Goal: Task Accomplishment & Management: Manage account settings

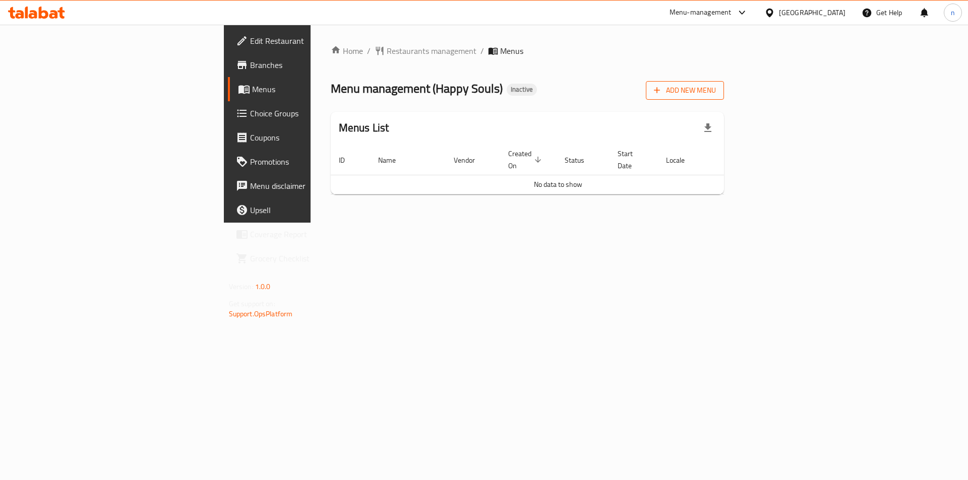
click at [716, 90] on span "Add New Menu" at bounding box center [685, 90] width 62 height 13
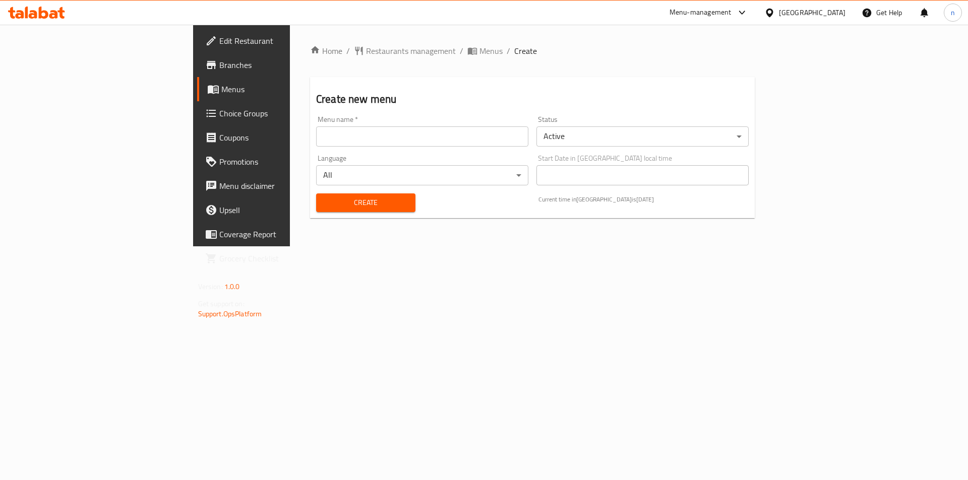
click at [382, 141] on input "text" at bounding box center [422, 137] width 212 height 20
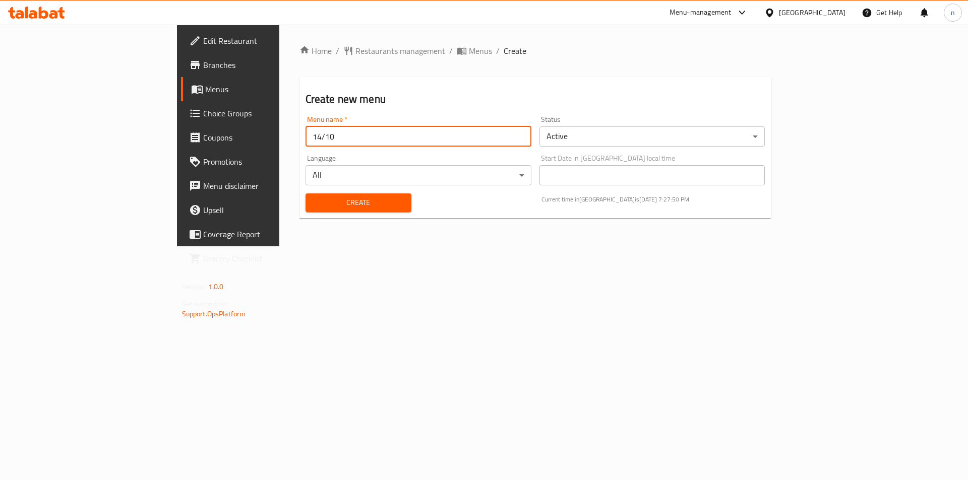
type input "14/10"
click at [306, 194] on button "Create" at bounding box center [359, 203] width 106 height 19
click at [205, 90] on span "Menus" at bounding box center [268, 89] width 126 height 12
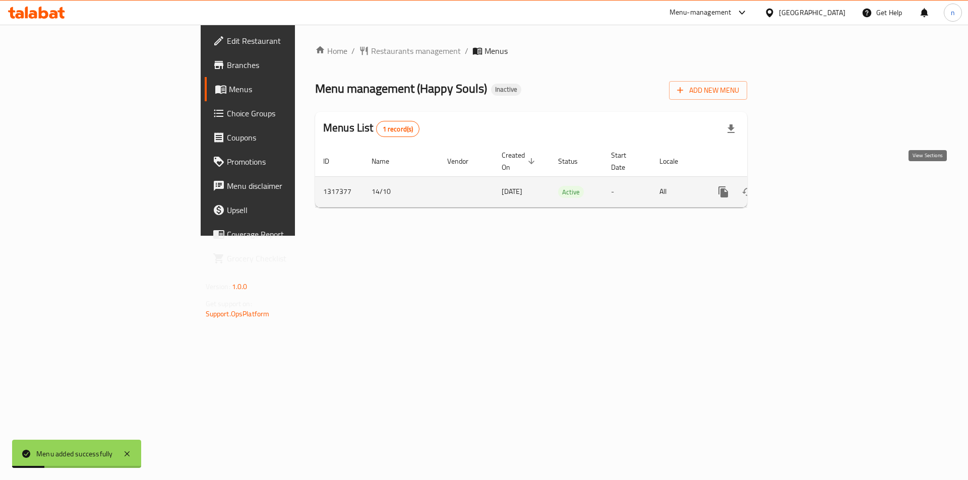
click at [802, 186] on icon "enhanced table" at bounding box center [796, 192] width 12 height 12
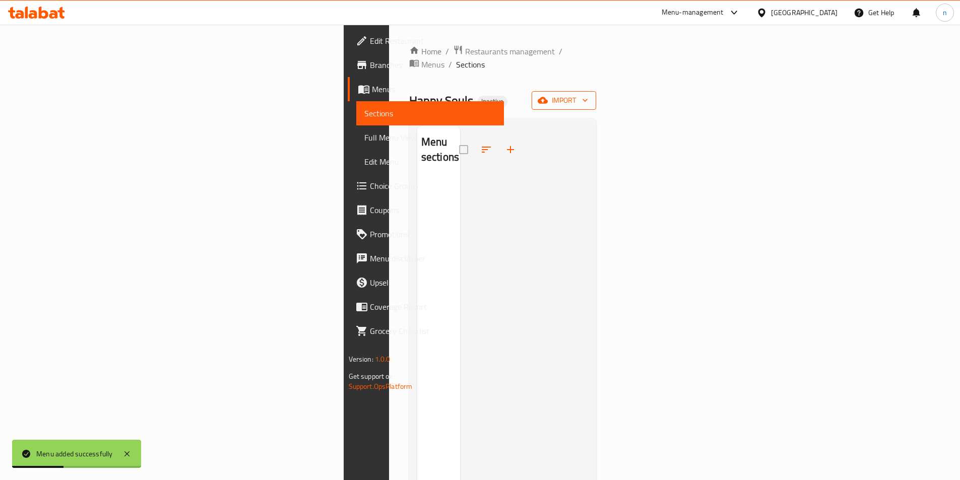
click at [548, 95] on icon "button" at bounding box center [543, 100] width 10 height 10
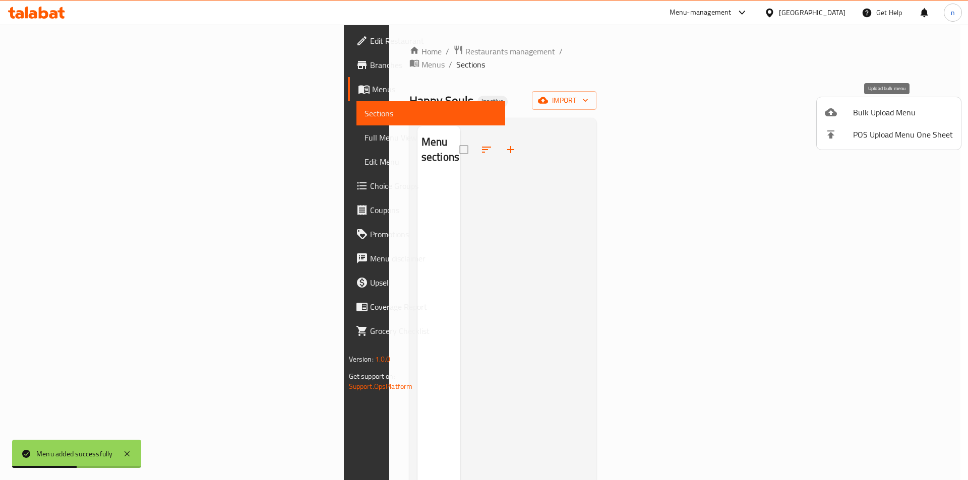
click at [874, 112] on span "Bulk Upload Menu" at bounding box center [903, 112] width 100 height 12
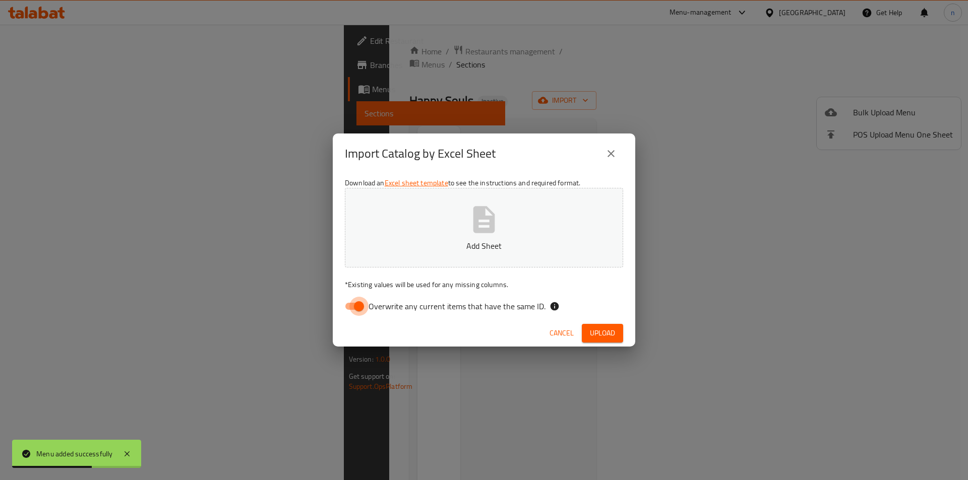
click at [352, 305] on input "Overwrite any current items that have the same ID." at bounding box center [358, 306] width 57 height 19
checkbox input "false"
click at [464, 232] on button "Add Sheet" at bounding box center [484, 228] width 278 height 80
click at [606, 327] on span "Upload" at bounding box center [602, 333] width 25 height 13
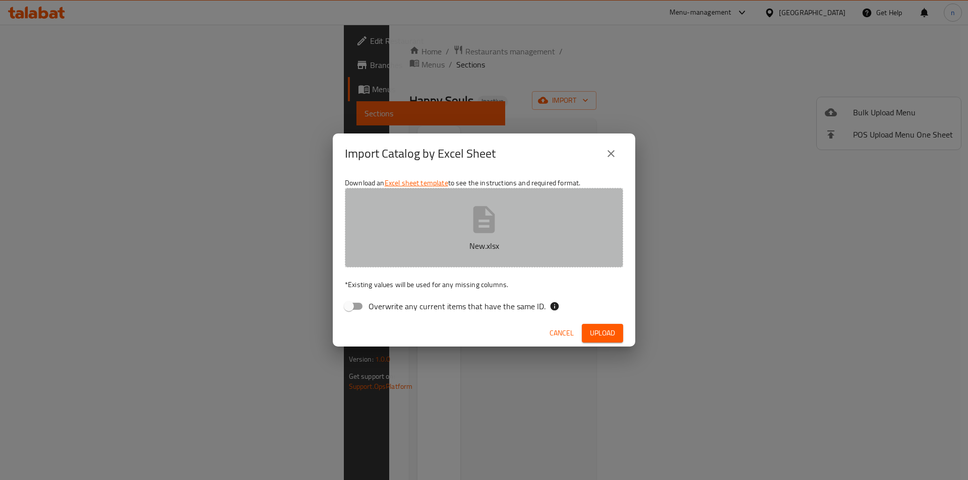
click at [504, 239] on button "New.xlsx" at bounding box center [484, 228] width 278 height 80
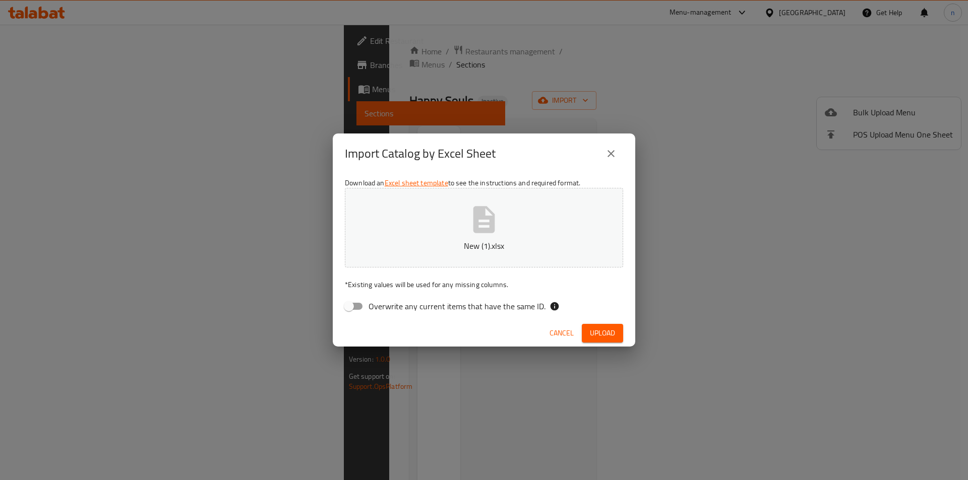
click at [612, 330] on span "Upload" at bounding box center [602, 333] width 25 height 13
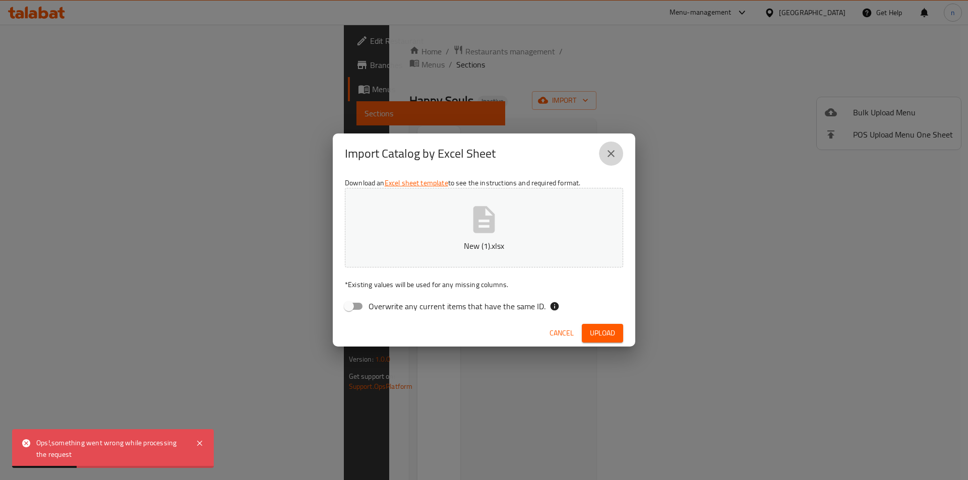
click at [614, 152] on icon "close" at bounding box center [610, 153] width 7 height 7
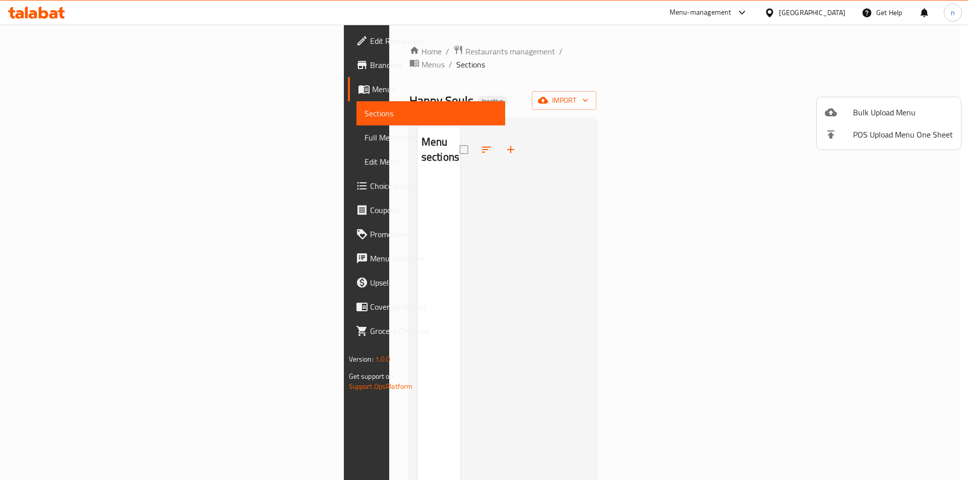
click at [829, 109] on icon at bounding box center [831, 112] width 12 height 8
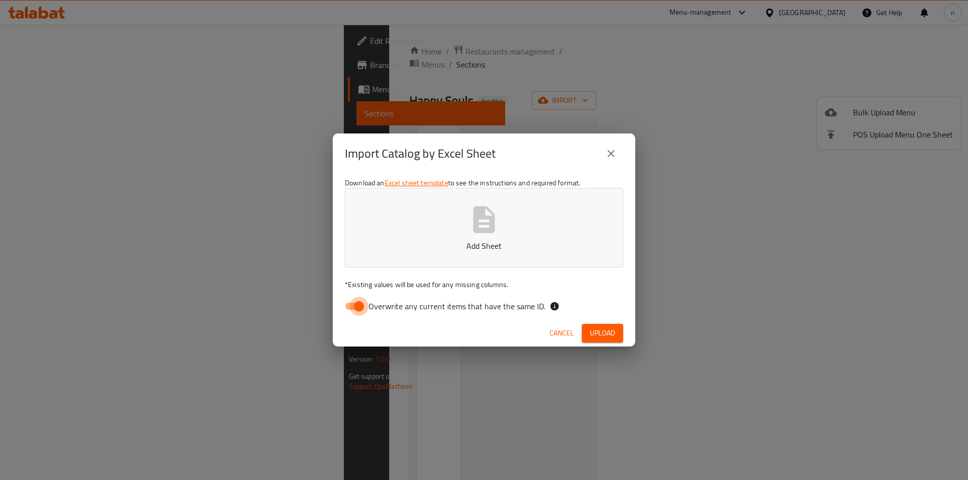
drag, startPoint x: 348, startPoint y: 309, endPoint x: 391, endPoint y: 259, distance: 65.8
click at [348, 309] on input "Overwrite any current items that have the same ID." at bounding box center [358, 306] width 57 height 19
checkbox input "false"
click at [412, 222] on button "Add Sheet" at bounding box center [484, 228] width 278 height 80
click at [600, 332] on span "Upload" at bounding box center [602, 333] width 25 height 13
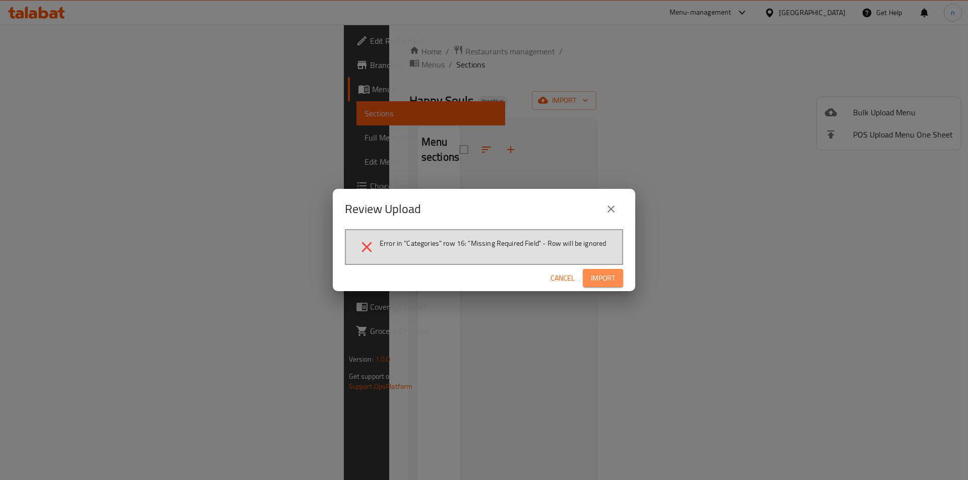
click at [607, 277] on span "Import" at bounding box center [603, 278] width 24 height 13
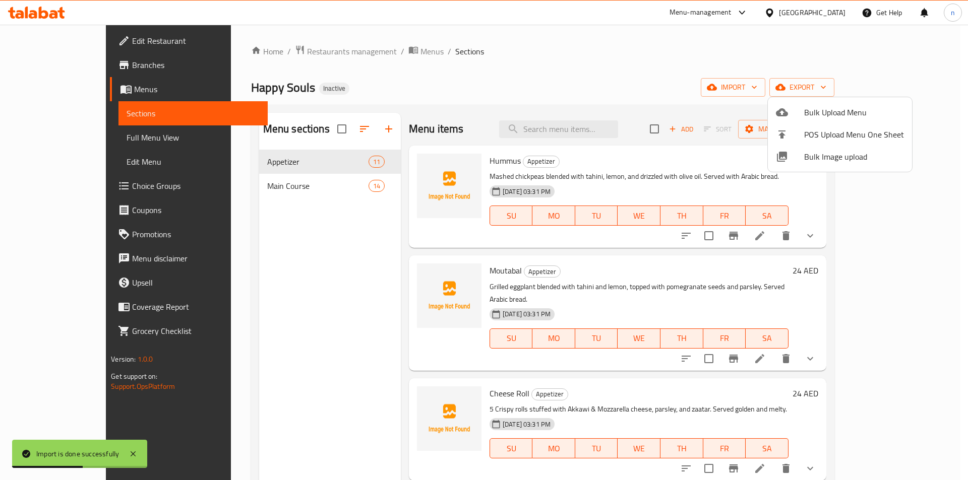
click at [44, 137] on div at bounding box center [484, 240] width 968 height 480
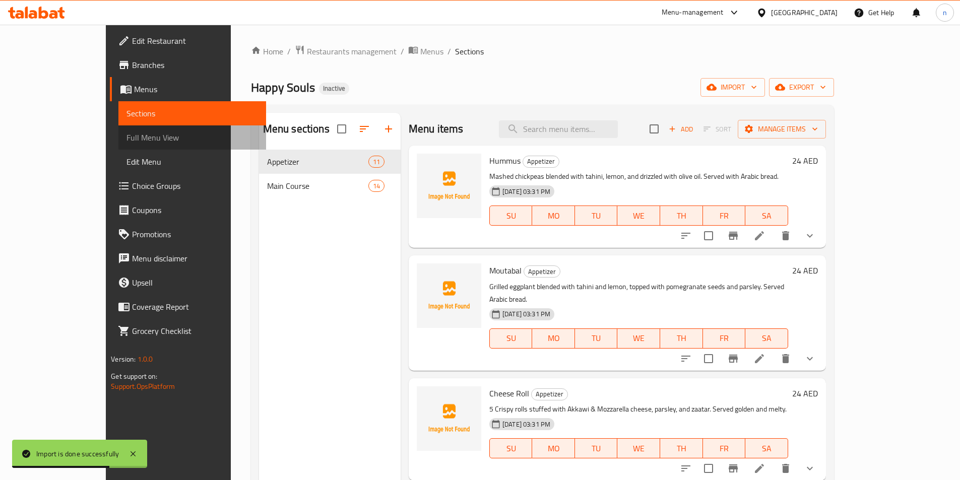
click at [127, 137] on span "Full Menu View" at bounding box center [193, 138] width 132 height 12
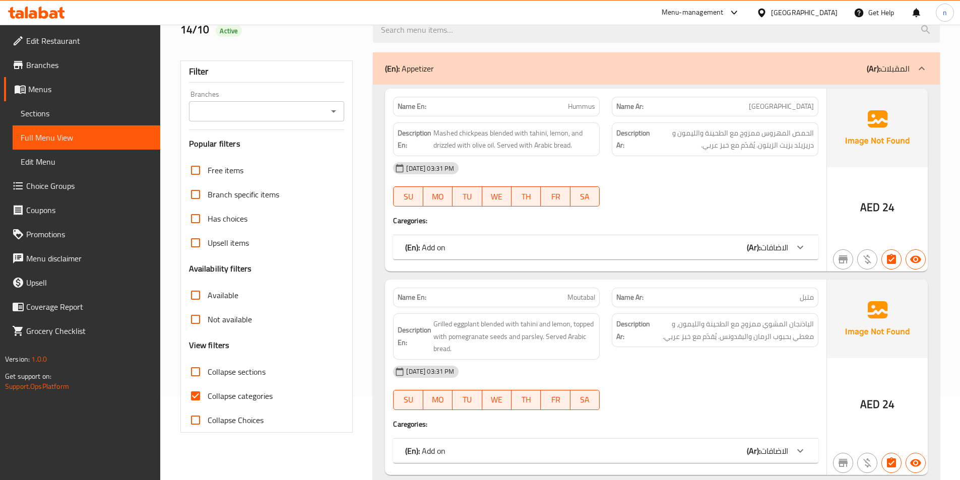
scroll to position [101, 0]
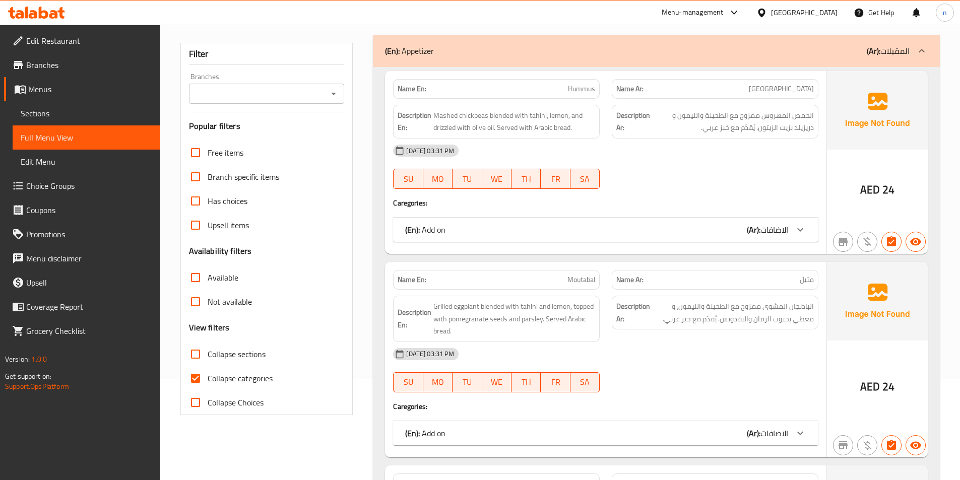
click at [196, 379] on input "Collapse categories" at bounding box center [196, 378] width 24 height 24
checkbox input "false"
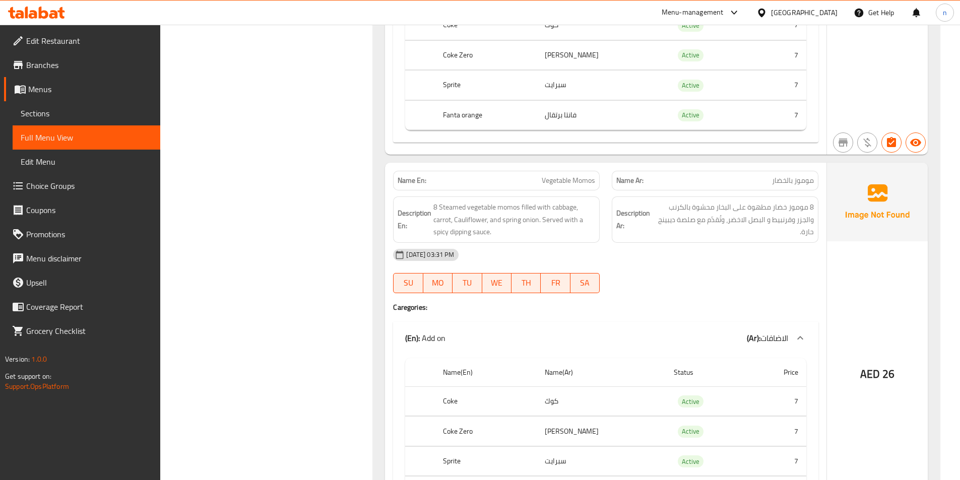
scroll to position [1109, 0]
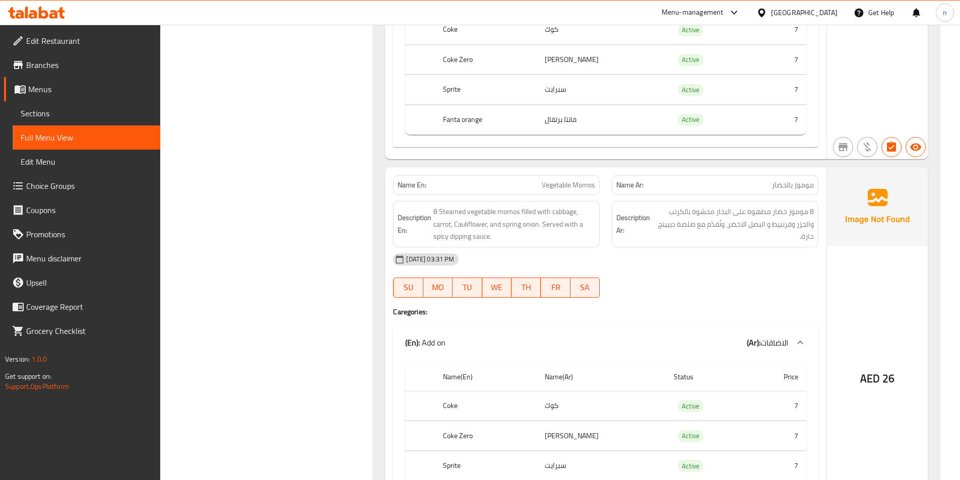
click at [675, 252] on div "[DATE] 03:31 PM" at bounding box center [606, 260] width 438 height 24
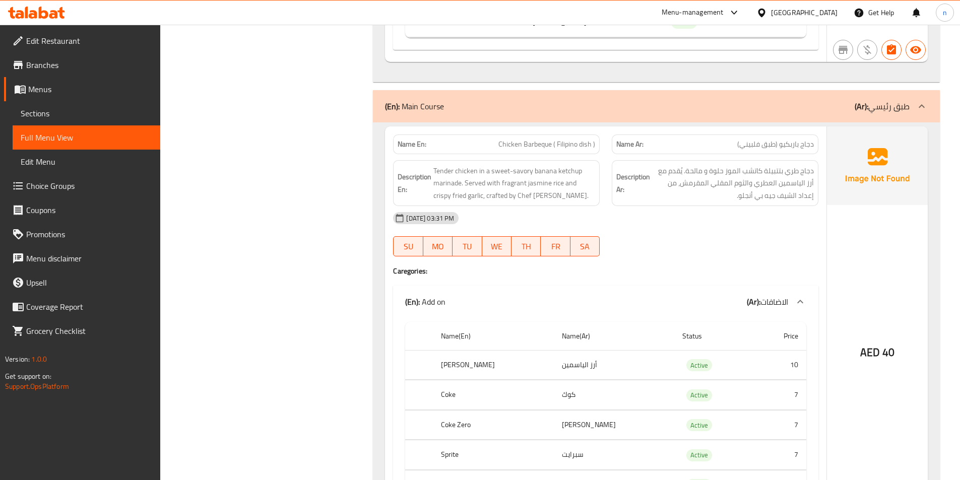
scroll to position [4588, 0]
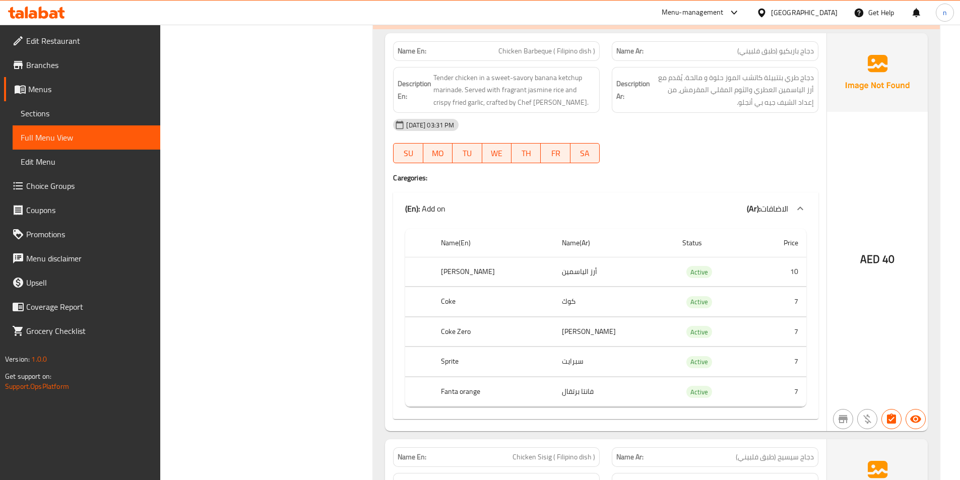
click at [490, 267] on th "[PERSON_NAME]" at bounding box center [493, 272] width 120 height 30
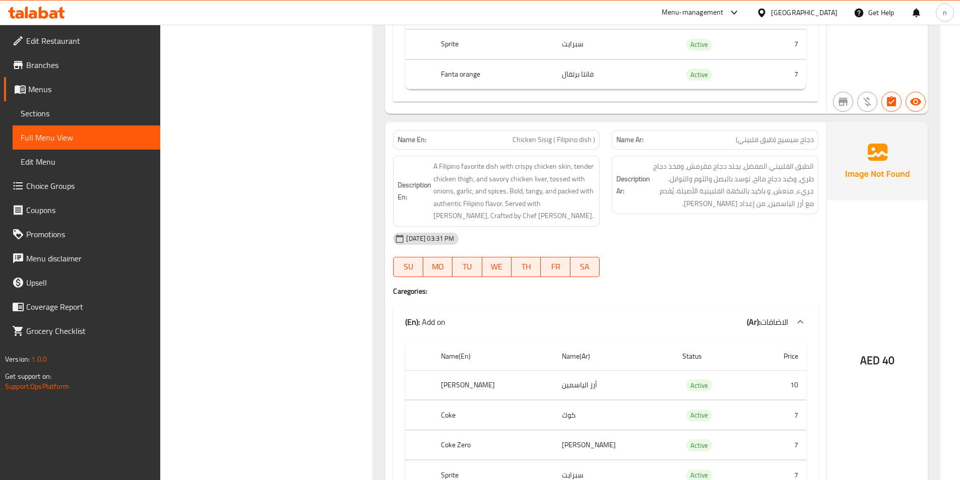
scroll to position [4940, 0]
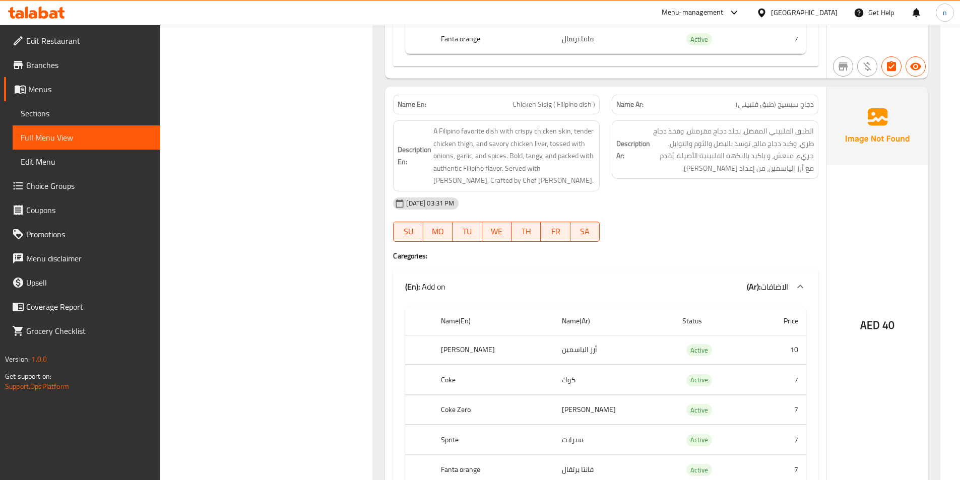
click at [735, 335] on td "Active" at bounding box center [714, 350] width 79 height 30
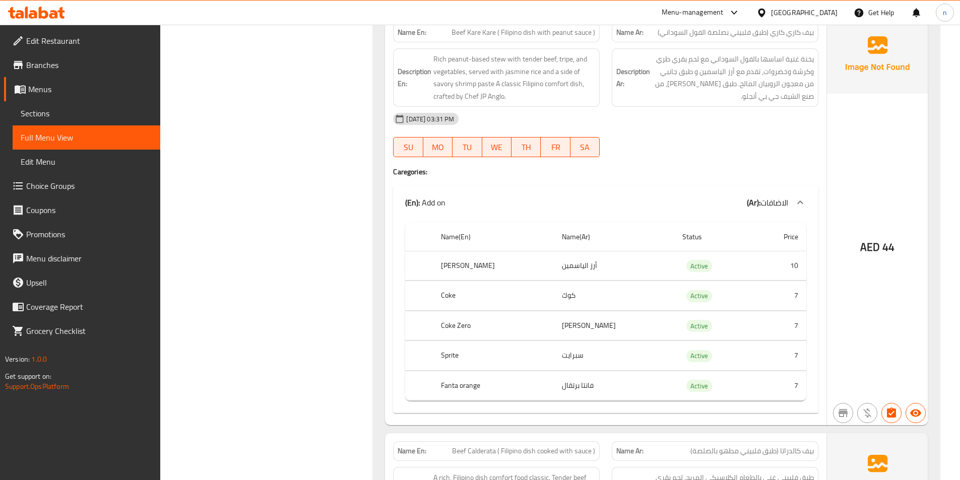
scroll to position [5394, 0]
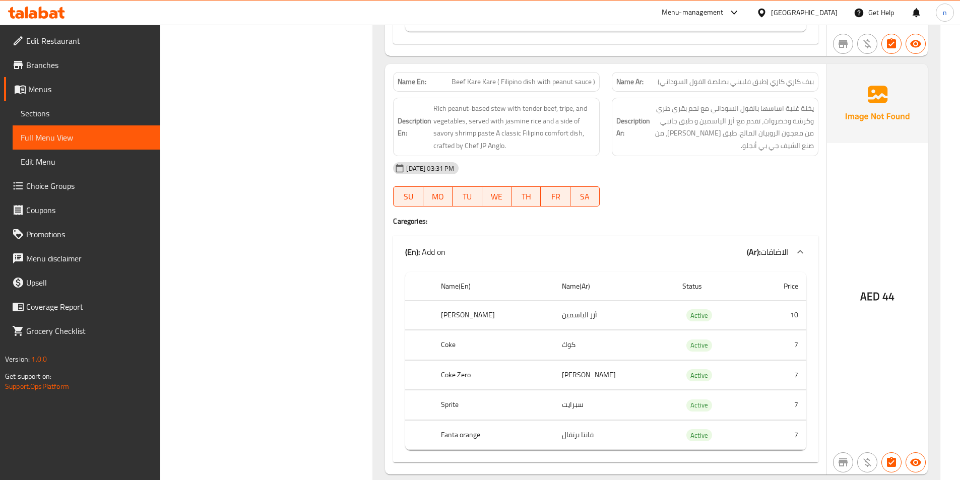
click at [785, 341] on td "7" at bounding box center [780, 346] width 53 height 30
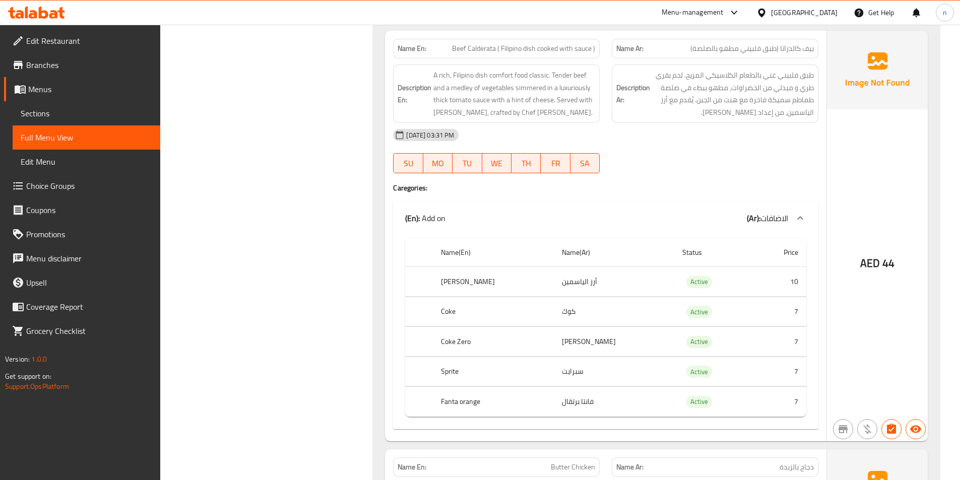
scroll to position [5848, 0]
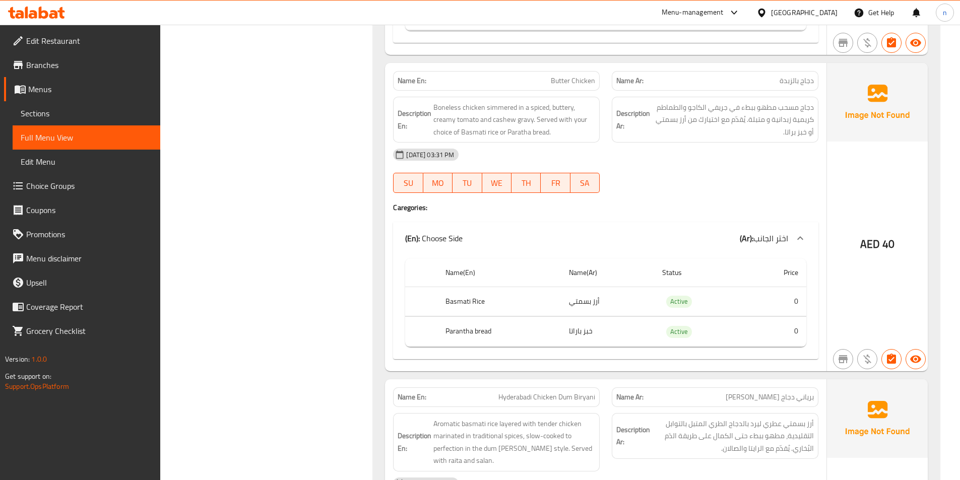
scroll to position [6251, 0]
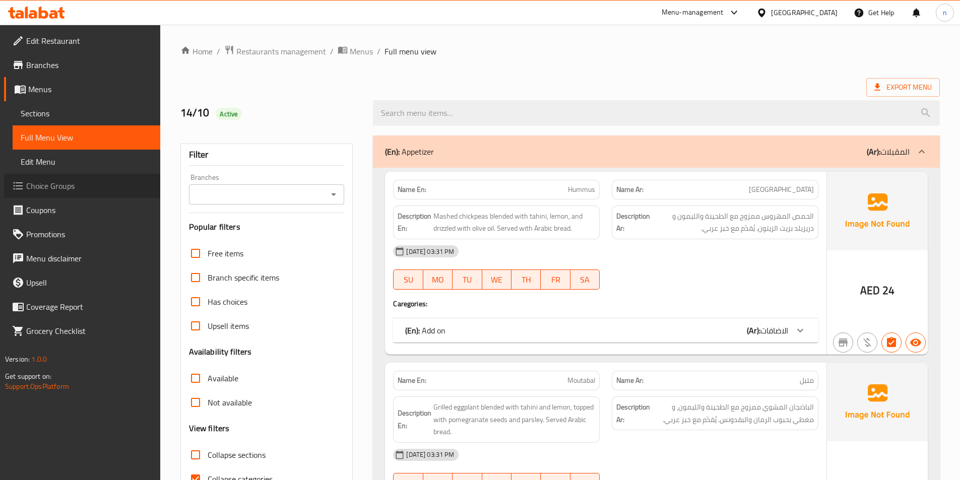
click at [51, 187] on span "Choice Groups" at bounding box center [89, 186] width 126 height 12
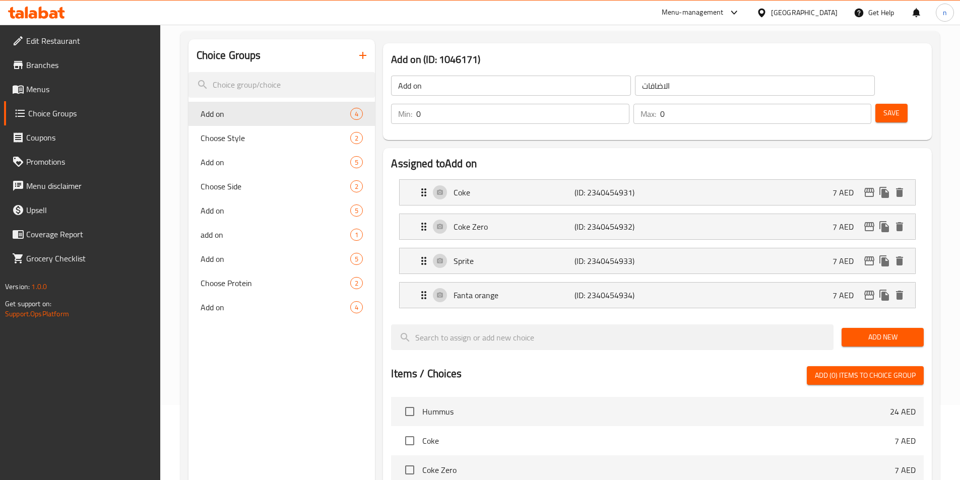
scroll to position [50, 0]
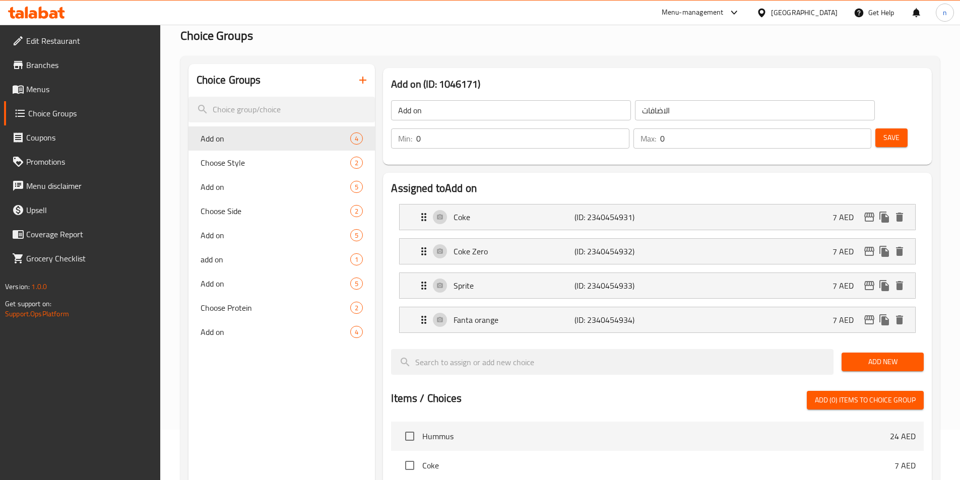
click at [361, 79] on icon "button" at bounding box center [363, 80] width 12 height 12
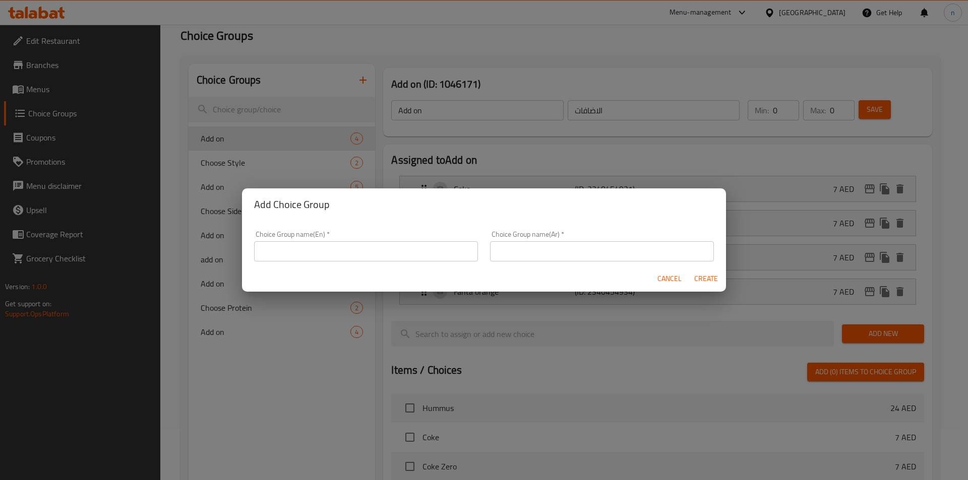
click at [343, 251] on input "text" at bounding box center [366, 251] width 224 height 20
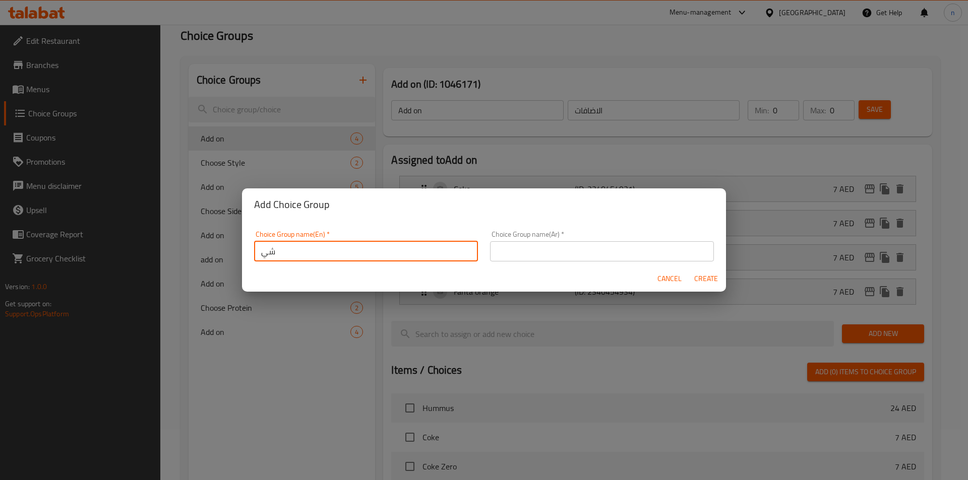
type input "ش"
type input "add on"
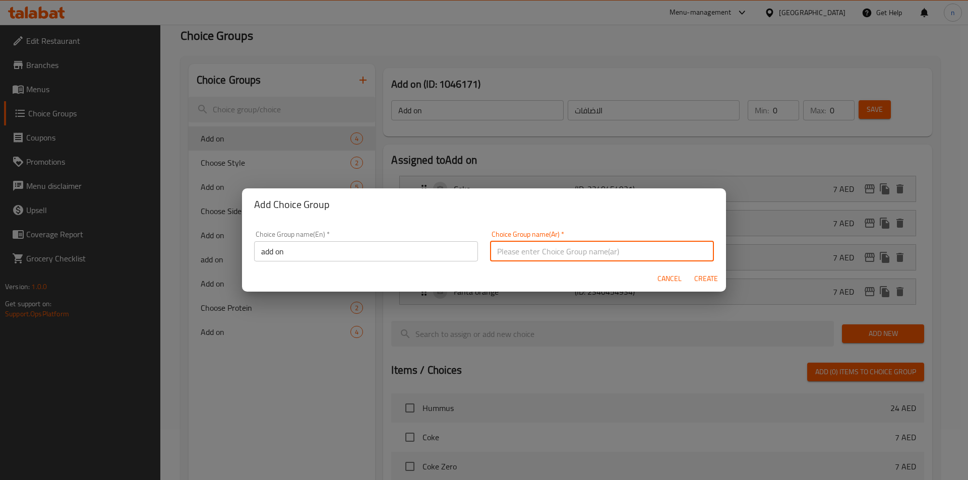
click at [531, 256] on input "text" at bounding box center [602, 251] width 224 height 20
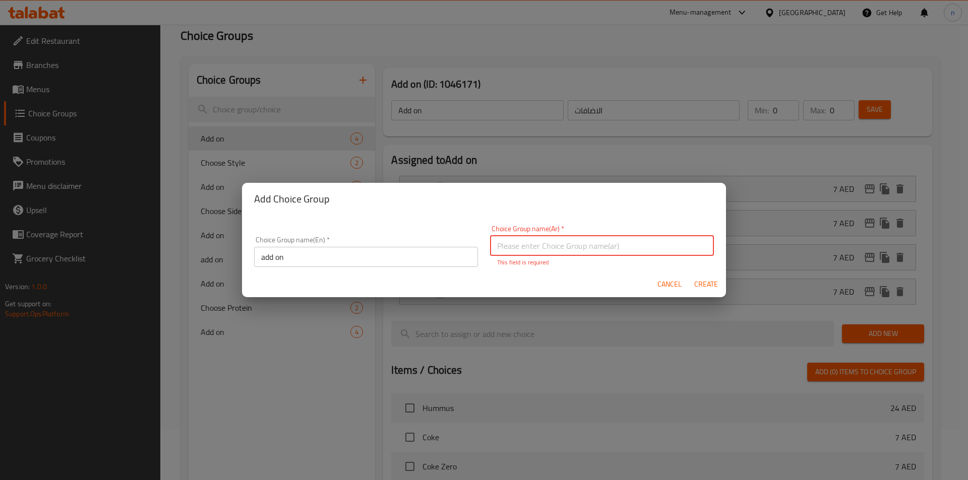
type input "h"
type input "اضافة"
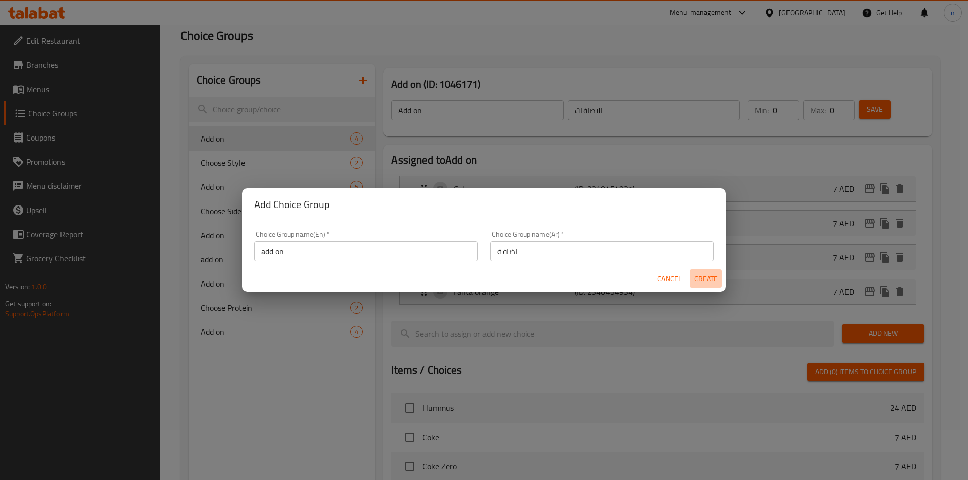
click at [708, 283] on span "Create" at bounding box center [706, 279] width 24 height 13
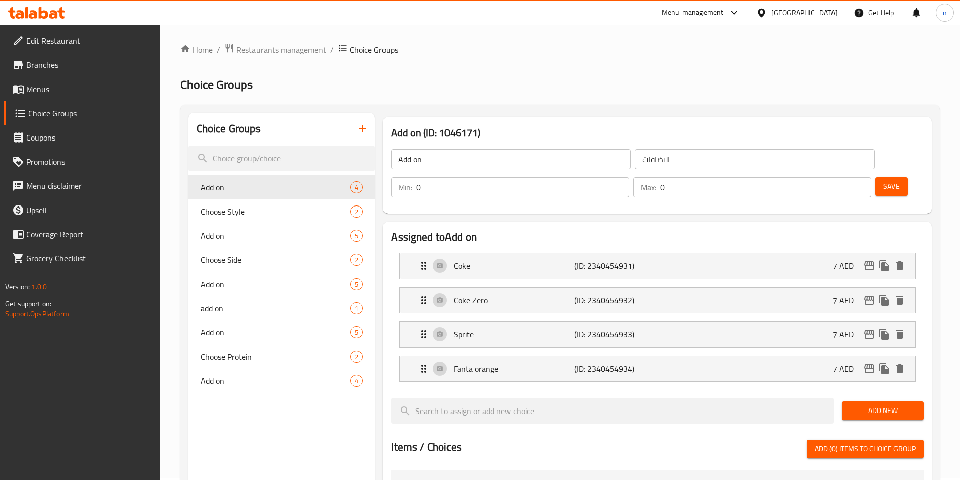
scroll to position [0, 0]
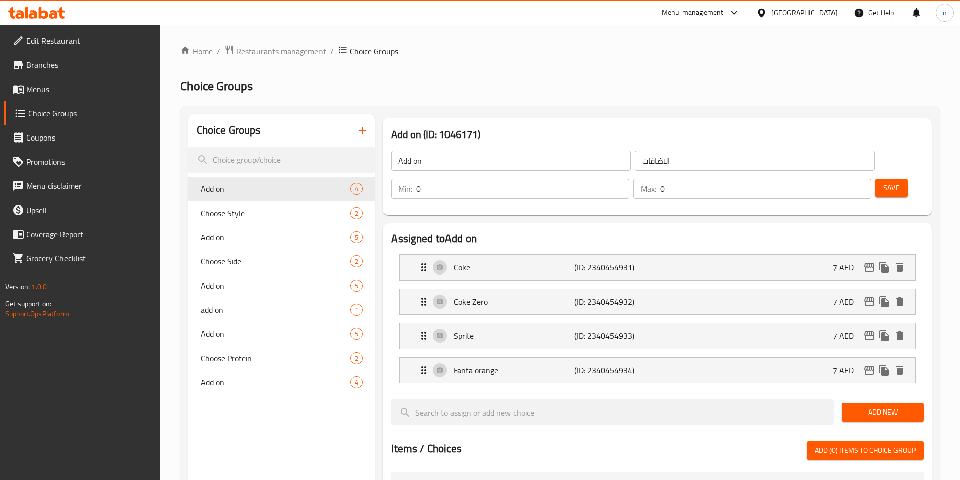
click at [364, 134] on icon "button" at bounding box center [363, 131] width 12 height 12
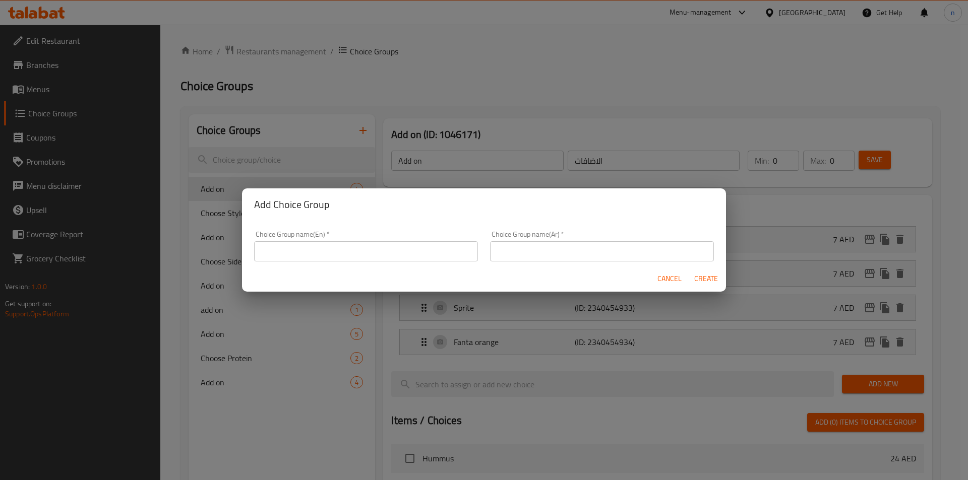
click at [361, 254] on input "text" at bounding box center [366, 251] width 224 height 20
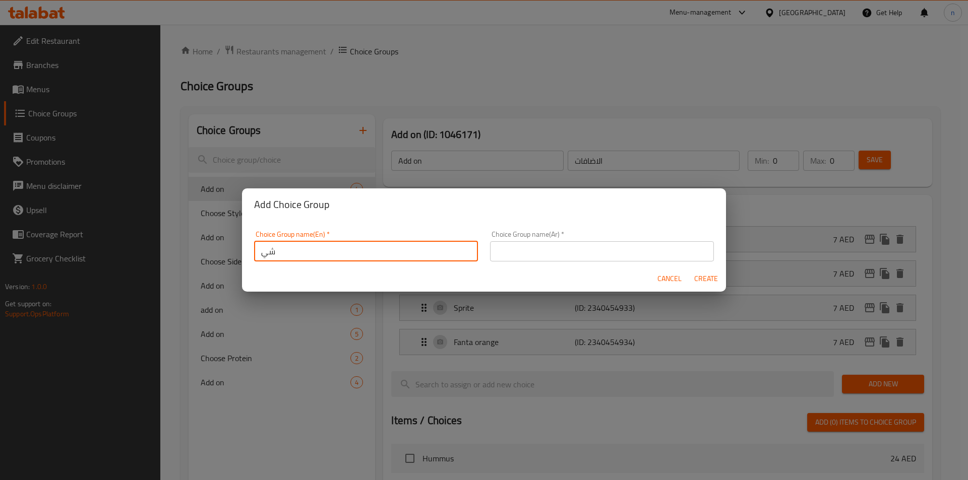
type input "ش"
type input "add on"
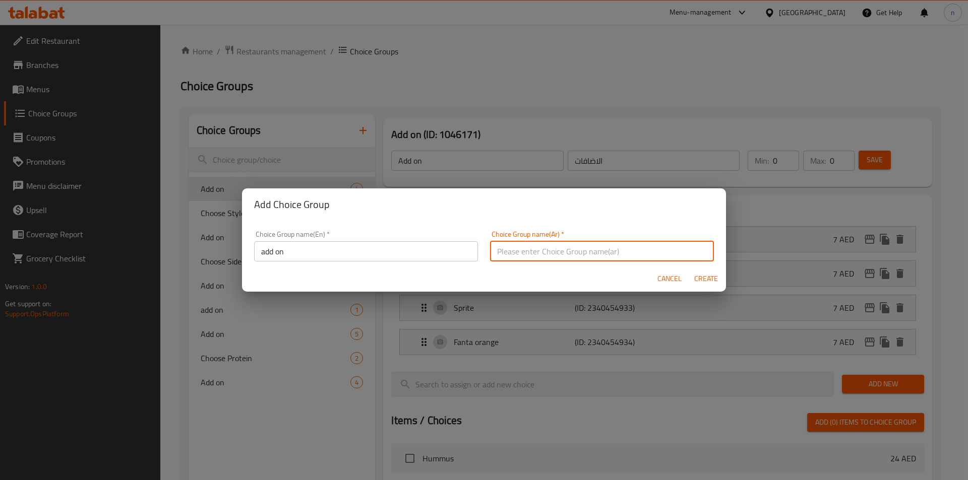
click at [551, 257] on input "text" at bounding box center [602, 251] width 224 height 20
type input "h"
type input "اضافة"
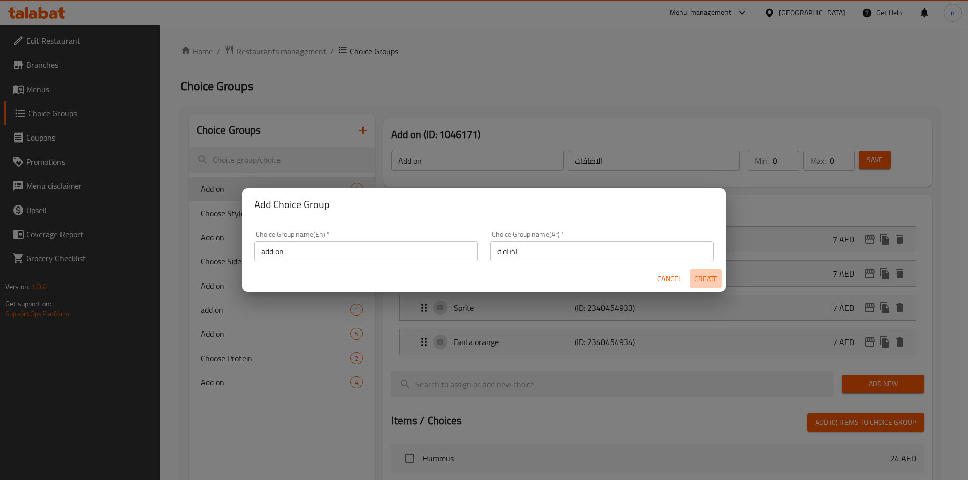
click at [714, 281] on span "Create" at bounding box center [706, 279] width 24 height 13
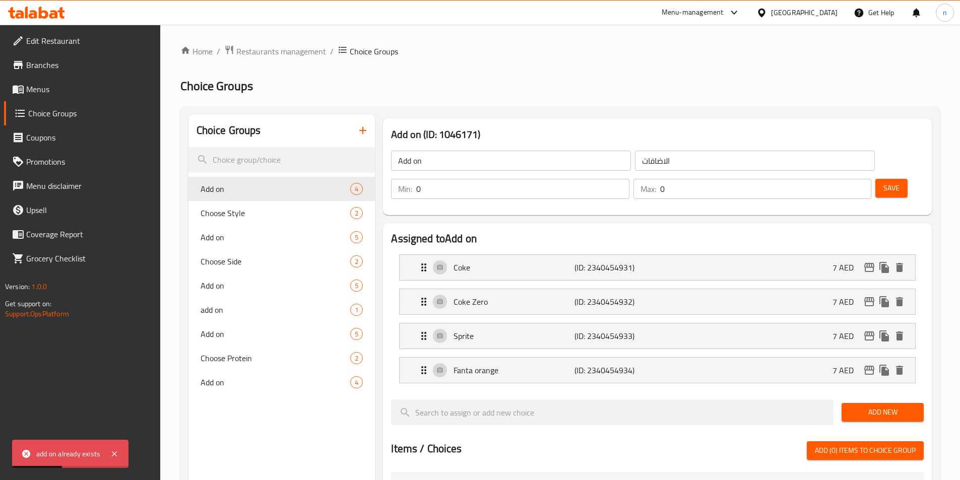
click at [368, 125] on icon "button" at bounding box center [363, 131] width 12 height 12
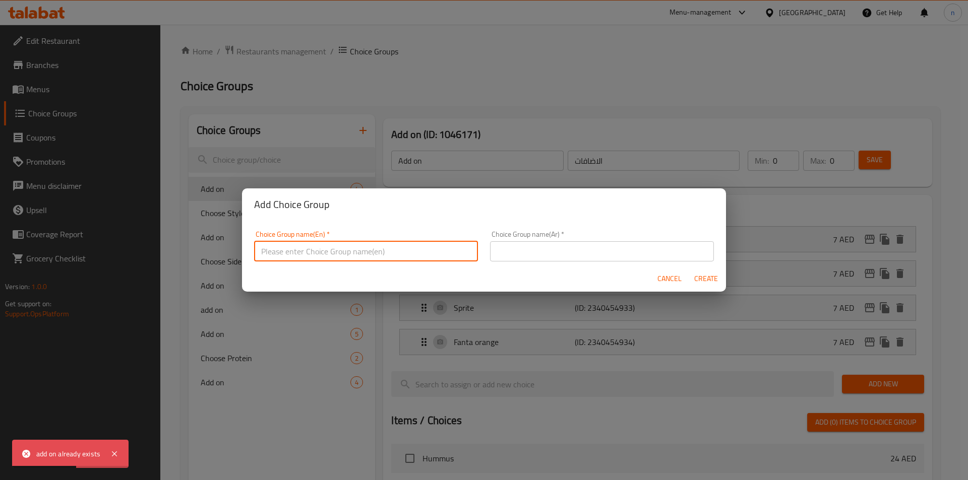
click at [325, 250] on input "text" at bounding box center [366, 251] width 224 height 20
type input "ش"
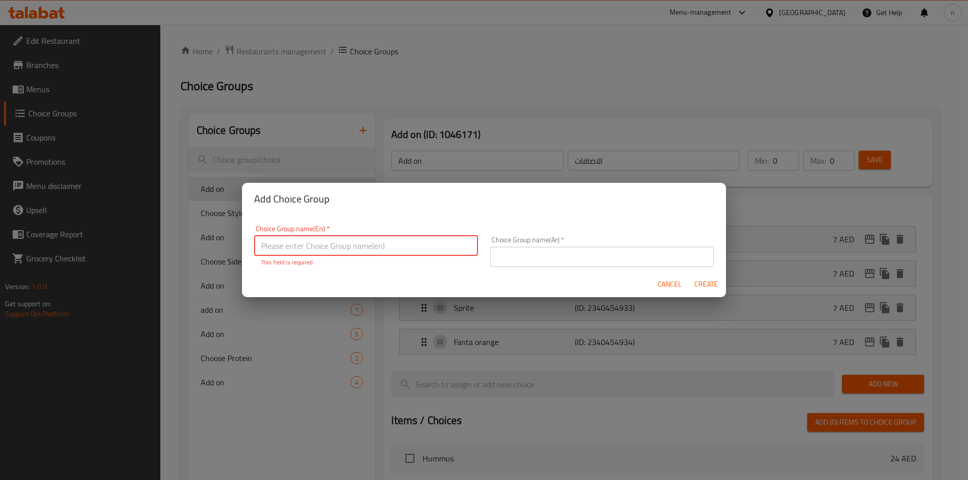
click at [563, 258] on input "text" at bounding box center [602, 257] width 224 height 20
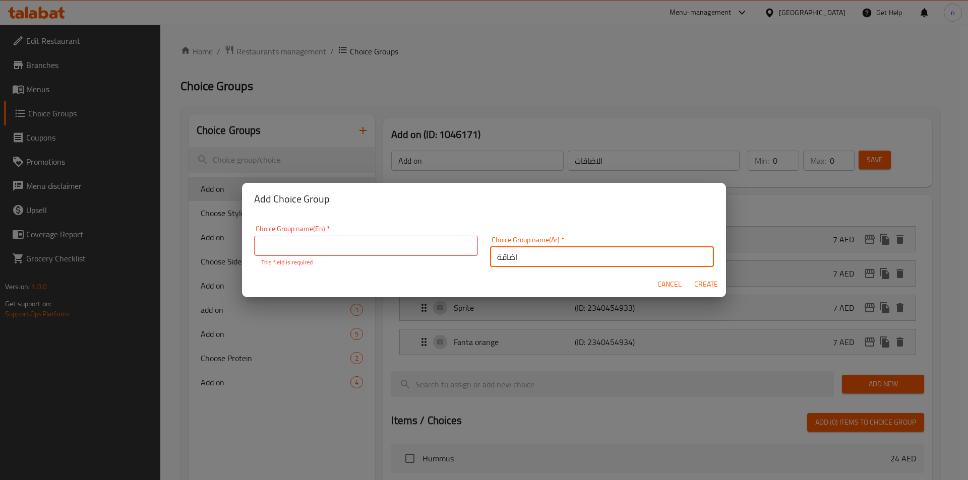
type input "اضاقة"
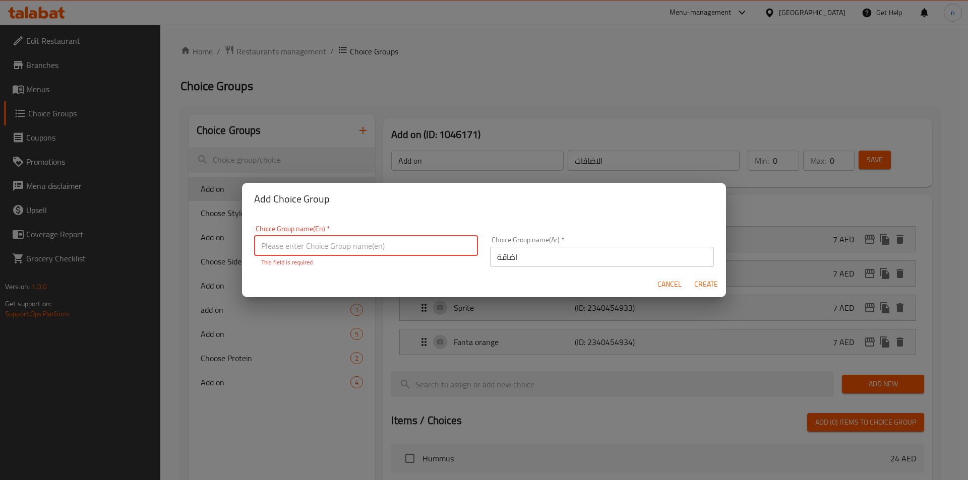
click at [391, 241] on input "text" at bounding box center [366, 246] width 224 height 20
type input "ش"
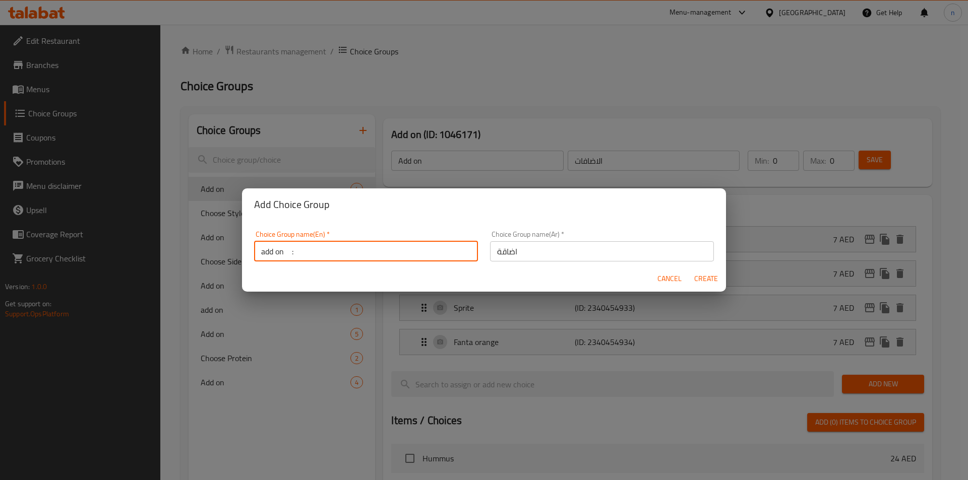
type input "add on :"
click at [547, 254] on input "اضاقة" at bounding box center [602, 251] width 224 height 20
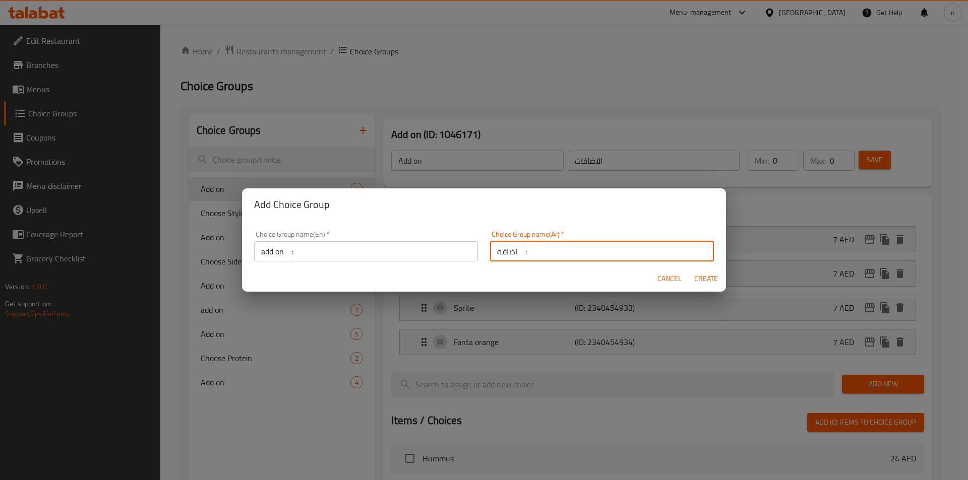
type input "اضاقة :"
click at [702, 283] on span "Create" at bounding box center [706, 279] width 24 height 13
type input "add on :"
type input "اضاقة :"
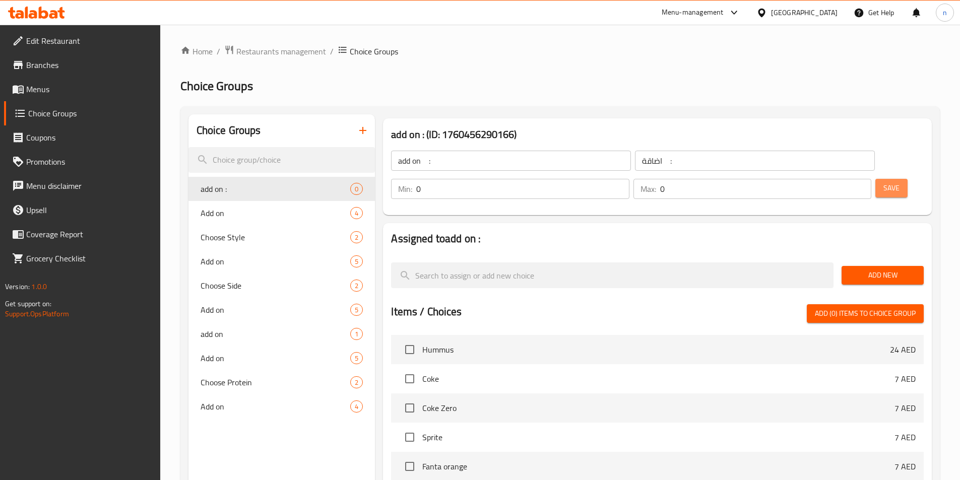
click at [884, 182] on span "Save" at bounding box center [892, 188] width 16 height 13
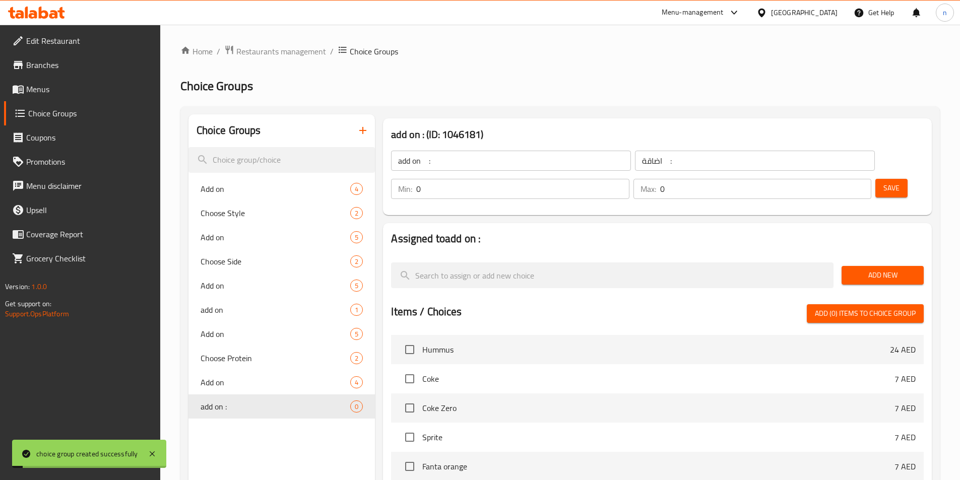
click at [873, 269] on span "Add New" at bounding box center [883, 275] width 66 height 13
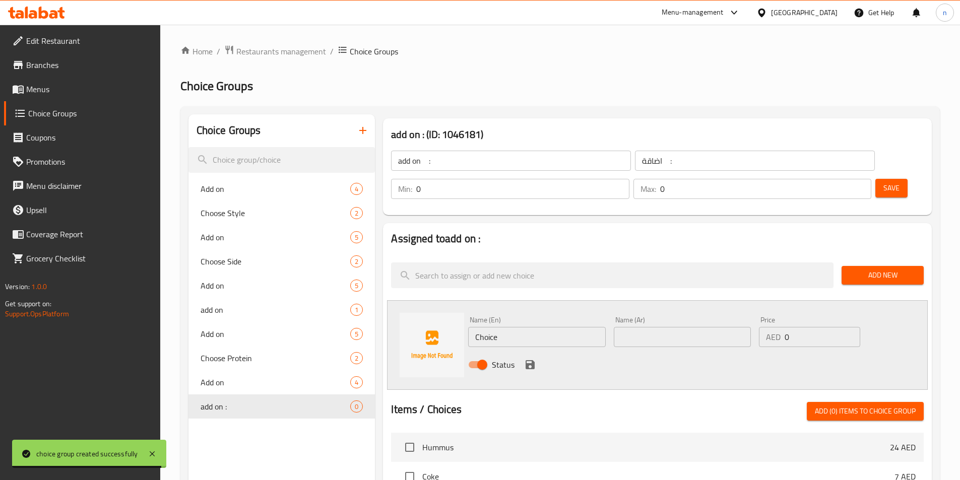
click at [490, 327] on input "Choice" at bounding box center [536, 337] width 137 height 20
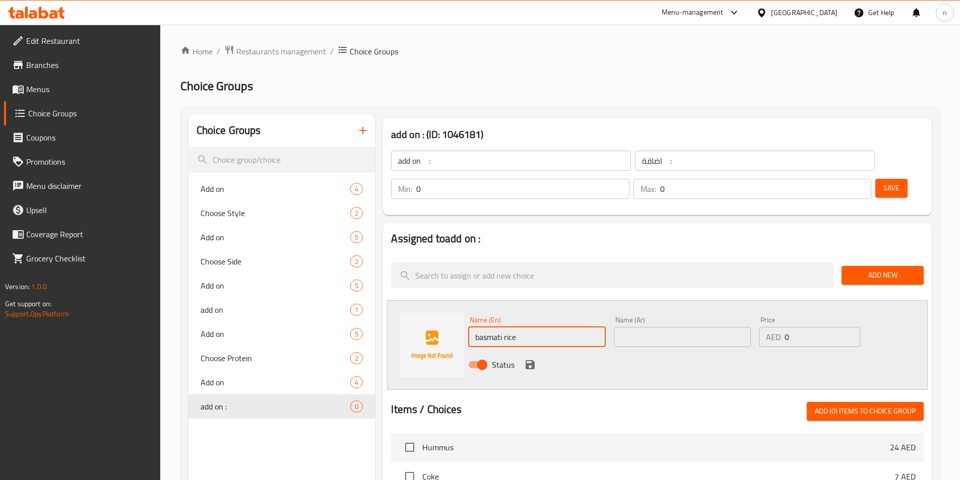
type input "basmati rice"
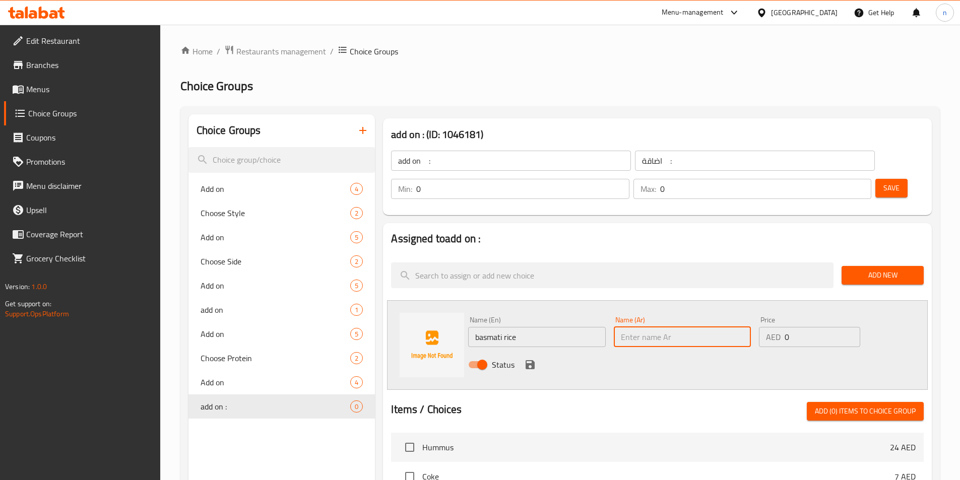
click at [647, 327] on input "text" at bounding box center [682, 337] width 137 height 20
click at [784, 327] on div "AED 0 Price" at bounding box center [809, 337] width 101 height 20
type input "8"
click at [686, 327] on input "text" at bounding box center [682, 337] width 137 height 20
type input "ارز بسمتي"
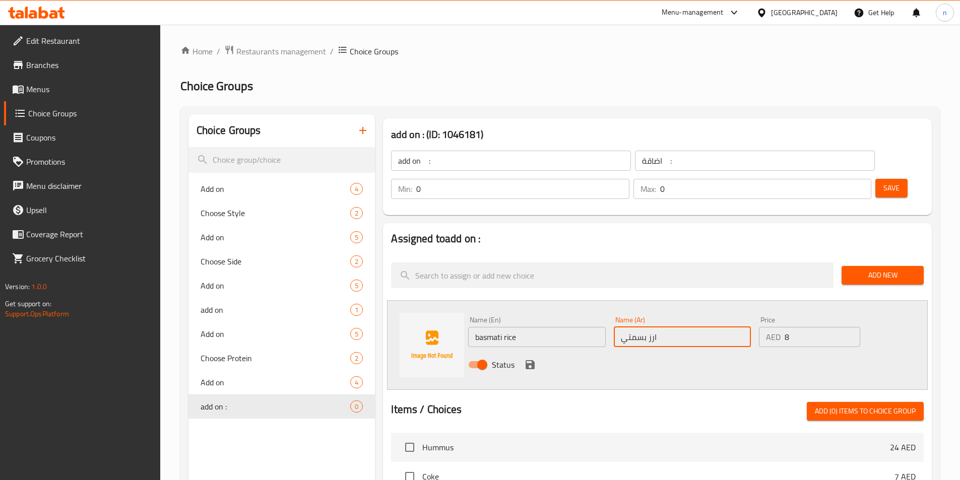
click at [529, 359] on icon "save" at bounding box center [530, 365] width 12 height 12
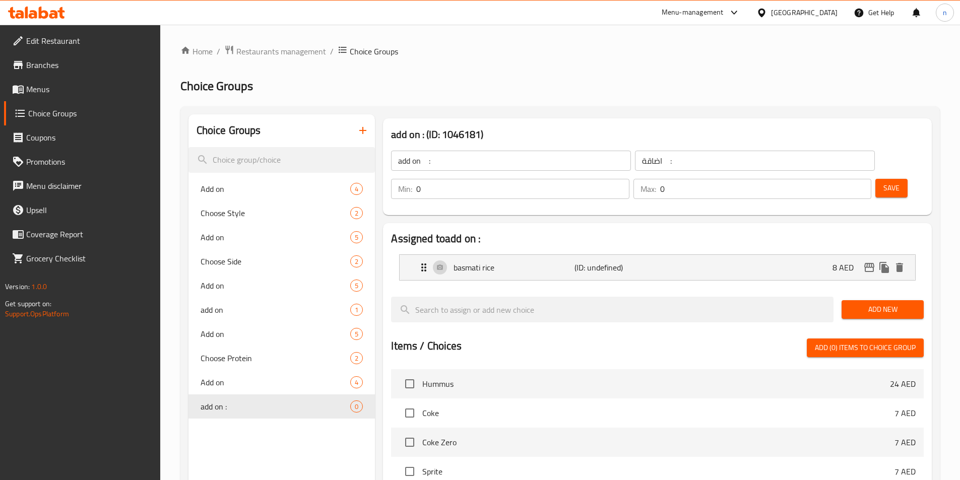
click at [886, 303] on span "Add New" at bounding box center [883, 309] width 66 height 13
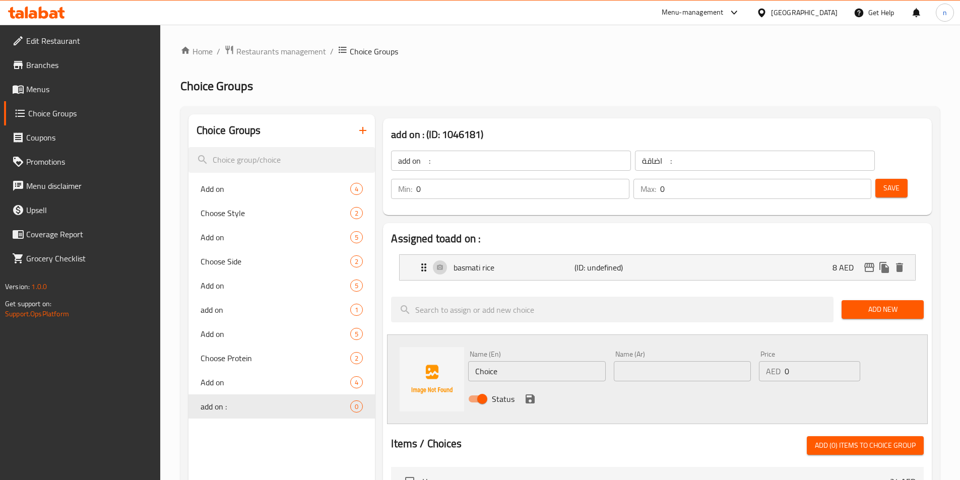
click at [471, 361] on input "Choice" at bounding box center [536, 371] width 137 height 20
click at [478, 361] on input "Choice" at bounding box center [536, 371] width 137 height 20
type input "ح"
type input "parantha"
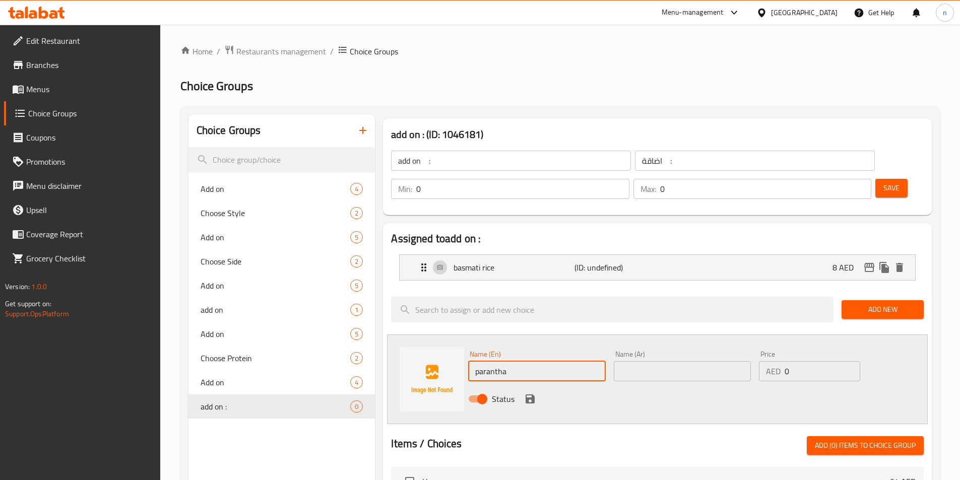
click at [666, 361] on input "text" at bounding box center [682, 371] width 137 height 20
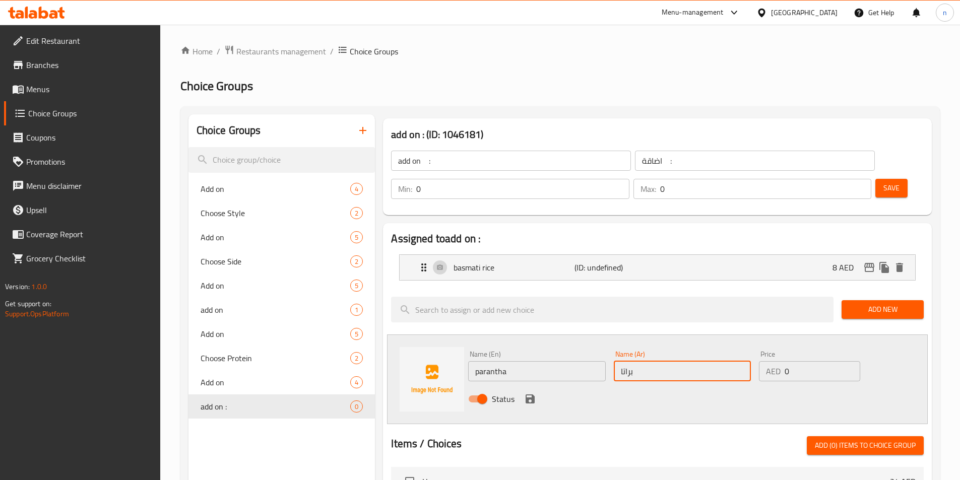
type input "براتا"
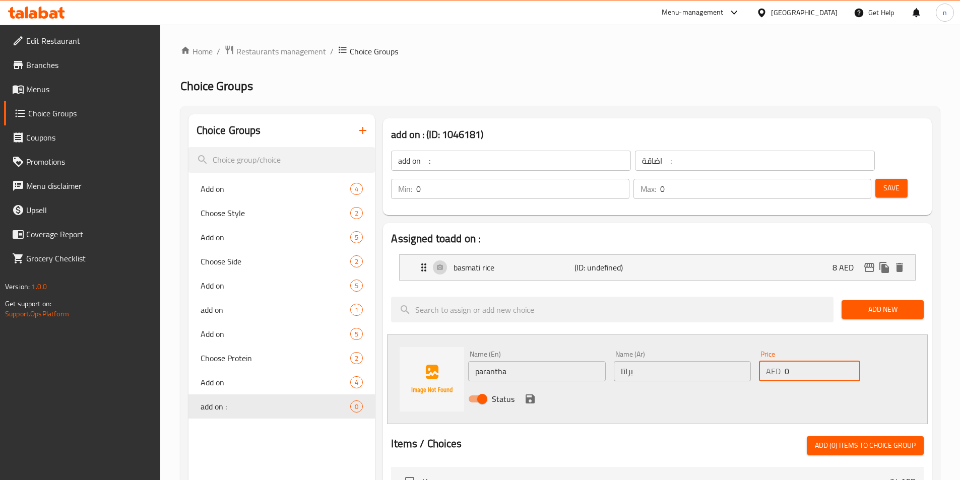
drag, startPoint x: 791, startPoint y: 344, endPoint x: 785, endPoint y: 345, distance: 6.6
click at [785, 361] on input "0" at bounding box center [822, 371] width 75 height 20
type input "3"
click at [531, 393] on icon "save" at bounding box center [530, 399] width 12 height 12
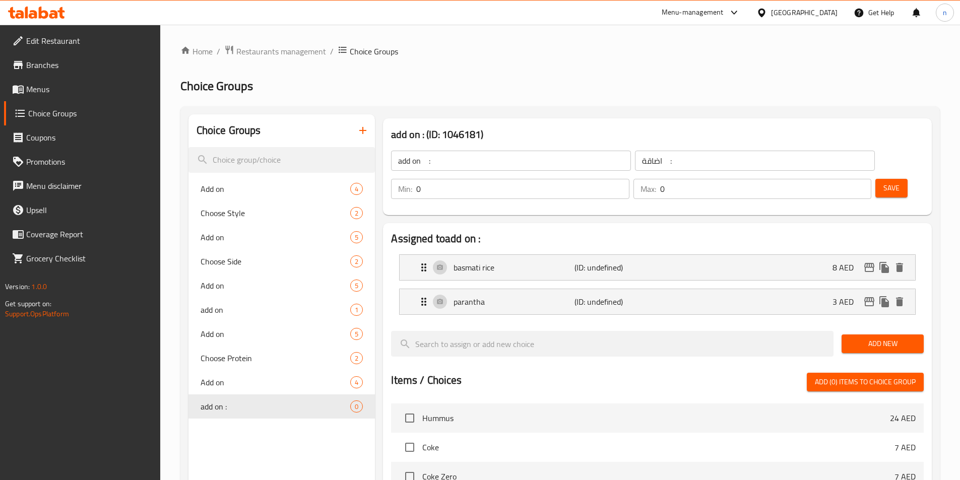
click at [884, 182] on span "Save" at bounding box center [892, 188] width 16 height 13
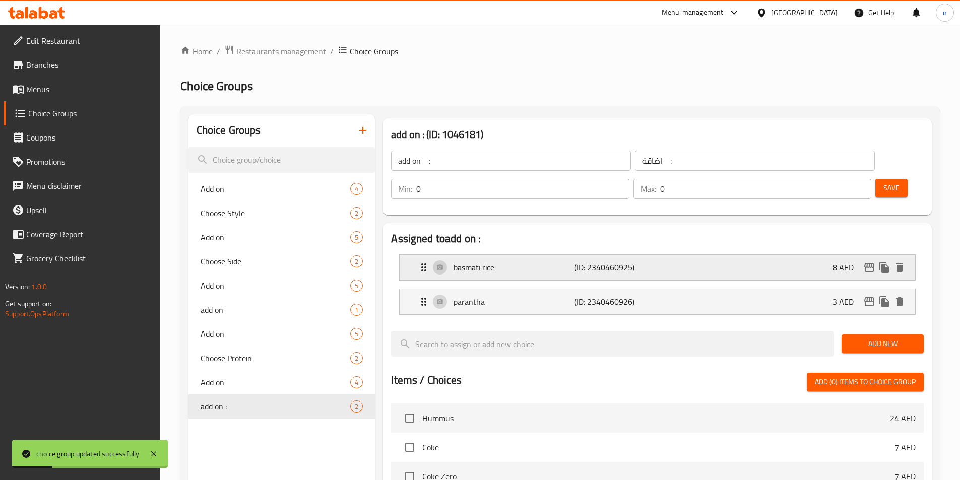
click at [738, 255] on div "basmati rice (ID: 2340460925) 8 AED" at bounding box center [660, 267] width 485 height 25
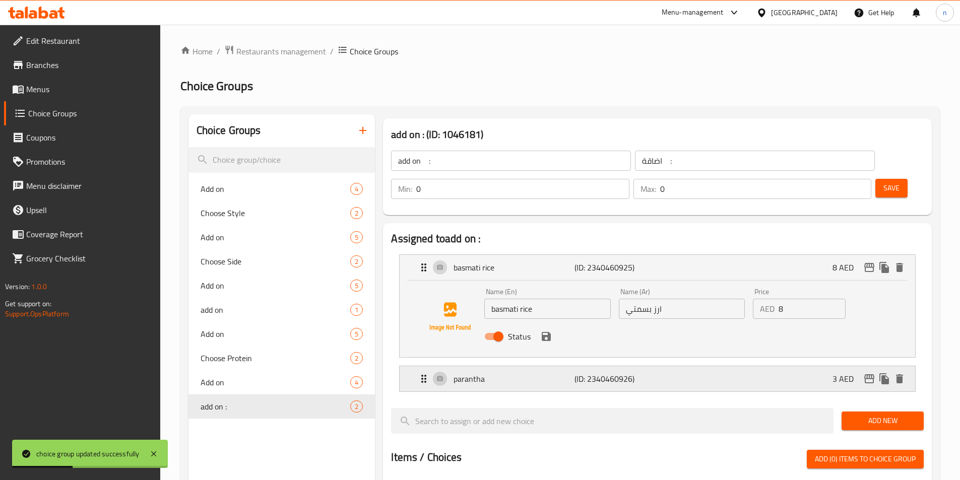
click at [668, 366] on div "parantha (ID: 2340460926) 3 AED" at bounding box center [660, 378] width 485 height 25
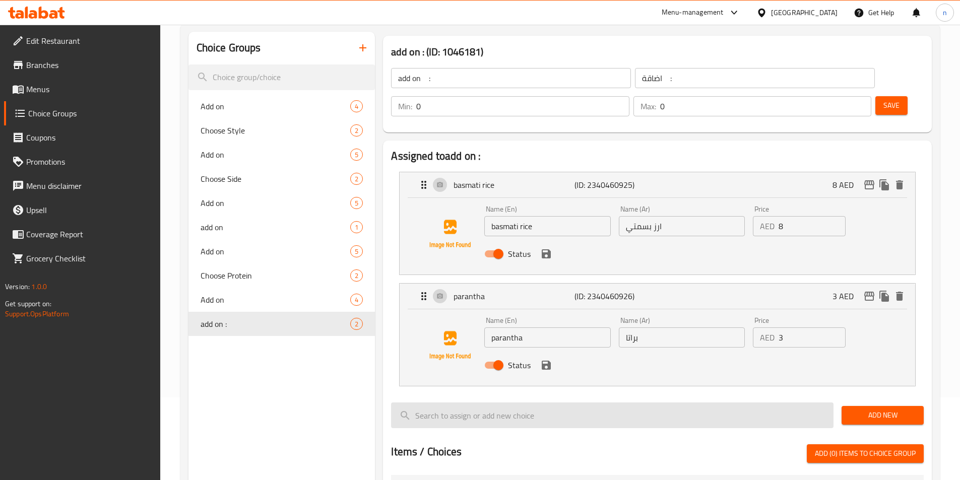
scroll to position [101, 0]
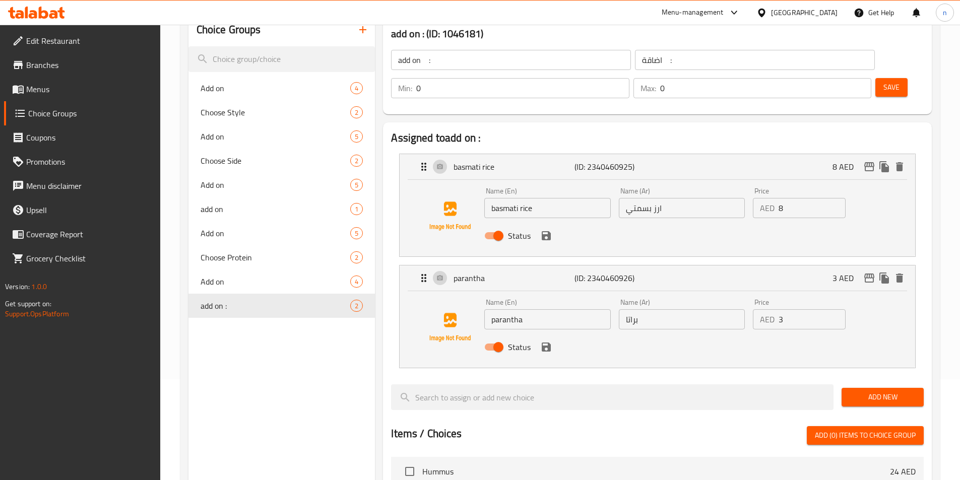
click at [884, 81] on span "Save" at bounding box center [892, 87] width 16 height 13
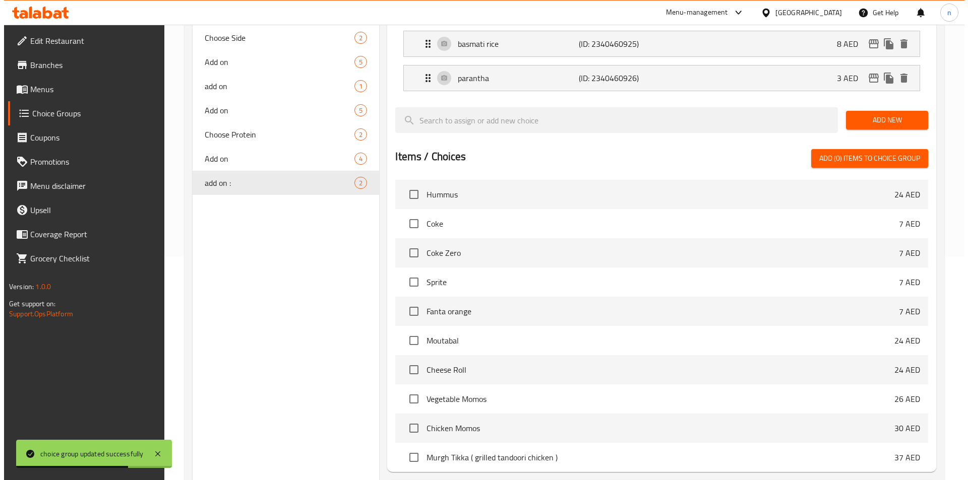
scroll to position [290, 0]
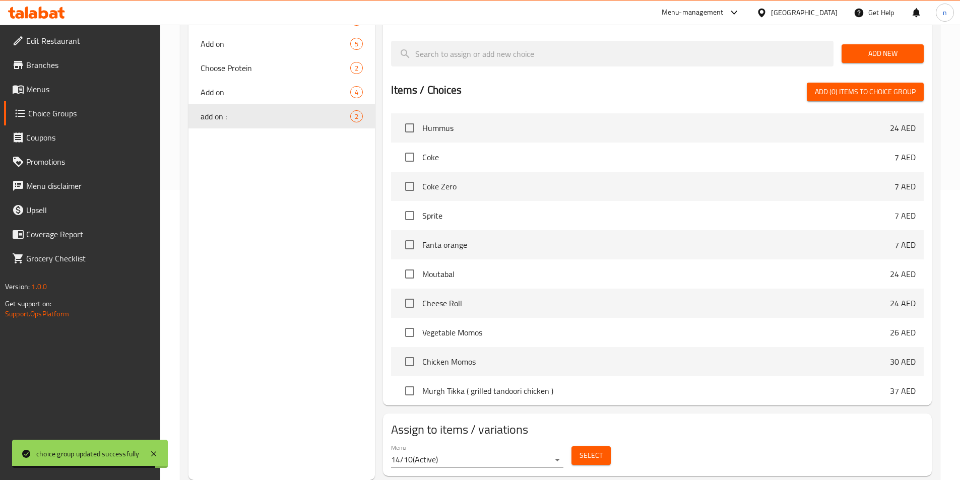
click at [601, 450] on span "Select" at bounding box center [591, 456] width 23 height 13
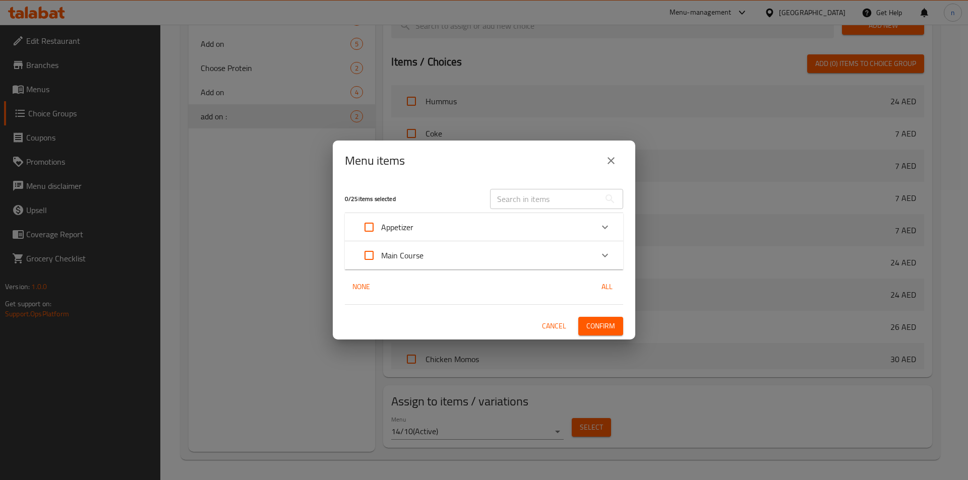
click at [430, 259] on div "Main Course" at bounding box center [475, 255] width 236 height 24
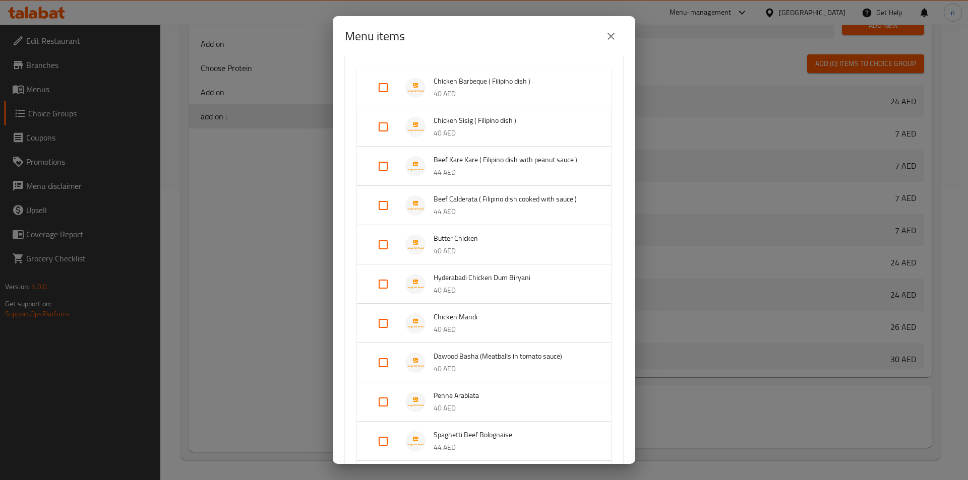
scroll to position [151, 0]
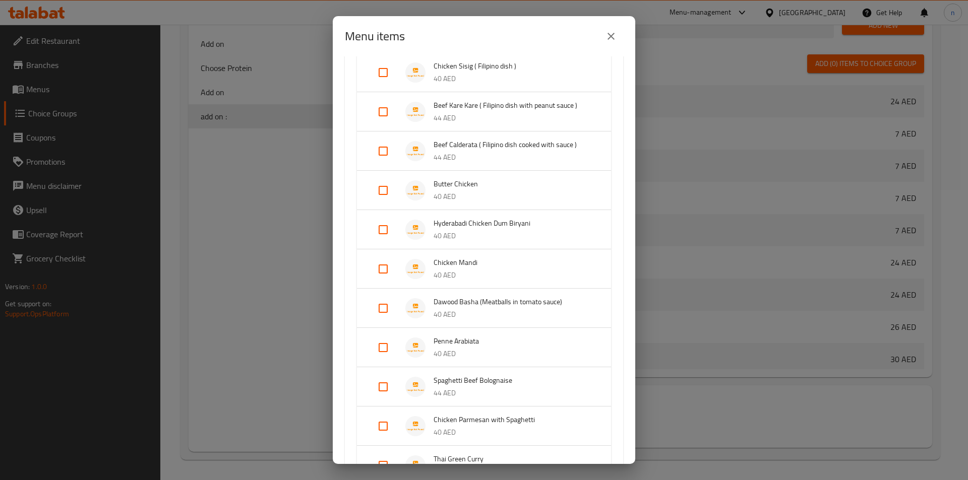
click at [379, 188] on input "Expand" at bounding box center [383, 190] width 24 height 24
checkbox input "true"
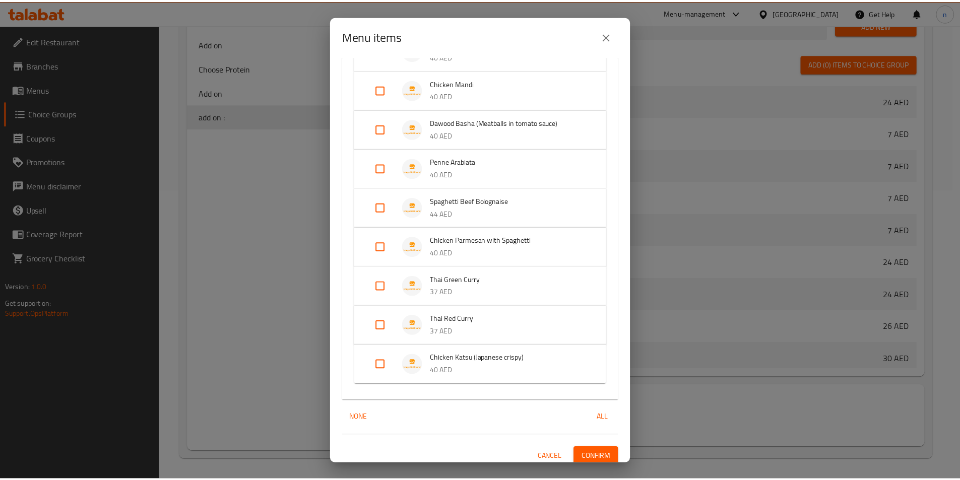
scroll to position [353, 0]
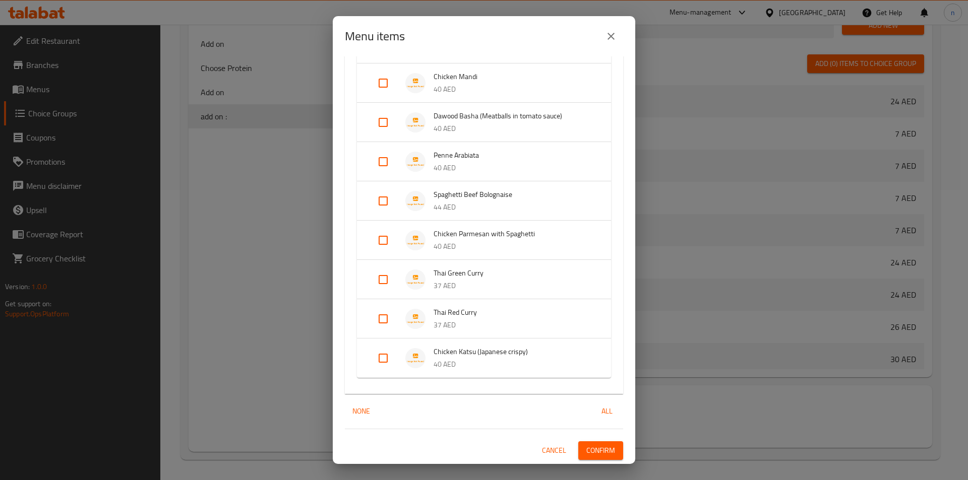
click at [592, 445] on span "Confirm" at bounding box center [600, 451] width 29 height 13
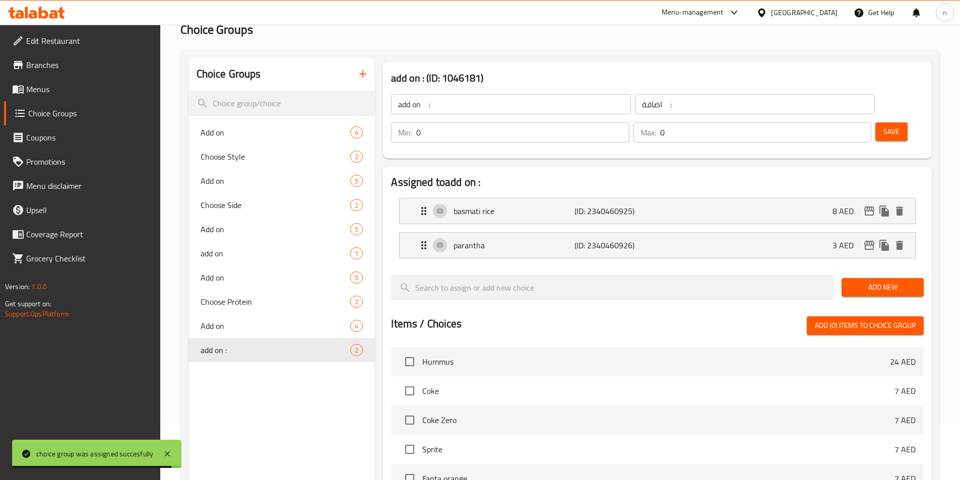
scroll to position [38, 0]
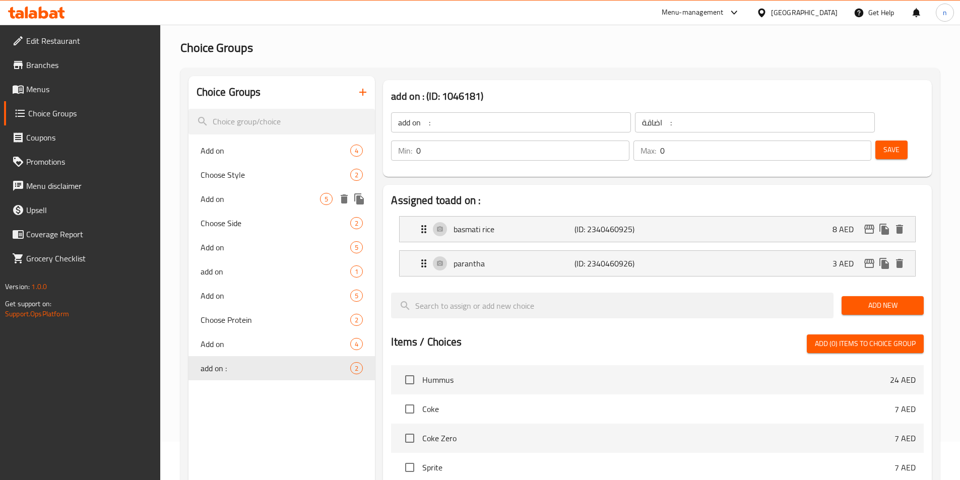
click at [238, 200] on span "Add on" at bounding box center [261, 199] width 120 height 12
type input "Add on"
type input "الاضافات"
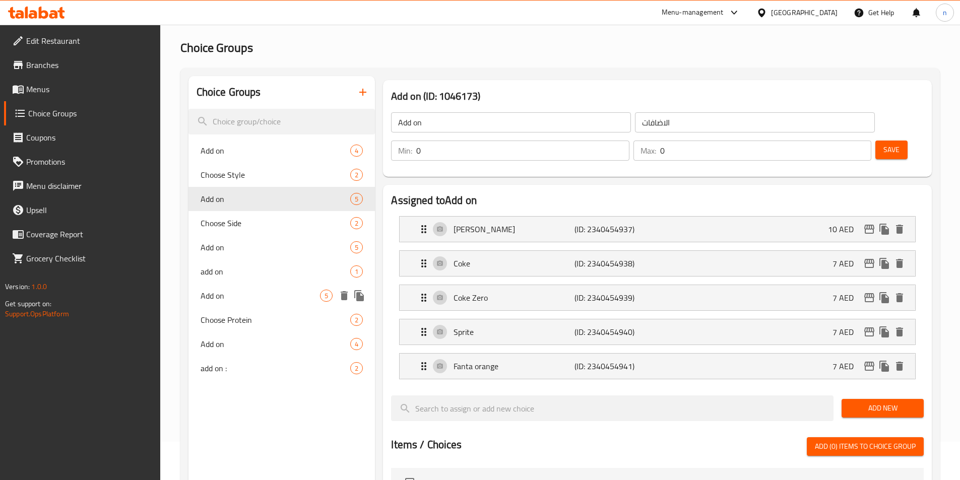
click at [239, 294] on span "Add on" at bounding box center [261, 296] width 120 height 12
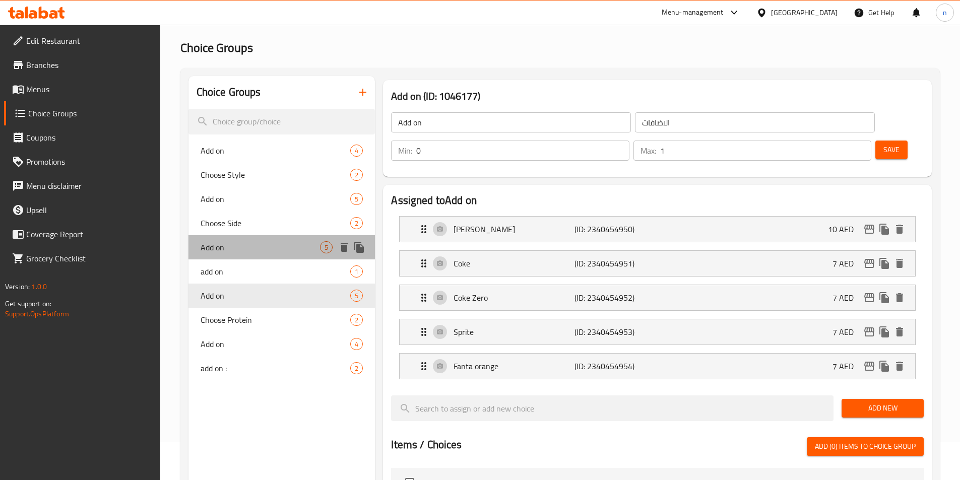
click at [244, 249] on span "Add on" at bounding box center [261, 247] width 120 height 12
type input "0"
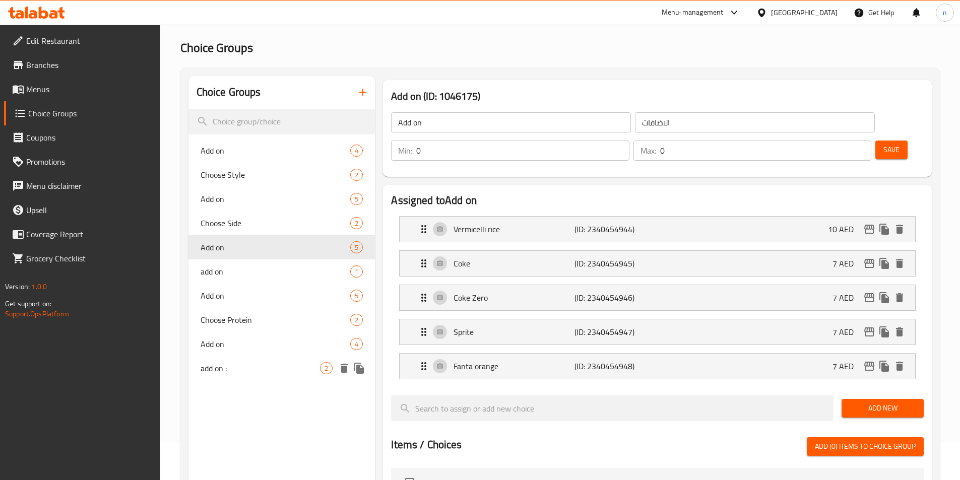
click at [235, 364] on span "add on :" at bounding box center [261, 368] width 120 height 12
type input "add on :"
type input "اضاقة :"
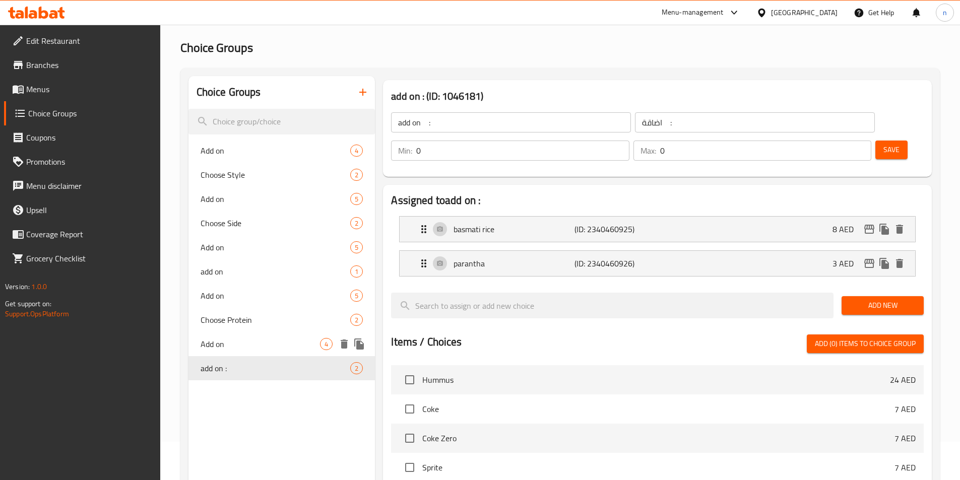
click at [242, 342] on span "Add on" at bounding box center [261, 344] width 120 height 12
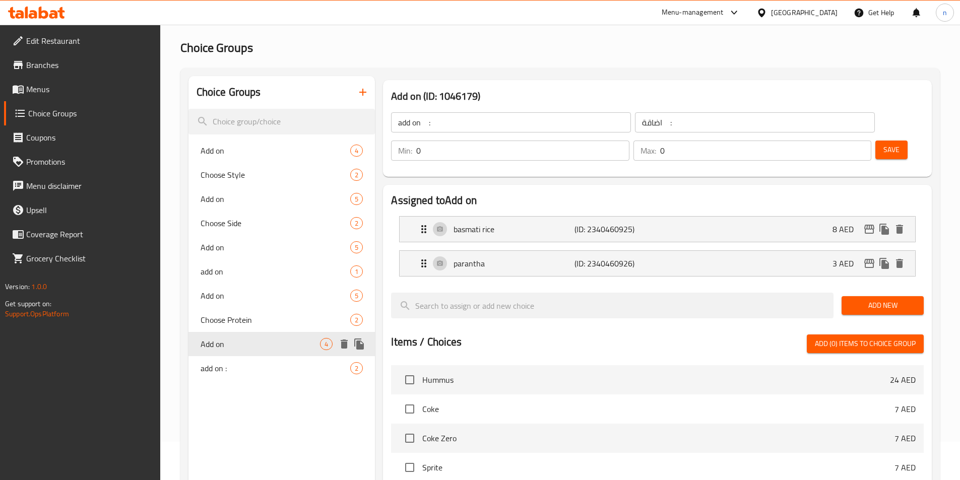
type input "Add on"
type input "الاضافات"
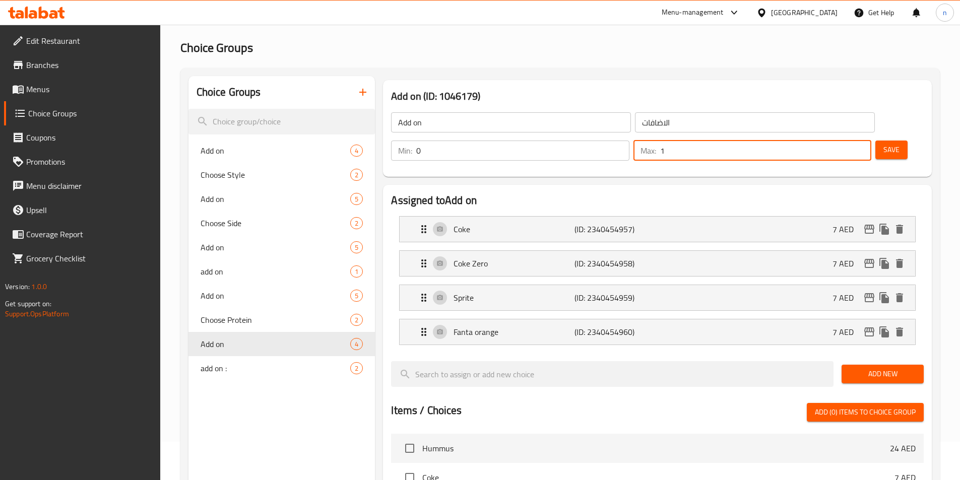
drag, startPoint x: 835, startPoint y: 124, endPoint x: 830, endPoint y: 123, distance: 5.1
click at [830, 141] on div "Max: 1 ​" at bounding box center [753, 151] width 238 height 20
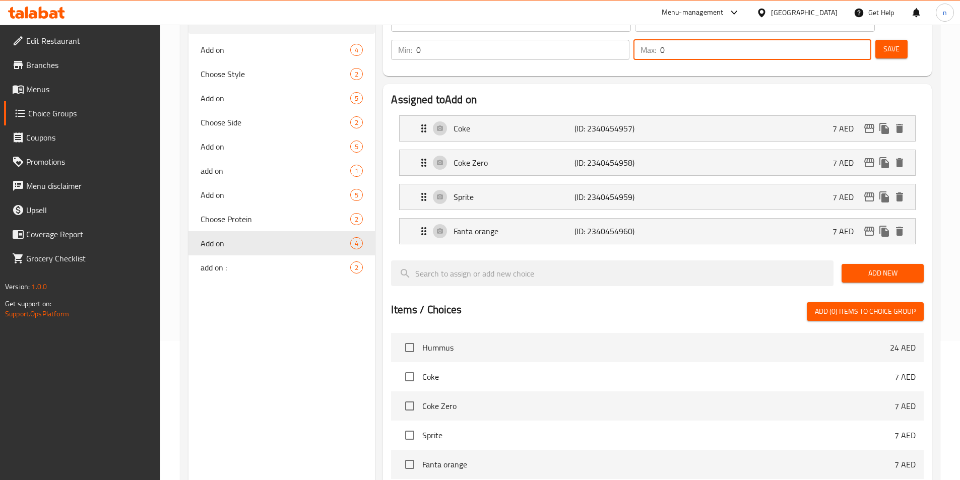
scroll to position [89, 0]
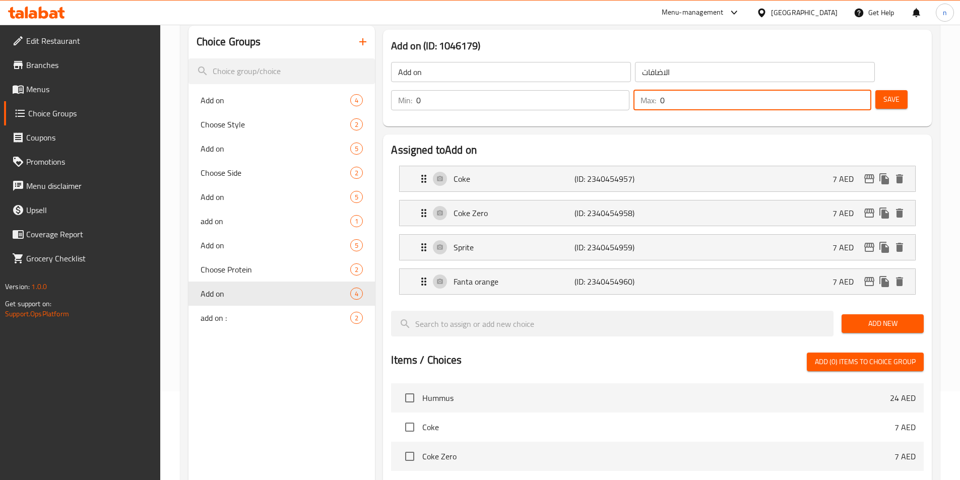
type input "0"
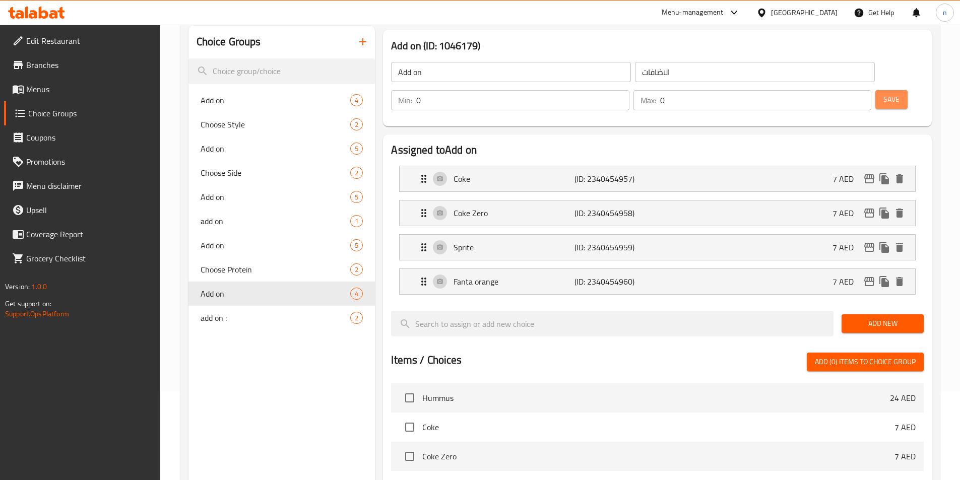
click at [884, 93] on span "Save" at bounding box center [892, 99] width 16 height 13
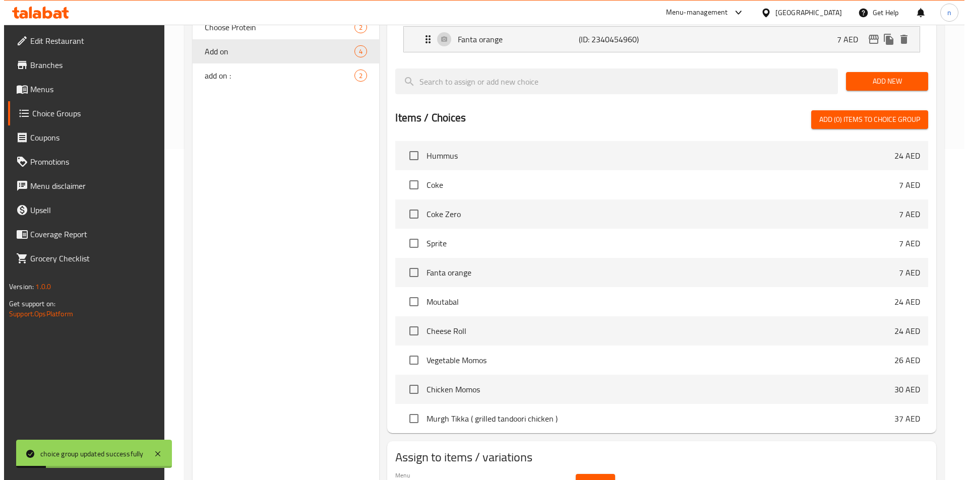
scroll to position [359, 0]
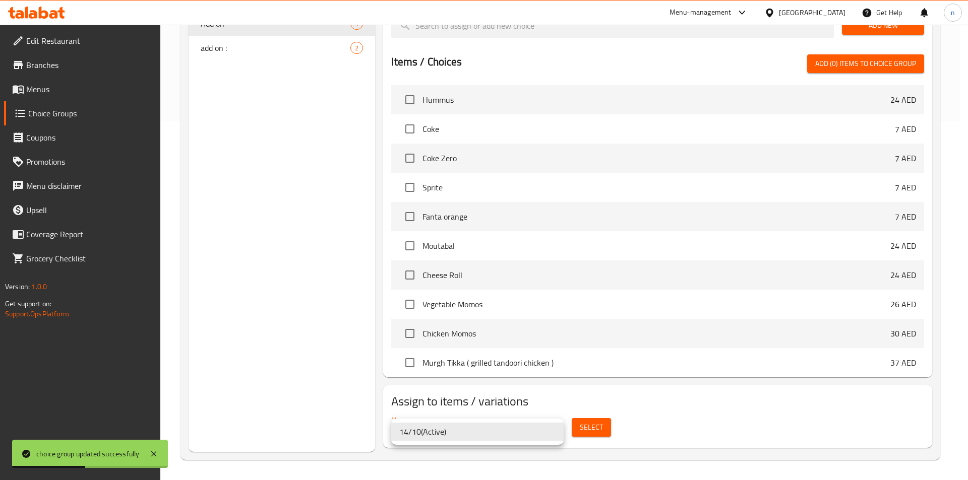
click at [596, 425] on div at bounding box center [484, 240] width 968 height 480
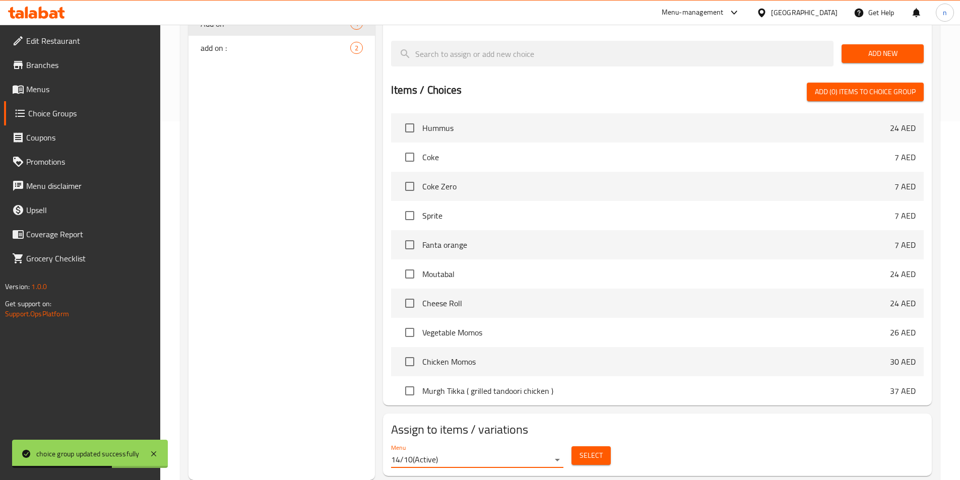
click at [596, 450] on span "Select" at bounding box center [591, 456] width 23 height 13
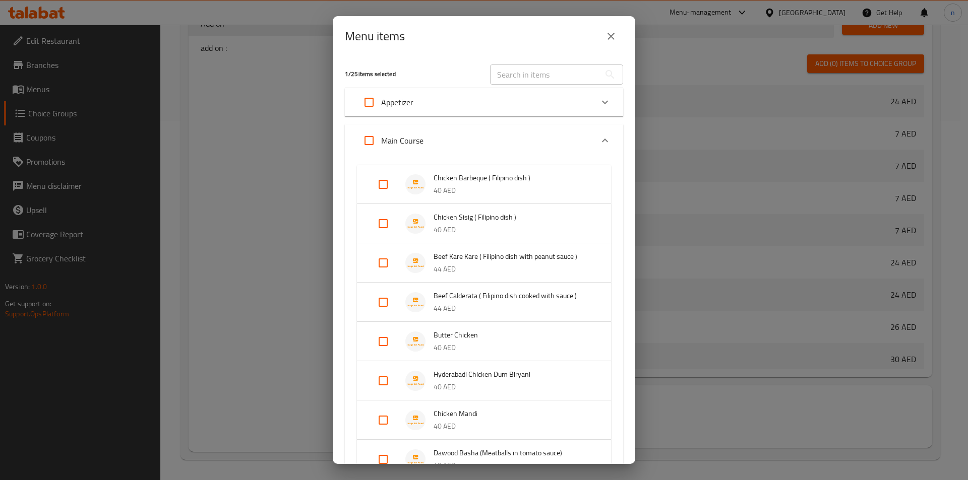
scroll to position [50, 0]
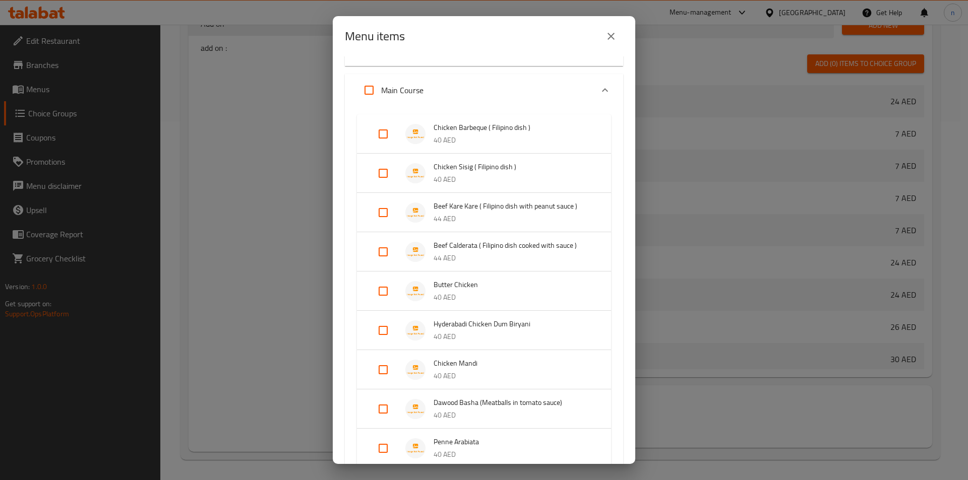
click at [385, 294] on input "Expand" at bounding box center [383, 291] width 24 height 24
checkbox input "true"
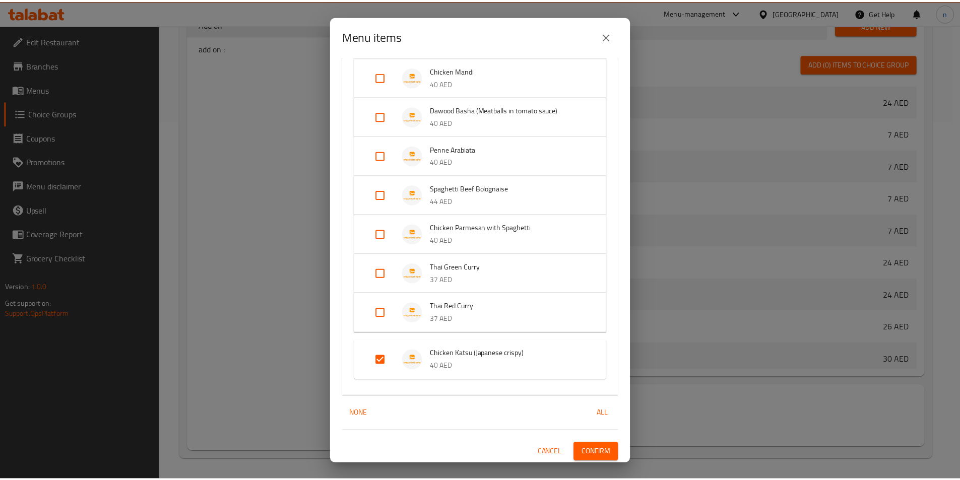
scroll to position [361, 0]
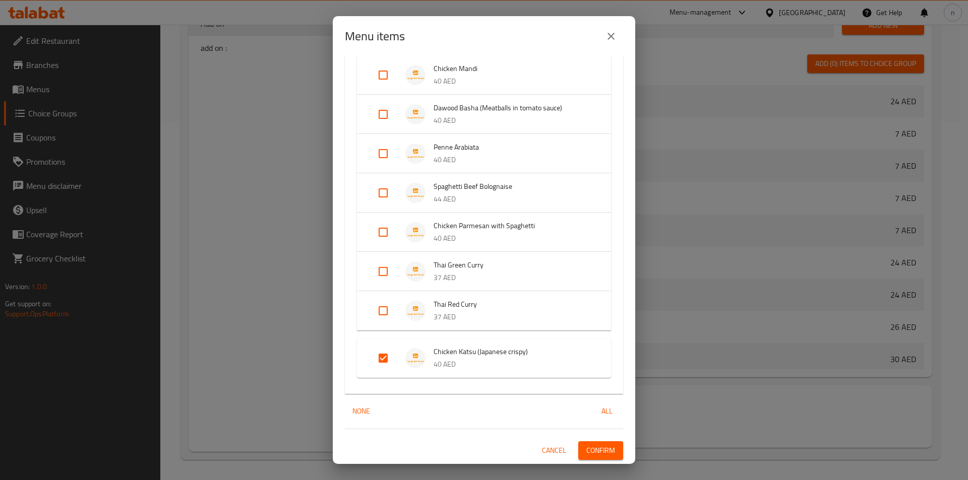
click at [601, 450] on span "Confirm" at bounding box center [600, 451] width 29 height 13
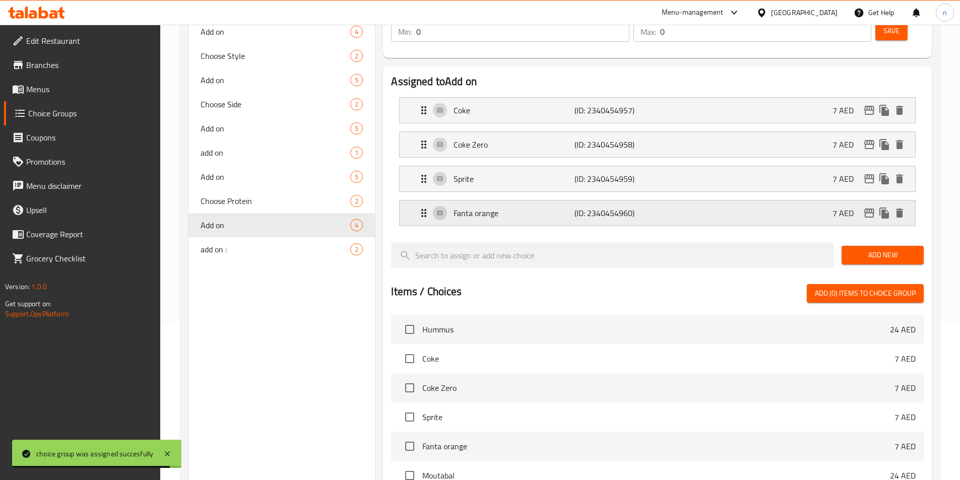
scroll to position [0, 0]
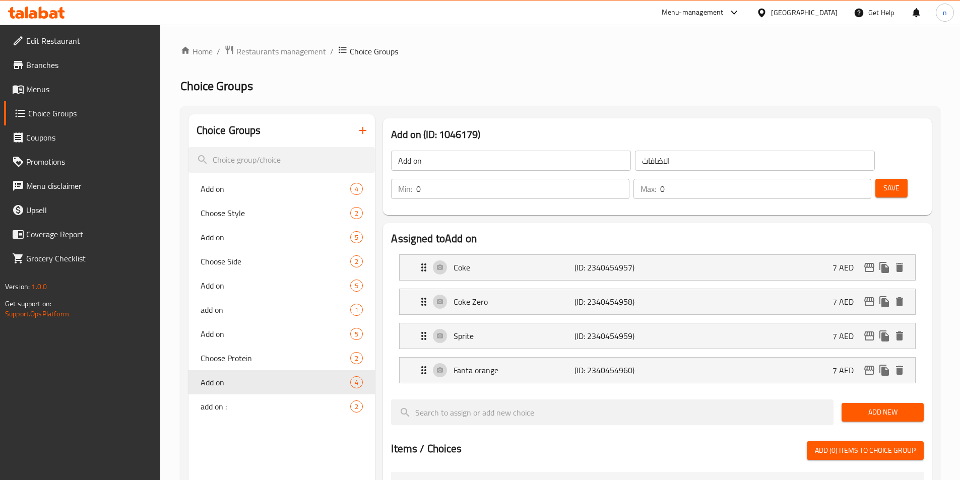
click at [42, 90] on span "Menus" at bounding box center [89, 89] width 126 height 12
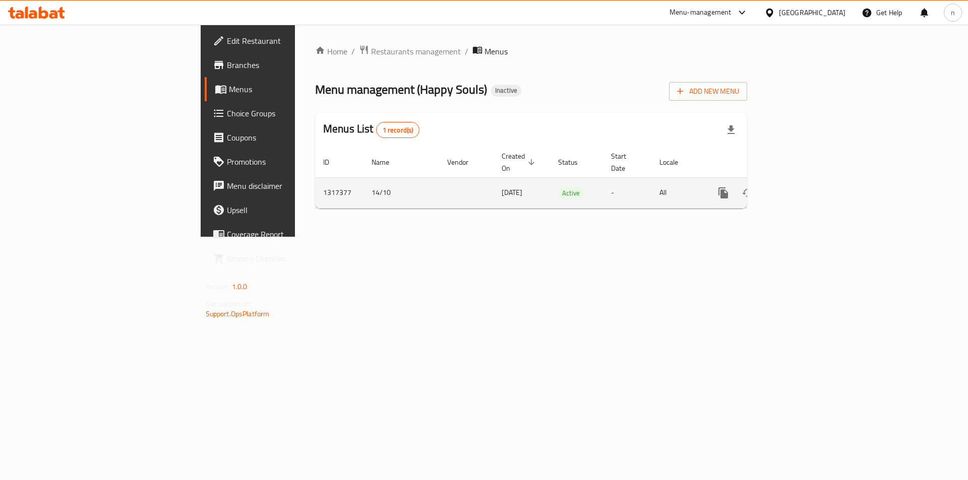
click at [802, 187] on icon "enhanced table" at bounding box center [796, 193] width 12 height 12
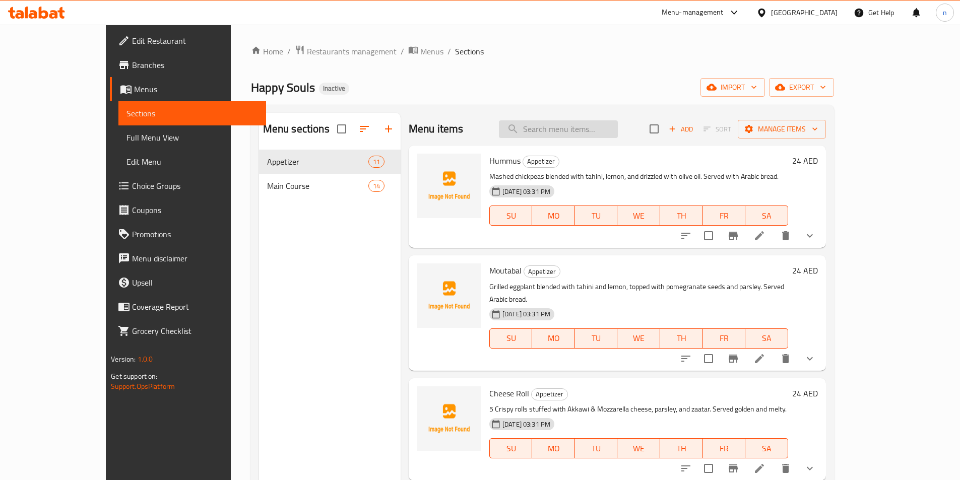
click at [581, 133] on input "search" at bounding box center [558, 129] width 119 height 18
paste input "Thai Green Curry"
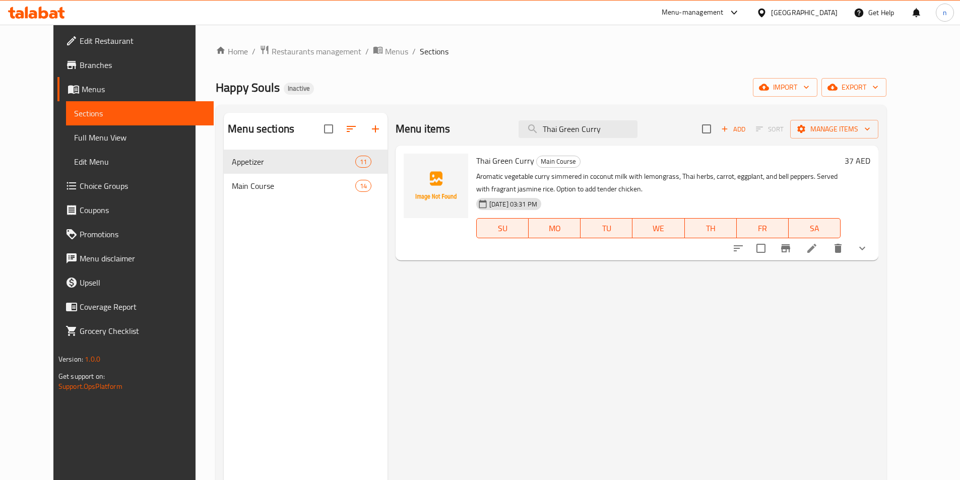
type input "Thai Green Curry"
click at [818, 255] on icon at bounding box center [812, 248] width 12 height 12
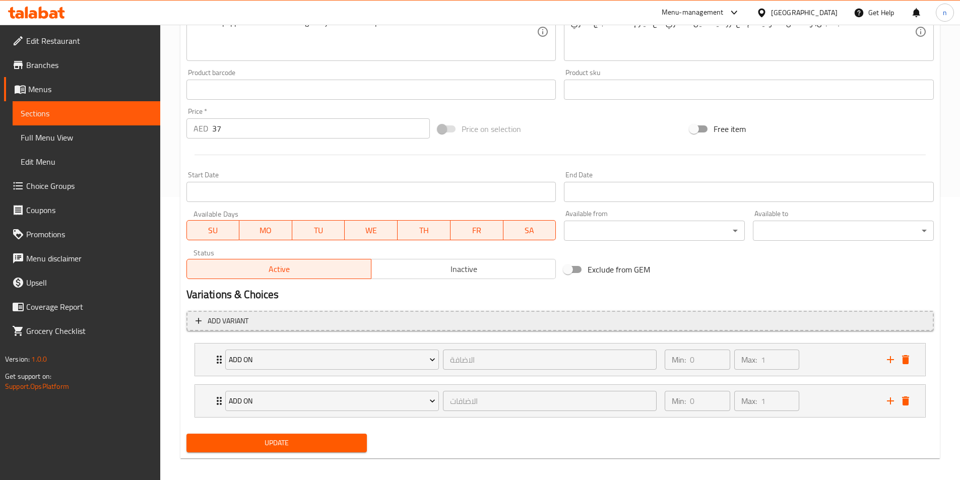
scroll to position [290, 0]
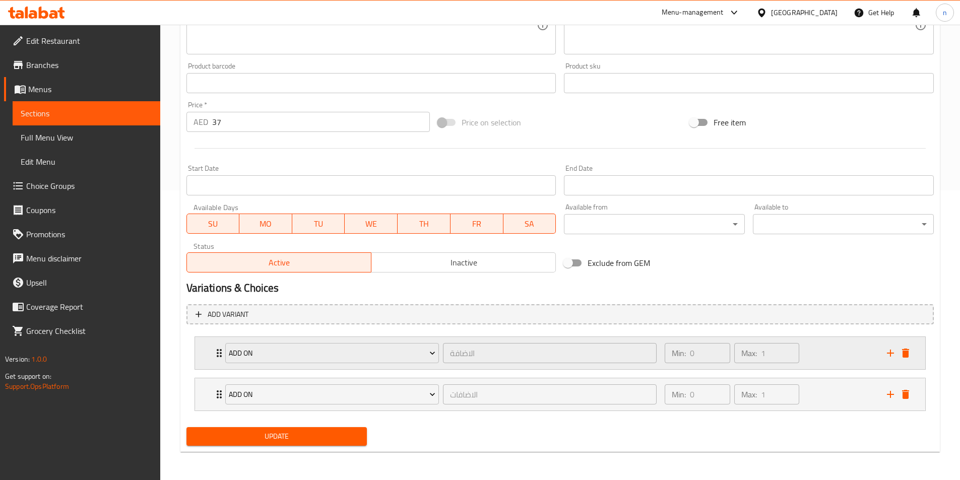
click at [204, 351] on div "add on الاضافة ​ Min: 0 ​ Max: 1 ​" at bounding box center [560, 353] width 730 height 32
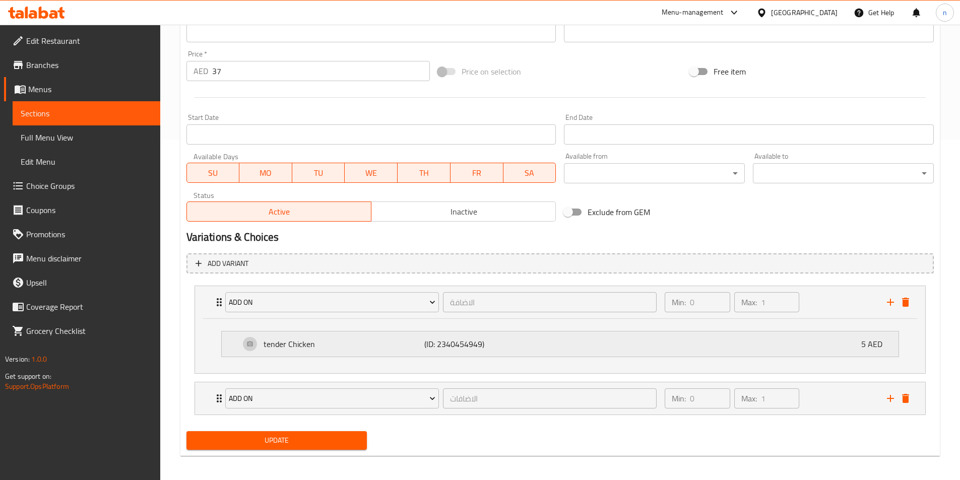
scroll to position [345, 0]
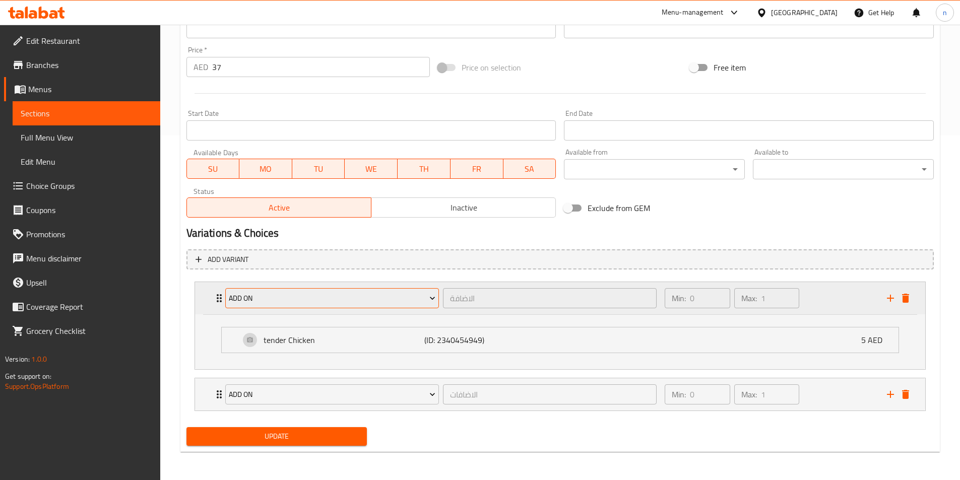
click at [252, 301] on span "add on" at bounding box center [332, 298] width 207 height 13
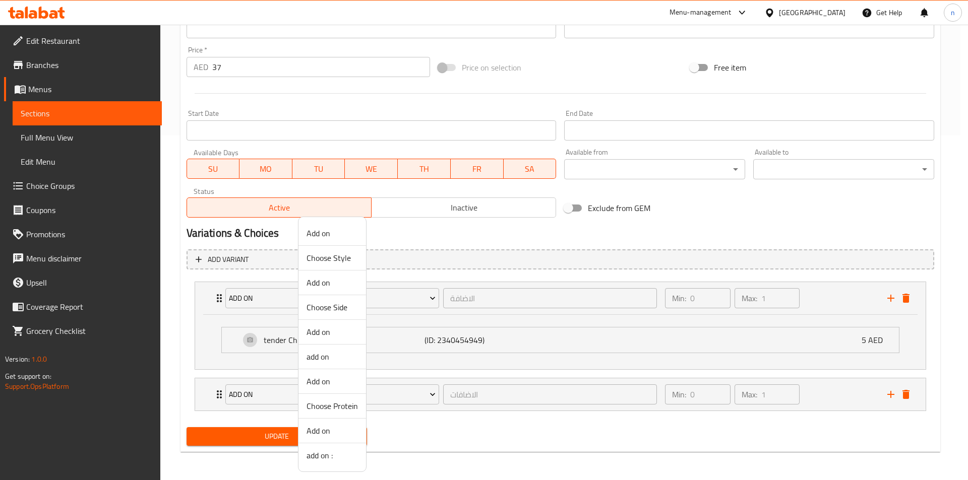
click at [200, 317] on div at bounding box center [484, 240] width 968 height 480
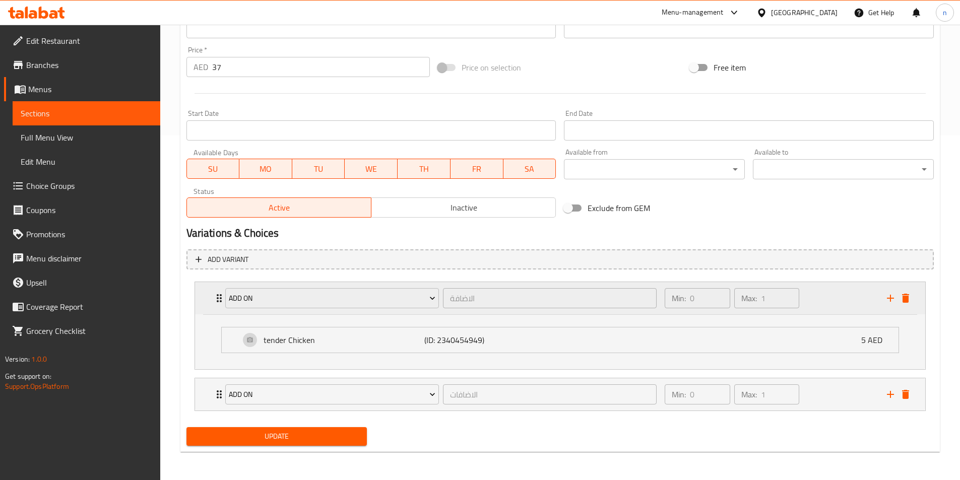
click at [916, 299] on div "add on الاضافة ​ Min: 0 ​ Max: 1 ​" at bounding box center [560, 298] width 730 height 32
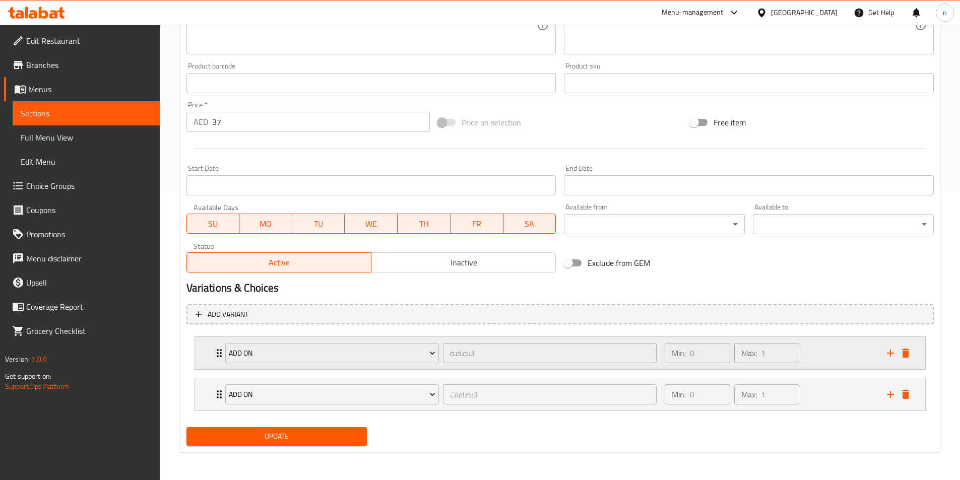
scroll to position [290, 0]
click at [910, 357] on icon "delete" at bounding box center [906, 353] width 12 height 12
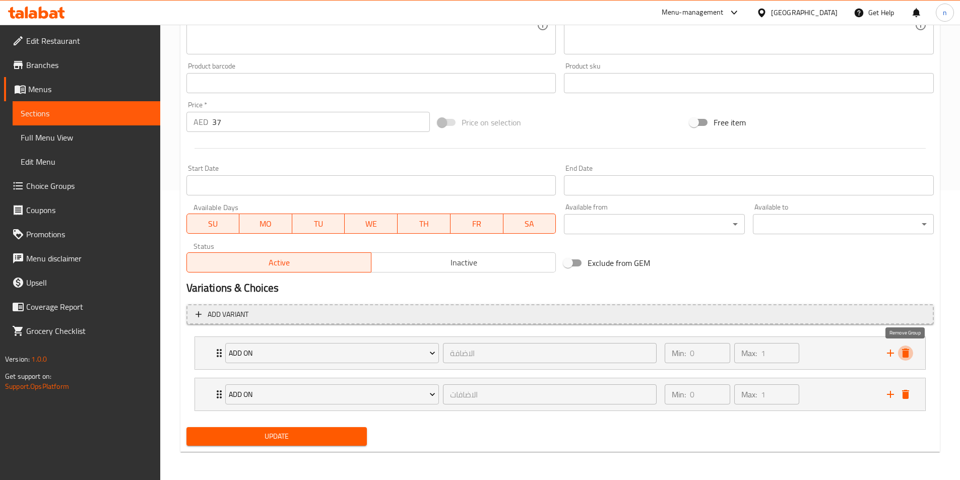
scroll to position [249, 0]
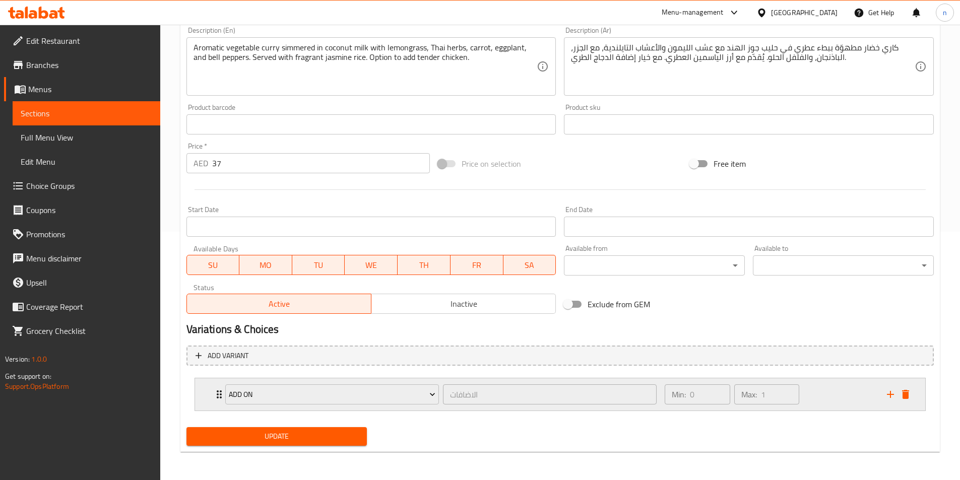
click at [215, 399] on icon "Expand" at bounding box center [219, 395] width 12 height 12
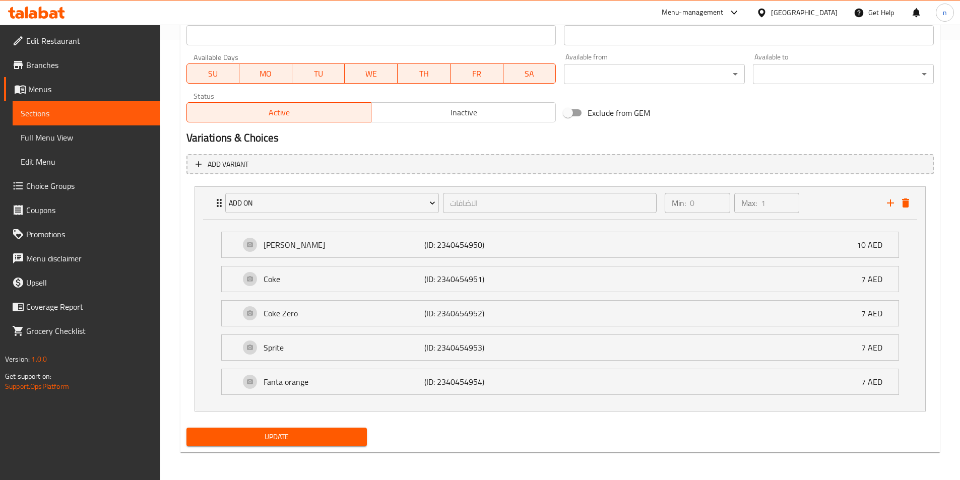
scroll to position [441, 0]
click at [303, 444] on button "Update" at bounding box center [277, 436] width 181 height 19
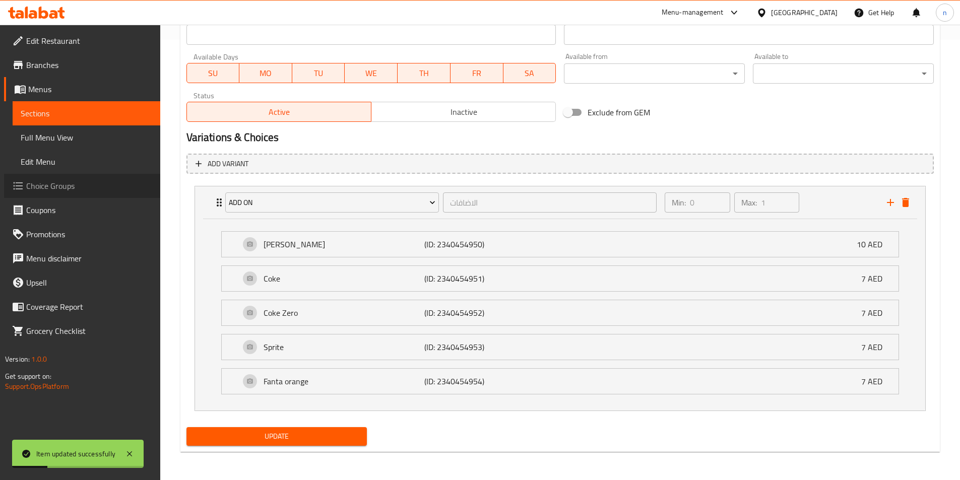
click at [48, 180] on span "Choice Groups" at bounding box center [89, 186] width 126 height 12
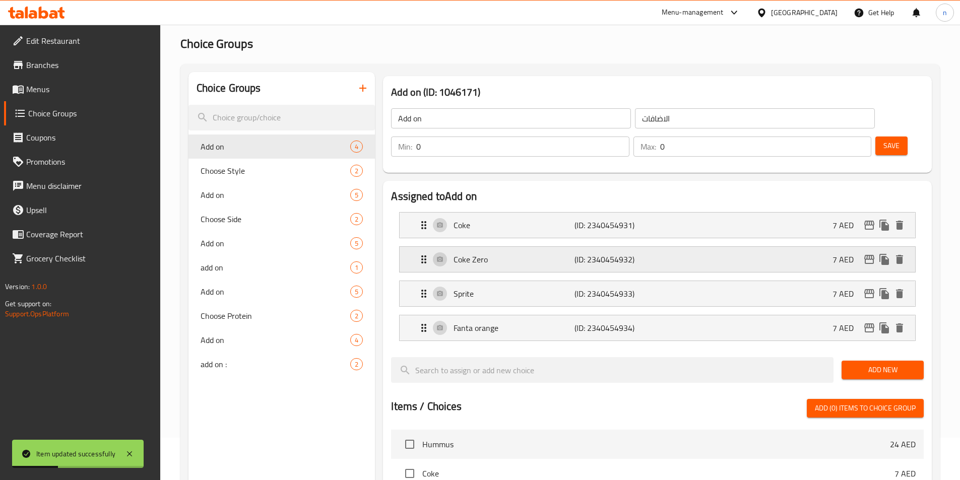
scroll to position [42, 0]
click at [233, 372] on div "add on : 2" at bounding box center [282, 365] width 187 height 24
type input "add on :"
type input "اضاقة :"
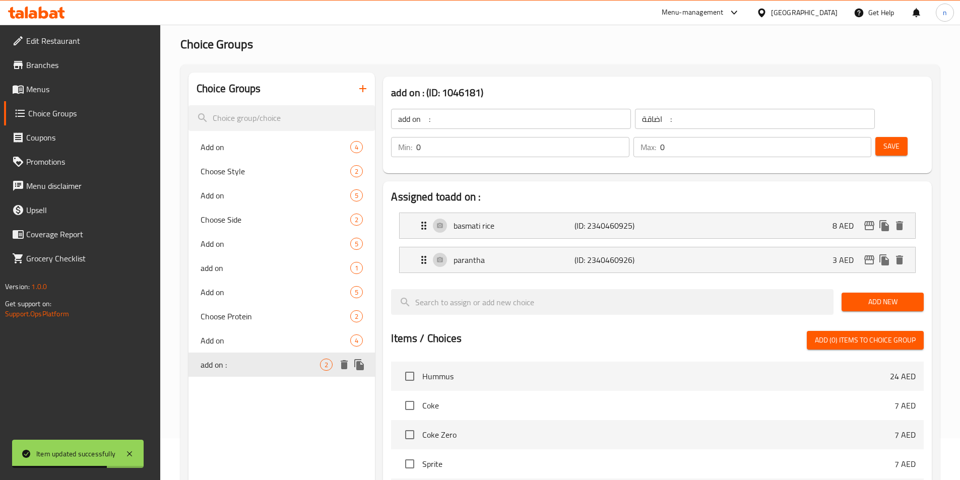
click at [241, 347] on div "Add on 4" at bounding box center [282, 341] width 187 height 24
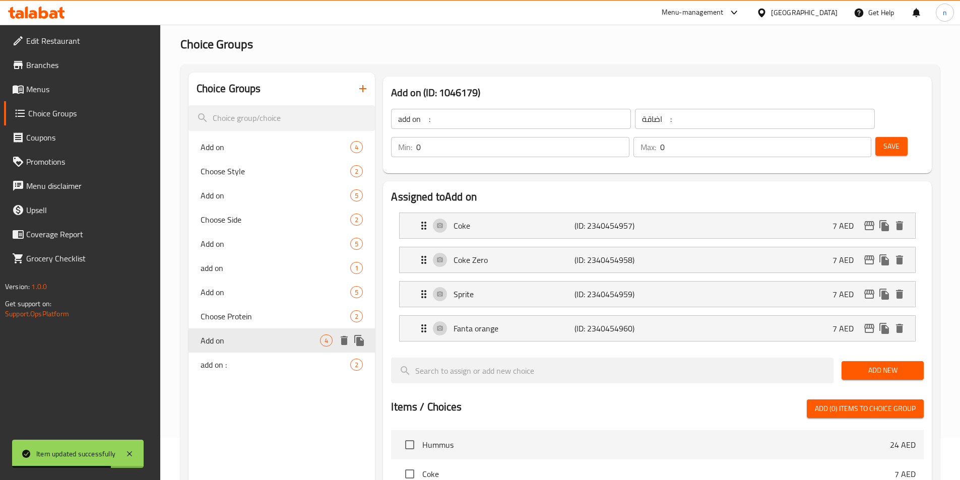
type input "Add on"
type input "الاضافات"
click at [238, 326] on div "Choose Protein 2" at bounding box center [282, 316] width 187 height 24
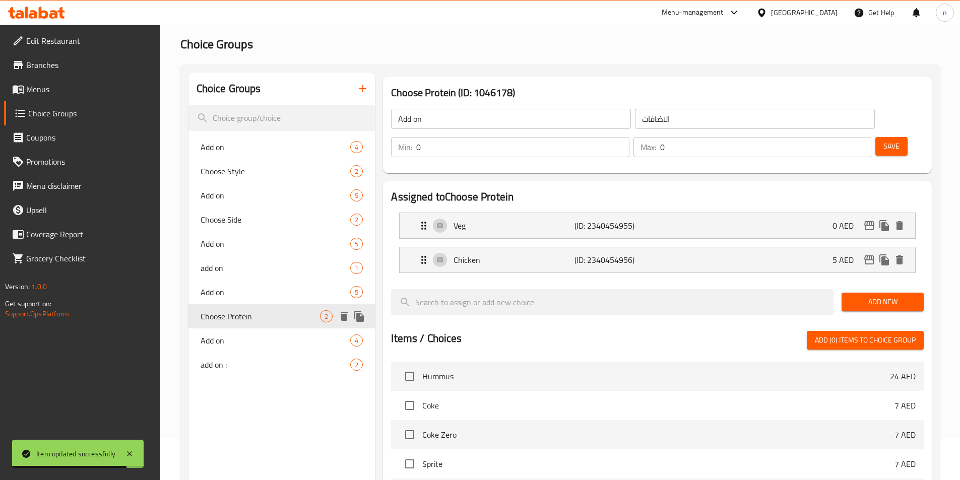
type input "Choose Protein"
type input "اختر البروتين"
type input "1"
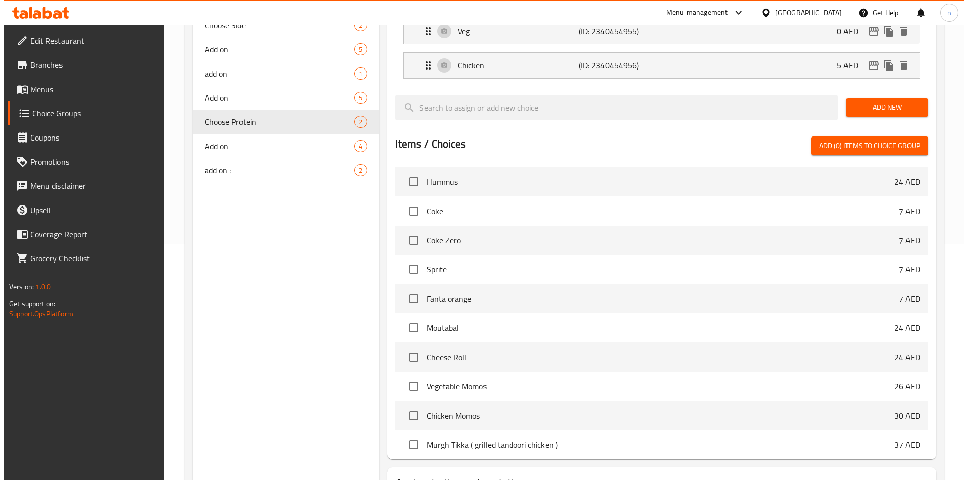
scroll to position [290, 0]
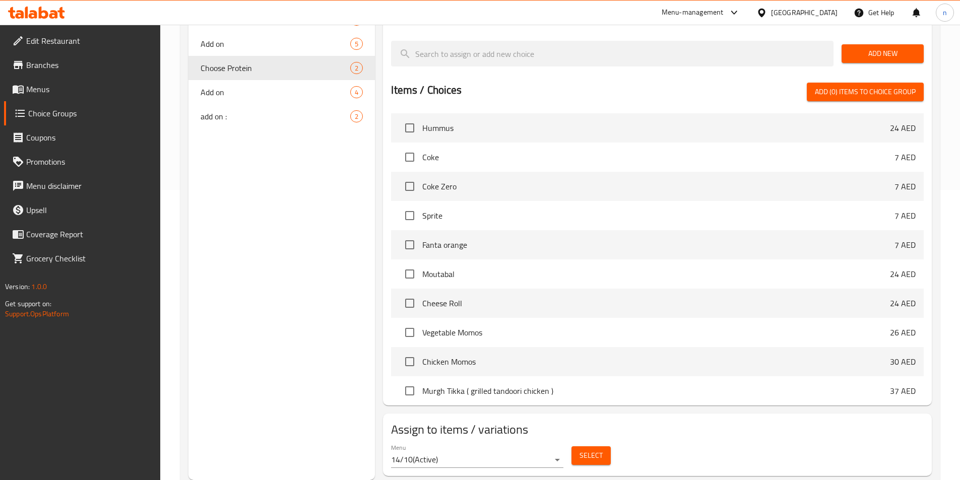
click at [598, 450] on span "Select" at bounding box center [591, 456] width 23 height 13
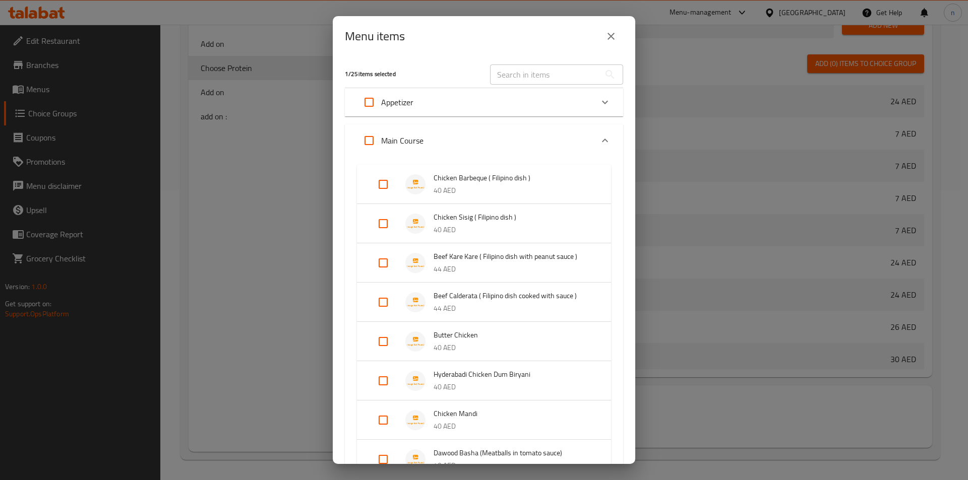
click at [608, 287] on div "Chicken Barbeque ( Filipino dish ) 40 AED Chicken Sisig ( Filipino dish ) 40 AE…" at bounding box center [484, 452] width 278 height 591
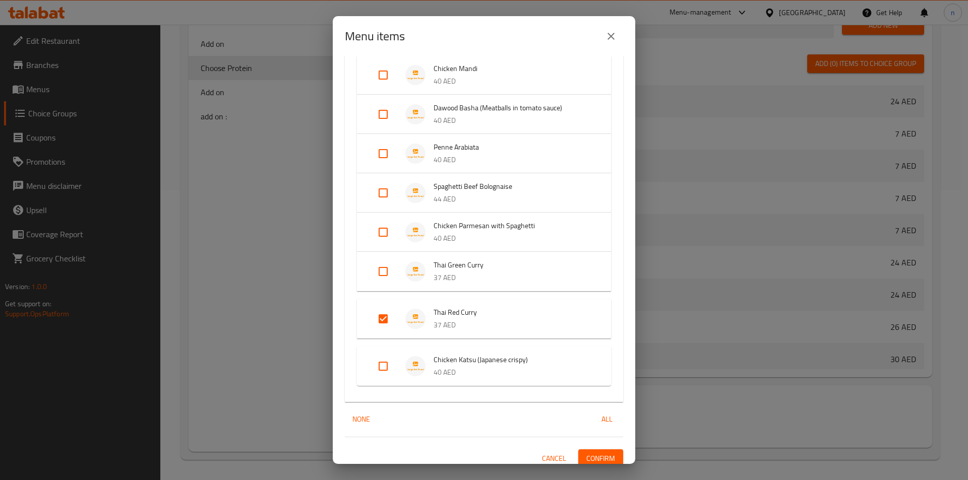
scroll to position [353, 0]
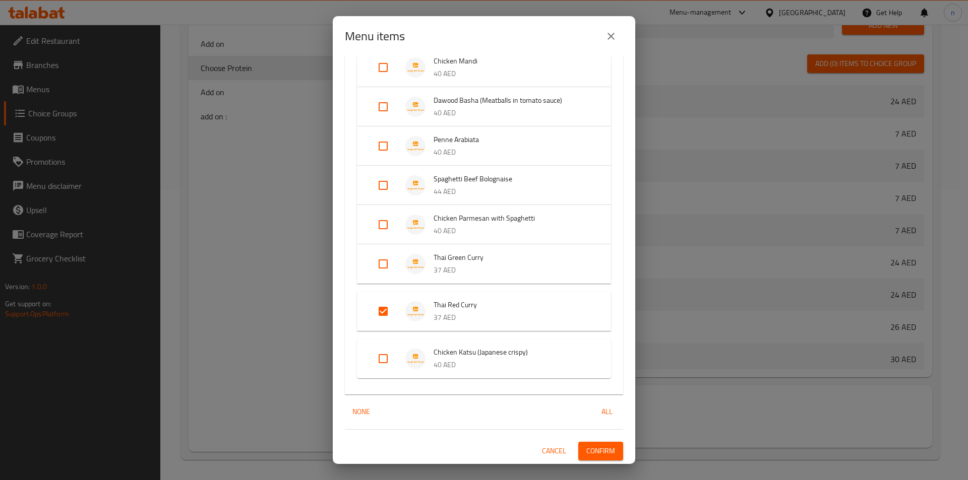
click at [382, 266] on input "Expand" at bounding box center [383, 264] width 24 height 24
checkbox input "true"
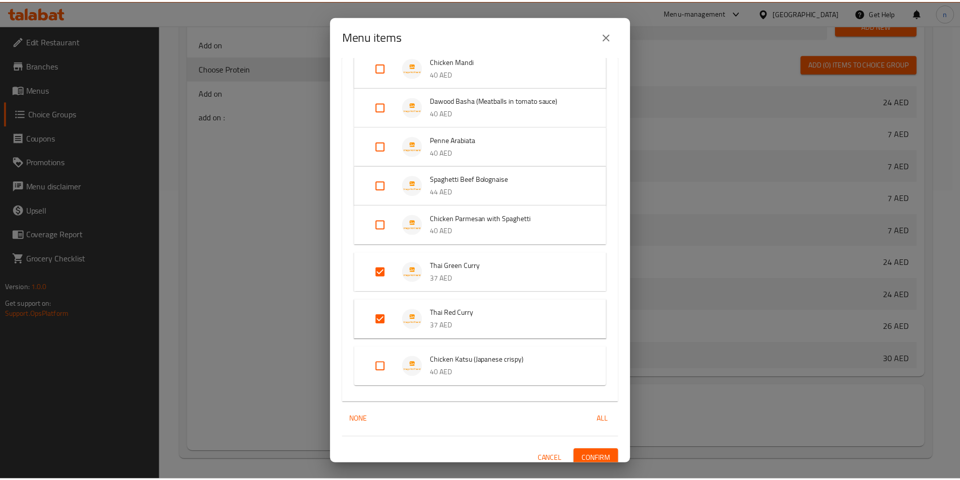
scroll to position [361, 0]
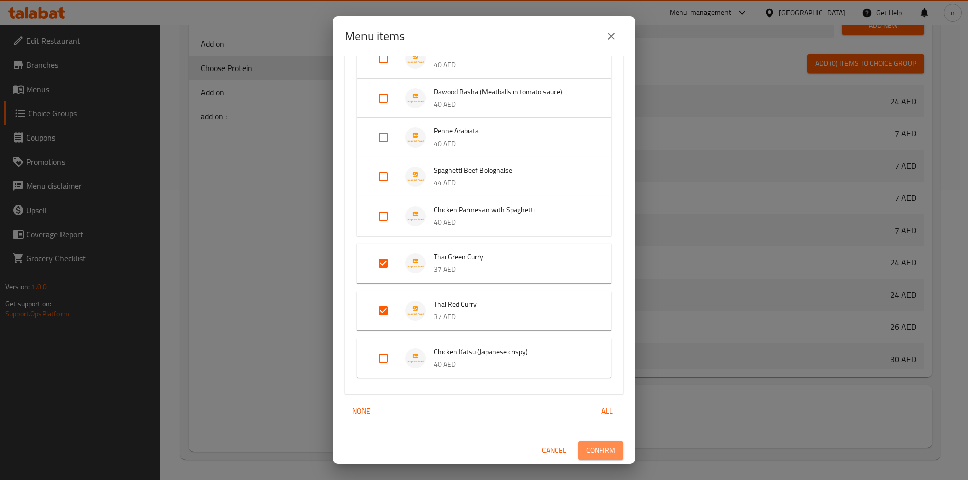
click at [593, 451] on span "Confirm" at bounding box center [600, 451] width 29 height 13
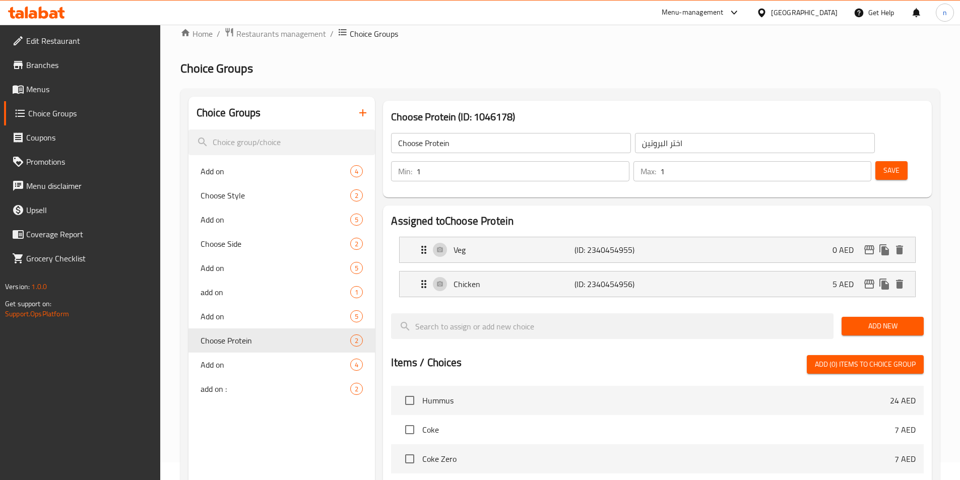
scroll to position [0, 0]
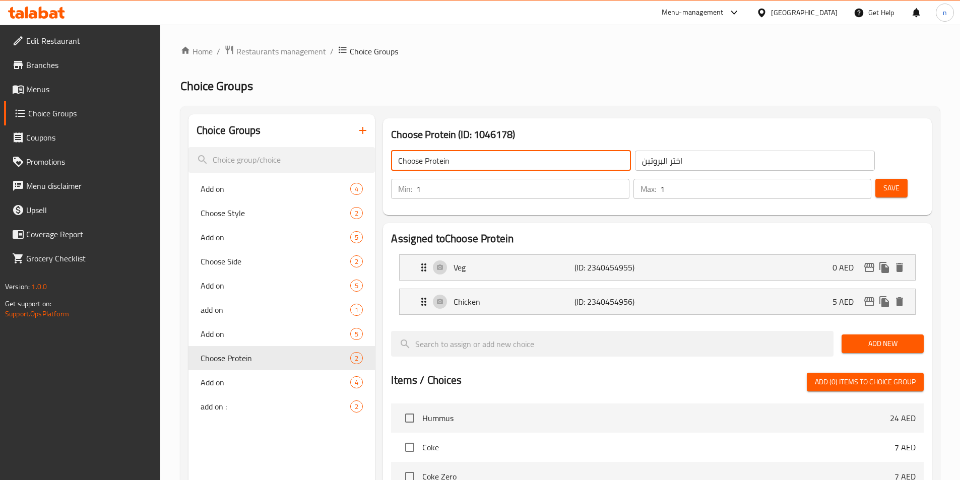
click at [434, 162] on input "Choose Protein" at bounding box center [511, 161] width 240 height 20
click at [401, 163] on input "Choose Protein" at bounding box center [511, 161] width 240 height 20
click at [428, 167] on input "Choose Protein" at bounding box center [511, 161] width 240 height 20
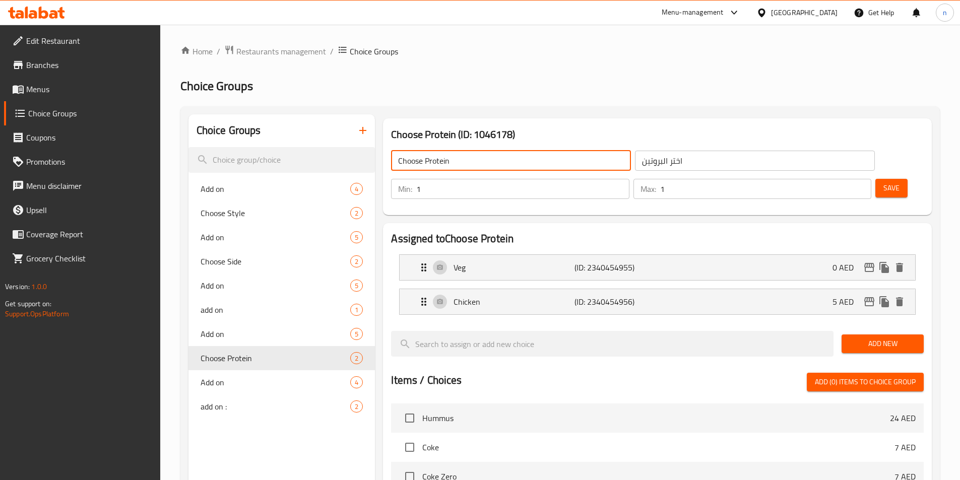
click at [428, 167] on input "Choose Protein" at bounding box center [511, 161] width 240 height 20
type input "ُ"
type input "Extra"
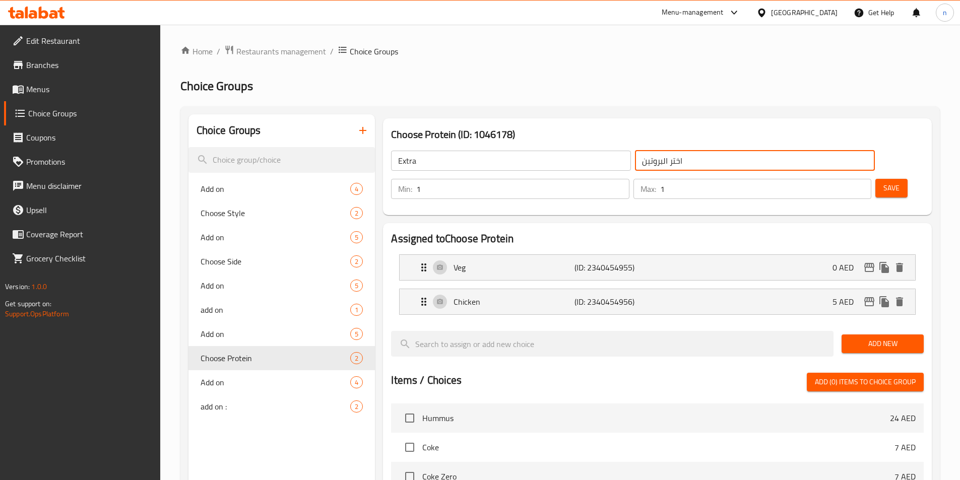
click at [635, 162] on input "اختر البروتين" at bounding box center [755, 161] width 240 height 20
type input "h"
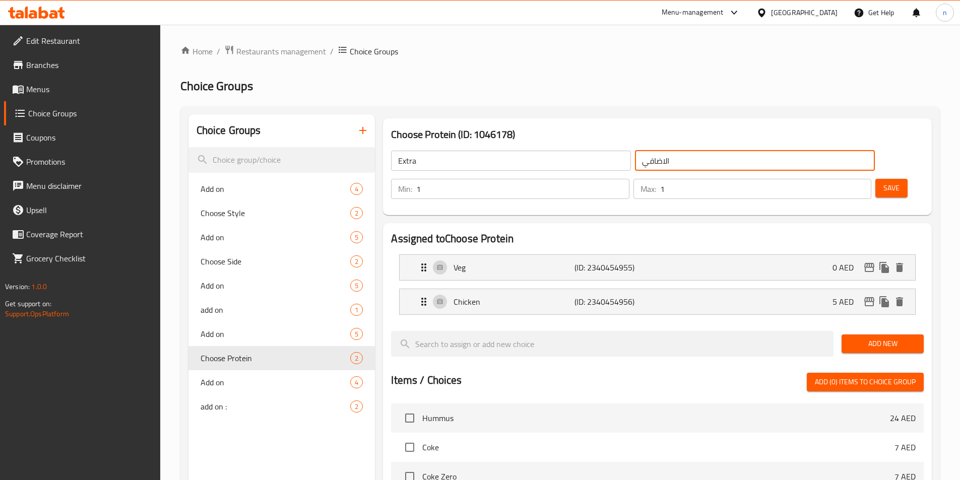
type input "الاضافي"
click at [884, 182] on span "Save" at bounding box center [892, 188] width 16 height 13
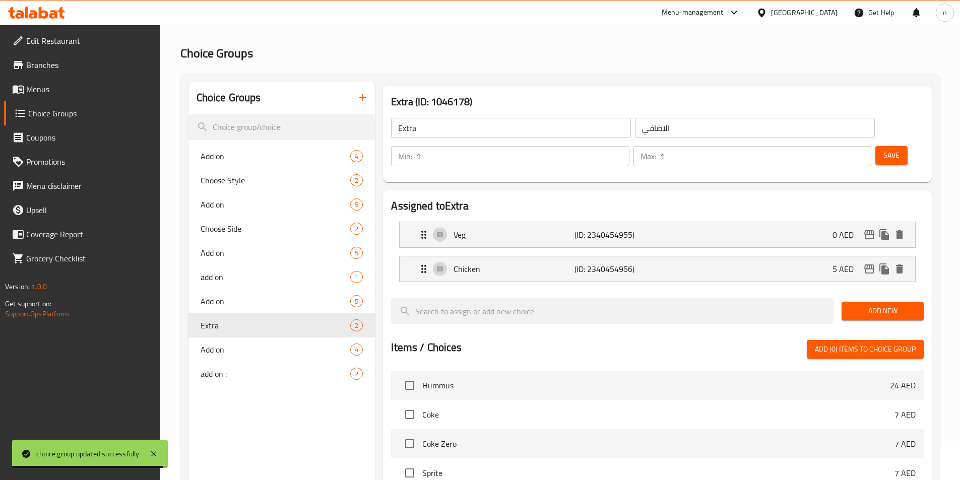
scroll to position [50, 0]
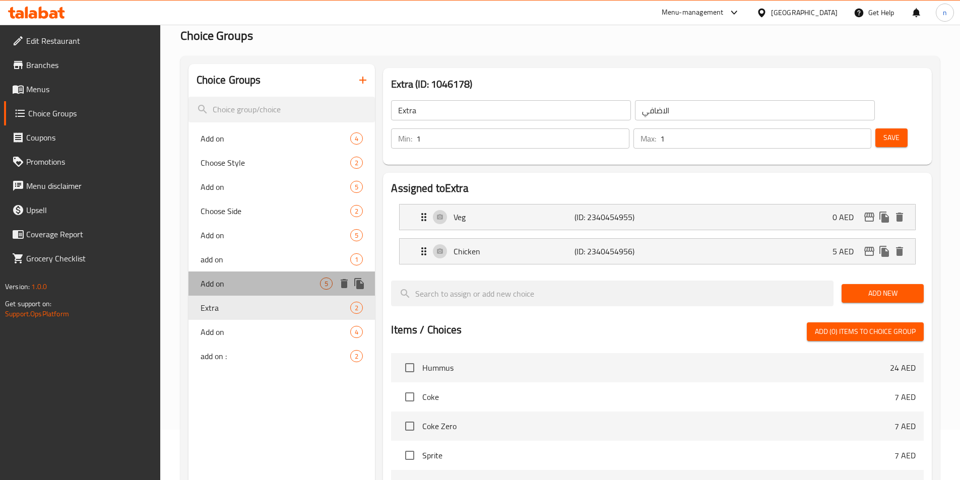
click at [216, 284] on span "Add on" at bounding box center [261, 284] width 120 height 12
type input "Add on"
type input "الاضافات"
type input "0"
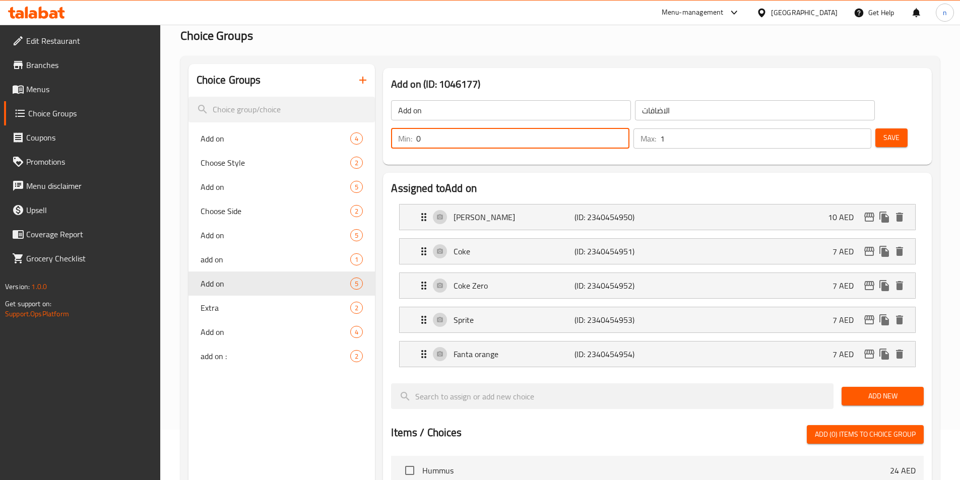
click at [629, 129] on input "0" at bounding box center [522, 139] width 213 height 20
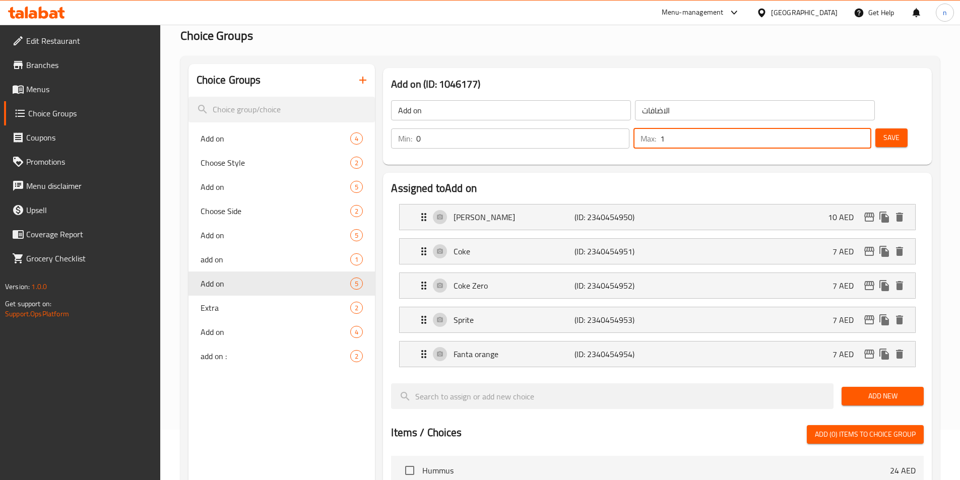
click at [831, 129] on input "1" at bounding box center [765, 139] width 211 height 20
type input "0"
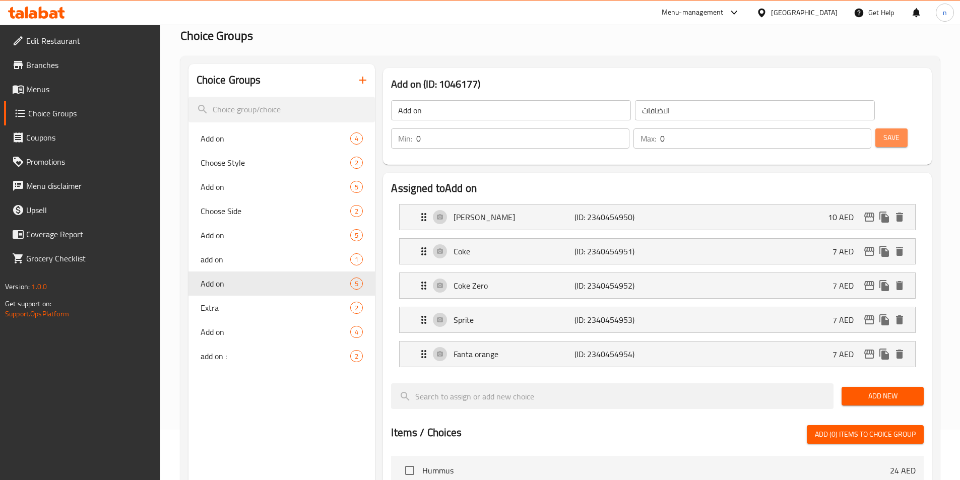
click at [884, 132] on span "Save" at bounding box center [892, 138] width 16 height 13
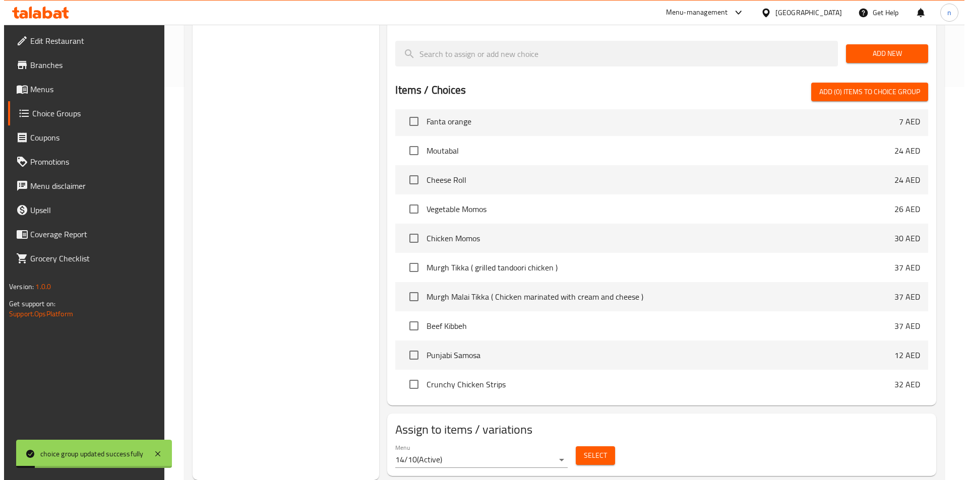
scroll to position [302, 0]
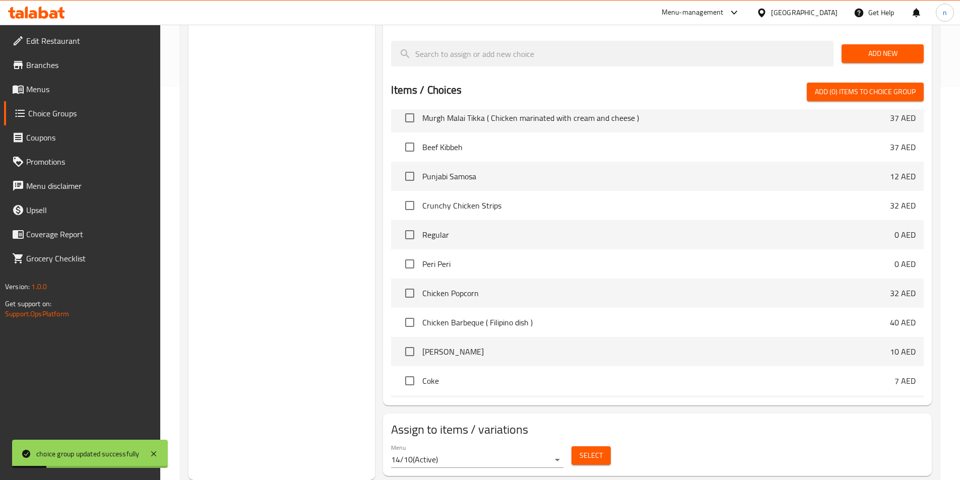
click at [597, 450] on span "Select" at bounding box center [591, 456] width 23 height 13
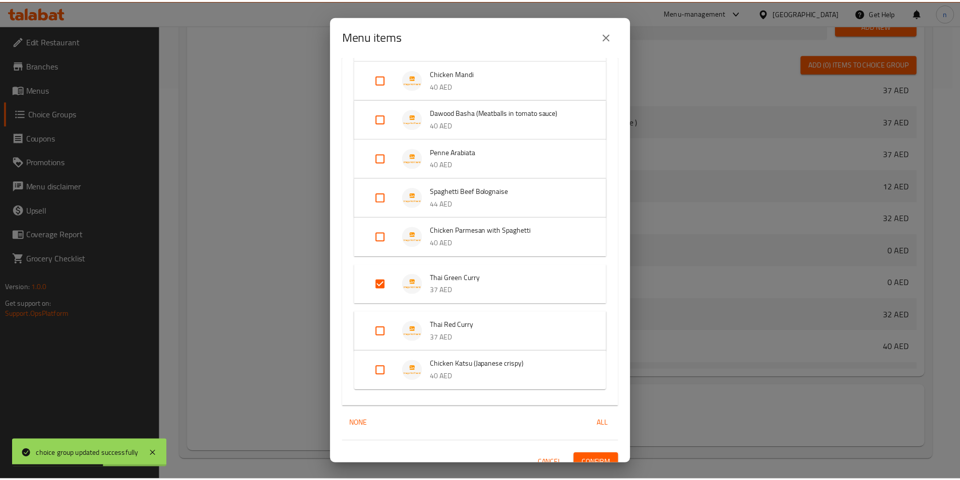
scroll to position [353, 0]
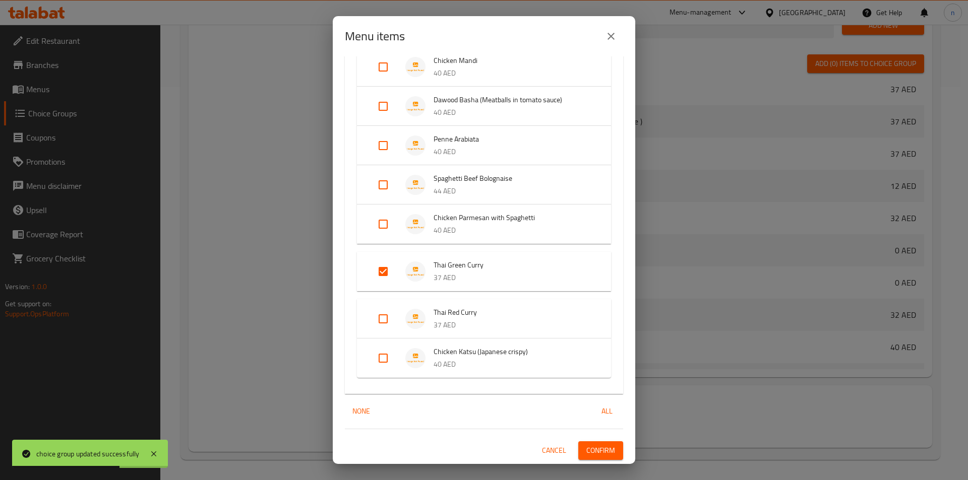
click at [386, 319] on input "Expand" at bounding box center [383, 319] width 24 height 24
checkbox input "true"
click at [595, 455] on span "Confirm" at bounding box center [600, 459] width 29 height 13
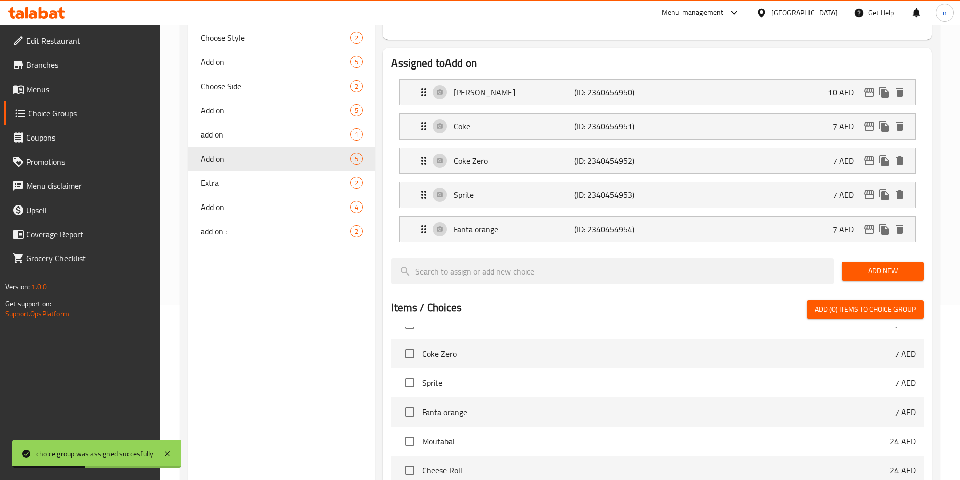
scroll to position [0, 0]
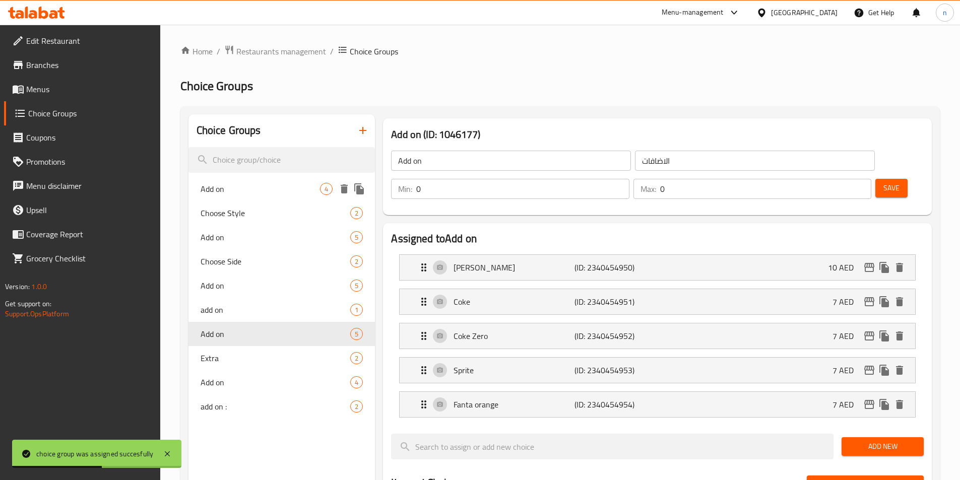
click at [273, 192] on span "Add on" at bounding box center [261, 189] width 120 height 12
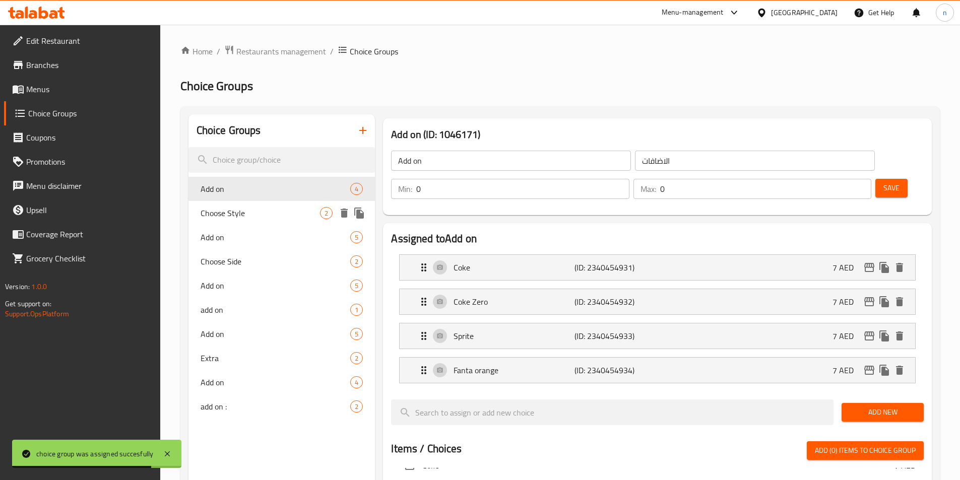
click at [275, 208] on span "Choose Style" at bounding box center [261, 213] width 120 height 12
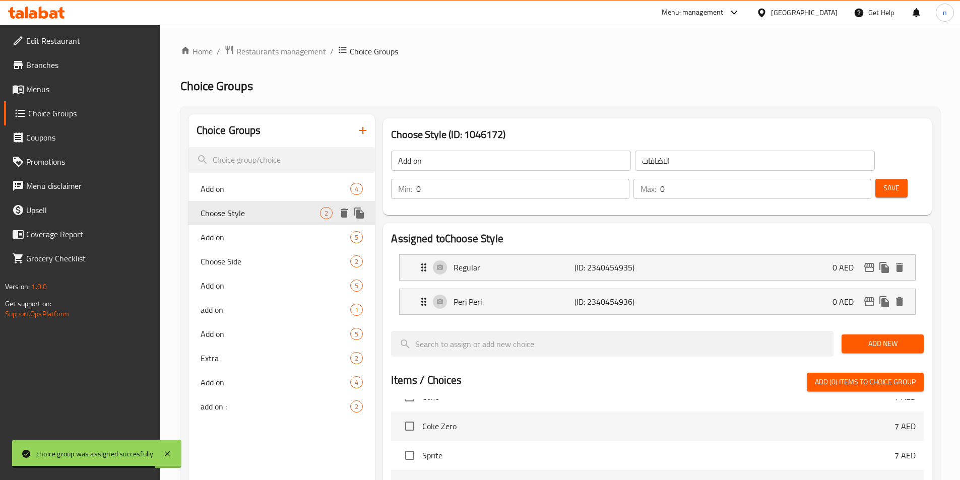
type input "Choose Style"
type input "اختر الطريقة"
type input "1"
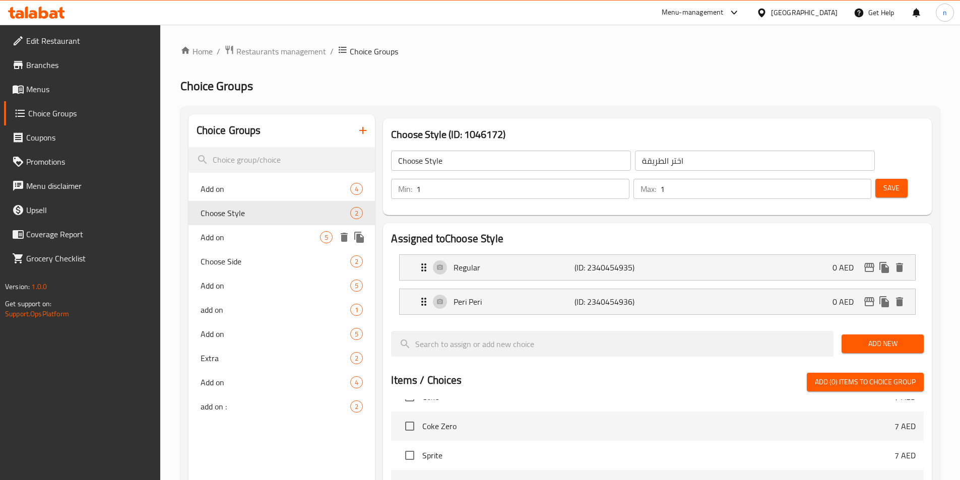
click at [256, 231] on span "Add on" at bounding box center [261, 237] width 120 height 12
type input "Add on"
type input "الاضافات"
type input "0"
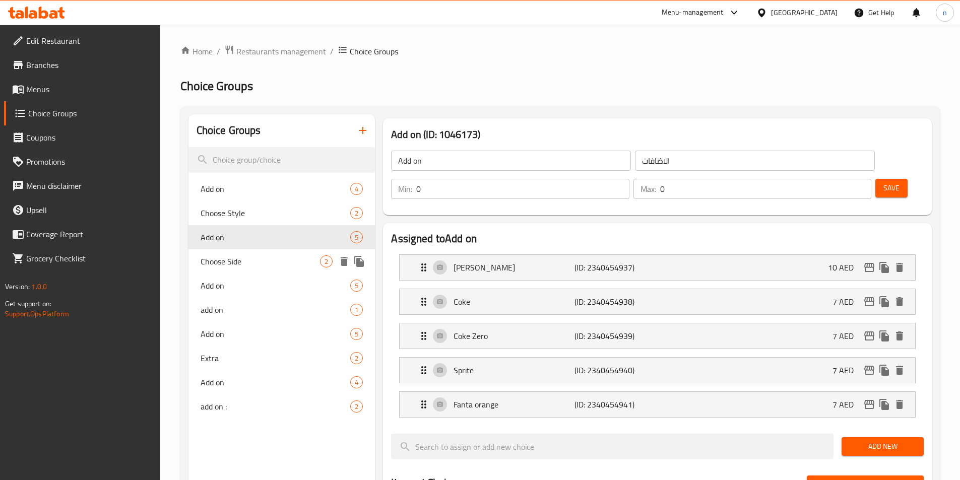
click at [257, 263] on span "Choose Side" at bounding box center [261, 262] width 120 height 12
type input "Choose Side"
type input "اختر الجانب"
type input "1"
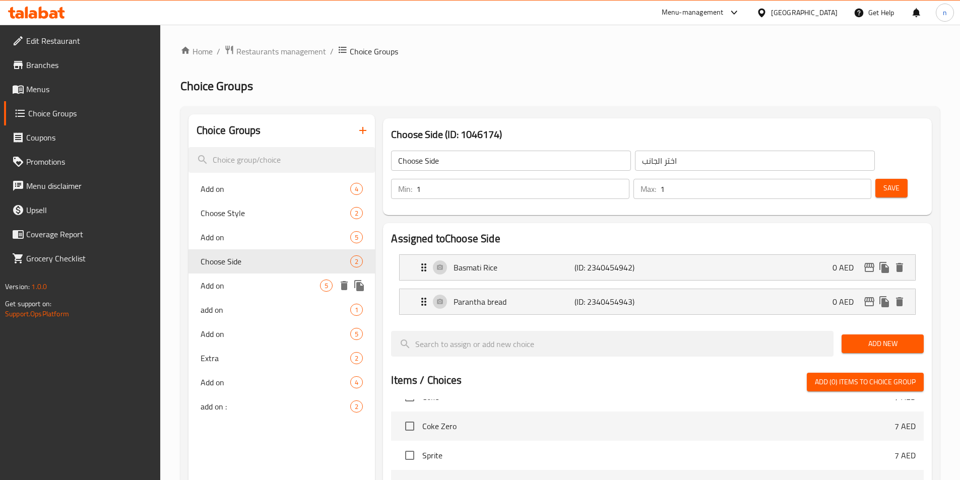
click at [236, 293] on div "Add on 5" at bounding box center [282, 286] width 187 height 24
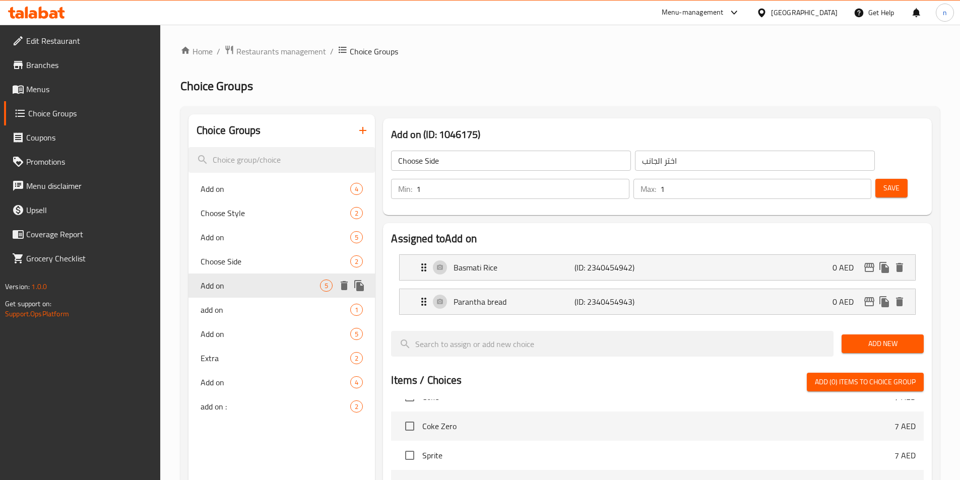
type input "Add on"
type input "الاضافات"
type input "0"
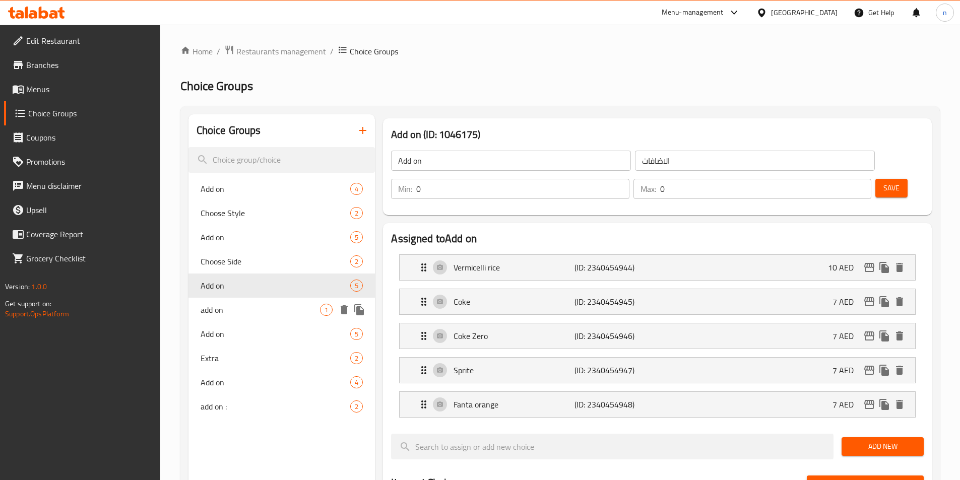
click at [229, 314] on span "add on" at bounding box center [261, 310] width 120 height 12
type input "add on"
type input "الاضافة"
type input "1"
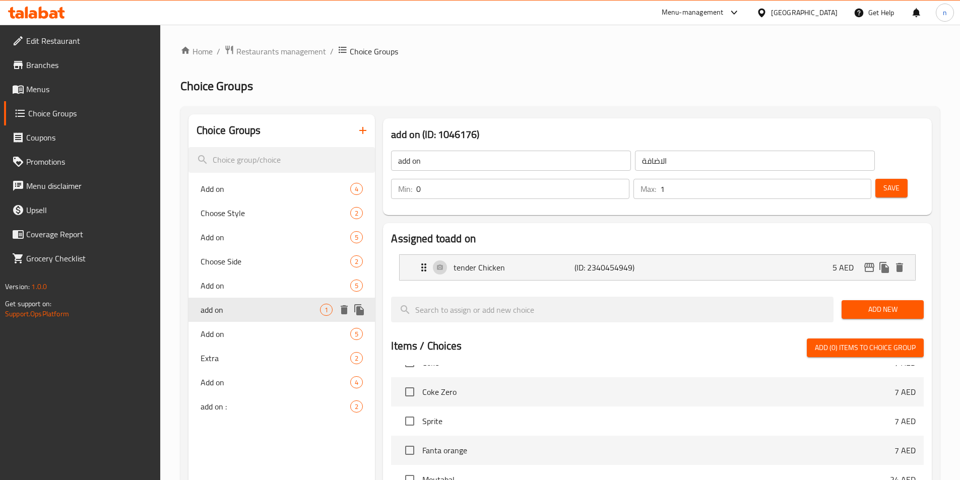
click at [346, 309] on icon "delete" at bounding box center [344, 310] width 7 height 9
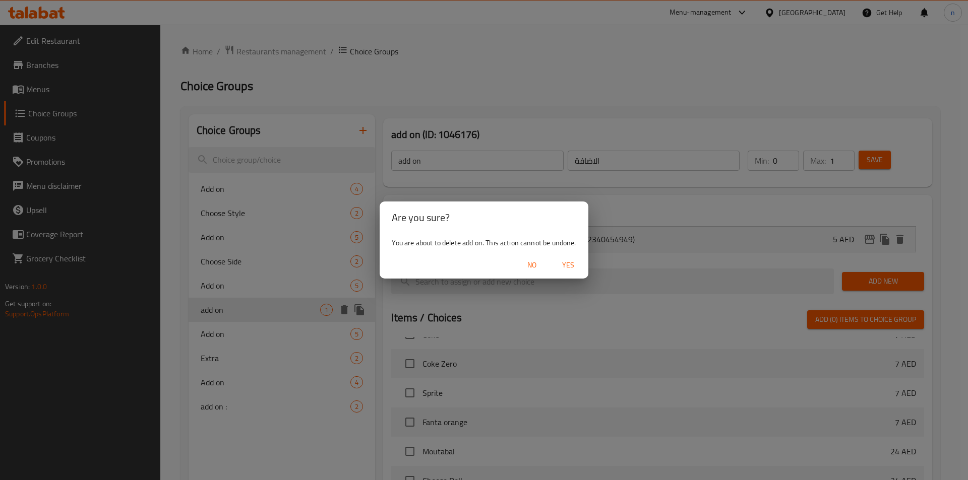
click at [573, 266] on span "Yes" at bounding box center [568, 265] width 24 height 13
type input "Add on"
type input "الاضافات"
type input "0"
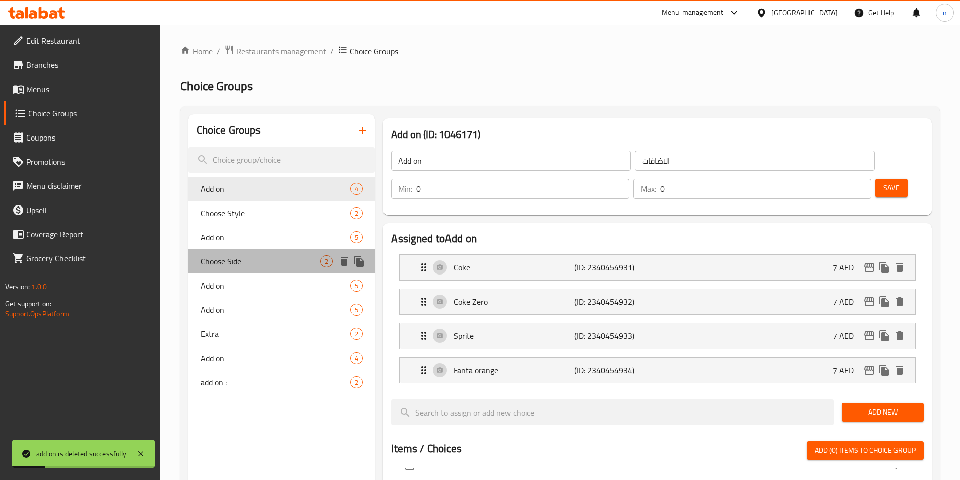
click at [254, 261] on span "Choose Side" at bounding box center [261, 262] width 120 height 12
type input "Choose Side"
type input "اختر الجانب"
type input "1"
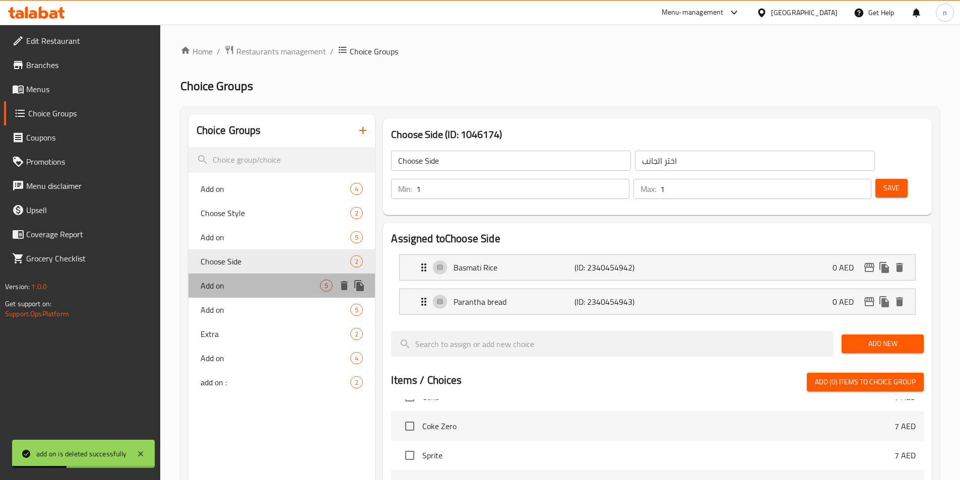
click at [234, 293] on div "Add on 5" at bounding box center [282, 286] width 187 height 24
type input "Add on"
type input "الاضافات"
type input "0"
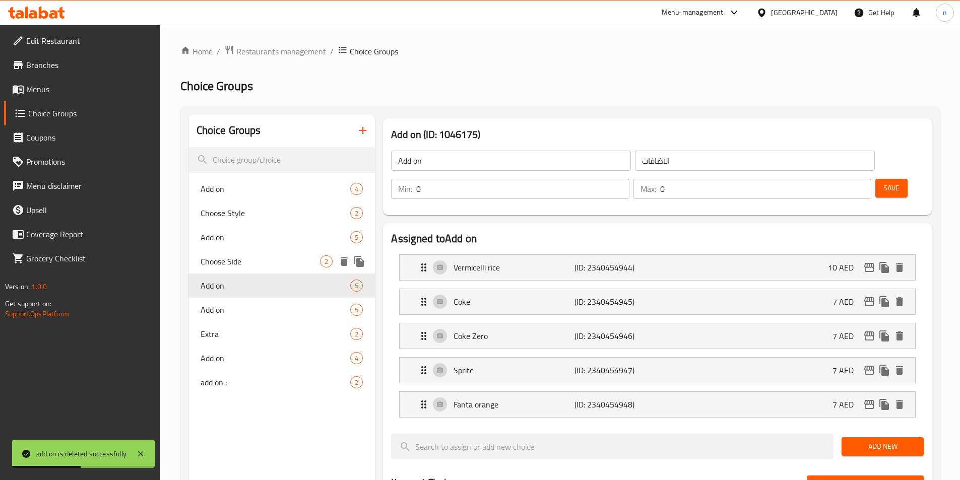
click at [251, 265] on span "Choose Side" at bounding box center [261, 262] width 120 height 12
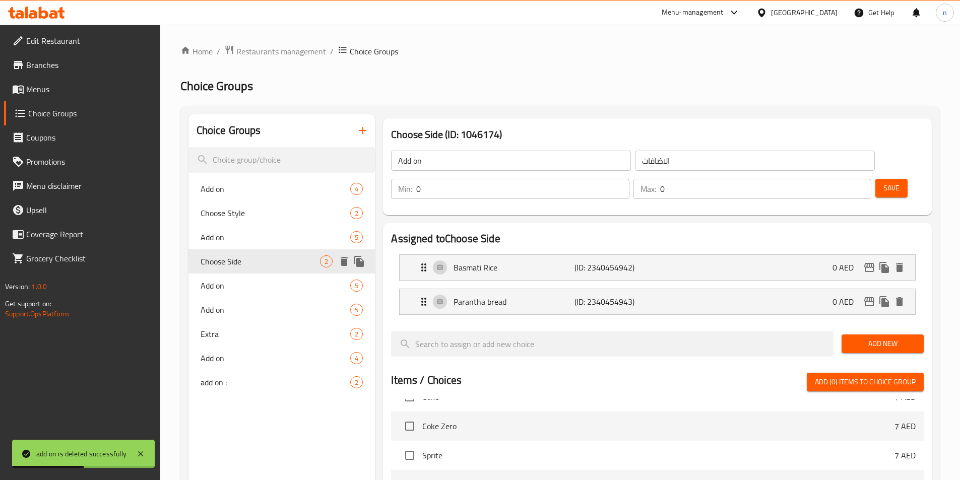
type input "Choose Side"
type input "اختر الجانب"
type input "1"
click at [242, 286] on span "Add on" at bounding box center [261, 286] width 120 height 12
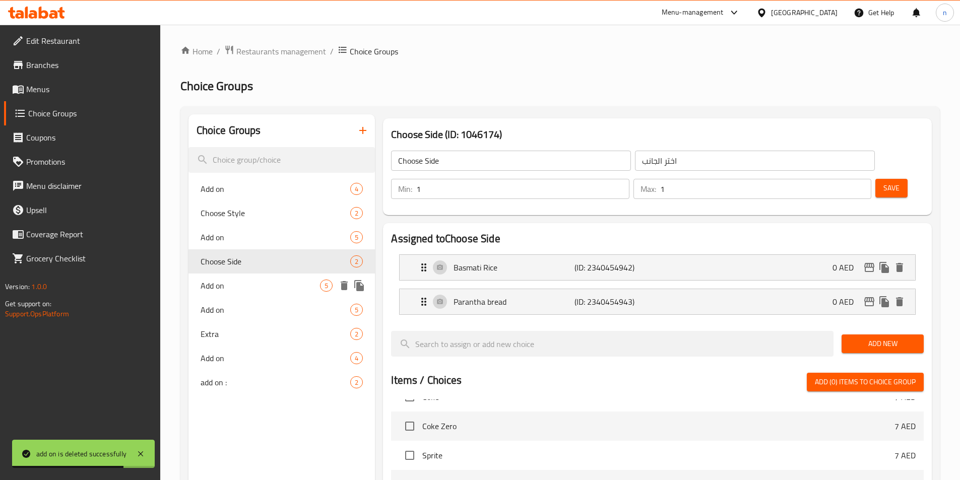
type input "Add on"
type input "الاضافات"
type input "0"
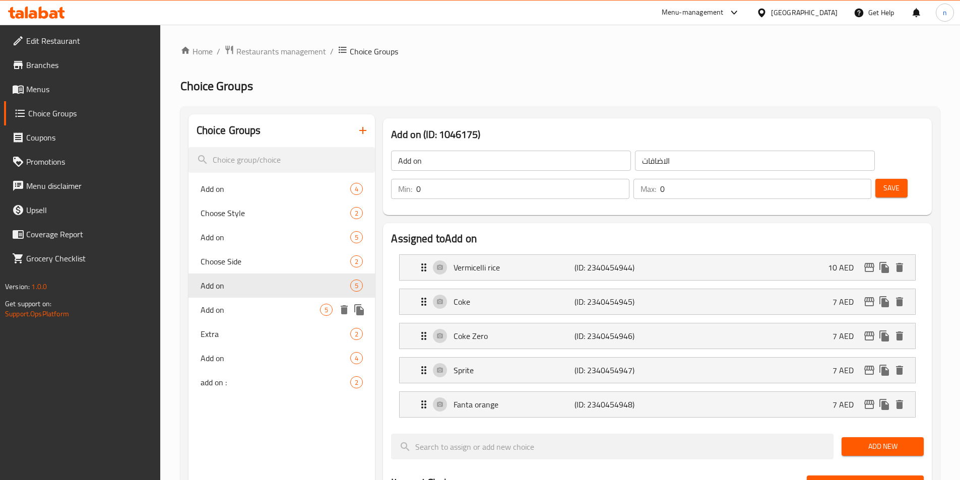
click at [226, 304] on span "Add on" at bounding box center [261, 310] width 120 height 12
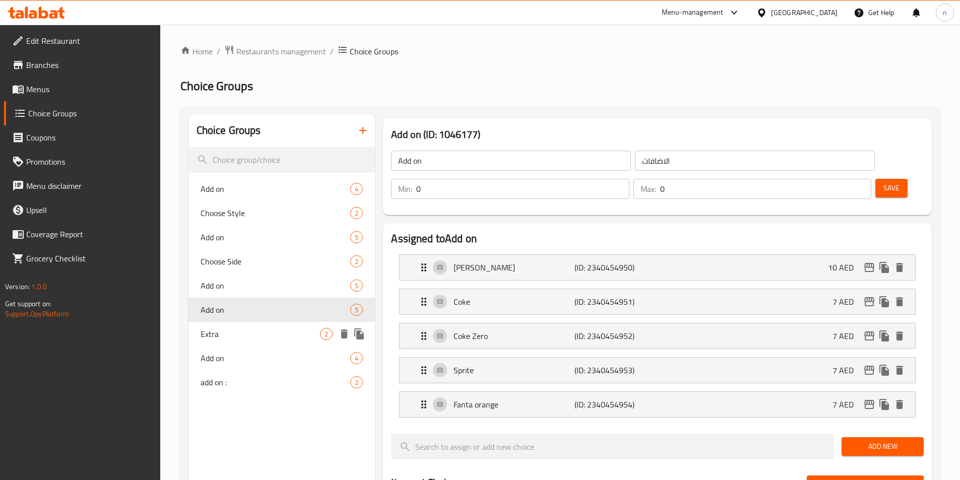
click at [218, 328] on span "Extra" at bounding box center [261, 334] width 120 height 12
type input "Extra"
type input "الاضافي"
type input "1"
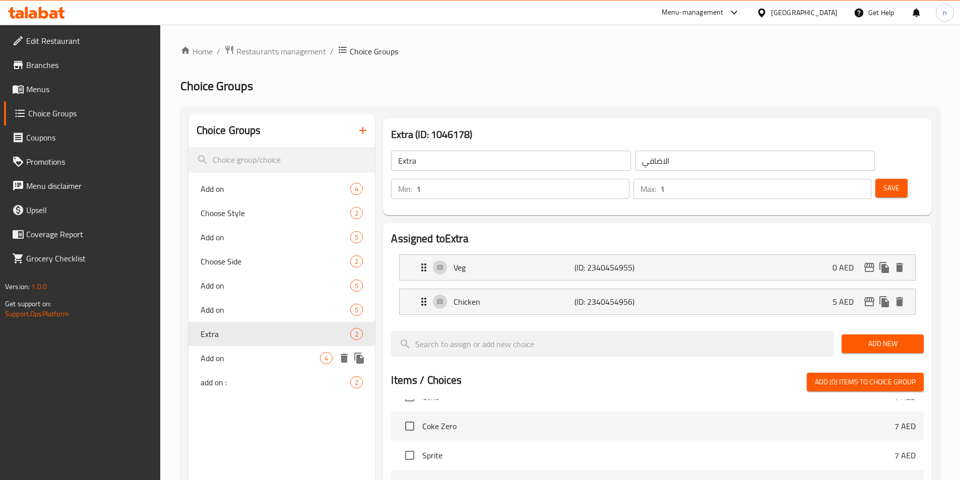
click at [247, 355] on span "Add on" at bounding box center [261, 358] width 120 height 12
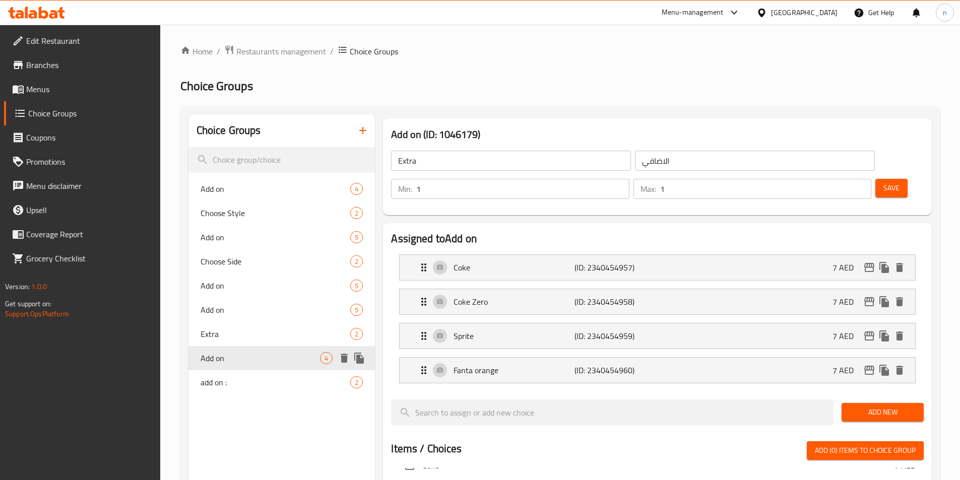
type input "Add on"
type input "الاضافات"
type input "0"
click at [235, 333] on span "Extra" at bounding box center [261, 334] width 120 height 12
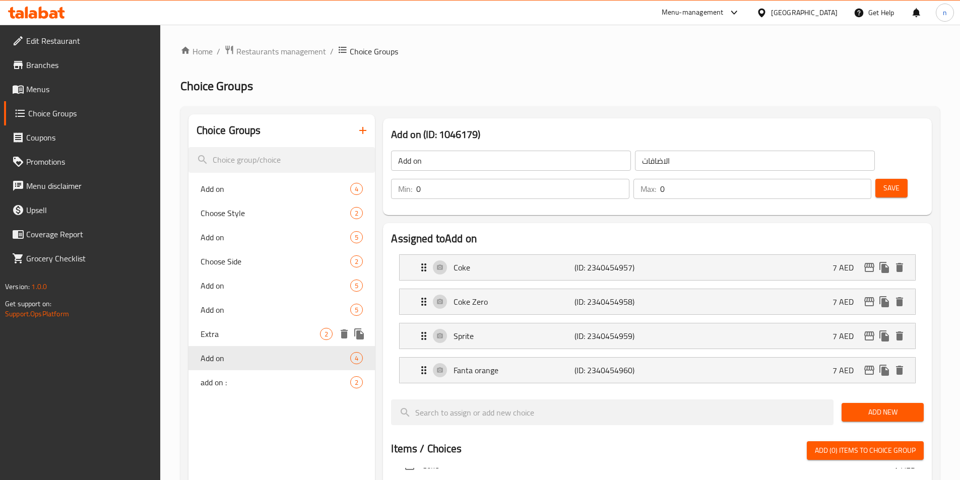
type input "Extra"
type input "الاضافي"
type input "1"
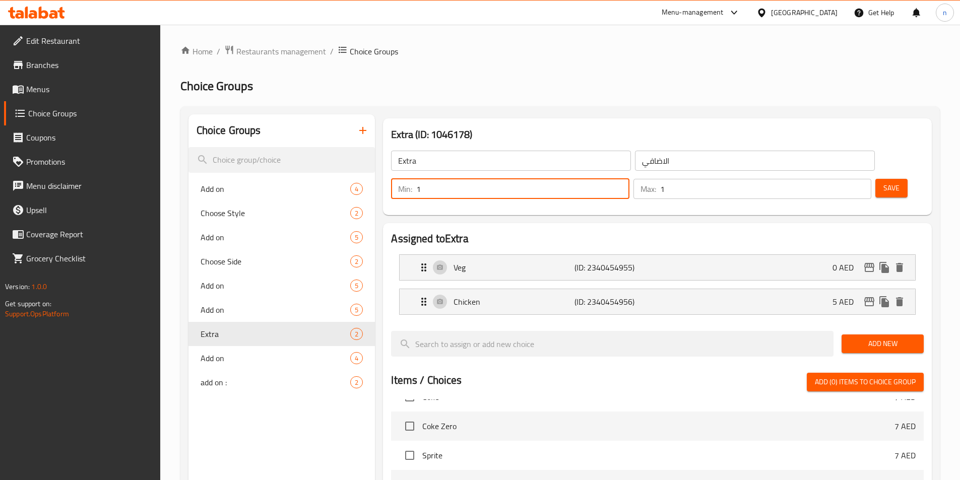
click at [629, 179] on div "Min: 1 ​" at bounding box center [510, 189] width 238 height 20
type input "0"
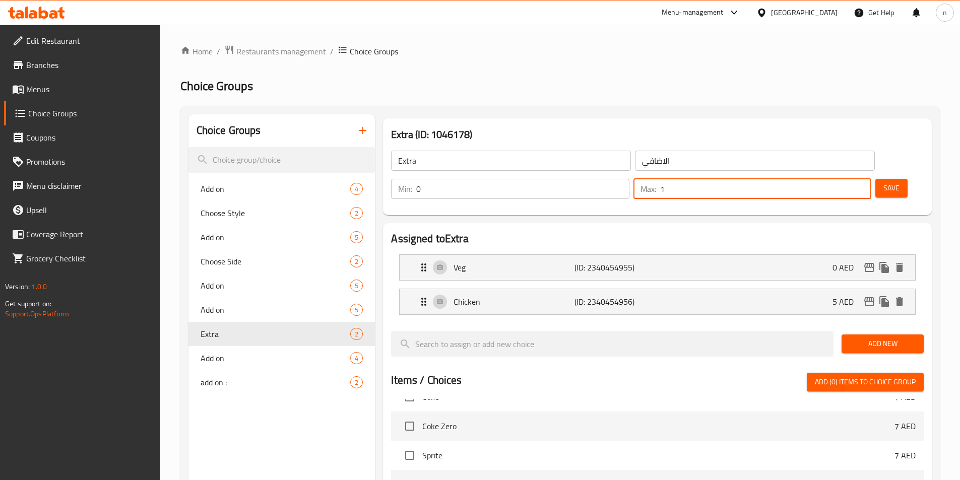
click at [835, 179] on input "1" at bounding box center [765, 189] width 211 height 20
type input "0"
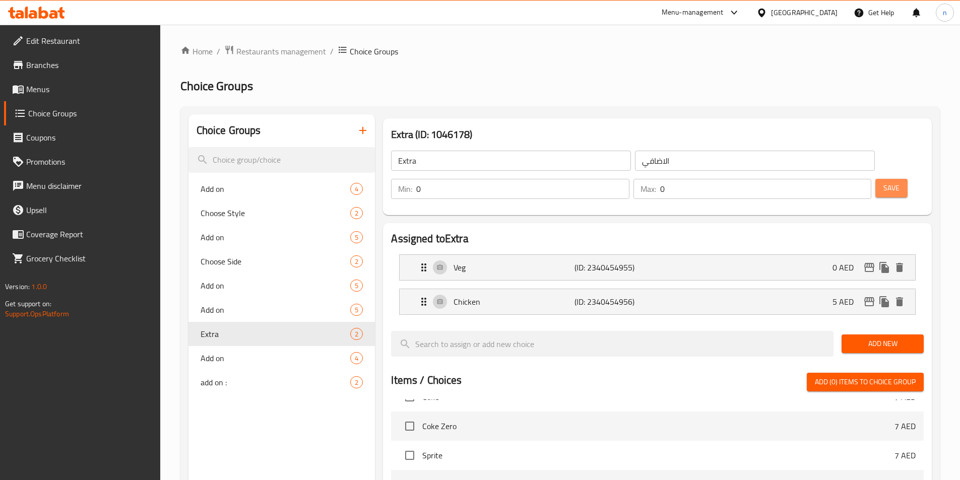
click at [884, 182] on span "Save" at bounding box center [892, 188] width 16 height 13
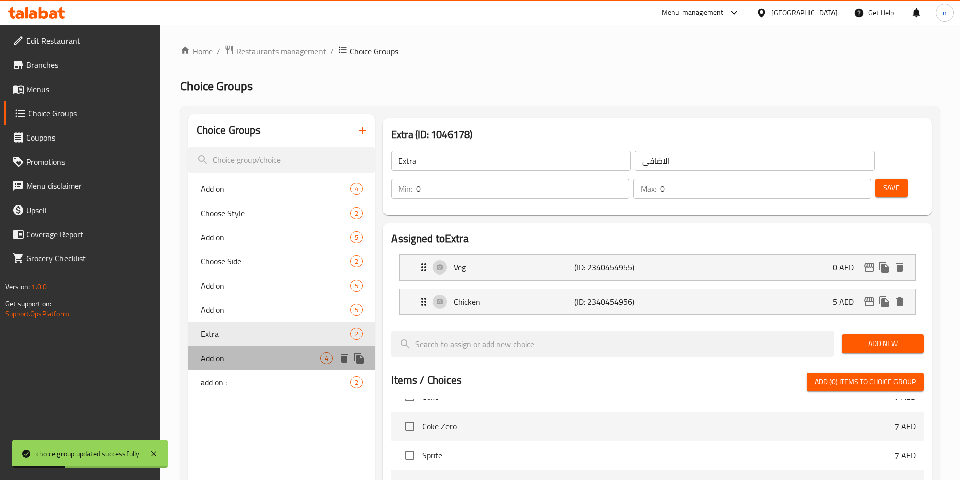
click at [238, 354] on span "Add on" at bounding box center [261, 358] width 120 height 12
type input "Add on"
type input "الاضافات"
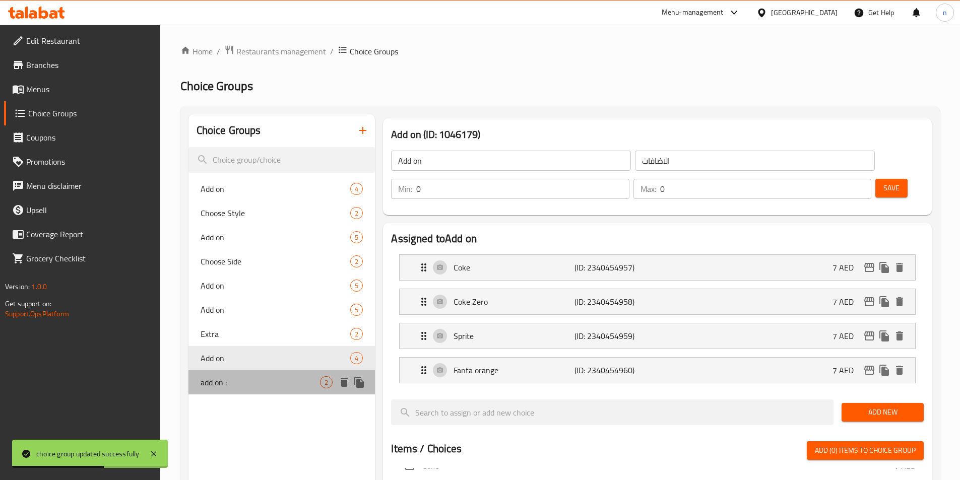
click at [248, 387] on span "add on :" at bounding box center [261, 383] width 120 height 12
type input "add on :"
type input "اضاقة :"
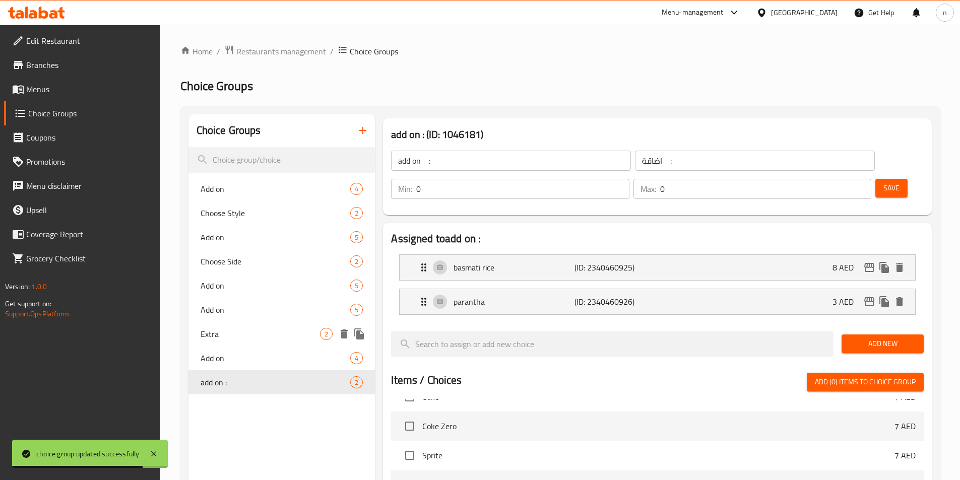
click at [236, 329] on span "Extra" at bounding box center [261, 334] width 120 height 12
type input "Extra"
type input "الاضافي"
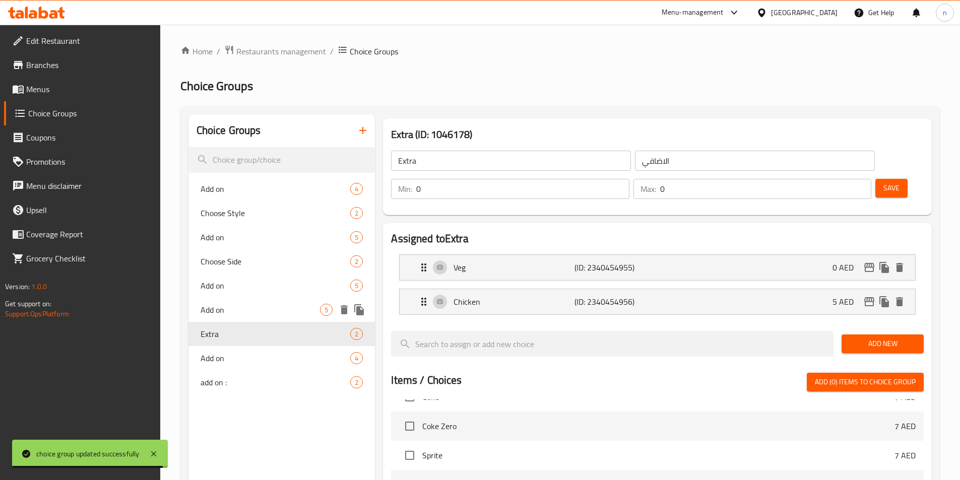
click at [247, 314] on span "Add on" at bounding box center [261, 310] width 120 height 12
type input "Add on"
type input "الاضافات"
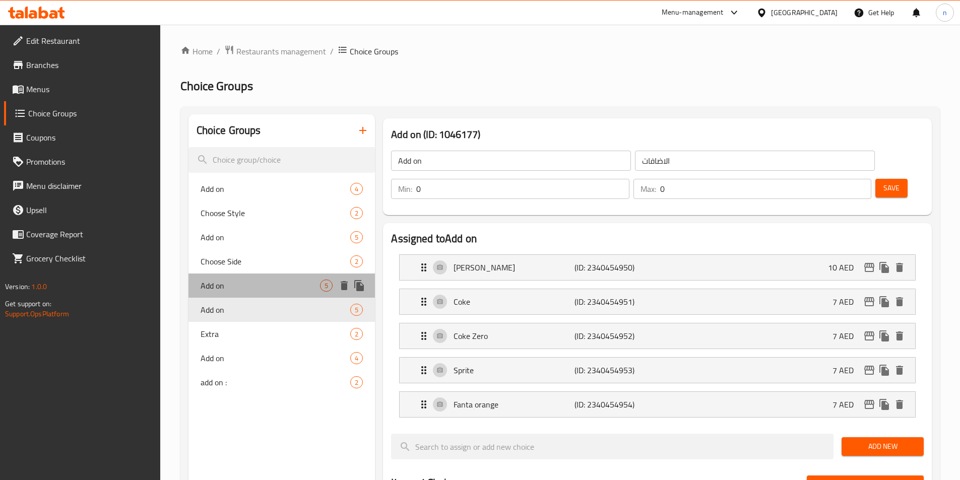
click at [242, 285] on span "Add on" at bounding box center [261, 286] width 120 height 12
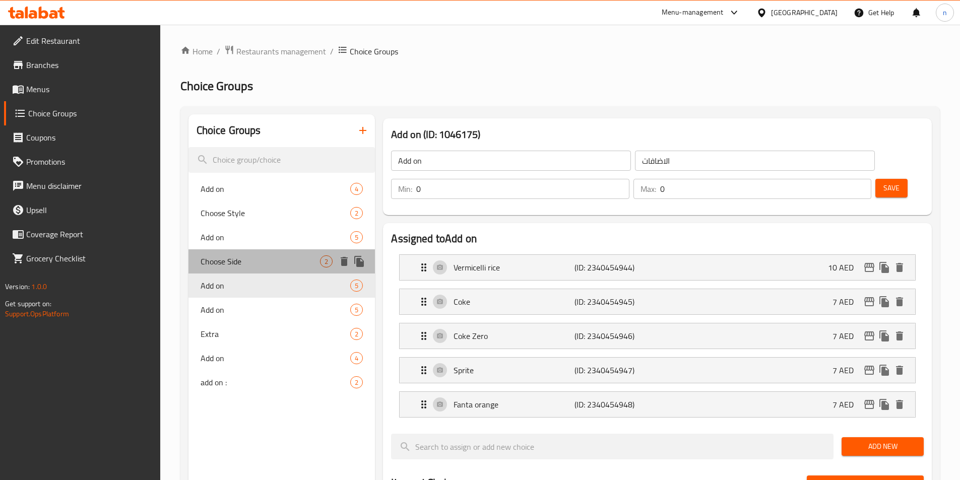
click at [248, 267] on span "Choose Side" at bounding box center [261, 262] width 120 height 12
type input "Choose Side"
type input "اختر الجانب"
type input "1"
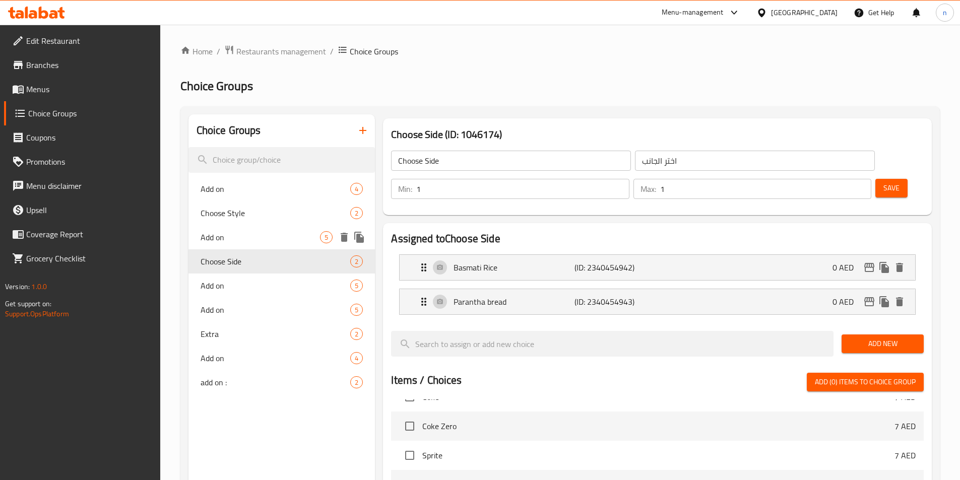
click at [254, 247] on div "Add on 5" at bounding box center [282, 237] width 187 height 24
type input "Add on"
type input "الاضافات"
type input "0"
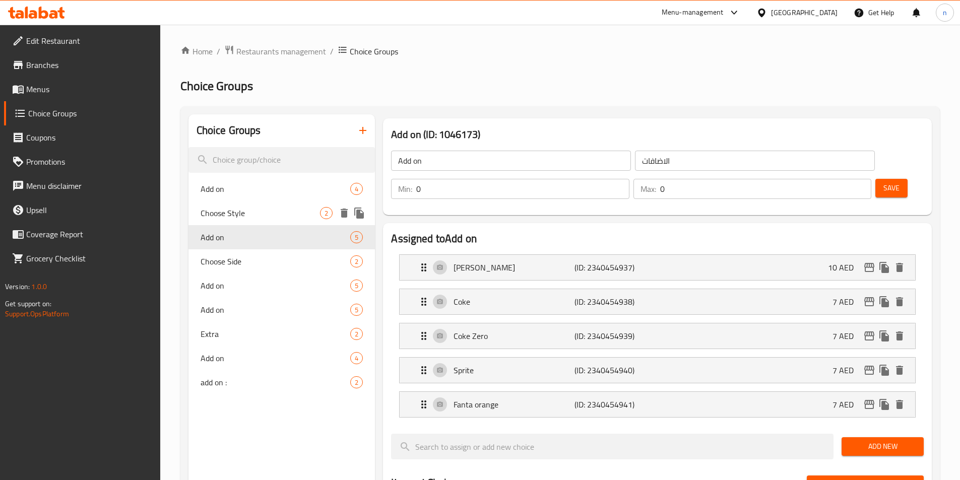
click at [262, 222] on div "Choose Style 2" at bounding box center [282, 213] width 187 height 24
type input "Choose Style"
type input "اختر الطريقة"
type input "1"
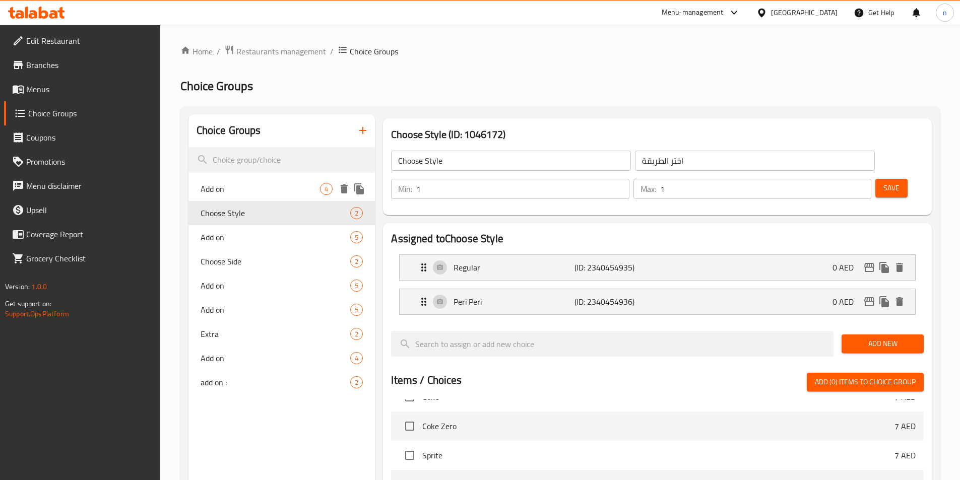
click at [244, 196] on div "Add on 4" at bounding box center [282, 189] width 187 height 24
type input "Add on"
type input "الاضافات"
type input "0"
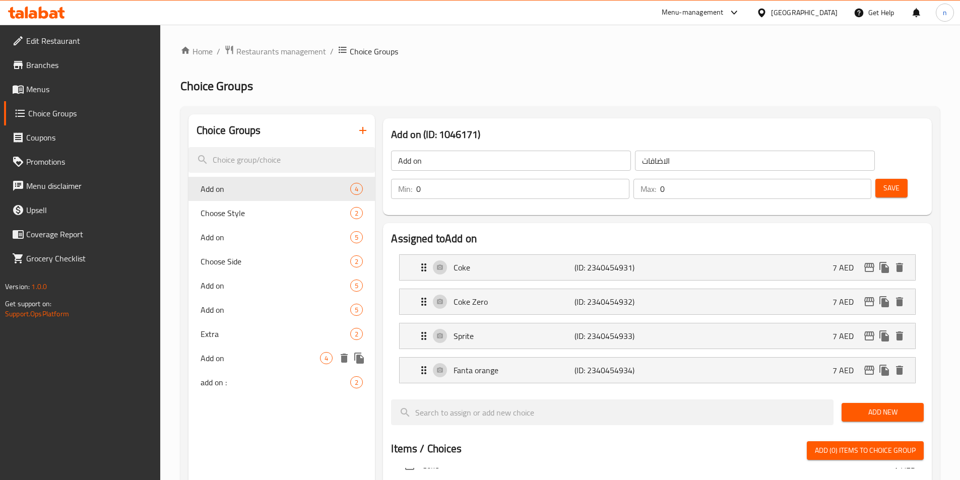
click at [224, 368] on div "Add on 4" at bounding box center [282, 358] width 187 height 24
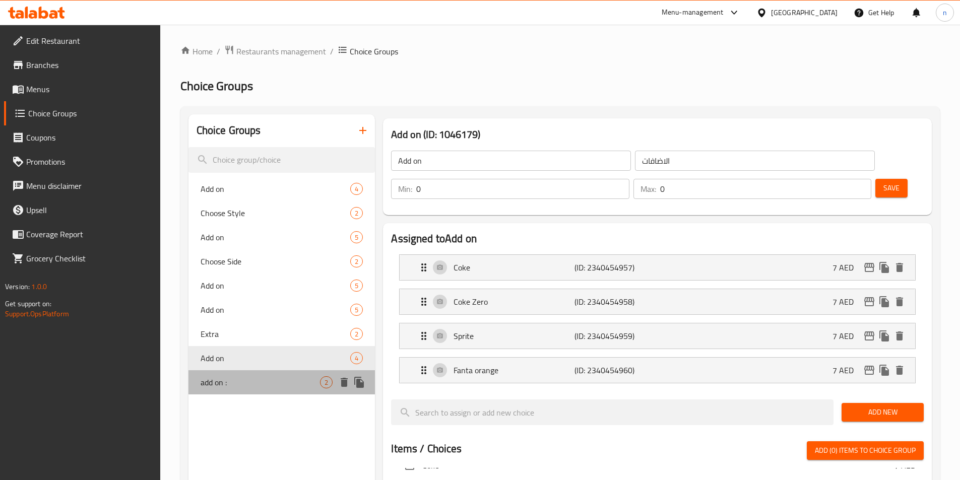
click at [250, 389] on div "add on : 2" at bounding box center [282, 383] width 187 height 24
type input "add on :"
type input "اضاقة :"
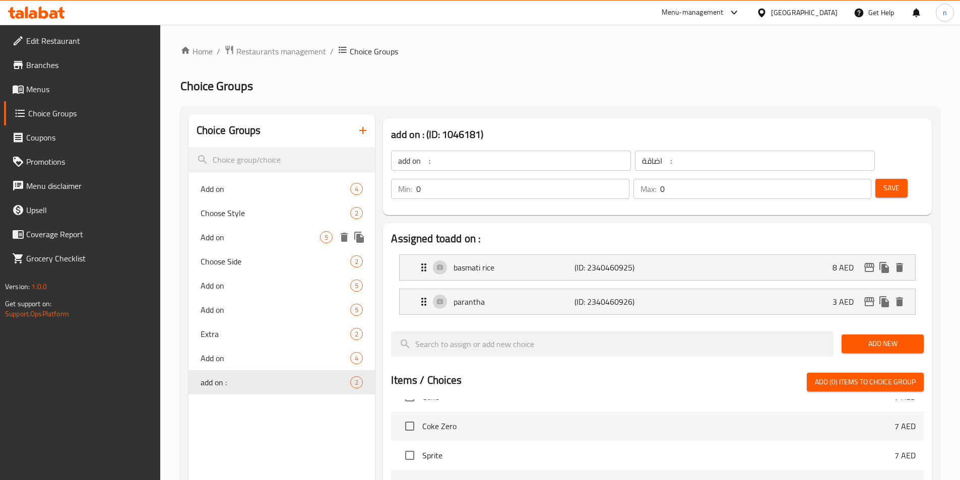
click at [249, 230] on div "Add on 5" at bounding box center [282, 237] width 187 height 24
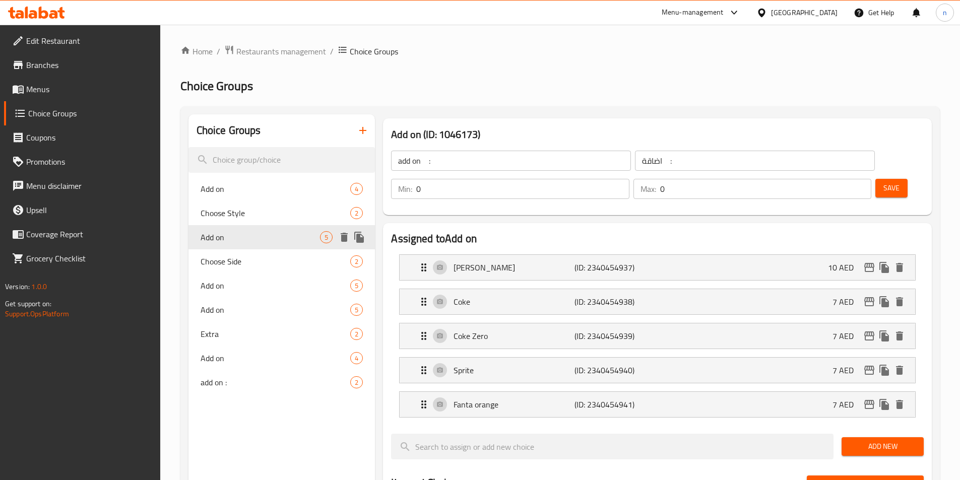
type input "Add on"
type input "الاضافات"
click at [260, 193] on span "Add on" at bounding box center [261, 189] width 120 height 12
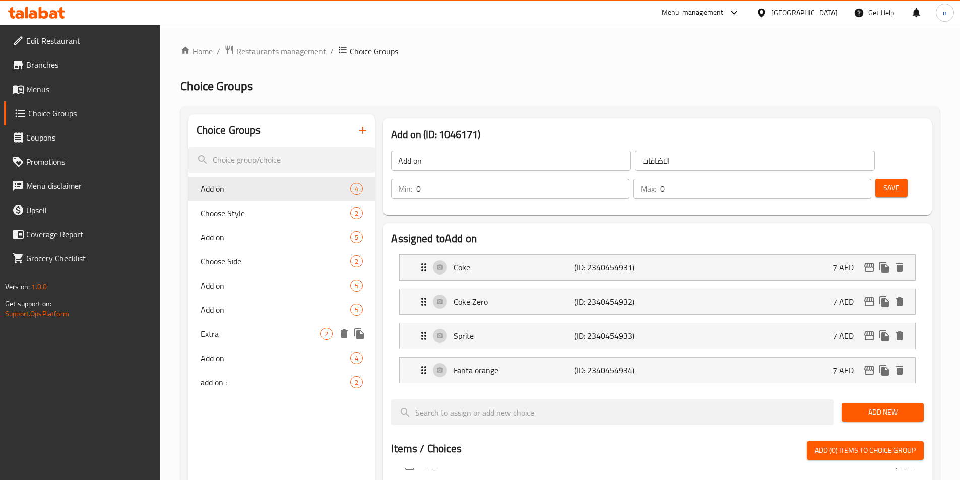
click at [227, 341] on div "Extra 2" at bounding box center [282, 334] width 187 height 24
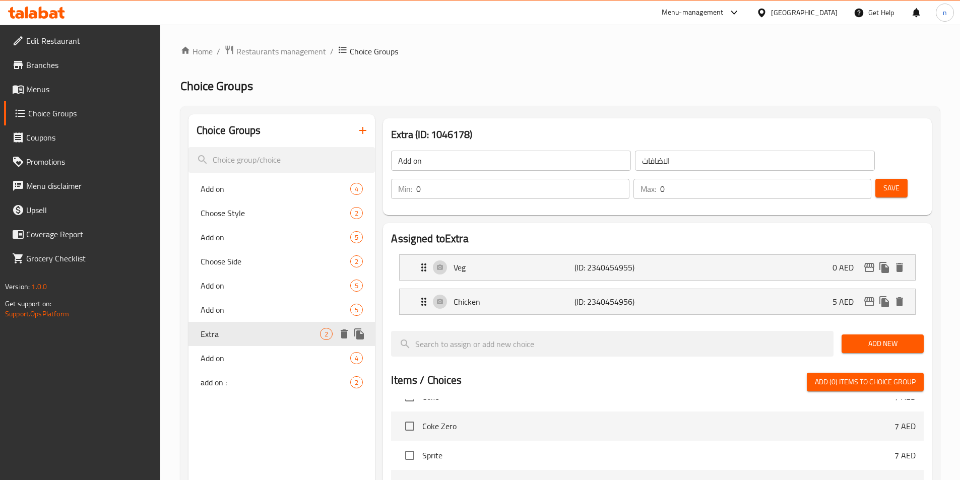
type input "Extra"
type input "الاضافي"
click at [739, 289] on div "Chicken (ID: 2340454956) 5 AED" at bounding box center [660, 301] width 485 height 25
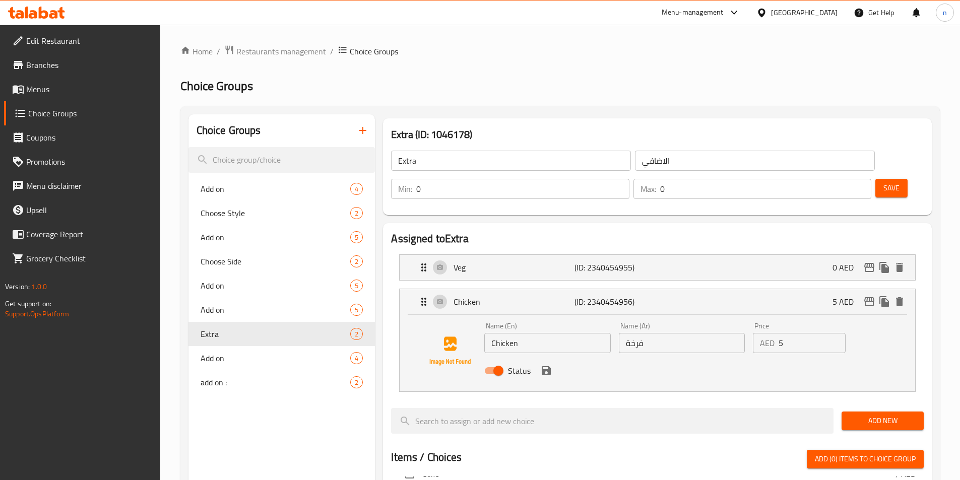
click at [641, 333] on input "فرخة" at bounding box center [682, 343] width 126 height 20
type input "دجاج"
click at [884, 182] on span "Save" at bounding box center [892, 188] width 16 height 13
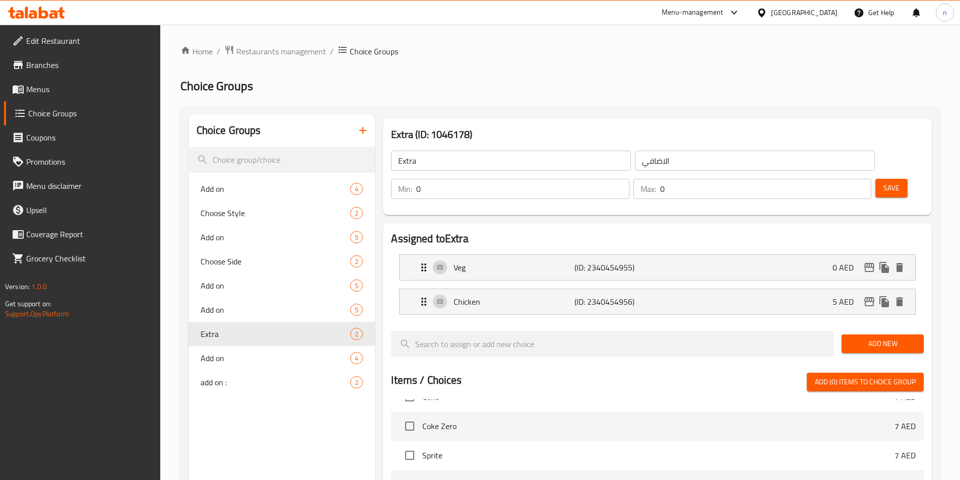
click at [41, 84] on span "Menus" at bounding box center [89, 89] width 126 height 12
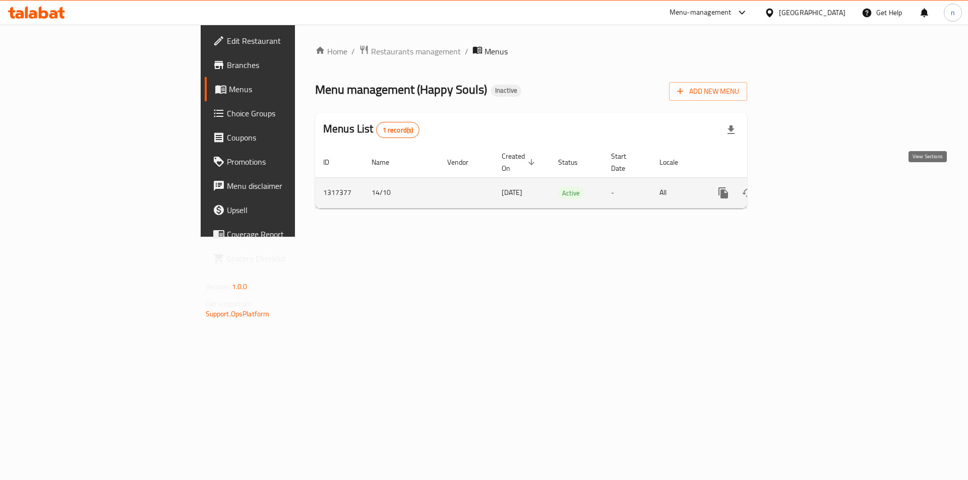
click at [808, 187] on link "enhanced table" at bounding box center [796, 193] width 24 height 24
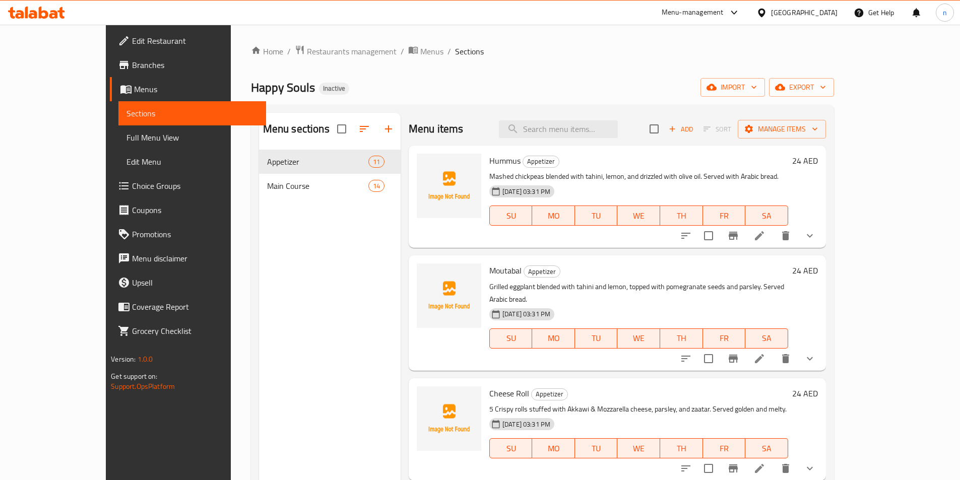
click at [127, 135] on span "Full Menu View" at bounding box center [193, 138] width 132 height 12
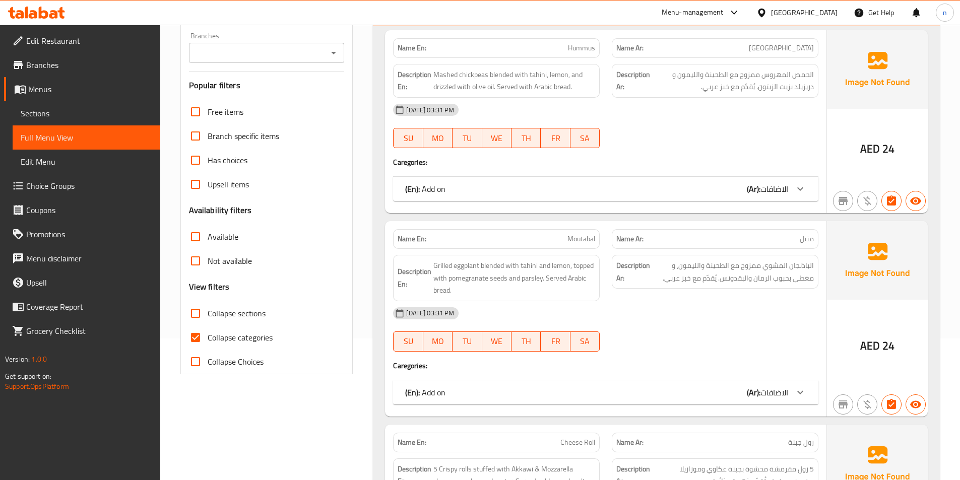
scroll to position [151, 0]
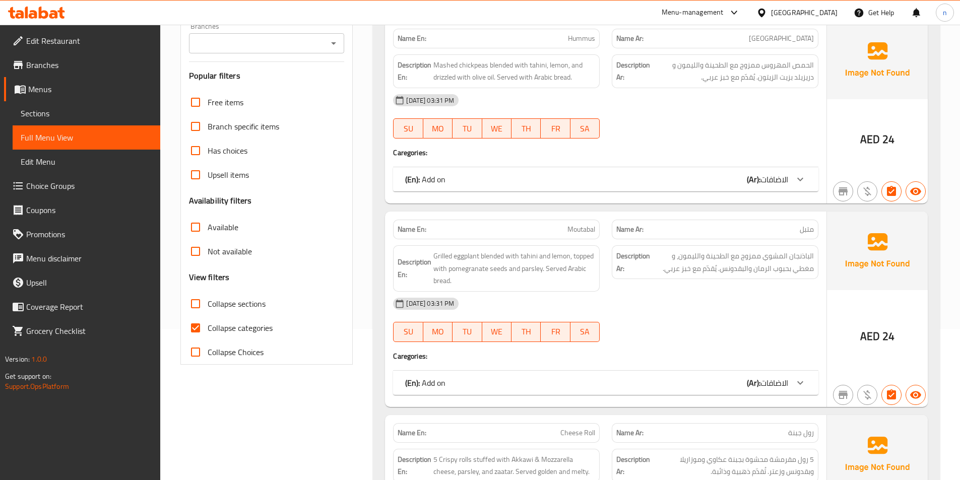
click at [193, 329] on input "Collapse categories" at bounding box center [196, 328] width 24 height 24
checkbox input "false"
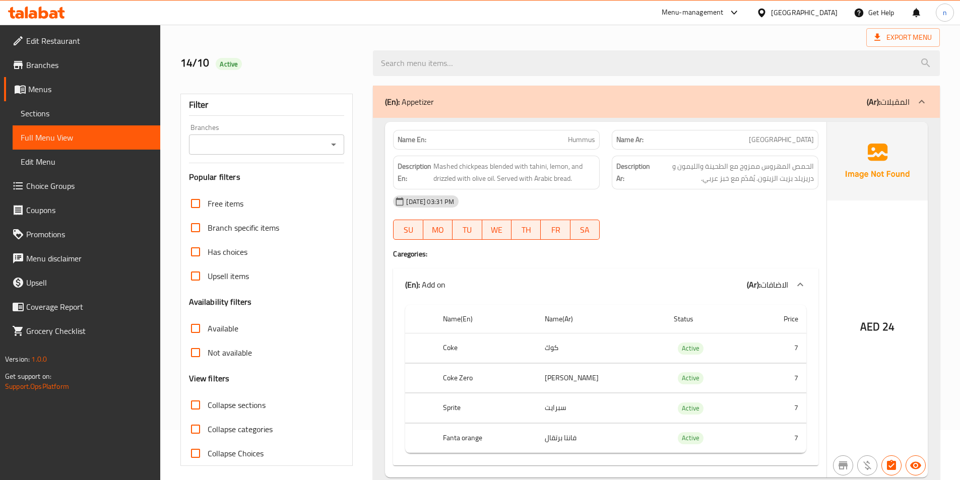
scroll to position [50, 0]
drag, startPoint x: 445, startPoint y: 168, endPoint x: 486, endPoint y: 161, distance: 42.4
click at [486, 161] on span "Mashed chickpeas blended with tahini, lemon, and drizzled with olive oil. Serve…" at bounding box center [515, 172] width 162 height 25
click at [441, 161] on span "Mashed chickpeas blended with tahini, lemon, and drizzled with olive oil. Serve…" at bounding box center [515, 172] width 162 height 25
click at [441, 160] on span "Mashed chickpeas blended with tahini, lemon, and drizzled with olive oil. Serve…" at bounding box center [515, 172] width 162 height 25
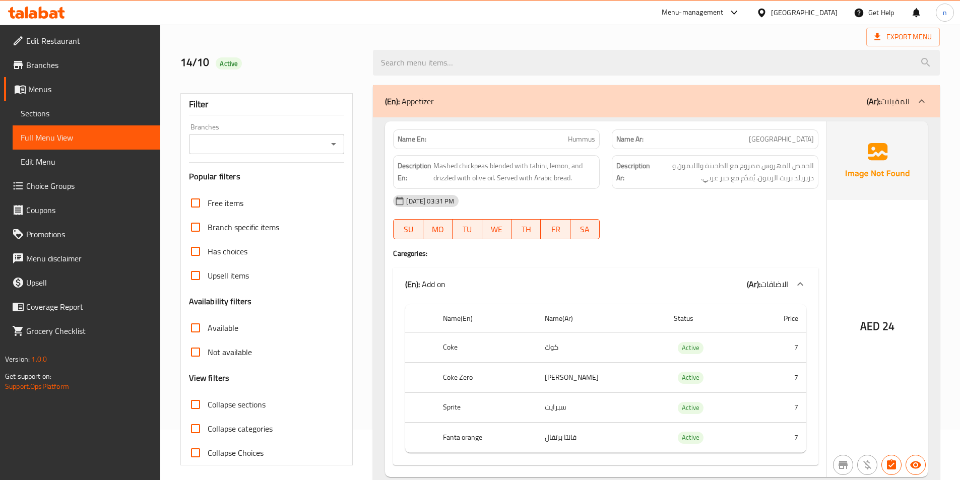
click at [673, 196] on div "14-10-2025 03:31 PM" at bounding box center [606, 201] width 438 height 24
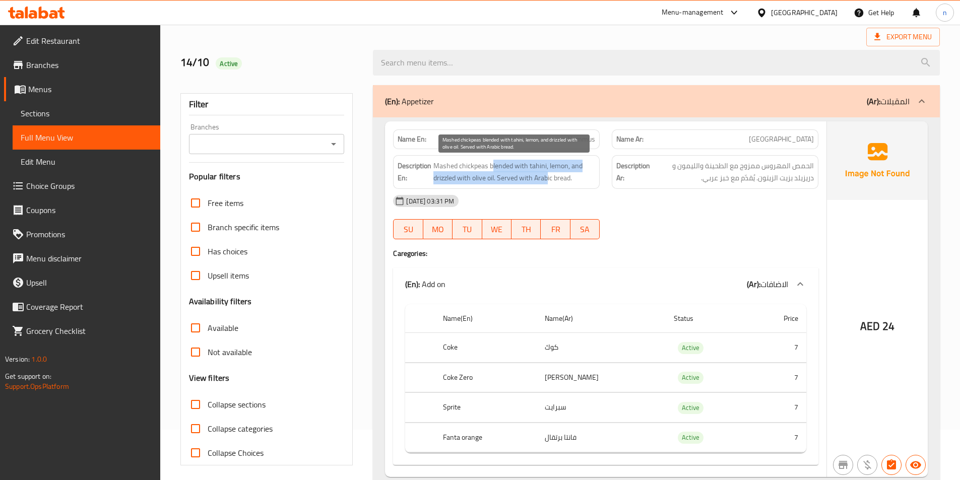
drag, startPoint x: 493, startPoint y: 168, endPoint x: 549, endPoint y: 186, distance: 58.8
click at [549, 186] on div "Description En: Mashed chickpeas blended with tahini, lemon, and drizzled with …" at bounding box center [496, 172] width 207 height 34
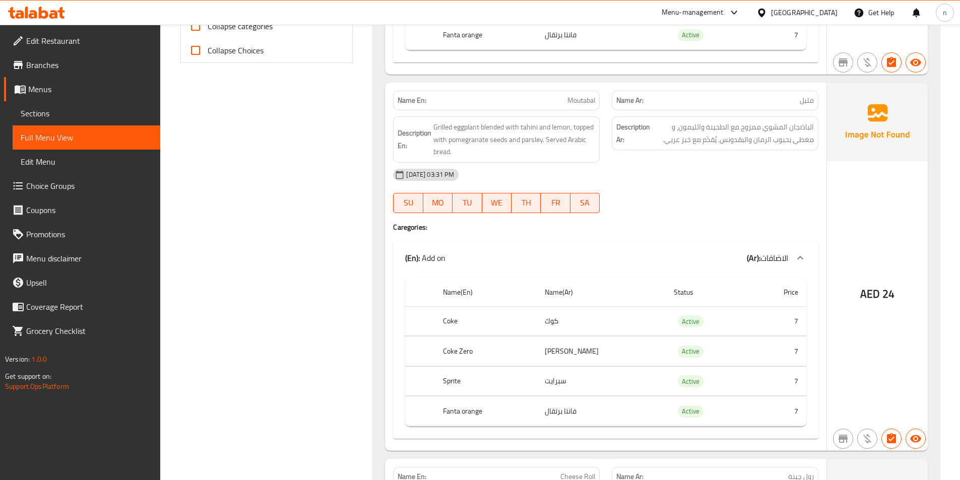
scroll to position [454, 0]
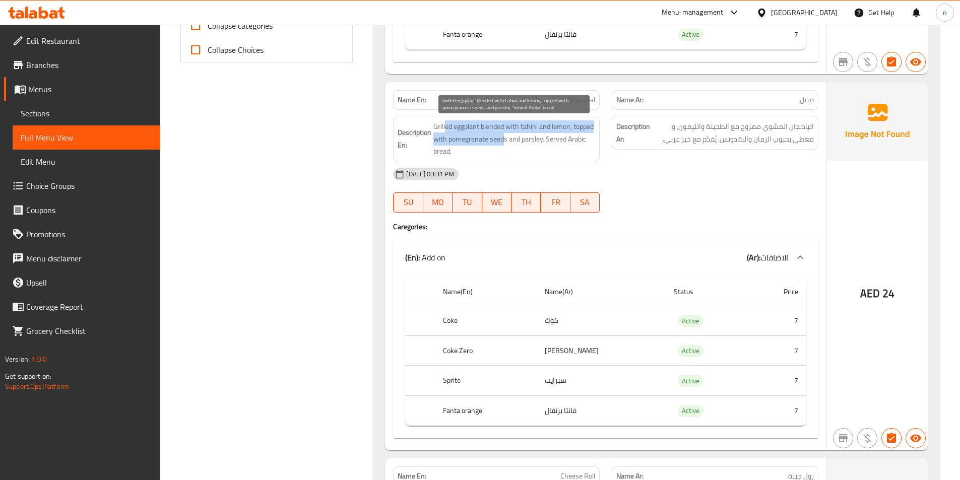
drag, startPoint x: 446, startPoint y: 128, endPoint x: 504, endPoint y: 145, distance: 60.5
click at [504, 145] on span "Grilled eggplant blended with tahini and lemon, topped with pomegranate seeds a…" at bounding box center [515, 138] width 162 height 37
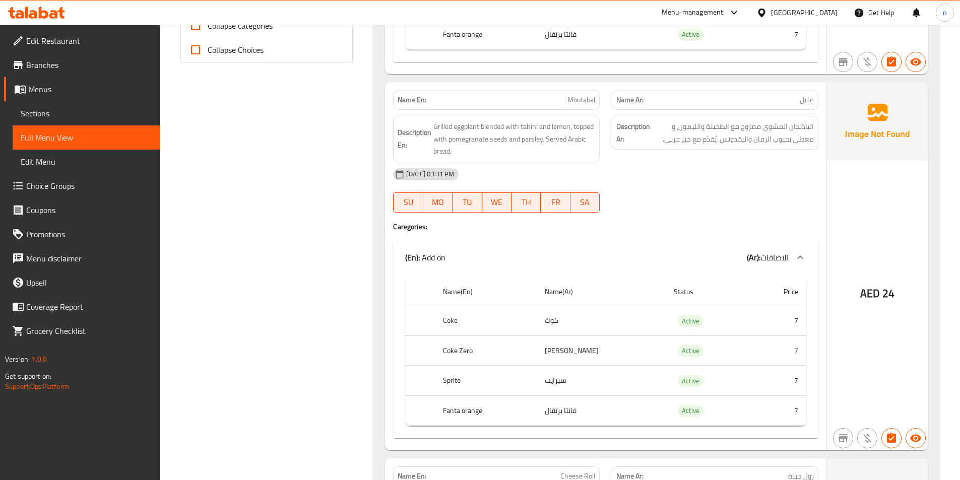
click at [582, 97] on span "Moutabal" at bounding box center [582, 100] width 28 height 11
copy span "Moutabal"
click at [530, 138] on span "Grilled eggplant blended with tahini and lemon, topped with pomegranate seeds a…" at bounding box center [515, 138] width 162 height 37
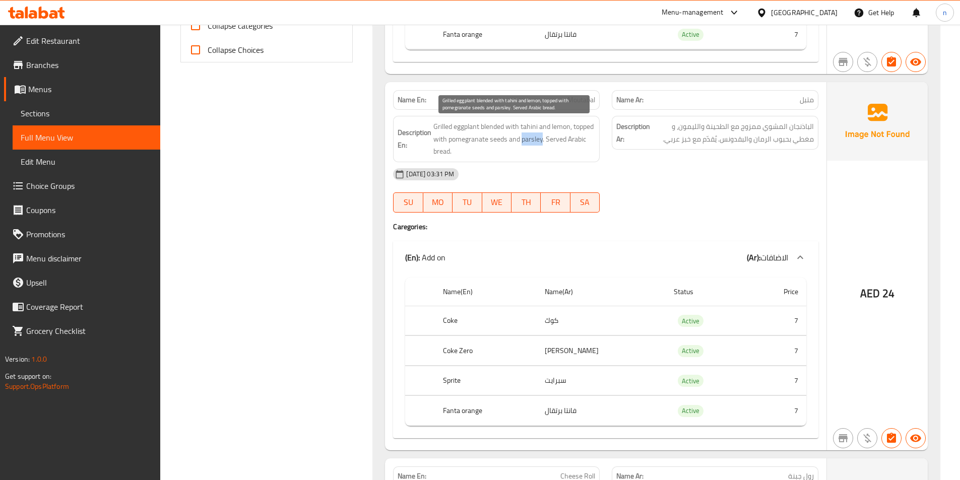
click at [530, 138] on span "Grilled eggplant blended with tahini and lemon, topped with pomegranate seeds a…" at bounding box center [515, 138] width 162 height 37
click at [533, 140] on span "Grilled eggplant blended with tahini and lemon, topped with pomegranate seeds a…" at bounding box center [515, 138] width 162 height 37
click at [679, 150] on div "Description Ar: الباذنجان المشوي ممزوج مع الطحينة والليمون، و مغطي بحبوب الرمان…" at bounding box center [715, 139] width 219 height 58
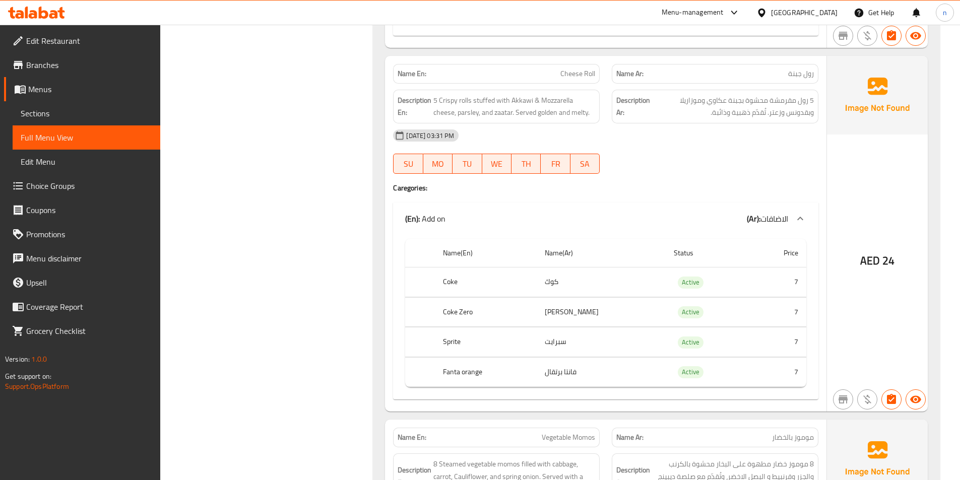
scroll to position [857, 0]
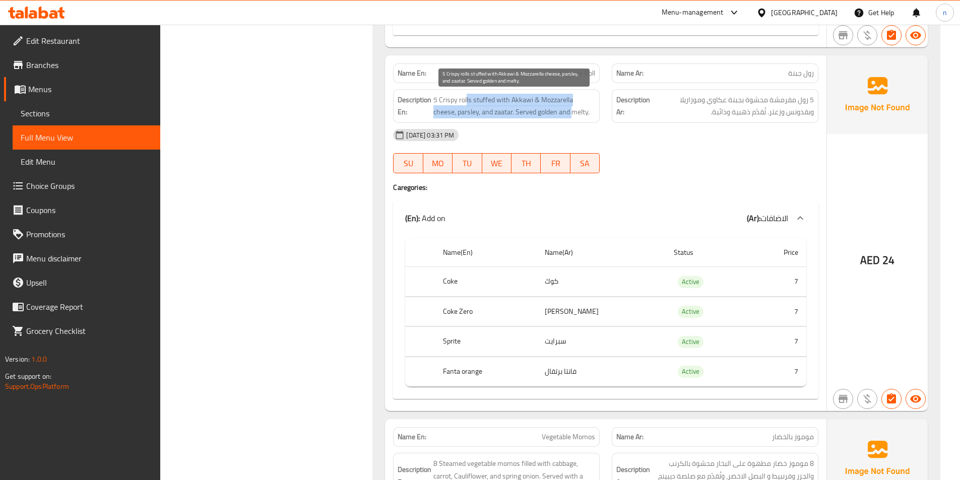
drag, startPoint x: 492, startPoint y: 97, endPoint x: 575, endPoint y: 115, distance: 84.8
click at [575, 115] on span "5 Crispy rolls stuffed with Akkawi & Mozzarella cheese, parsley, and zaatar. Se…" at bounding box center [515, 106] width 162 height 25
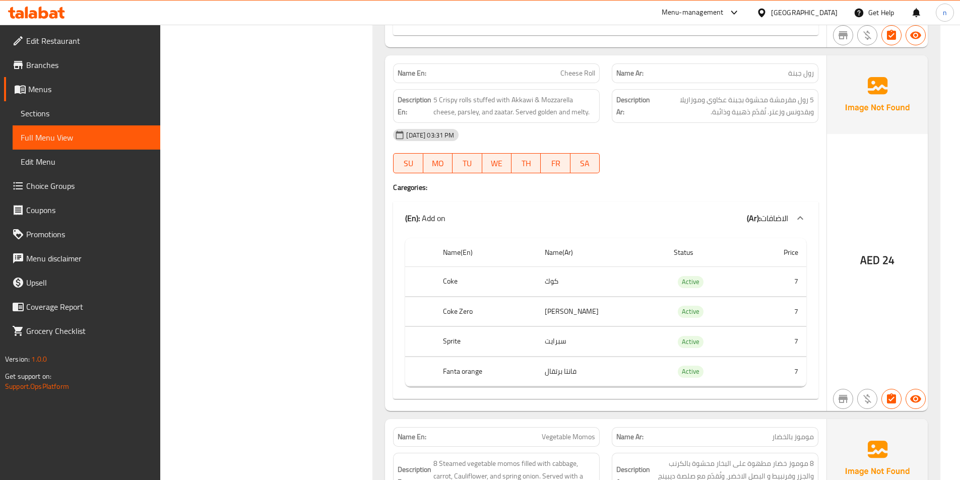
click at [573, 123] on div "14-10-2025 03:31 PM" at bounding box center [606, 135] width 438 height 24
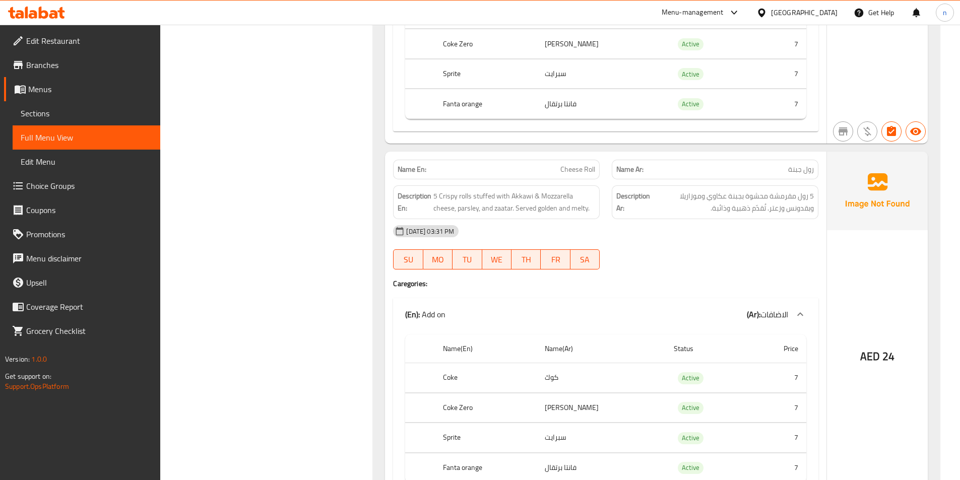
scroll to position [756, 0]
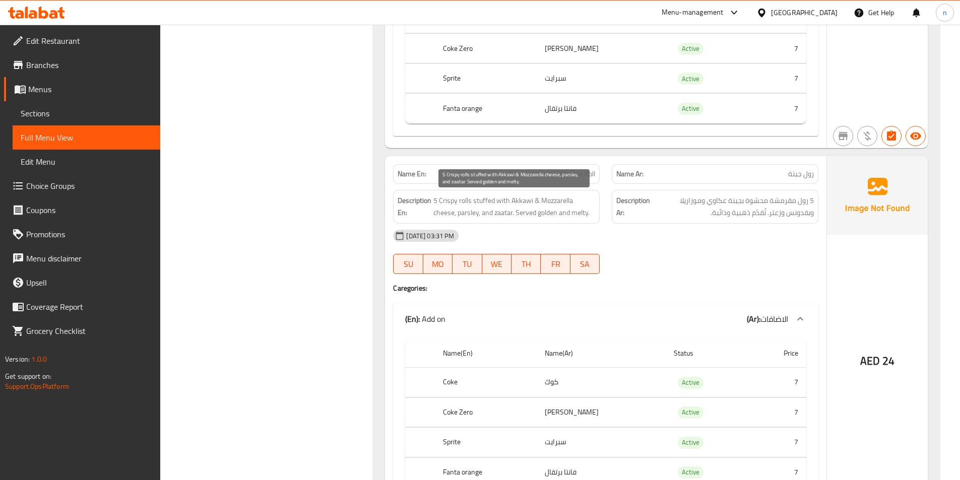
click at [578, 214] on span "5 Crispy rolls stuffed with Akkawi & Mozzarella cheese, parsley, and zaatar. Se…" at bounding box center [515, 207] width 162 height 25
click at [658, 278] on div at bounding box center [715, 274] width 219 height 12
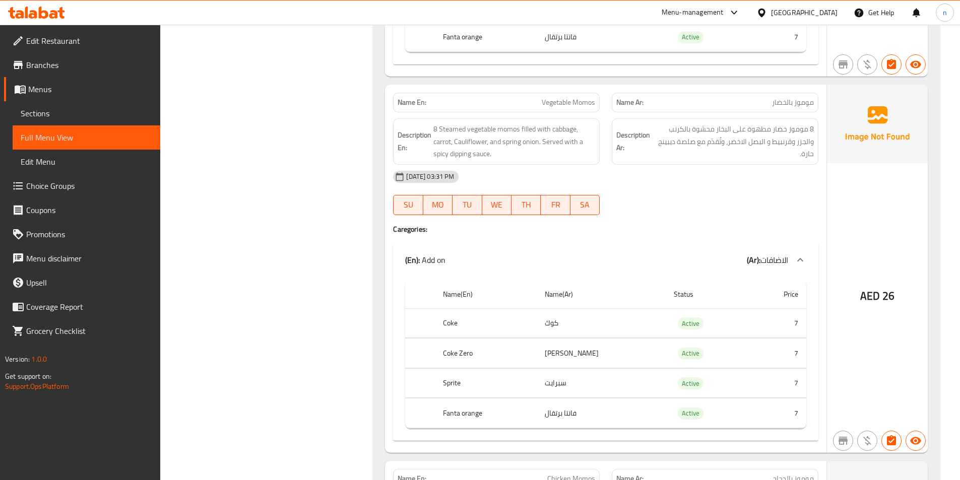
scroll to position [1210, 0]
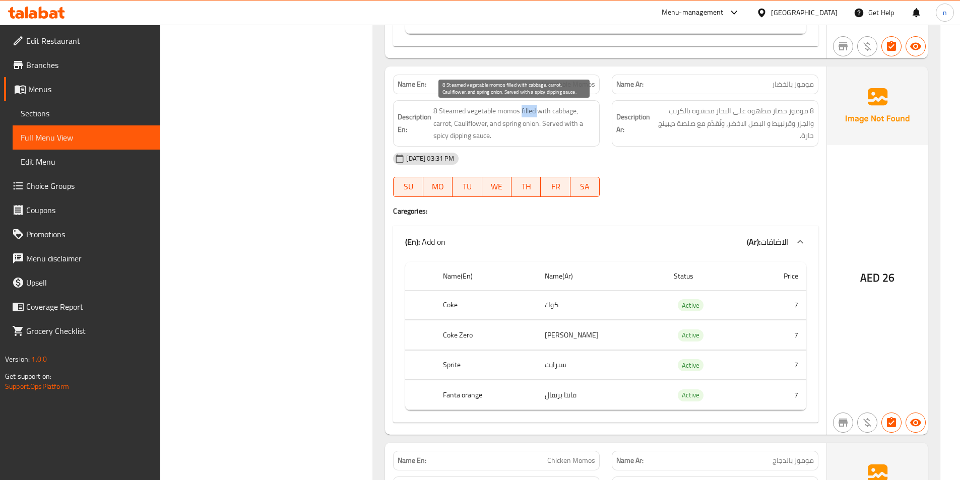
drag, startPoint x: 522, startPoint y: 111, endPoint x: 539, endPoint y: 111, distance: 16.6
click at [539, 111] on span "8 Steamed vegetable momos filled with cabbage, carrot, Cauliflower, and spring …" at bounding box center [515, 123] width 162 height 37
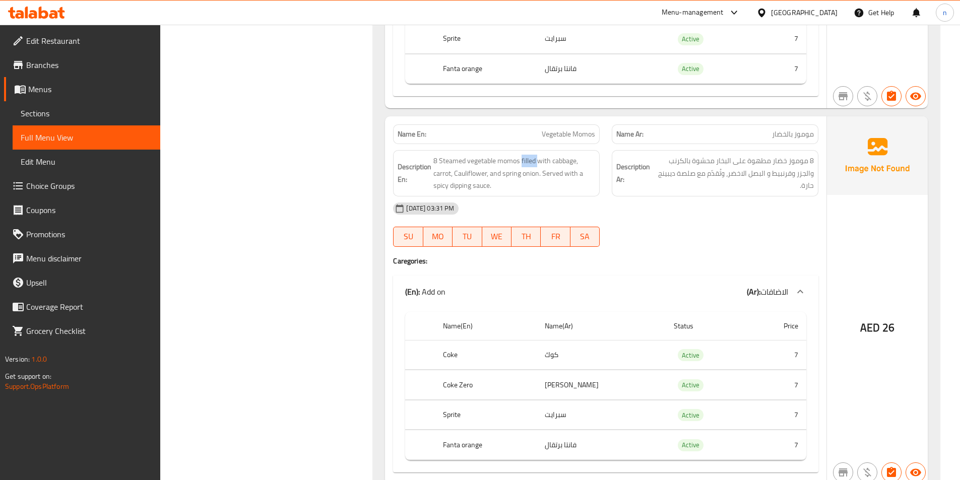
scroll to position [1159, 0]
click at [613, 190] on div "Description Ar: 8 موموز خضار مطهوة على البخار محشوة بالكرنب والجزر وقرنبيط و ال…" at bounding box center [715, 174] width 207 height 46
click at [581, 135] on span "Vegetable Momos" at bounding box center [568, 135] width 53 height 11
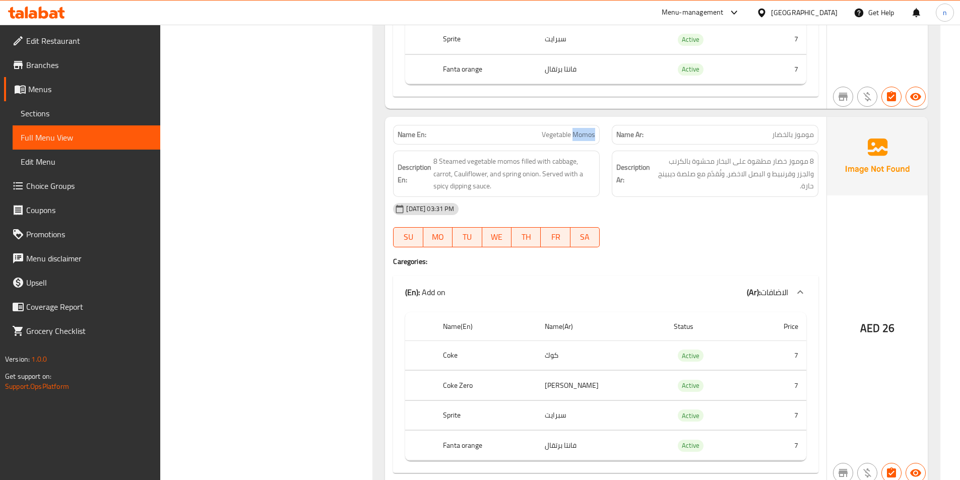
click at [581, 135] on span "Vegetable Momos" at bounding box center [568, 135] width 53 height 11
drag, startPoint x: 554, startPoint y: 161, endPoint x: 566, endPoint y: 161, distance: 12.1
click at [566, 161] on span "8 Steamed vegetable momos filled with cabbage, carrot, Cauliflower, and spring …" at bounding box center [515, 173] width 162 height 37
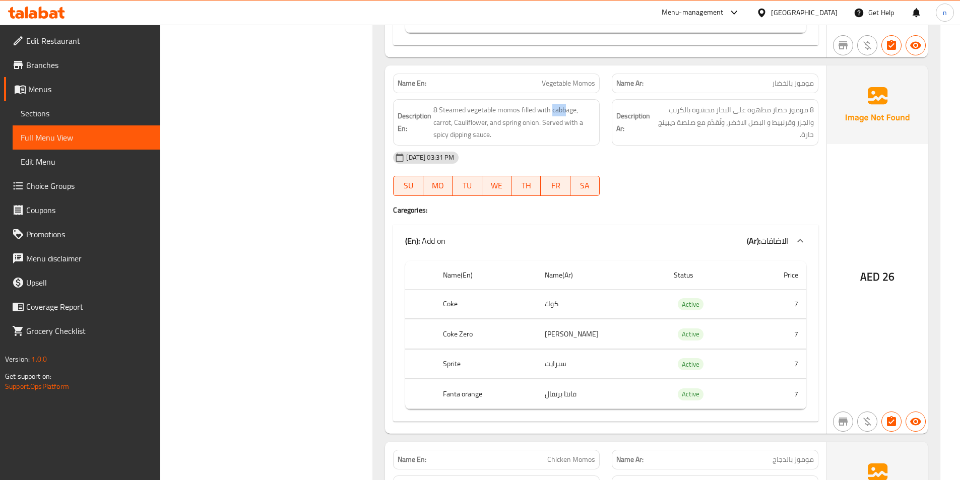
scroll to position [1210, 0]
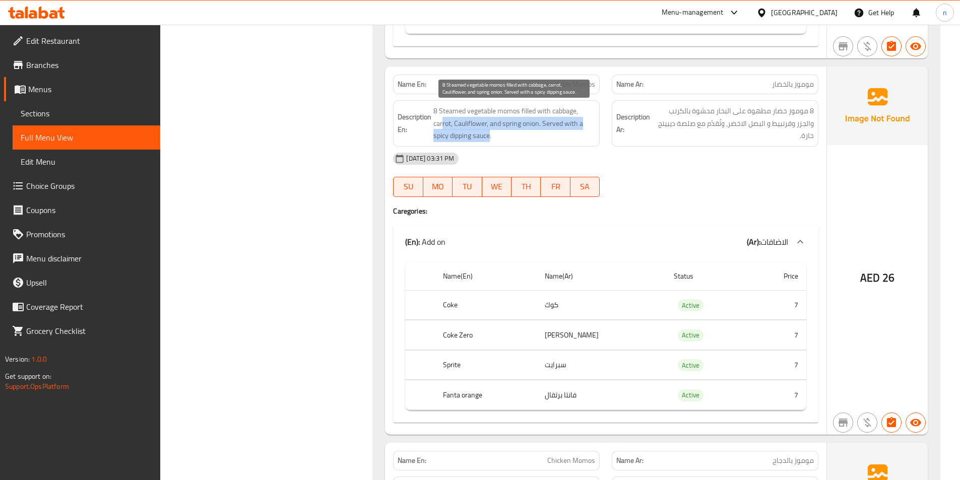
drag, startPoint x: 447, startPoint y: 125, endPoint x: 490, endPoint y: 137, distance: 45.1
click at [490, 137] on span "8 Steamed vegetable momos filled with cabbage, carrot, Cauliflower, and spring …" at bounding box center [515, 123] width 162 height 37
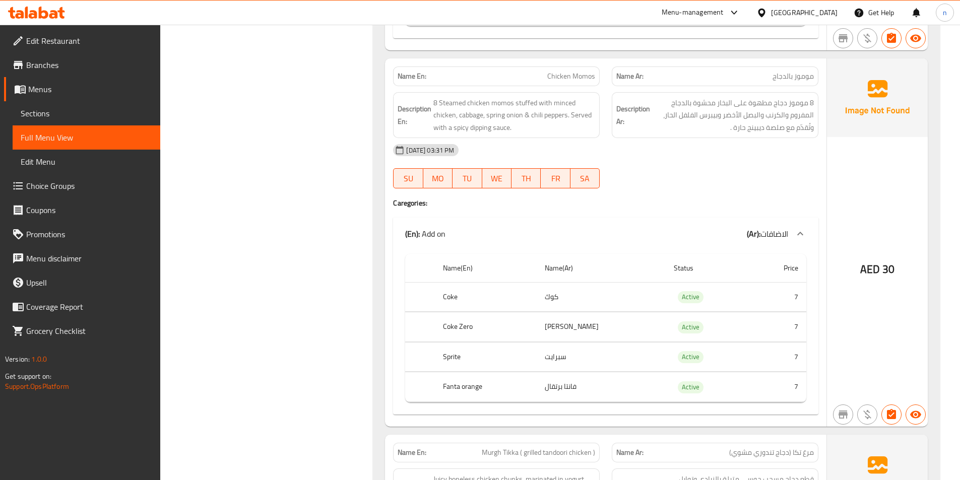
scroll to position [1613, 0]
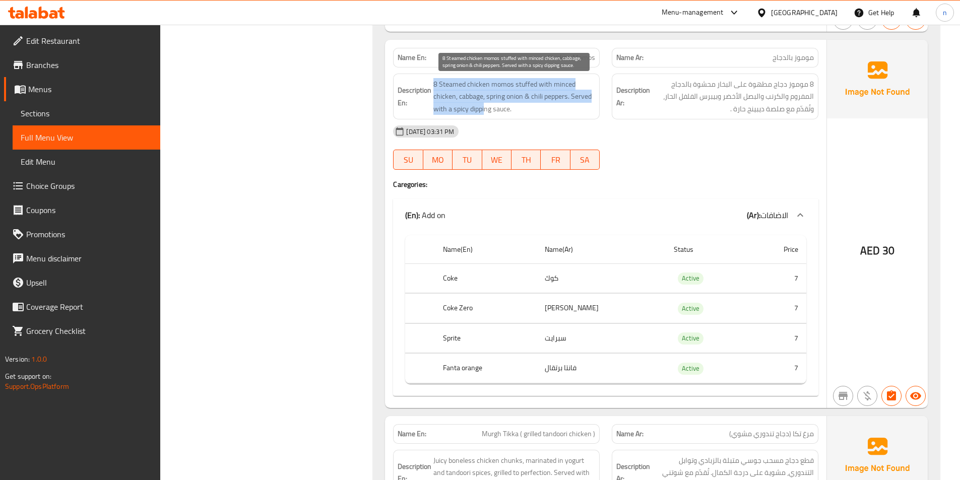
drag, startPoint x: 434, startPoint y: 86, endPoint x: 485, endPoint y: 112, distance: 58.4
click at [485, 112] on span "8 Steamed chicken momos stuffed with minced chicken, cabbage, spring onion & ch…" at bounding box center [515, 96] width 162 height 37
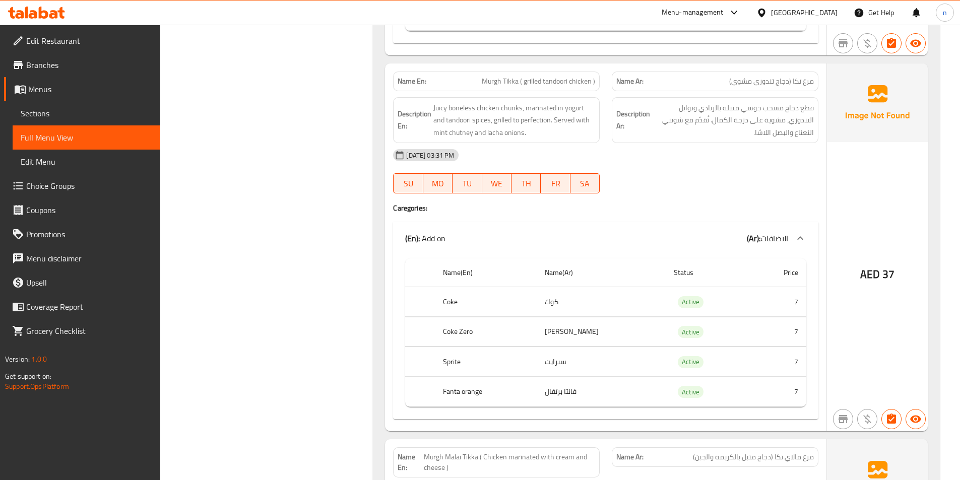
click at [721, 165] on div "14-10-2025 03:31 PM" at bounding box center [606, 155] width 438 height 24
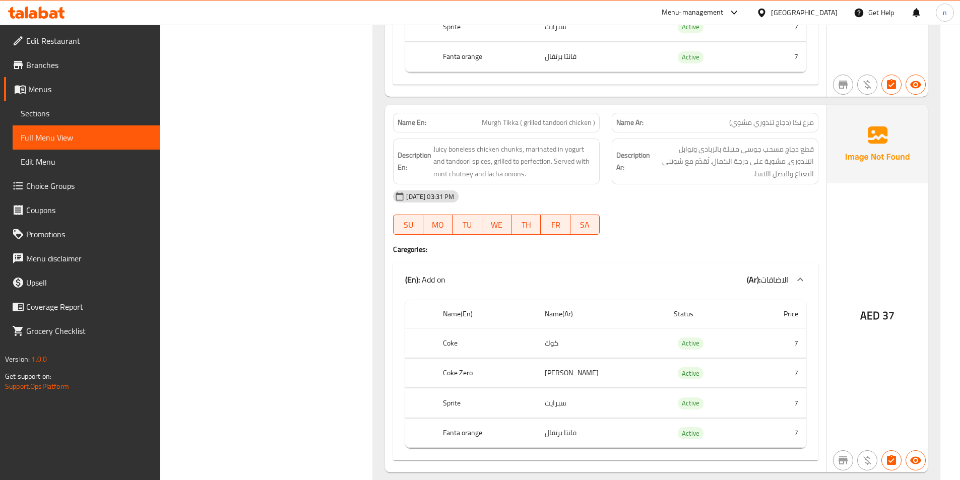
scroll to position [1916, 0]
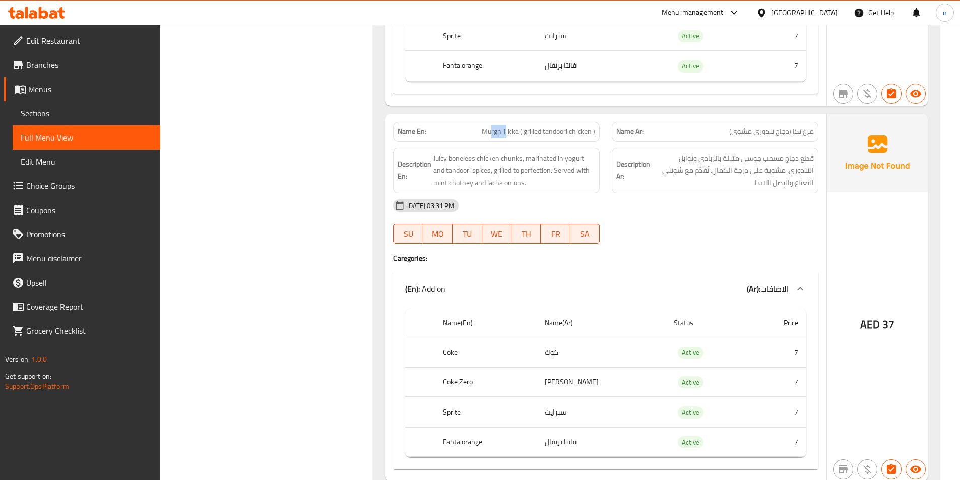
drag, startPoint x: 493, startPoint y: 136, endPoint x: 507, endPoint y: 136, distance: 14.6
click at [507, 136] on span "Murgh Tikka ( grilled tandoori chicken )" at bounding box center [538, 132] width 113 height 11
click at [435, 161] on span "Juicy boneless chicken chunks, marinated in yogurt and tandoori spices, grilled…" at bounding box center [515, 170] width 162 height 37
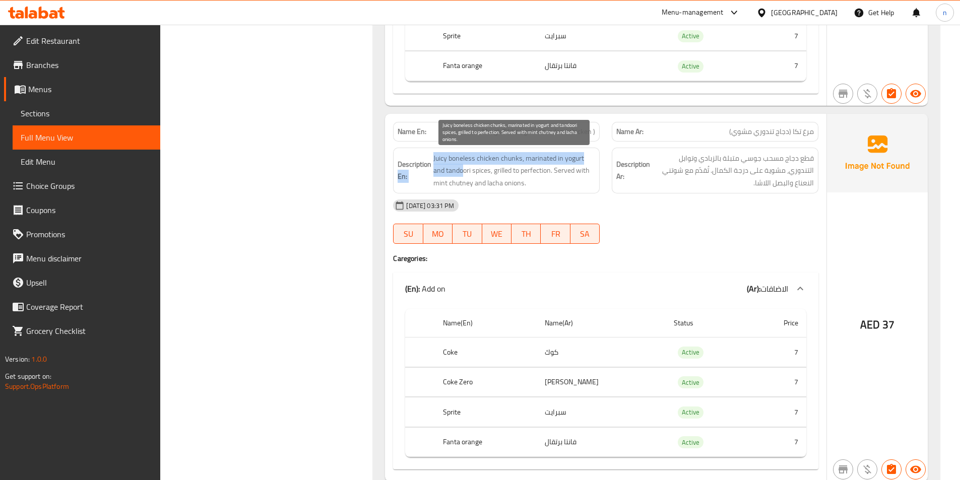
drag, startPoint x: 432, startPoint y: 160, endPoint x: 462, endPoint y: 165, distance: 31.2
click at [462, 165] on h6 "Description En: Juicy boneless chicken chunks, marinated in yogurt and tandoori…" at bounding box center [497, 170] width 198 height 37
drag, startPoint x: 501, startPoint y: 173, endPoint x: 563, endPoint y: 177, distance: 62.1
click at [563, 177] on span "Juicy boneless chicken chunks, marinated in yogurt and tandoori spices, grilled…" at bounding box center [515, 170] width 162 height 37
click at [560, 174] on span "Juicy boneless chicken chunks, marinated in yogurt and tandoori spices, grilled…" at bounding box center [515, 170] width 162 height 37
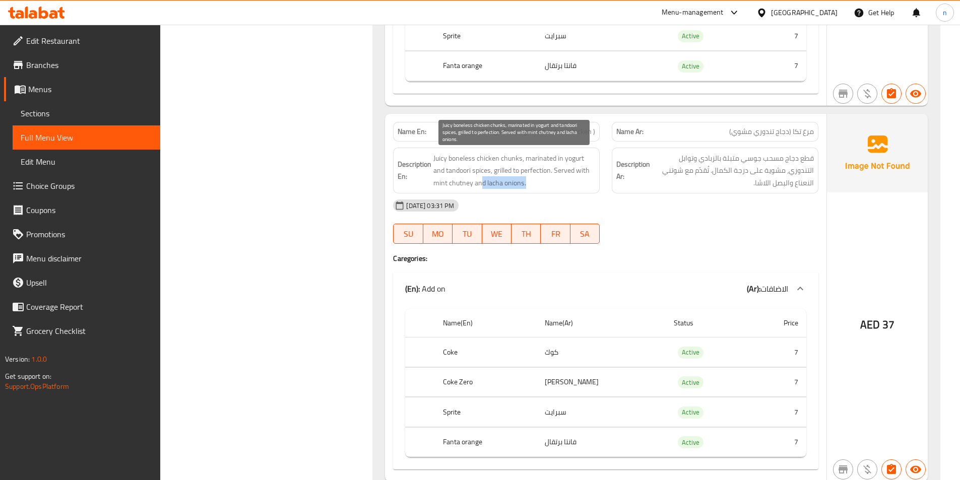
drag, startPoint x: 482, startPoint y: 182, endPoint x: 531, endPoint y: 184, distance: 48.4
click at [531, 184] on span "Juicy boneless chicken chunks, marinated in yogurt and tandoori spices, grilled…" at bounding box center [515, 170] width 162 height 37
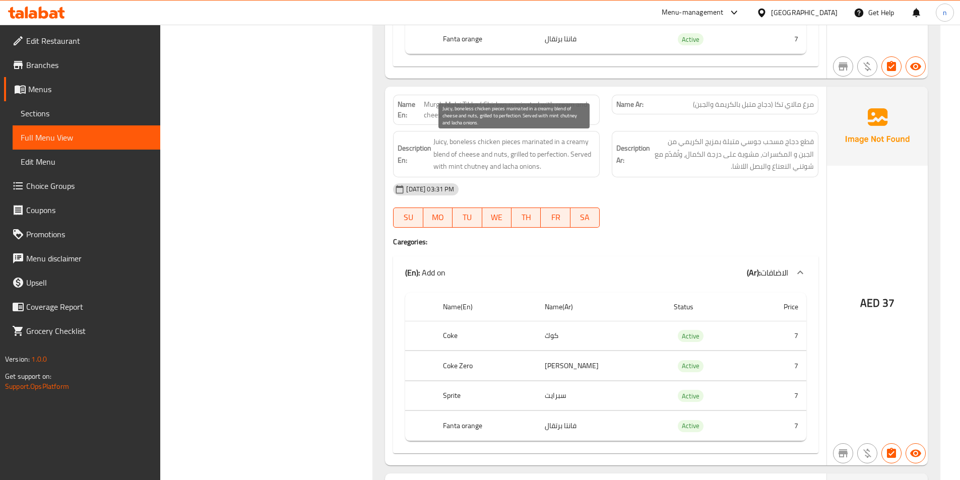
scroll to position [2369, 0]
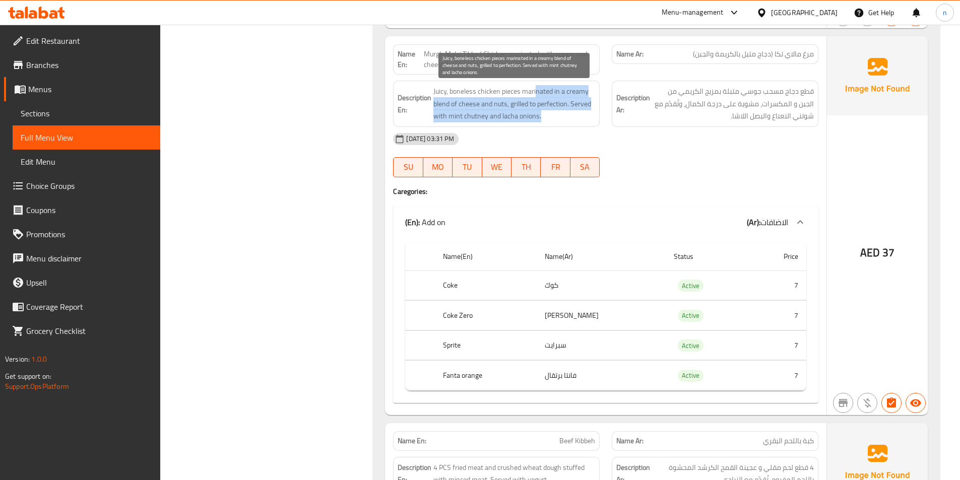
drag, startPoint x: 535, startPoint y: 91, endPoint x: 543, endPoint y: 120, distance: 29.7
click at [543, 120] on span "Juicy, boneless chicken pieces marinated in a creamy blend of cheese and nuts, …" at bounding box center [515, 103] width 162 height 37
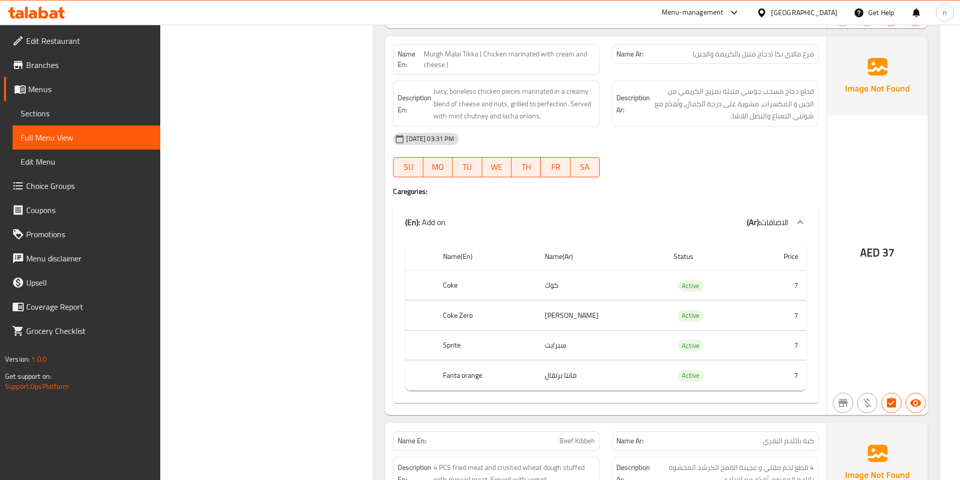
click at [553, 128] on div "14-10-2025 03:31 PM" at bounding box center [606, 139] width 438 height 24
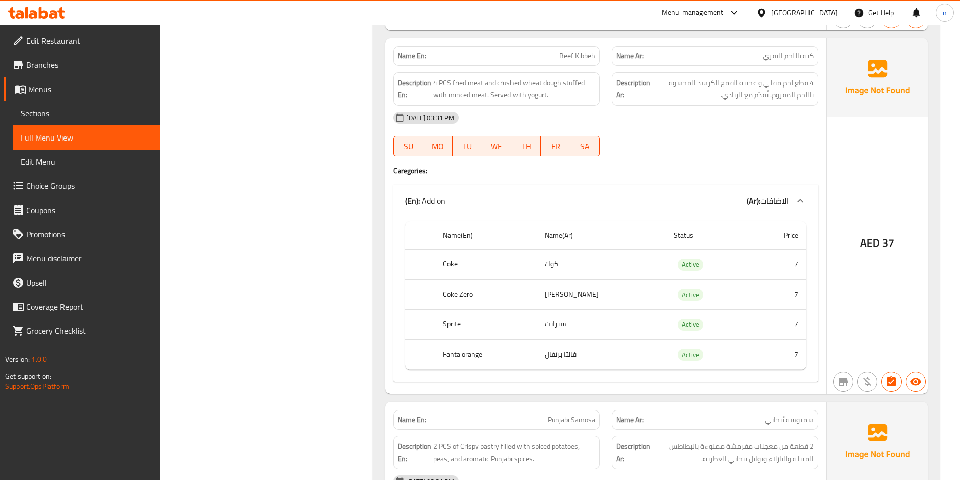
scroll to position [2773, 0]
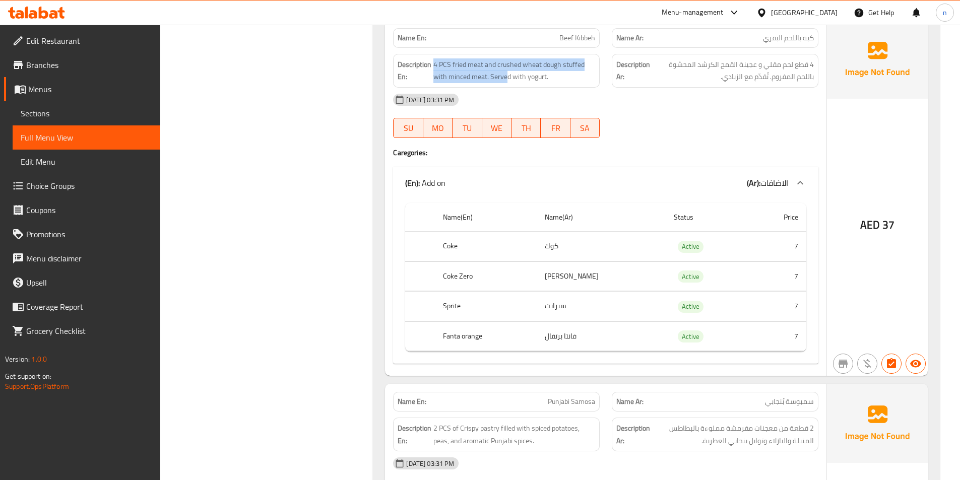
drag, startPoint x: 436, startPoint y: 65, endPoint x: 506, endPoint y: 86, distance: 73.1
click at [506, 86] on div "Description En: 4 PCS fried meat and crushed wheat dough stuffed with minced me…" at bounding box center [496, 71] width 207 height 34
drag, startPoint x: 435, startPoint y: 65, endPoint x: 555, endPoint y: 80, distance: 120.9
click at [555, 80] on span "4 PCS fried meat and crushed wheat dough stuffed with minced meat. Served with …" at bounding box center [515, 70] width 162 height 25
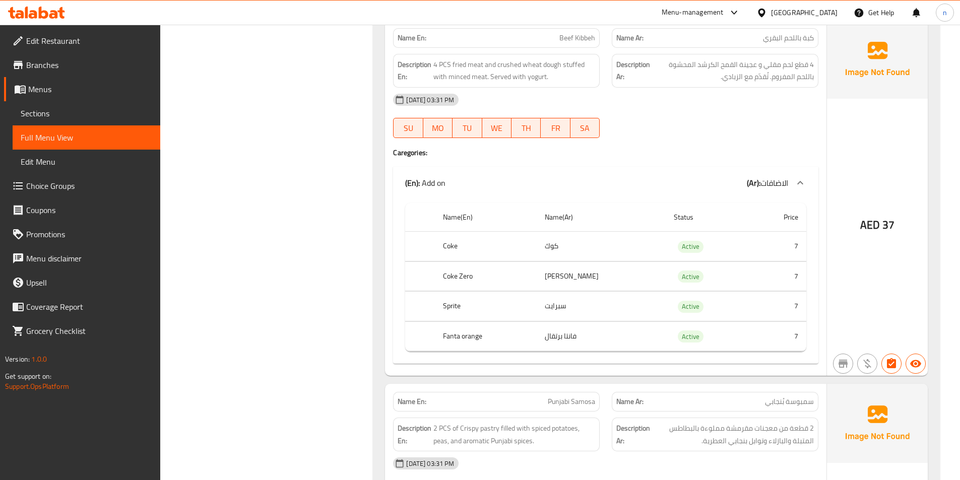
click at [652, 117] on div "14-10-2025 03:31 PM SU MO TU WE TH FR SA" at bounding box center [606, 116] width 438 height 56
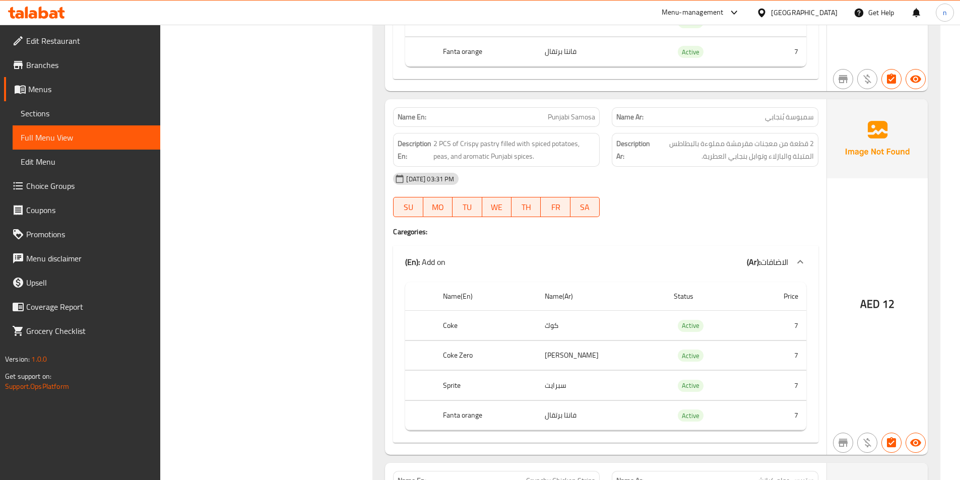
scroll to position [3075, 0]
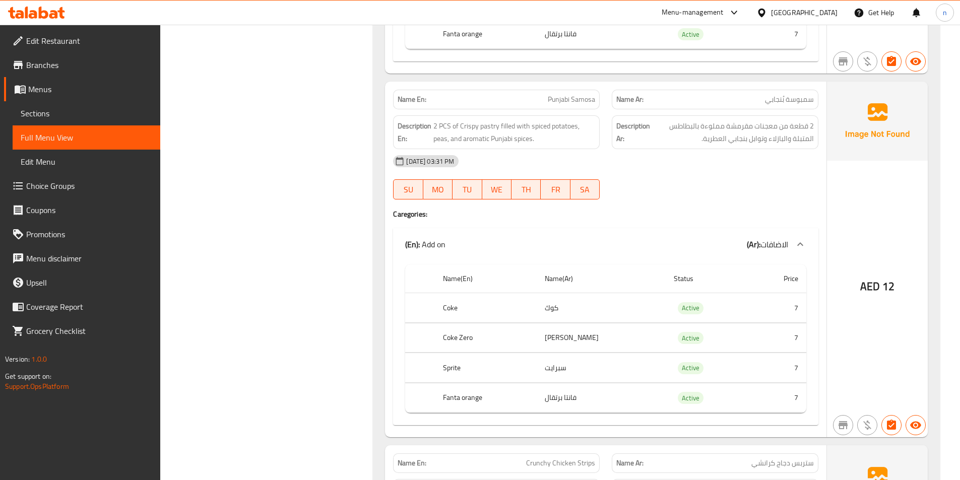
click at [786, 180] on div "14-10-2025 03:31 PM SU MO TU WE TH FR SA" at bounding box center [606, 177] width 438 height 56
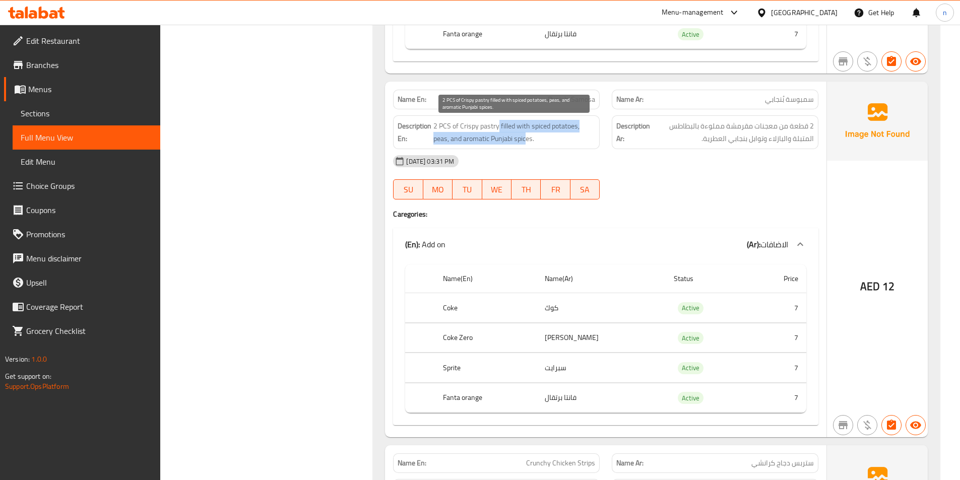
drag, startPoint x: 498, startPoint y: 126, endPoint x: 527, endPoint y: 141, distance: 33.2
click at [527, 141] on span "2 PCS of Crispy pastry filled with spiced potatoes, peas, and aromatic Punjabi …" at bounding box center [515, 132] width 162 height 25
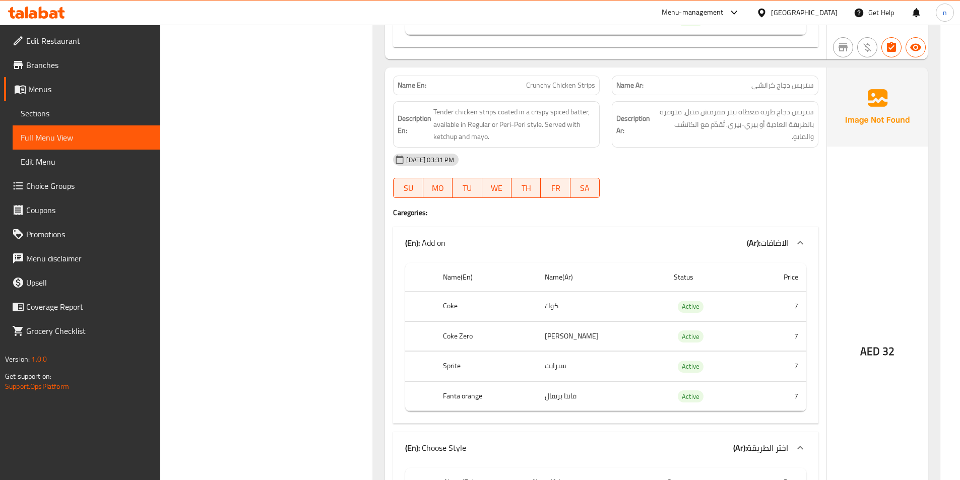
scroll to position [3478, 0]
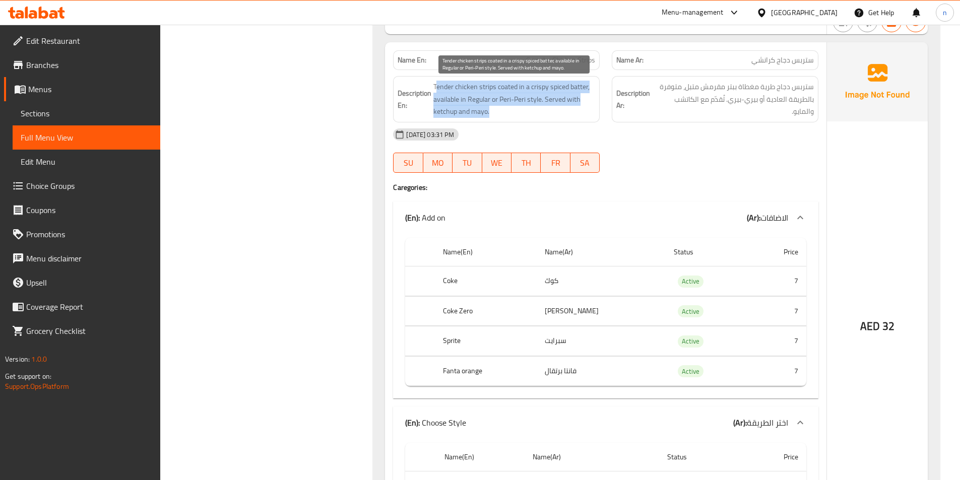
drag, startPoint x: 438, startPoint y: 88, endPoint x: 559, endPoint y: 110, distance: 122.9
click at [559, 110] on span "Tender chicken strips coated in a crispy spiced batter, available in Regular or…" at bounding box center [515, 99] width 162 height 37
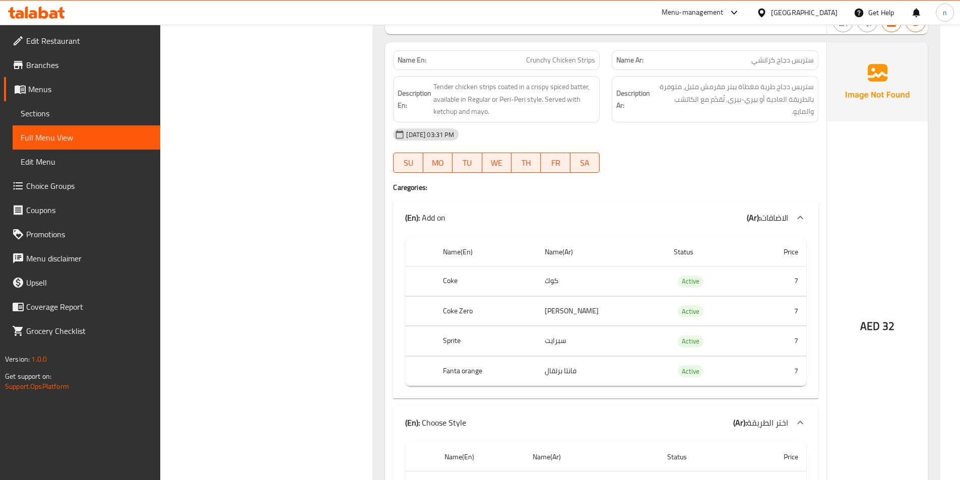
click at [537, 125] on div "14-10-2025 03:31 PM" at bounding box center [606, 135] width 438 height 24
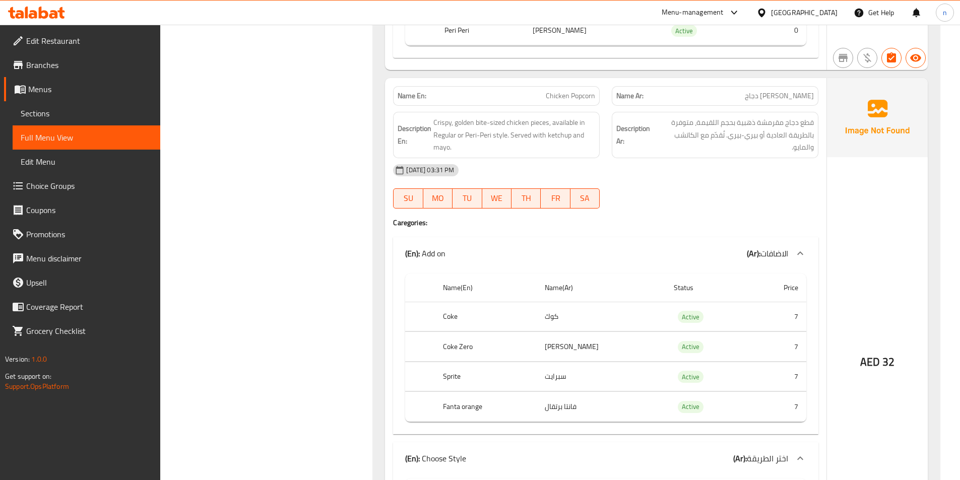
scroll to position [3983, 0]
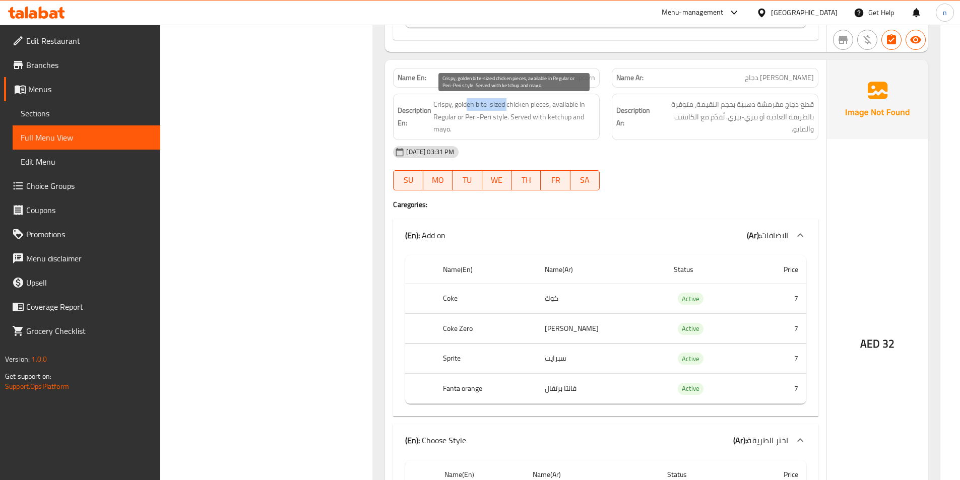
drag, startPoint x: 466, startPoint y: 106, endPoint x: 509, endPoint y: 107, distance: 42.9
click at [509, 107] on span "Crispy, golden bite-sized chicken pieces, available in Regular or Peri-Peri sty…" at bounding box center [515, 116] width 162 height 37
drag, startPoint x: 556, startPoint y: 104, endPoint x: 556, endPoint y: 126, distance: 21.2
click at [556, 126] on span "Crispy, golden bite-sized chicken pieces, available in Regular or Peri-Peri sty…" at bounding box center [515, 116] width 162 height 37
click at [650, 166] on div "14-10-2025 03:31 PM SU MO TU WE TH FR SA" at bounding box center [606, 168] width 438 height 56
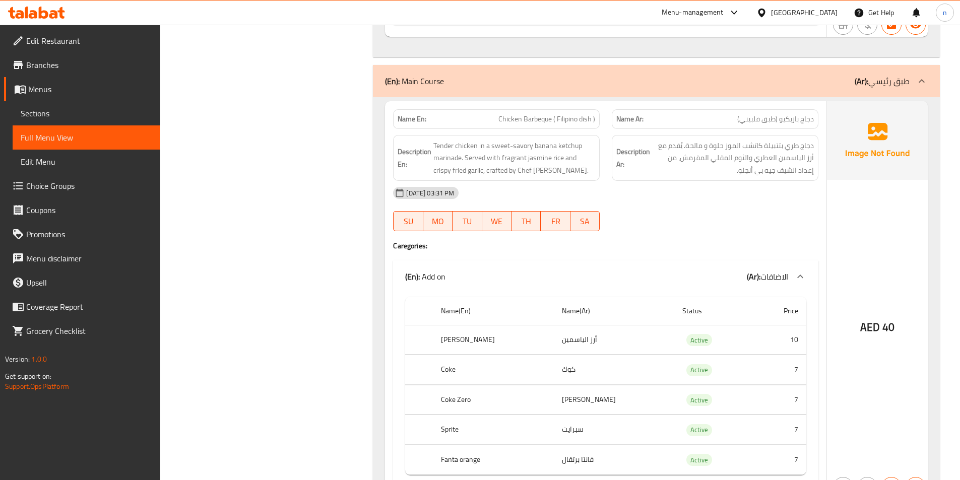
scroll to position [4588, 0]
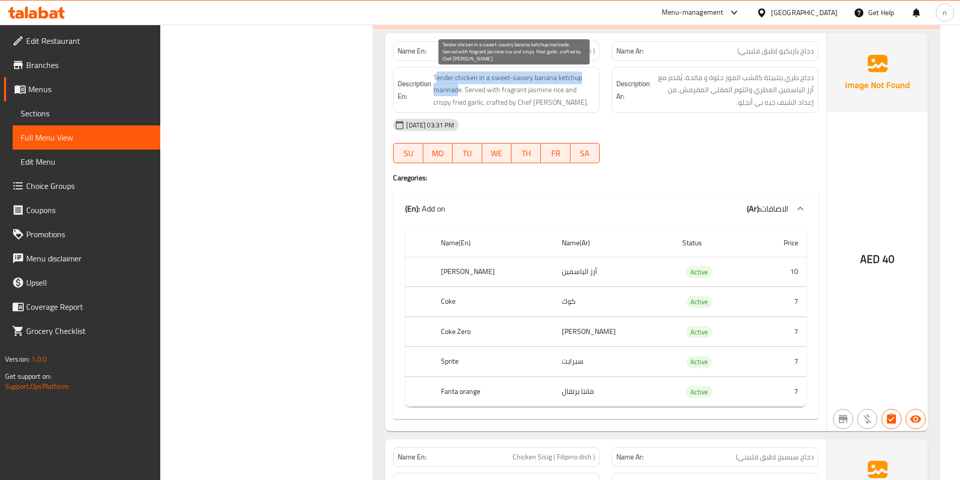
drag, startPoint x: 438, startPoint y: 76, endPoint x: 459, endPoint y: 92, distance: 26.2
click at [459, 92] on span "Tender chicken in a sweet-savory banana ketchup marinade. Served with fragrant …" at bounding box center [515, 90] width 162 height 37
drag, startPoint x: 466, startPoint y: 91, endPoint x: 456, endPoint y: 104, distance: 16.9
click at [456, 104] on span "Tender chicken in a sweet-savory banana ketchup marinade. Served with fragrant …" at bounding box center [515, 90] width 162 height 37
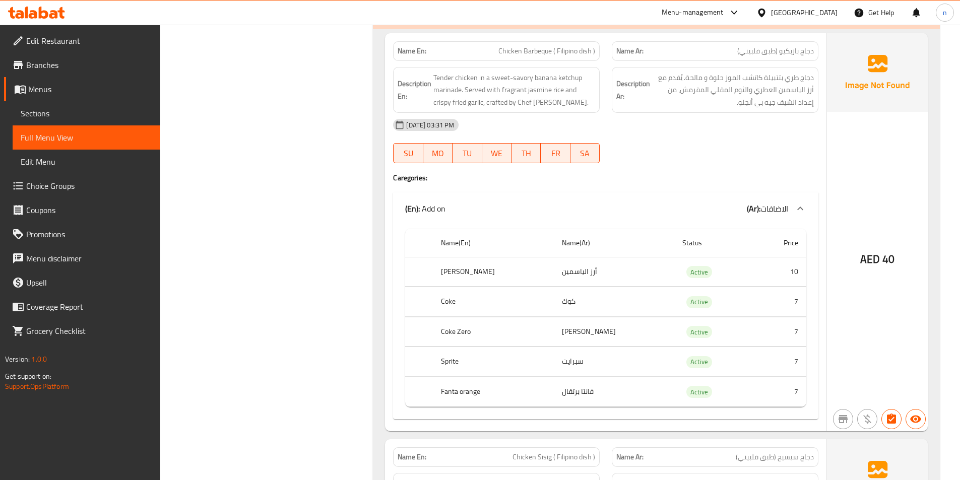
click at [650, 154] on div "14-10-2025 03:31 PM SU MO TU WE TH FR SA" at bounding box center [606, 141] width 438 height 56
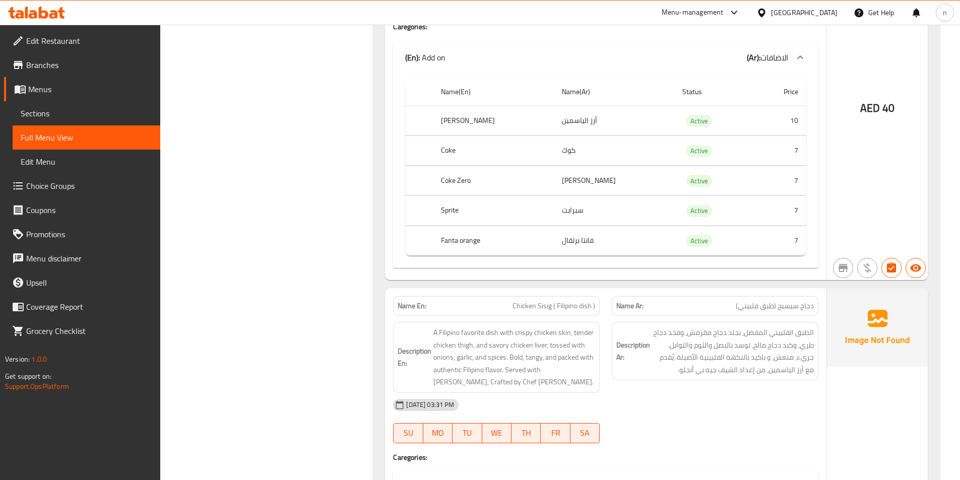
scroll to position [4487, 0]
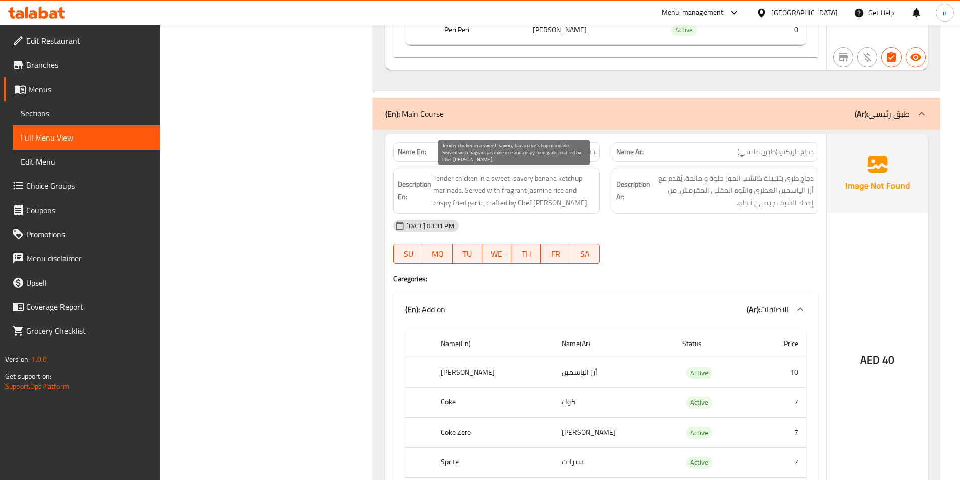
click at [539, 177] on span "Tender chicken in a sweet-savory banana ketchup marinade. Served with fragrant …" at bounding box center [515, 190] width 162 height 37
click at [720, 264] on div at bounding box center [715, 264] width 219 height 12
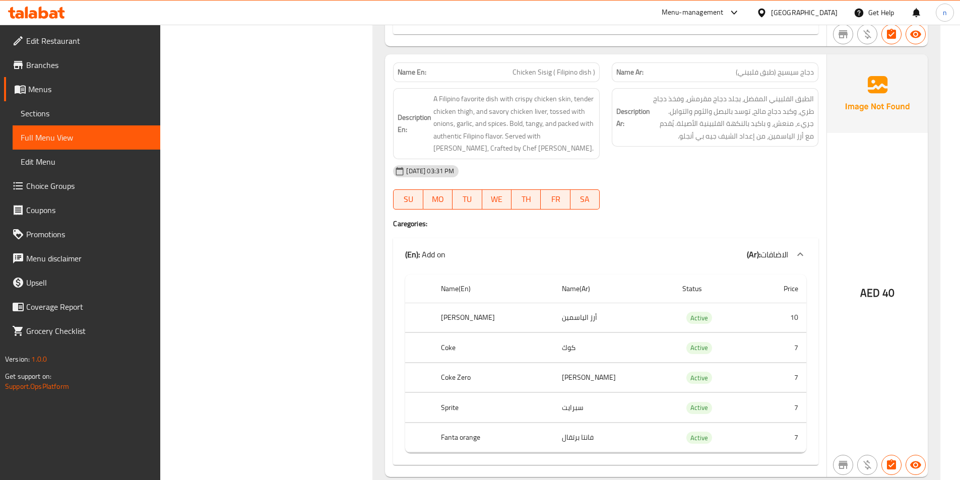
scroll to position [4991, 0]
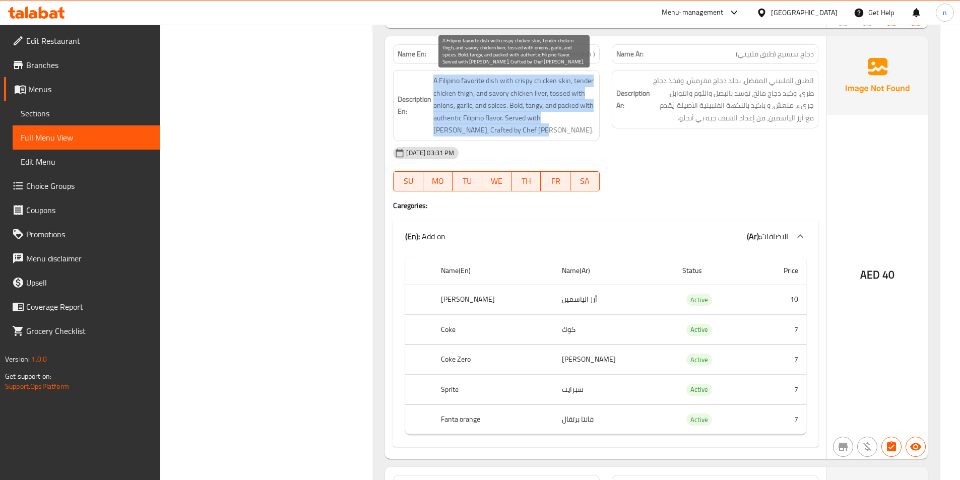
drag, startPoint x: 431, startPoint y: 83, endPoint x: 496, endPoint y: 131, distance: 81.1
click at [496, 131] on h6 "Description En: A Filipino favorite dish with crispy chicken skin, tender chick…" at bounding box center [497, 106] width 198 height 62
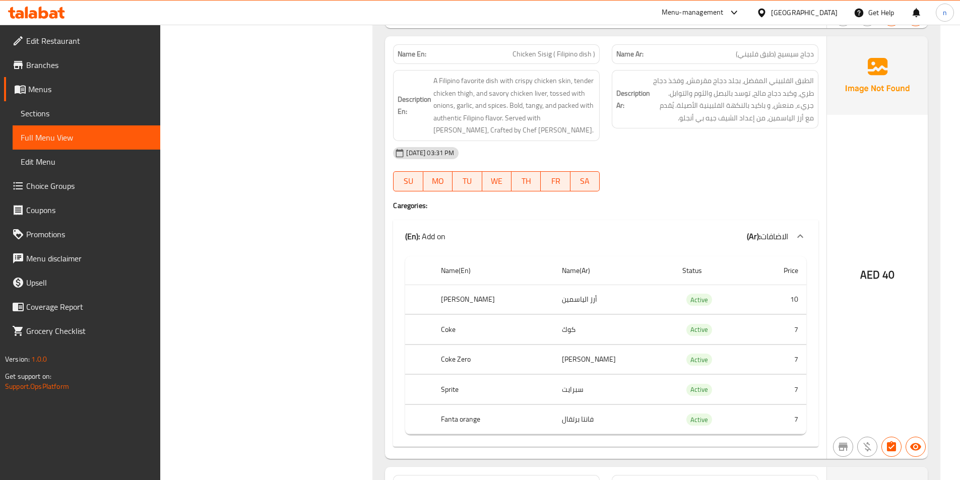
click at [559, 145] on div "14-10-2025 03:31 PM" at bounding box center [606, 153] width 438 height 24
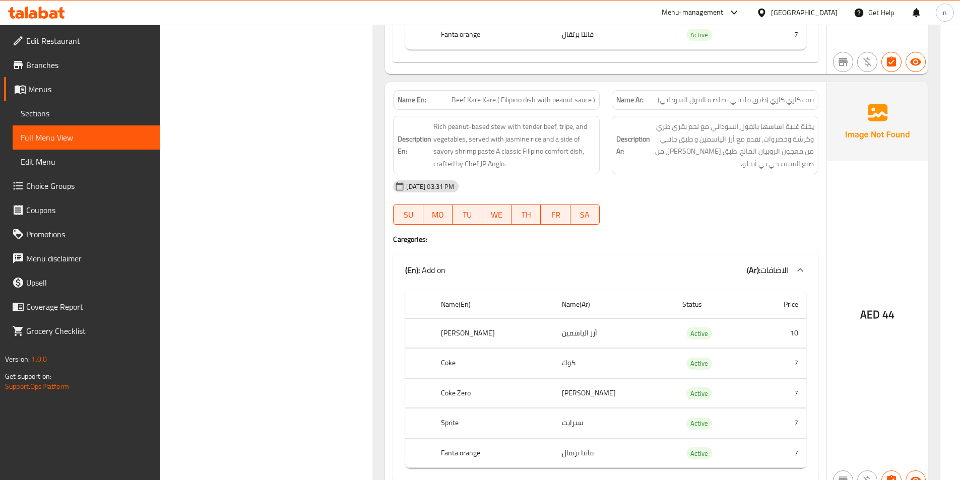
scroll to position [5394, 0]
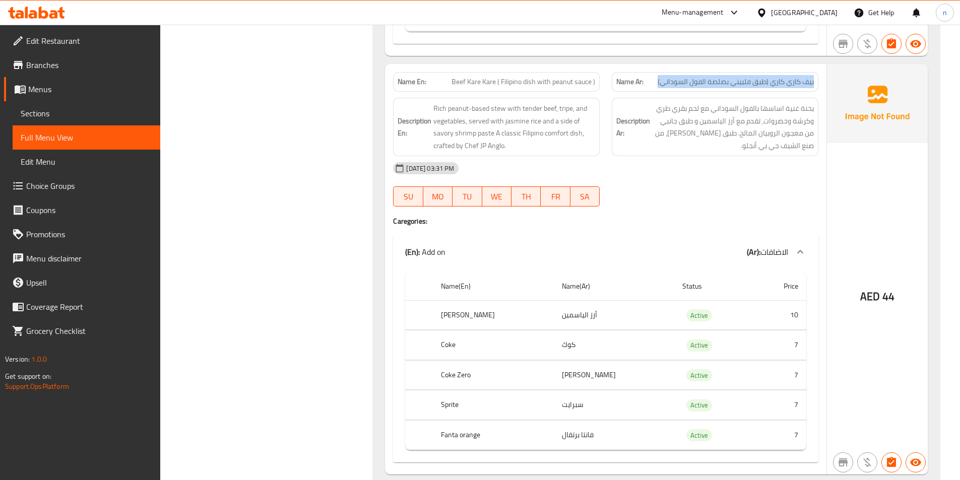
drag, startPoint x: 818, startPoint y: 78, endPoint x: 654, endPoint y: 88, distance: 164.6
click at [654, 88] on div "Name Ar: بيف كاري كاري (طبق فلبيني بصلصة الفول السوداني)" at bounding box center [715, 82] width 207 height 20
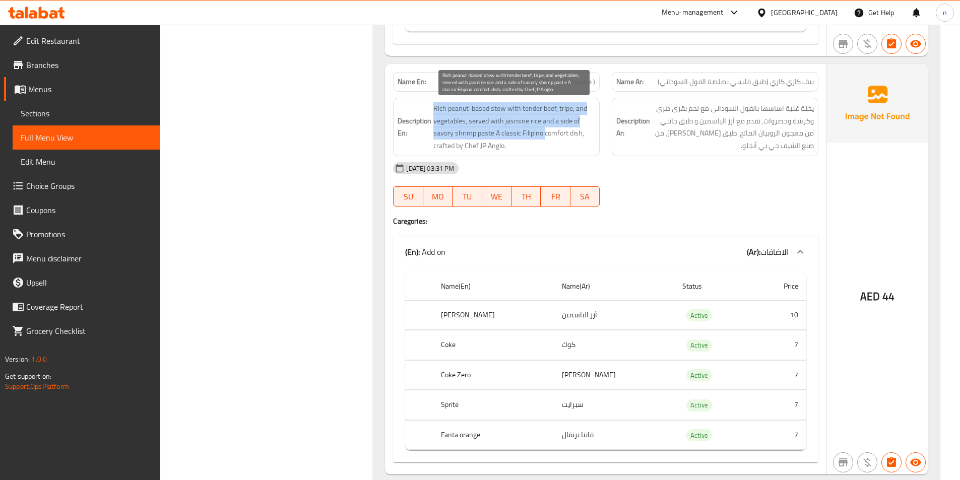
drag, startPoint x: 433, startPoint y: 109, endPoint x: 545, endPoint y: 139, distance: 116.4
click at [545, 139] on h6 "Description En: Rich peanut-based stew with tender beef, tripe, and vegetables,…" at bounding box center [497, 126] width 198 height 49
drag, startPoint x: 442, startPoint y: 149, endPoint x: 487, endPoint y: 147, distance: 45.9
click at [487, 147] on span "Rich peanut-based stew with tender beef, tripe, and vegetables, served with jas…" at bounding box center [515, 126] width 162 height 49
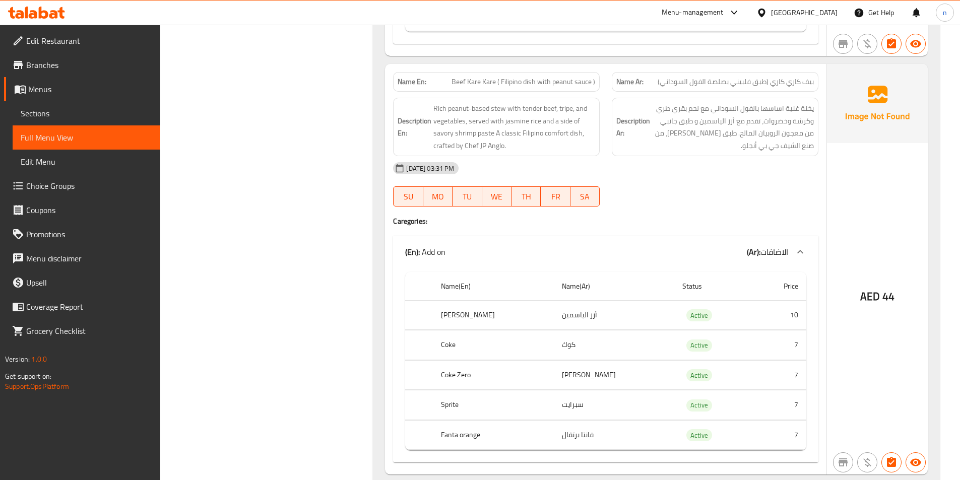
click at [543, 157] on div "14-10-2025 03:31 PM" at bounding box center [606, 168] width 438 height 24
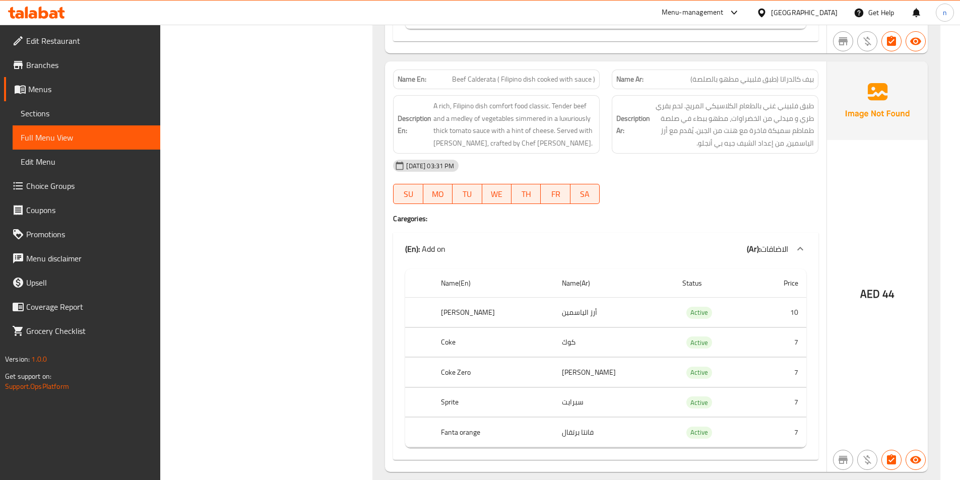
scroll to position [5797, 0]
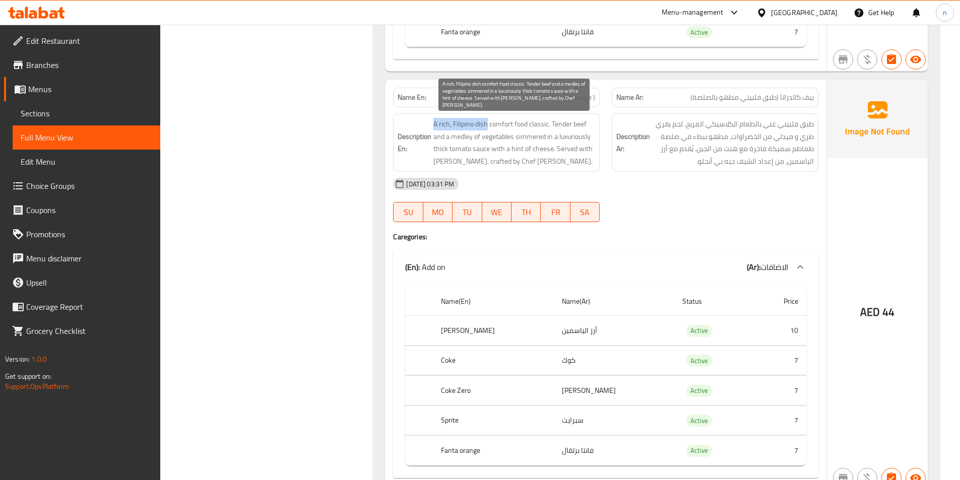
drag, startPoint x: 433, startPoint y: 124, endPoint x: 489, endPoint y: 126, distance: 56.0
click at [489, 126] on h6 "Description En: A rich, Filipino dish comfort food classic. Tender beef and a m…" at bounding box center [497, 142] width 198 height 49
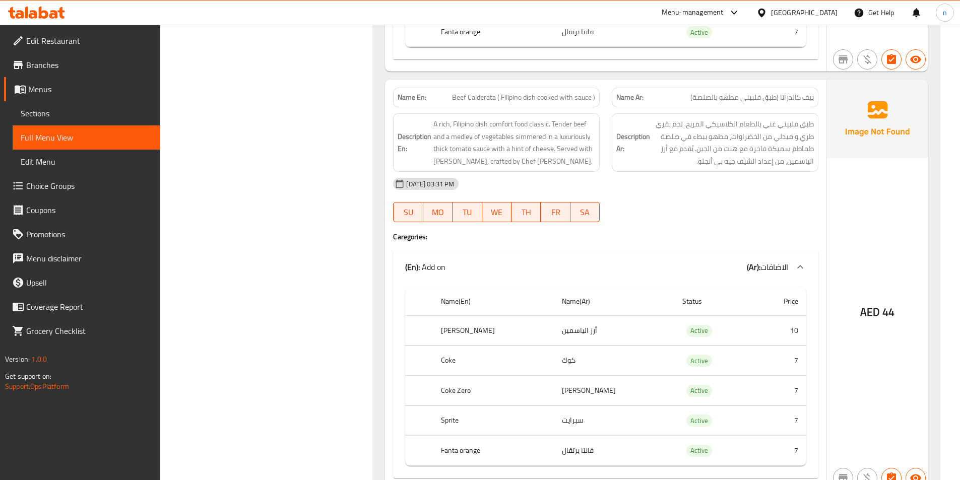
click at [509, 176] on div "14-10-2025 03:31 PM" at bounding box center [606, 184] width 438 height 24
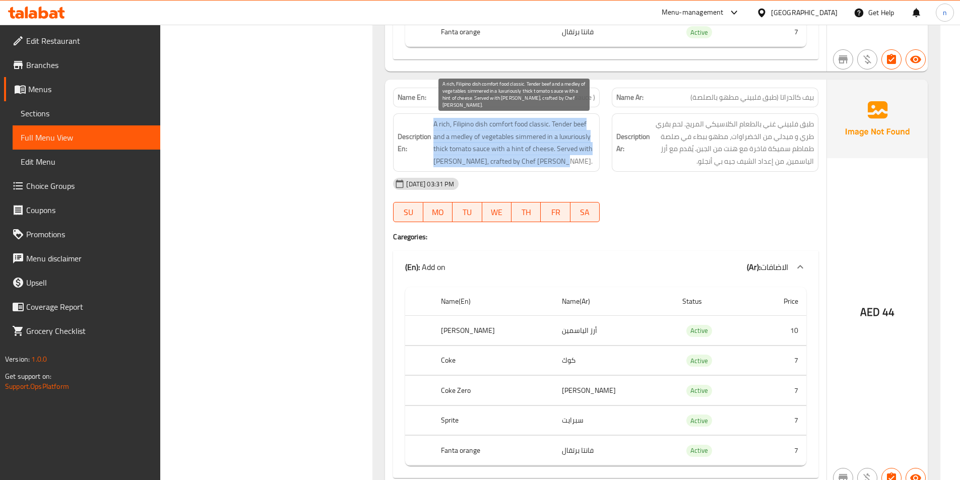
drag, startPoint x: 436, startPoint y: 125, endPoint x: 555, endPoint y: 167, distance: 125.8
click at [555, 167] on span "A rich, Filipino dish comfort food classic. Tender beef and a medley of vegetab…" at bounding box center [515, 142] width 162 height 49
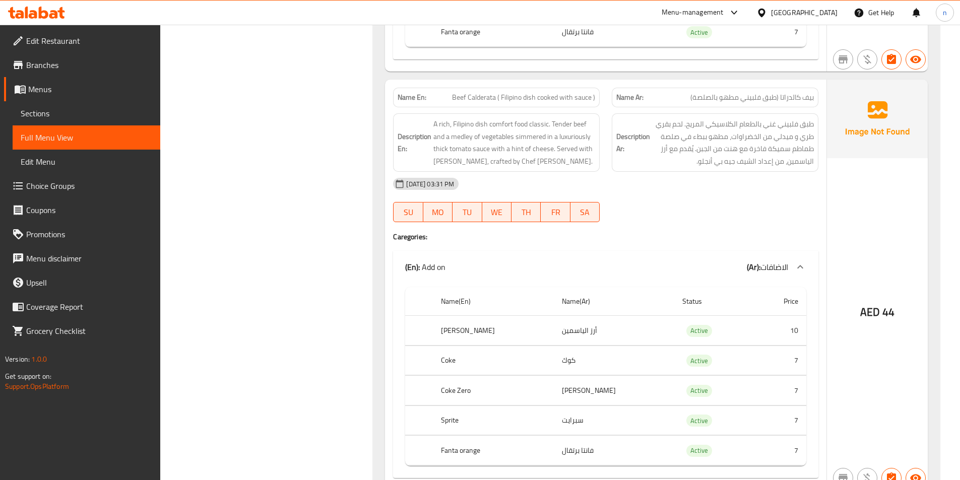
click at [609, 178] on div "14-10-2025 03:31 PM" at bounding box center [606, 184] width 438 height 24
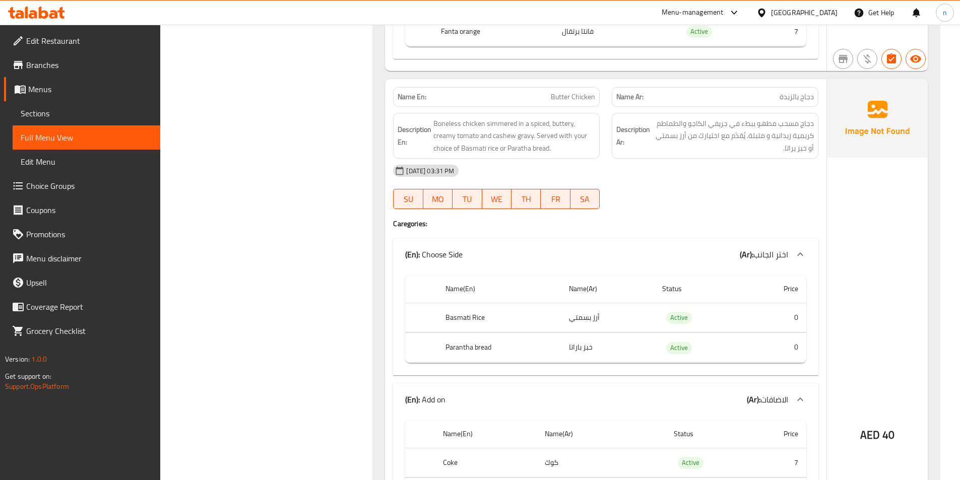
scroll to position [6251, 0]
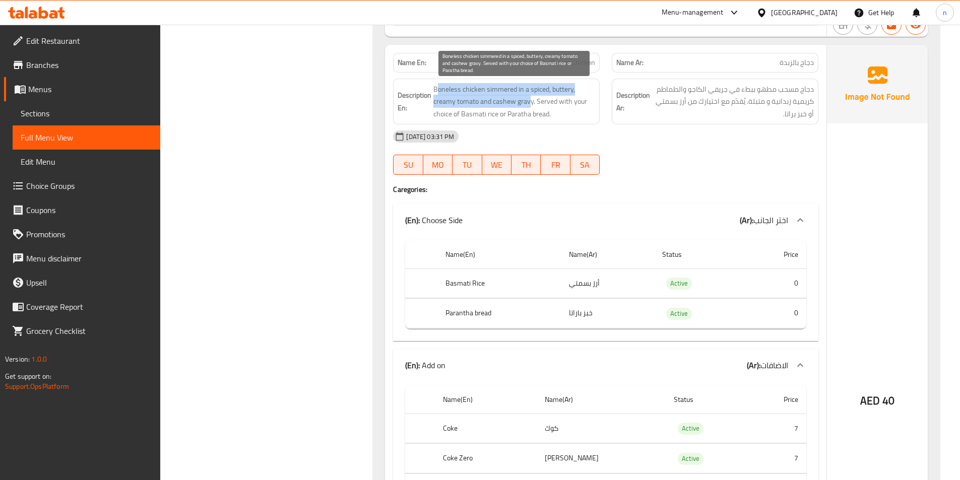
drag, startPoint x: 437, startPoint y: 86, endPoint x: 530, endPoint y: 100, distance: 94.3
click at [530, 100] on span "Boneless chicken simmered in a spiced, buttery, creamy tomato and cashew gravy.…" at bounding box center [515, 101] width 162 height 37
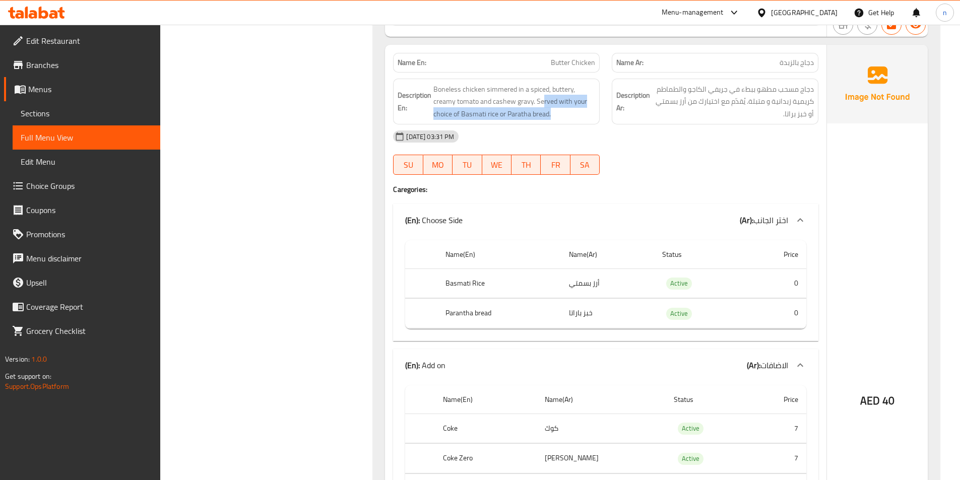
drag, startPoint x: 544, startPoint y: 101, endPoint x: 551, endPoint y: 122, distance: 22.2
click at [551, 122] on div "Description En: Boneless chicken simmered in a spiced, buttery, creamy tomato a…" at bounding box center [496, 102] width 207 height 46
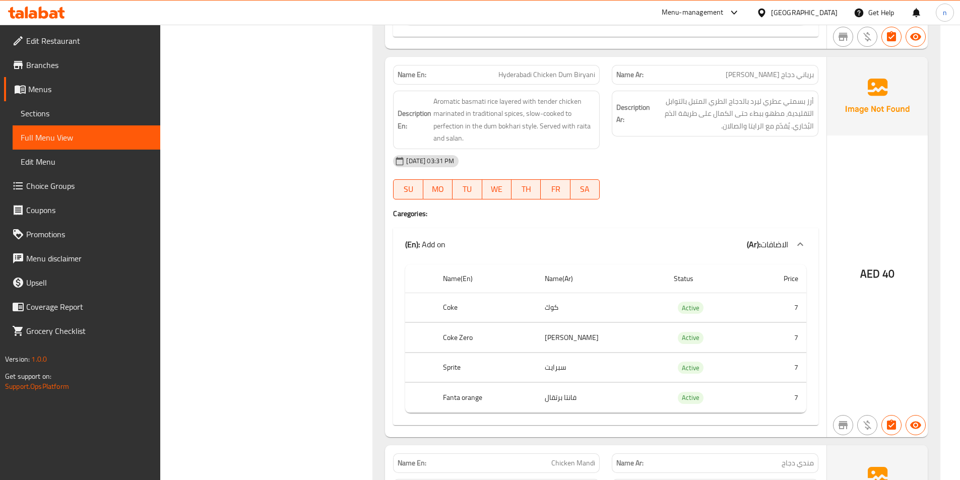
scroll to position [6907, 0]
drag, startPoint x: 784, startPoint y: 76, endPoint x: 718, endPoint y: 77, distance: 66.5
click at [718, 77] on p "Name Ar: برياني دجاج هيدربادي دوم" at bounding box center [716, 74] width 198 height 11
click at [605, 167] on div "14-10-2025 03:31 PM" at bounding box center [606, 161] width 438 height 24
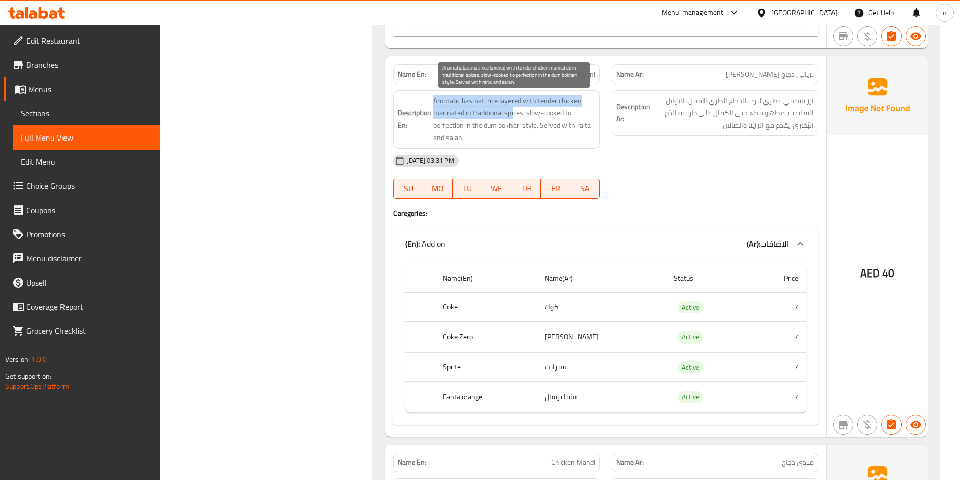
drag, startPoint x: 433, startPoint y: 103, endPoint x: 513, endPoint y: 113, distance: 80.9
click at [513, 113] on h6 "Description En: Aromatic basmati rice layered with tender chicken marinated in …" at bounding box center [497, 119] width 198 height 49
click at [482, 115] on span "Aromatic basmati rice layered with tender chicken marinated in traditional spic…" at bounding box center [515, 119] width 162 height 49
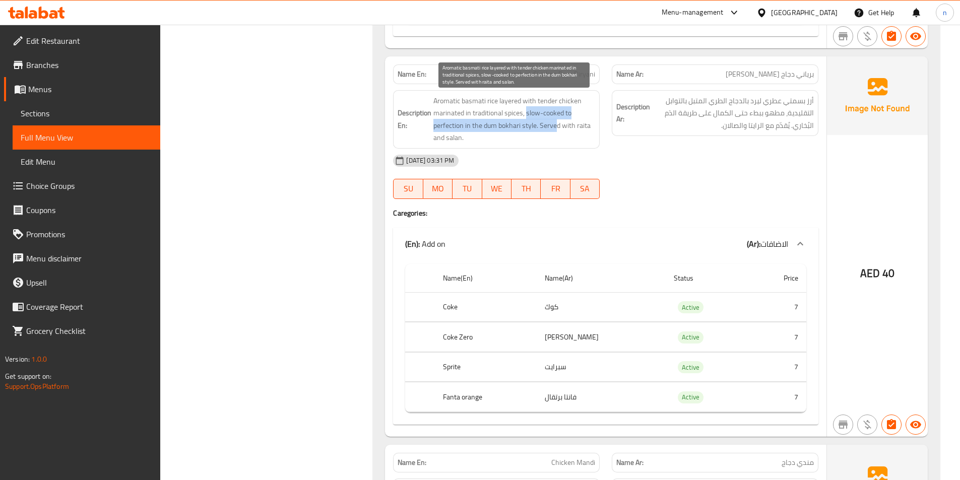
drag, startPoint x: 526, startPoint y: 113, endPoint x: 557, endPoint y: 130, distance: 34.3
click at [557, 130] on span "Aromatic basmati rice layered with tender chicken marinated in traditional spic…" at bounding box center [515, 119] width 162 height 49
click at [543, 142] on span "Aromatic basmati rice layered with tender chicken marinated in traditional spic…" at bounding box center [515, 119] width 162 height 49
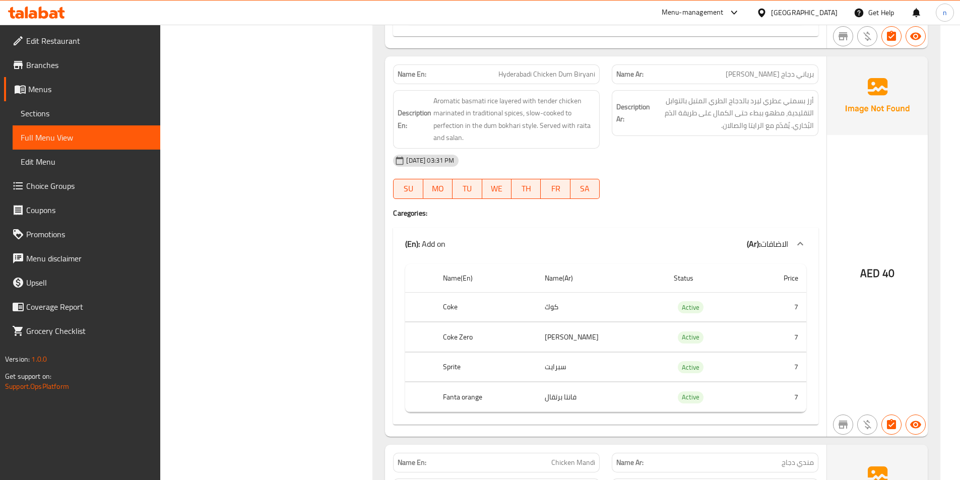
click at [575, 76] on span "Hyderabadi Chicken Dum Biryani" at bounding box center [547, 74] width 97 height 11
copy span "Hyderabadi Chicken Dum Biryani"
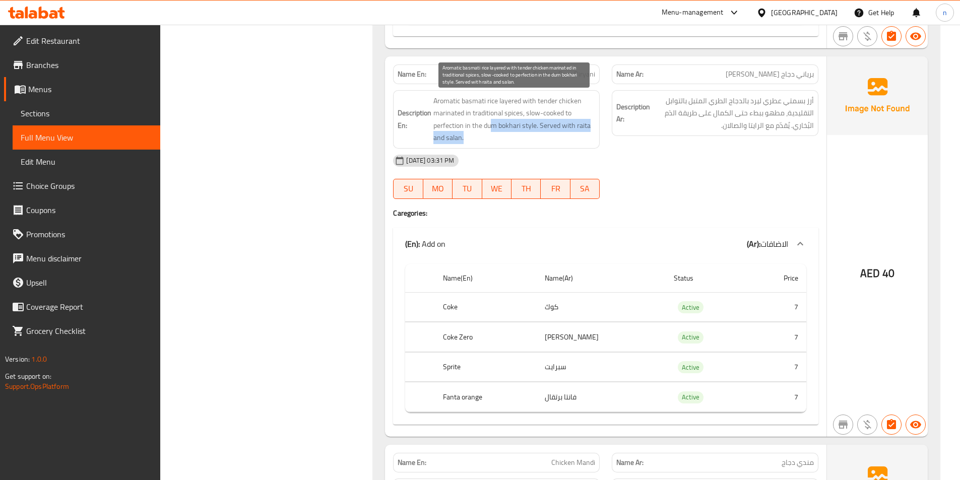
drag, startPoint x: 492, startPoint y: 126, endPoint x: 585, endPoint y: 133, distance: 93.5
click at [585, 133] on span "Aromatic basmati rice layered with tender chicken marinated in traditional spic…" at bounding box center [515, 119] width 162 height 49
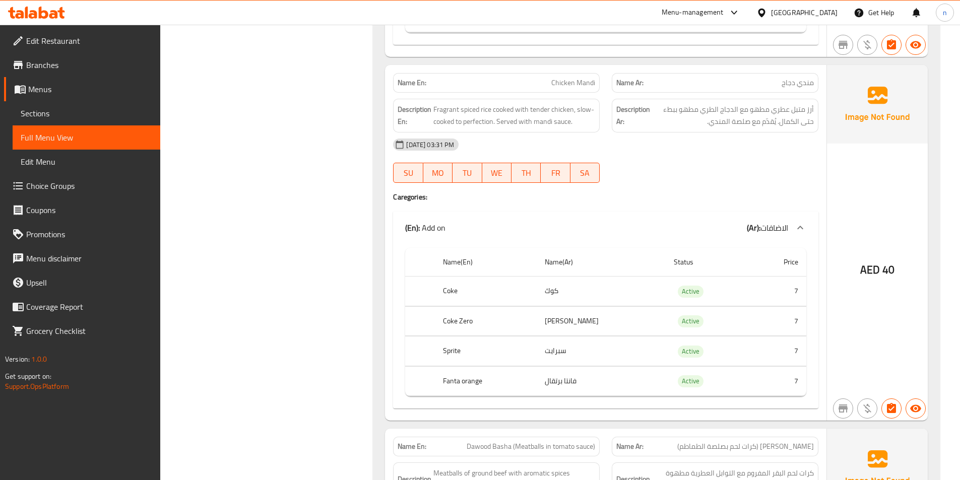
scroll to position [7310, 0]
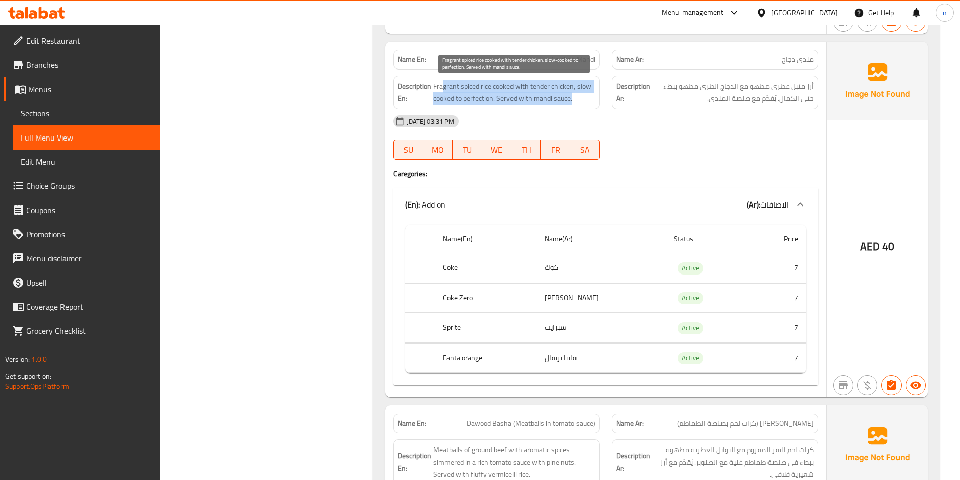
drag, startPoint x: 443, startPoint y: 87, endPoint x: 574, endPoint y: 99, distance: 131.6
click at [574, 99] on span "Fragrant spiced rice cooked with tender chicken, slow-cooked to perfection. Ser…" at bounding box center [515, 92] width 162 height 25
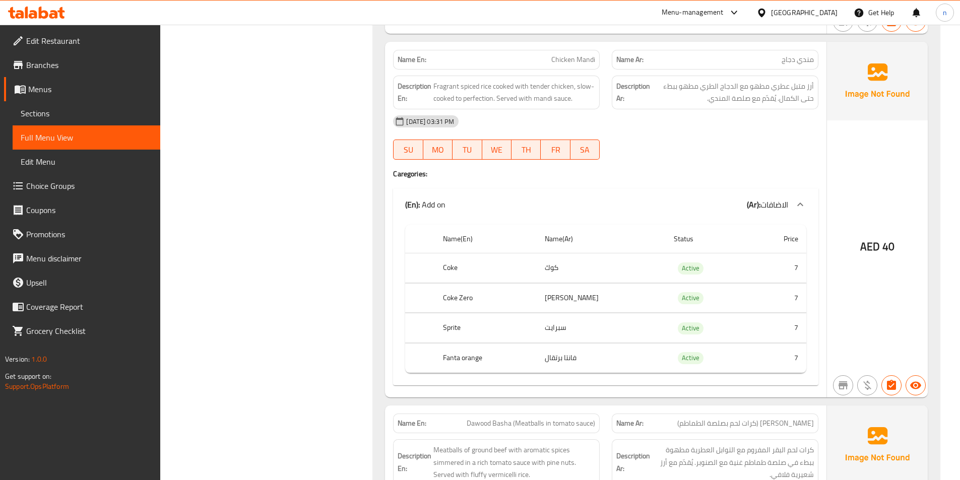
click at [549, 111] on div "14-10-2025 03:31 PM" at bounding box center [606, 121] width 438 height 24
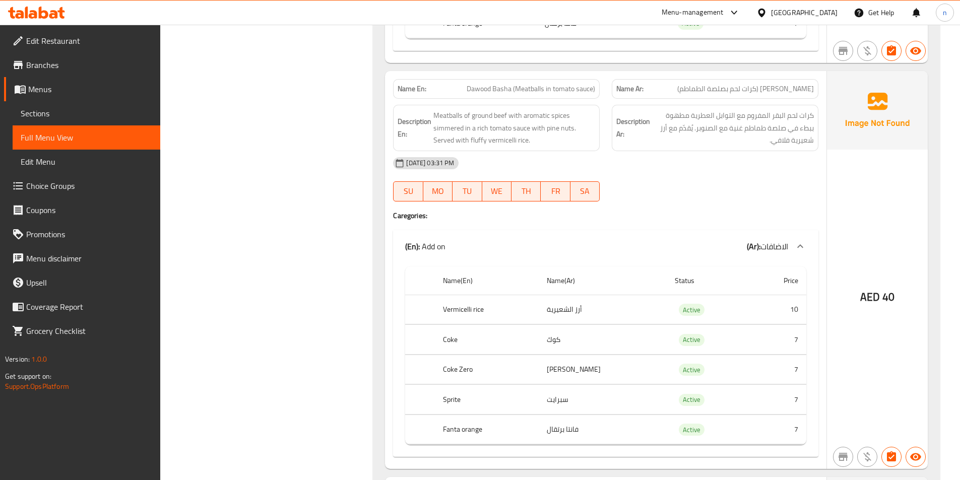
scroll to position [7663, 0]
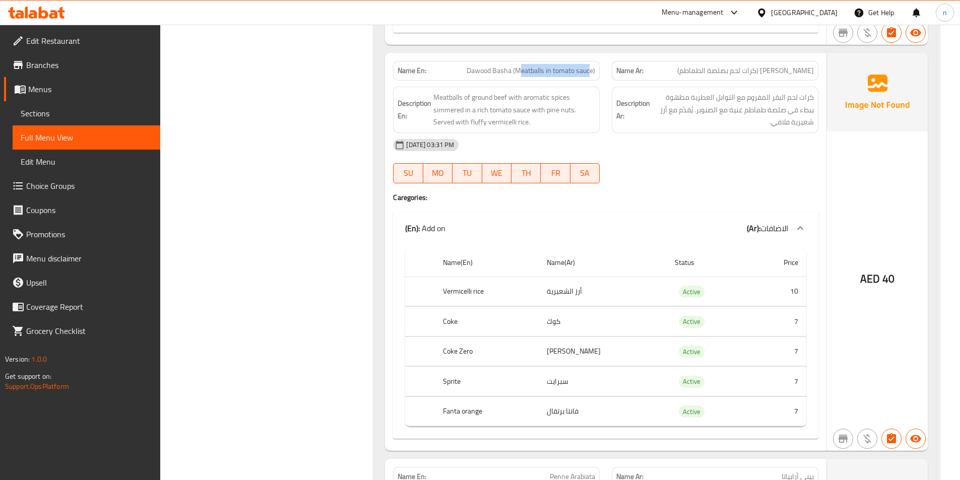
drag, startPoint x: 519, startPoint y: 71, endPoint x: 590, endPoint y: 69, distance: 71.1
click at [590, 69] on span "Dawood Basha (Meatballs in tomato sauce)" at bounding box center [531, 71] width 129 height 11
drag, startPoint x: 437, startPoint y: 97, endPoint x: 462, endPoint y: 98, distance: 25.7
click at [462, 98] on span "Meatballs of ground beef with aromatic spices simmered in a rich tomato sauce w…" at bounding box center [515, 109] width 162 height 37
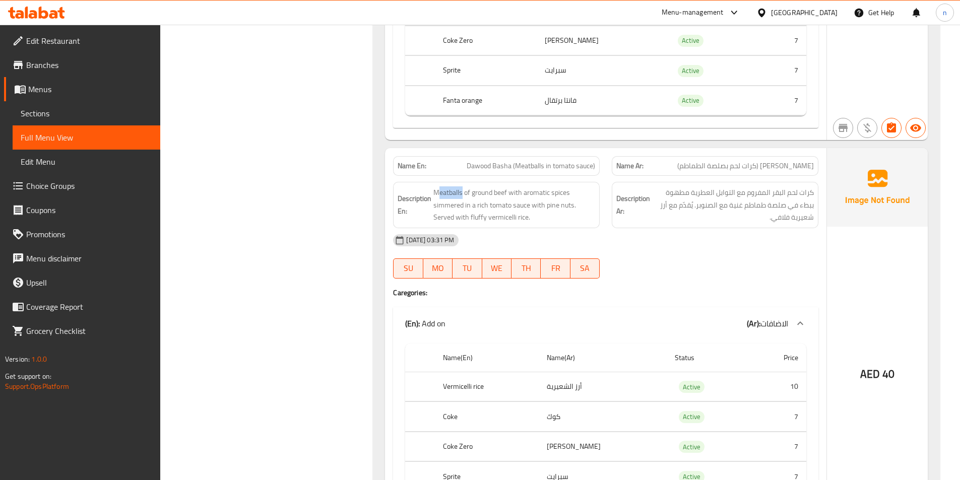
scroll to position [7562, 0]
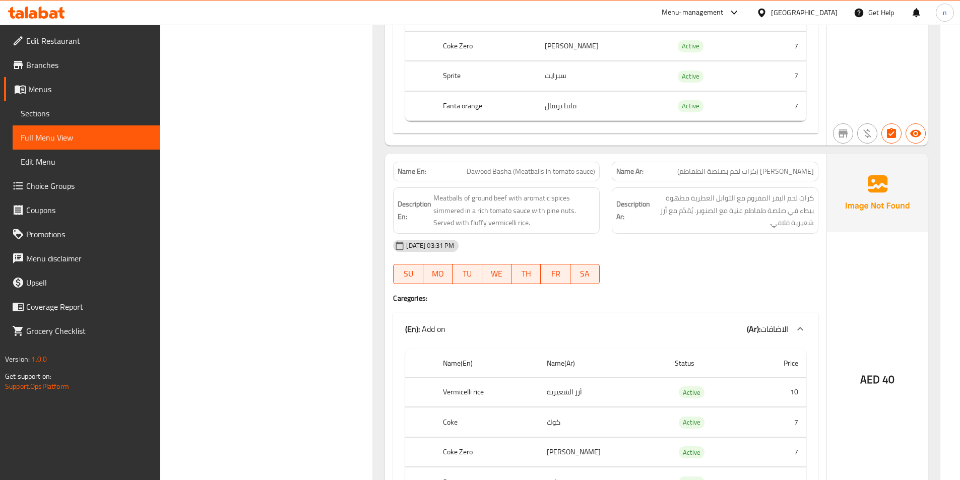
click at [545, 170] on span "Dawood Basha (Meatballs in tomato sauce)" at bounding box center [531, 171] width 129 height 11
copy span "Dawood Basha (Meatballs in tomato sauce)"
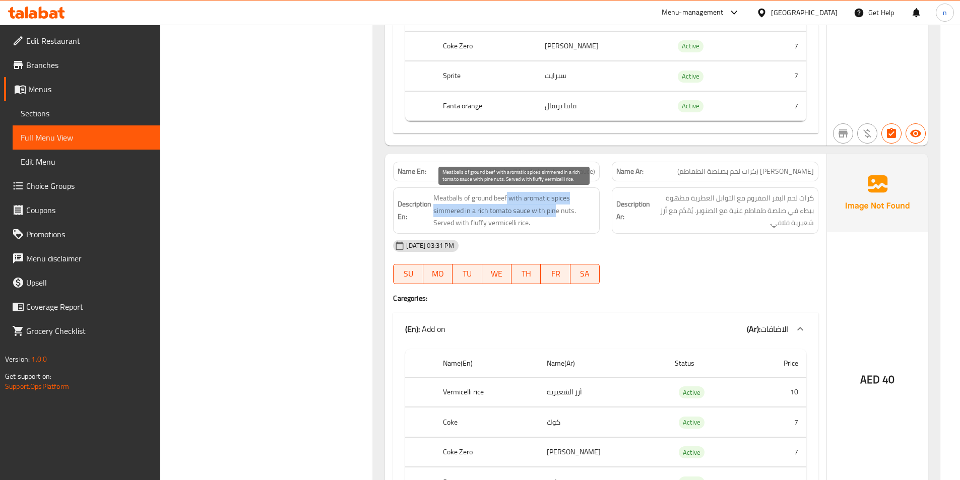
drag, startPoint x: 507, startPoint y: 201, endPoint x: 557, endPoint y: 216, distance: 52.1
click at [557, 216] on span "Meatballs of ground beef with aromatic spices simmered in a rich tomato sauce w…" at bounding box center [515, 210] width 162 height 37
drag, startPoint x: 447, startPoint y: 223, endPoint x: 515, endPoint y: 225, distance: 68.1
click at [515, 225] on span "Meatballs of ground beef with aromatic spices simmered in a rich tomato sauce w…" at bounding box center [515, 210] width 162 height 37
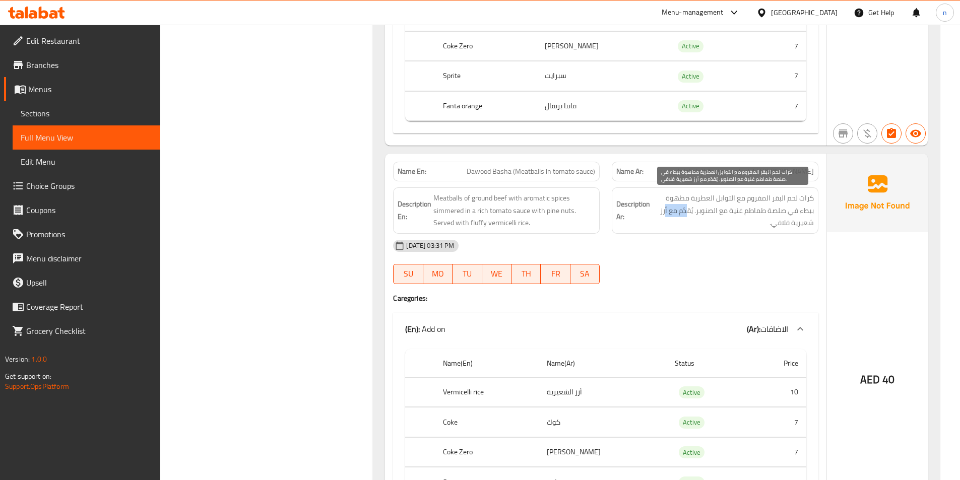
drag, startPoint x: 686, startPoint y: 212, endPoint x: 664, endPoint y: 210, distance: 21.3
click at [664, 210] on span "كرات لحم البقر المفروم مع التوابل العطرية مطهوة ببطء في صلصة طماطم غنية مع الصن…" at bounding box center [733, 210] width 162 height 37
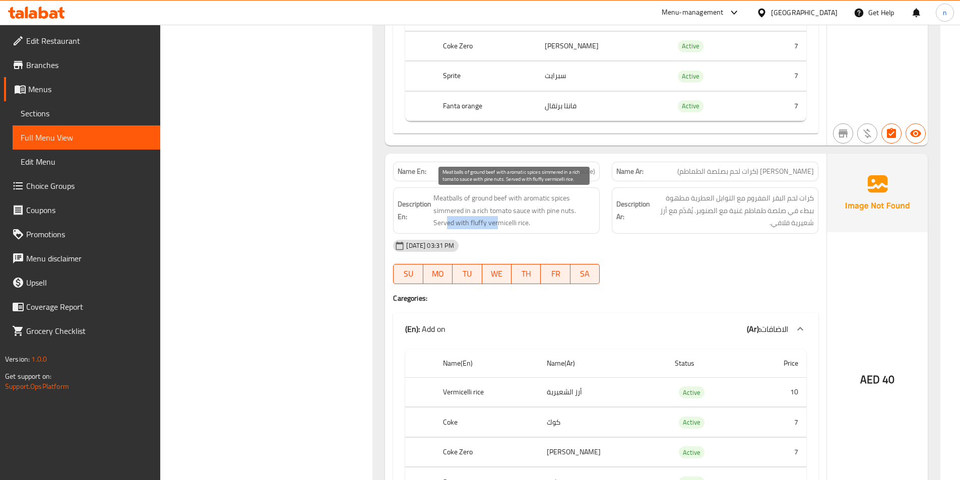
drag, startPoint x: 499, startPoint y: 222, endPoint x: 447, endPoint y: 228, distance: 52.3
click at [447, 228] on span "Meatballs of ground beef with aromatic spices simmered in a rich tomato sauce w…" at bounding box center [515, 210] width 162 height 37
click at [559, 238] on div "14-10-2025 03:31 PM" at bounding box center [606, 246] width 438 height 24
click at [648, 262] on div "14-10-2025 03:31 PM SU MO TU WE TH FR SA" at bounding box center [606, 262] width 438 height 56
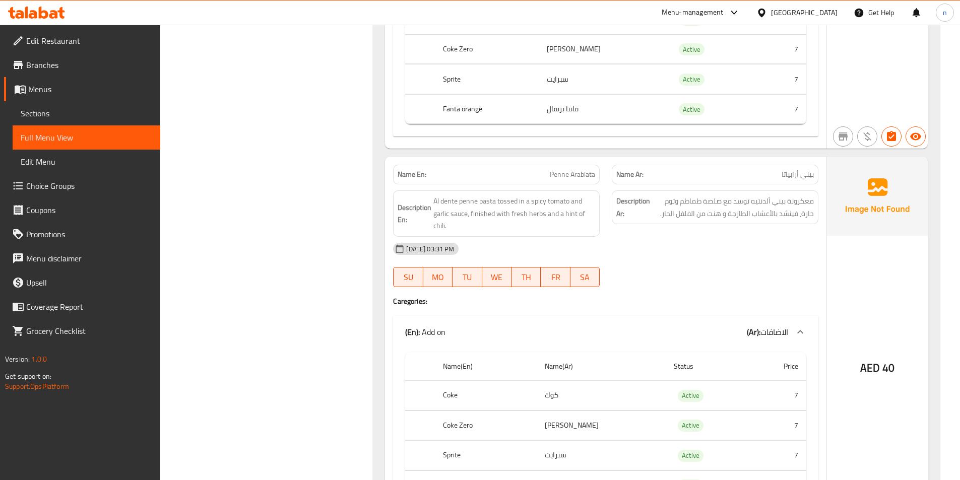
scroll to position [8016, 0]
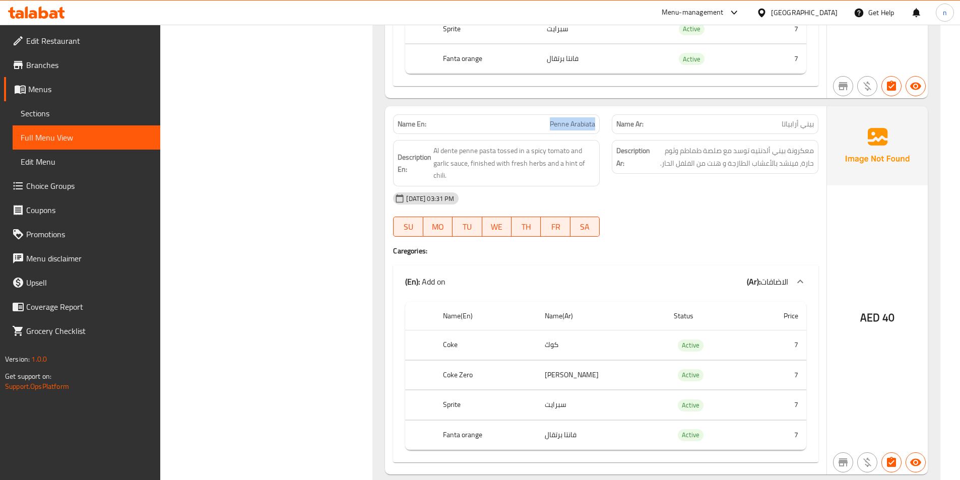
drag, startPoint x: 548, startPoint y: 124, endPoint x: 605, endPoint y: 121, distance: 57.5
click at [605, 121] on div "Name En: Penne Arabiata" at bounding box center [496, 124] width 219 height 32
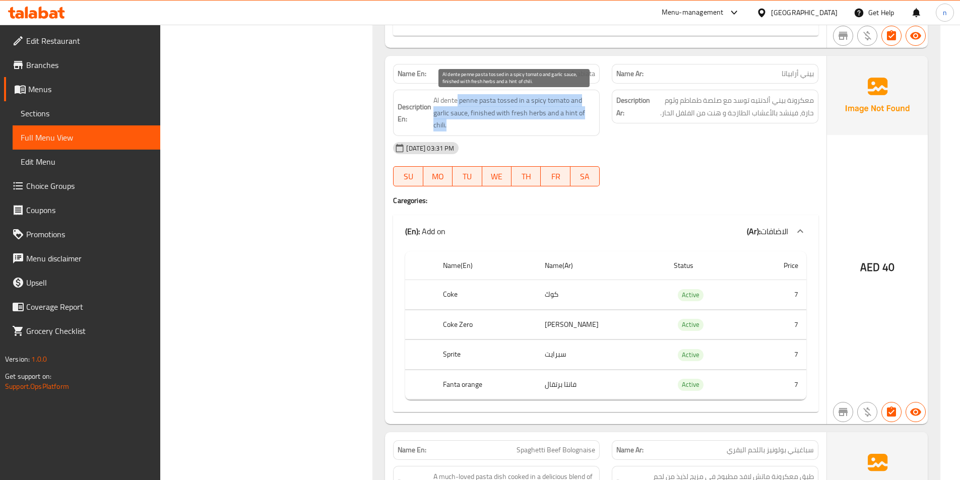
drag, startPoint x: 457, startPoint y: 102, endPoint x: 521, endPoint y: 126, distance: 68.3
click at [521, 126] on span "Al dente penne pasta tossed in a spicy tomato and garlic sauce, finished with f…" at bounding box center [515, 112] width 162 height 37
click at [439, 126] on span "Al dente penne pasta tossed in a spicy tomato and garlic sauce, finished with f…" at bounding box center [515, 112] width 162 height 37
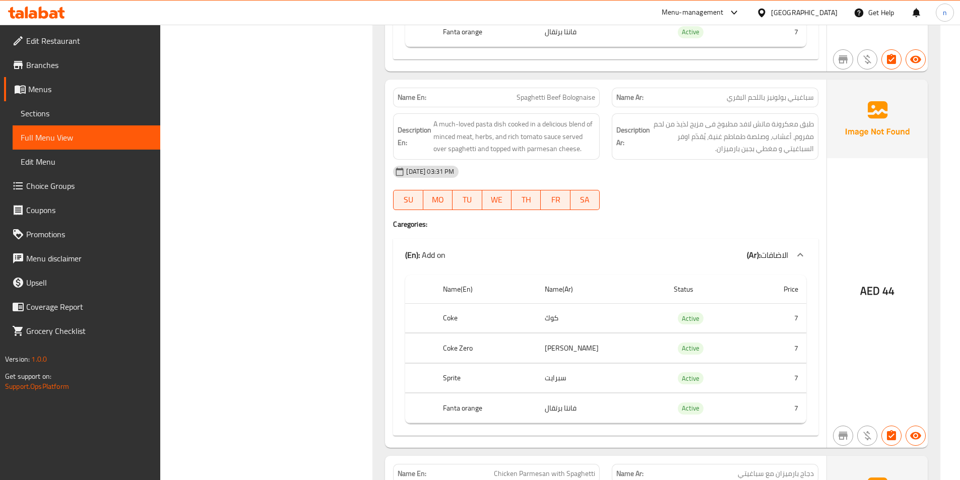
click at [722, 193] on div "14-10-2025 03:31 PM SU MO TU WE TH FR SA" at bounding box center [606, 188] width 438 height 56
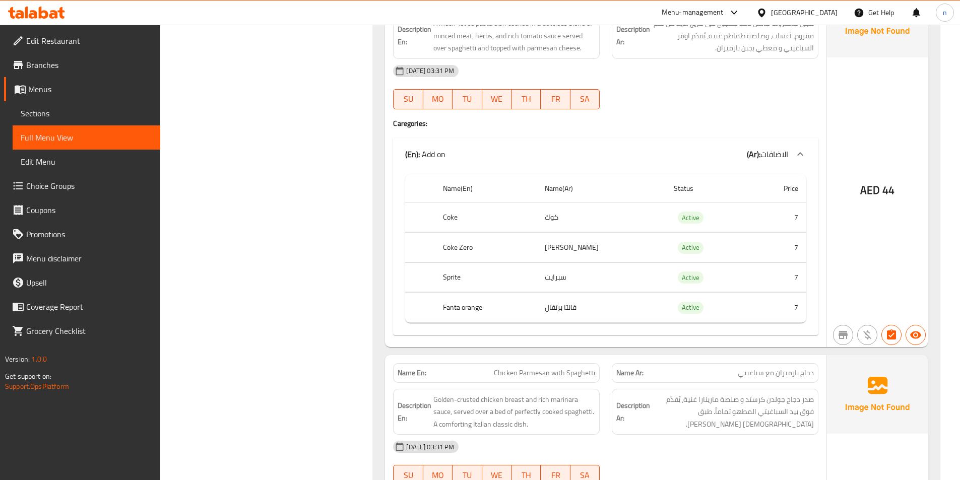
scroll to position [8419, 0]
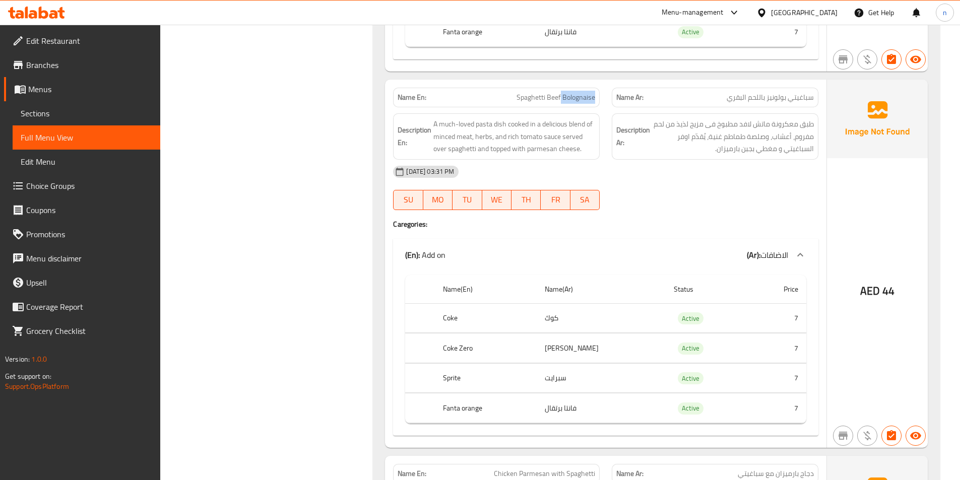
drag, startPoint x: 560, startPoint y: 100, endPoint x: 601, endPoint y: 98, distance: 41.4
click at [601, 98] on div "Name En: Spaghetti Beef Bolognaise" at bounding box center [496, 98] width 219 height 32
click at [553, 98] on span "Spaghetti Beef Bolognaise" at bounding box center [556, 97] width 79 height 11
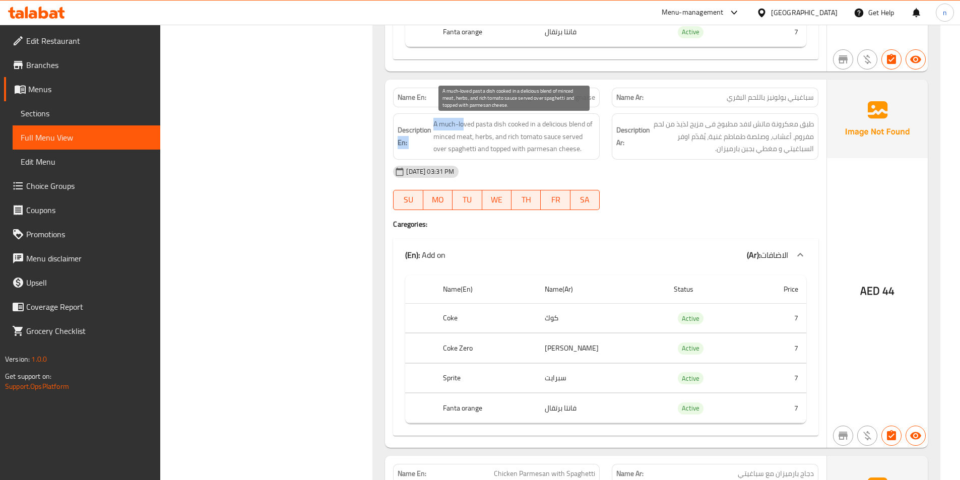
drag, startPoint x: 432, startPoint y: 125, endPoint x: 466, endPoint y: 124, distance: 33.8
click at [466, 124] on h6 "Description En: A much-loved pasta dish cooked in a delicious blend of minced m…" at bounding box center [497, 136] width 198 height 37
click at [463, 129] on span "A much-loved pasta dish cooked in a delicious blend of minced meat, herbs, and …" at bounding box center [515, 136] width 162 height 37
drag, startPoint x: 483, startPoint y: 126, endPoint x: 506, endPoint y: 124, distance: 22.3
click at [506, 124] on span "A much-loved pasta dish cooked in a delicious blend of minced meat, herbs, and …" at bounding box center [515, 136] width 162 height 37
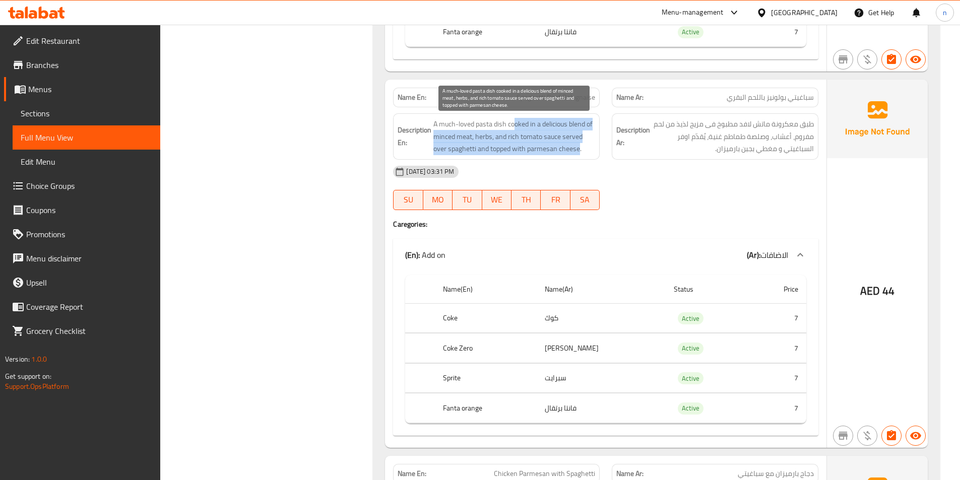
drag, startPoint x: 516, startPoint y: 126, endPoint x: 579, endPoint y: 149, distance: 67.3
click at [579, 149] on span "A much-loved pasta dish cooked in a delicious blend of minced meat, herbs, and …" at bounding box center [515, 136] width 162 height 37
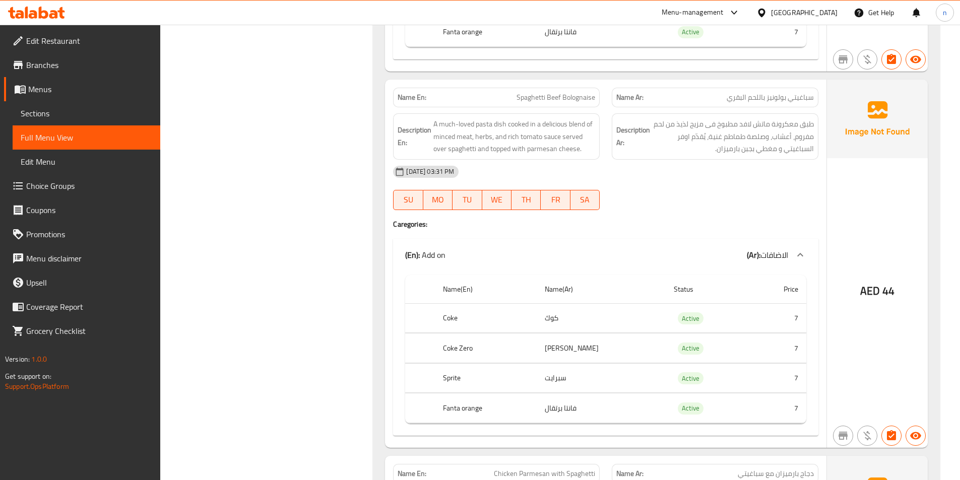
click at [684, 177] on div "14-10-2025 03:31 PM" at bounding box center [606, 172] width 438 height 24
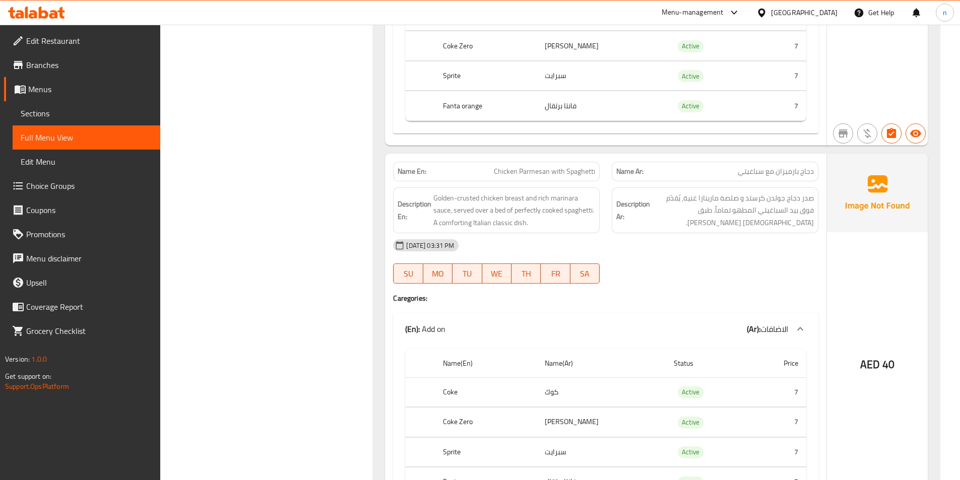
scroll to position [8822, 0]
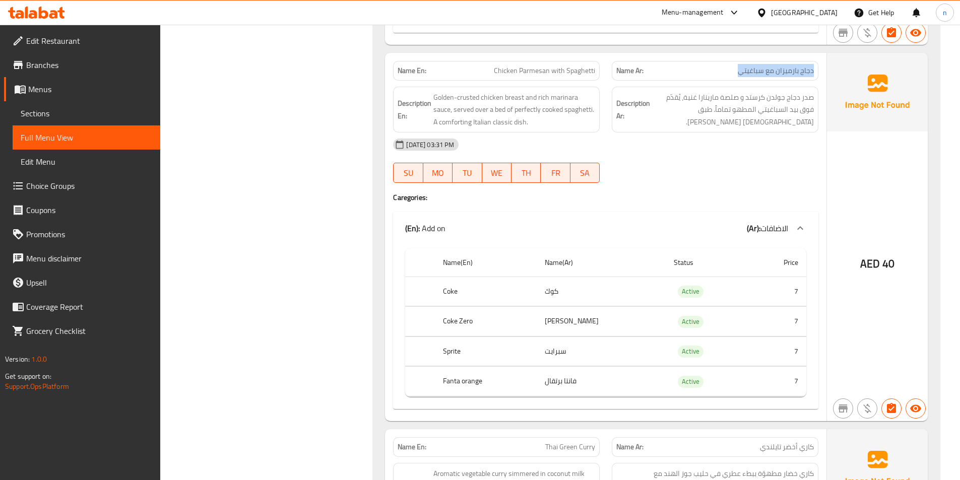
drag, startPoint x: 815, startPoint y: 70, endPoint x: 727, endPoint y: 76, distance: 87.5
click at [727, 76] on div "Name Ar: دجاج بارميزان مع سباغيتي" at bounding box center [715, 71] width 207 height 20
drag, startPoint x: 569, startPoint y: 76, endPoint x: 594, endPoint y: 73, distance: 25.8
click at [594, 73] on span "Chicken Parmesan with Spaghetti" at bounding box center [544, 71] width 101 height 11
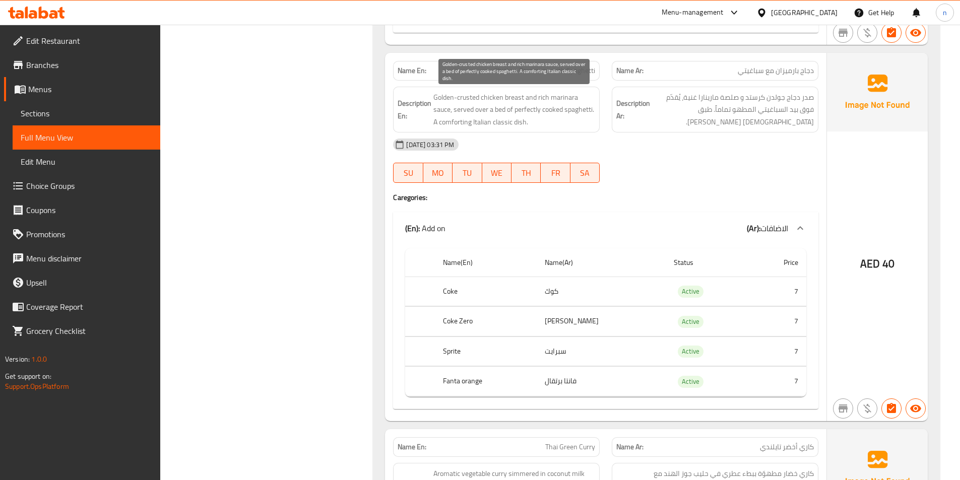
click at [445, 95] on span "Golden-crusted chicken breast and rich marinara sauce, served over a bed of per…" at bounding box center [515, 109] width 162 height 37
click at [586, 71] on span "Chicken Parmesan with Spaghetti" at bounding box center [544, 71] width 101 height 11
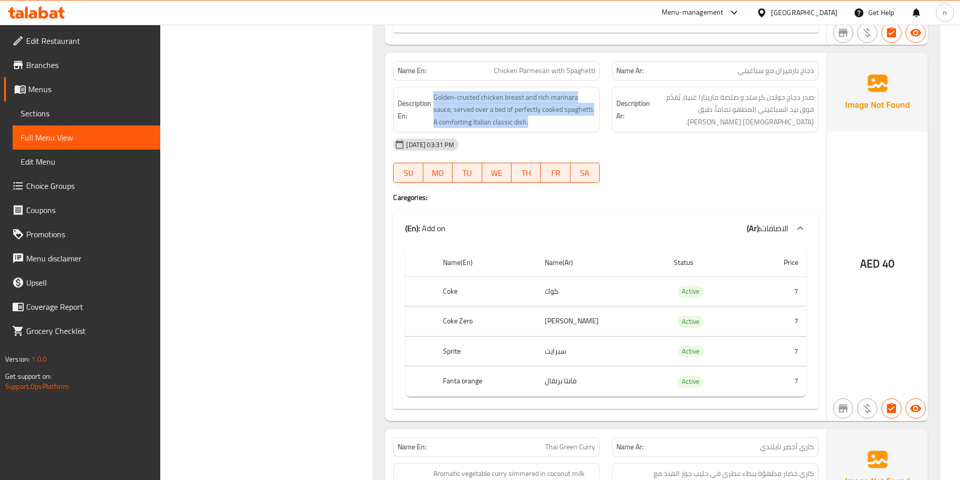
drag, startPoint x: 435, startPoint y: 97, endPoint x: 592, endPoint y: 116, distance: 157.9
click at [592, 116] on span "Golden-crusted chicken breast and rich marinara sauce, served over a bed of per…" at bounding box center [515, 109] width 162 height 37
click at [519, 112] on span "Golden-crusted chicken breast and rich marinara sauce, served over a bed of per…" at bounding box center [515, 109] width 162 height 37
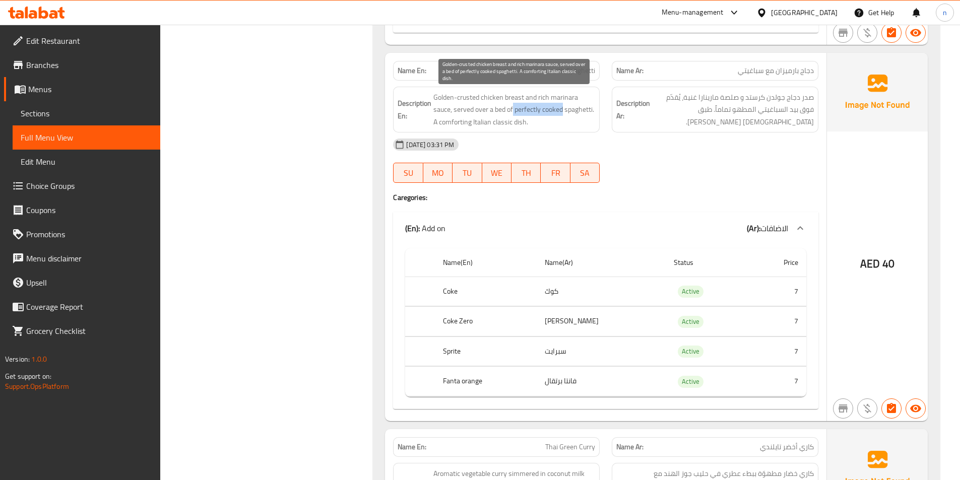
drag, startPoint x: 516, startPoint y: 111, endPoint x: 564, endPoint y: 111, distance: 47.9
click at [564, 111] on span "Golden-crusted chicken breast and rich marinara sauce, served over a bed of per…" at bounding box center [515, 109] width 162 height 37
drag, startPoint x: 519, startPoint y: 123, endPoint x: 444, endPoint y: 126, distance: 75.2
click at [444, 126] on span "Golden-crusted chicken breast and rich marinara sauce, served over a bed of per…" at bounding box center [515, 109] width 162 height 37
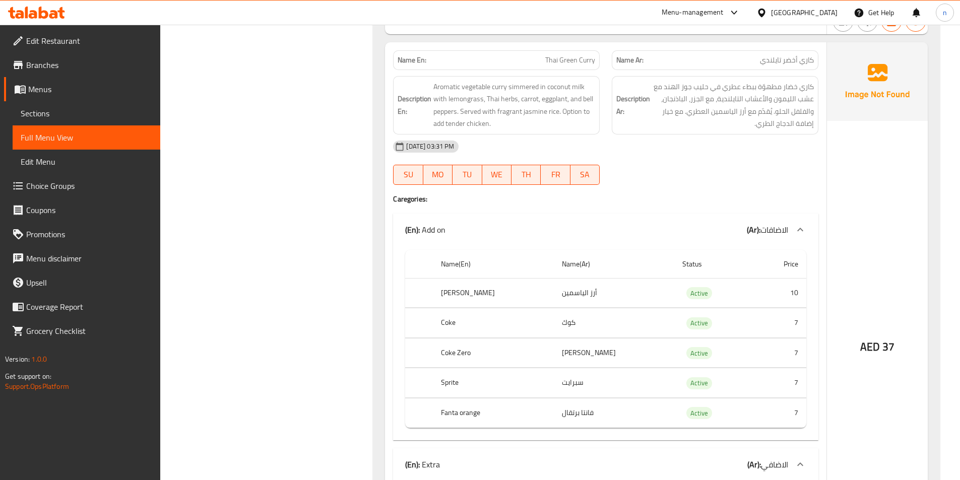
scroll to position [9226, 0]
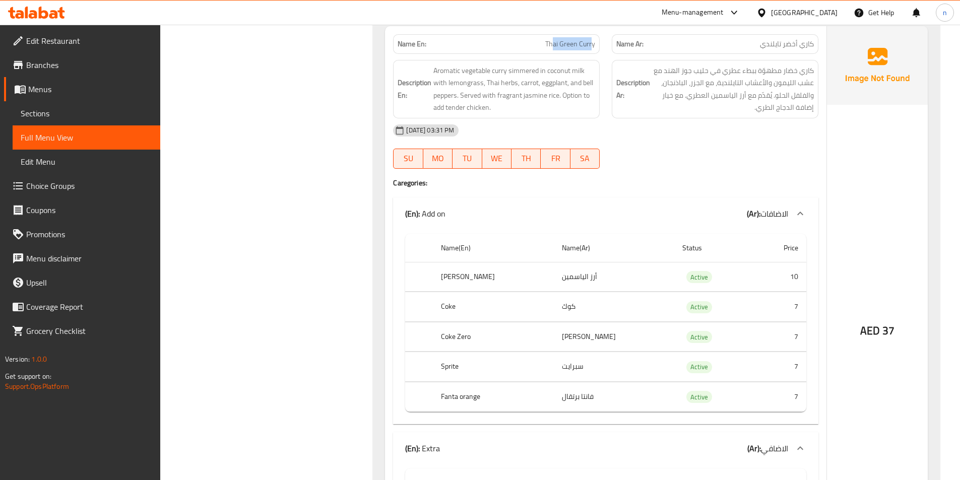
drag, startPoint x: 552, startPoint y: 50, endPoint x: 593, endPoint y: 52, distance: 41.4
click at [593, 52] on div "Name En: Thai Green Curry" at bounding box center [496, 44] width 207 height 20
drag, startPoint x: 437, startPoint y: 71, endPoint x: 509, endPoint y: 73, distance: 72.1
click at [509, 73] on span "Aromatic vegetable curry simmered in coconut milk with lemongrass, Thai herbs, …" at bounding box center [515, 89] width 162 height 49
drag, startPoint x: 543, startPoint y: 72, endPoint x: 584, endPoint y: 73, distance: 41.4
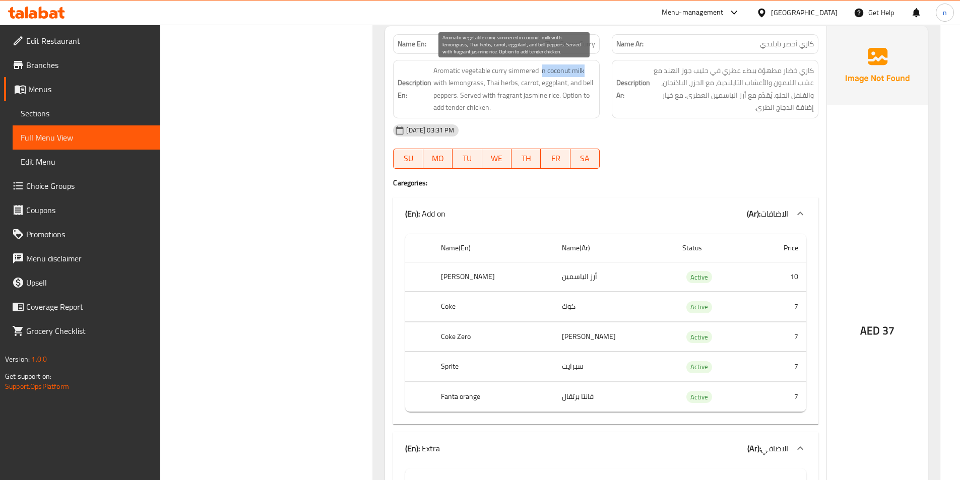
click at [584, 73] on span "Aromatic vegetable curry simmered in coconut milk with lemongrass, Thai herbs, …" at bounding box center [515, 89] width 162 height 49
click at [585, 42] on span "Thai Green Curry" at bounding box center [570, 44] width 50 height 11
copy span "Thai Green Curry"
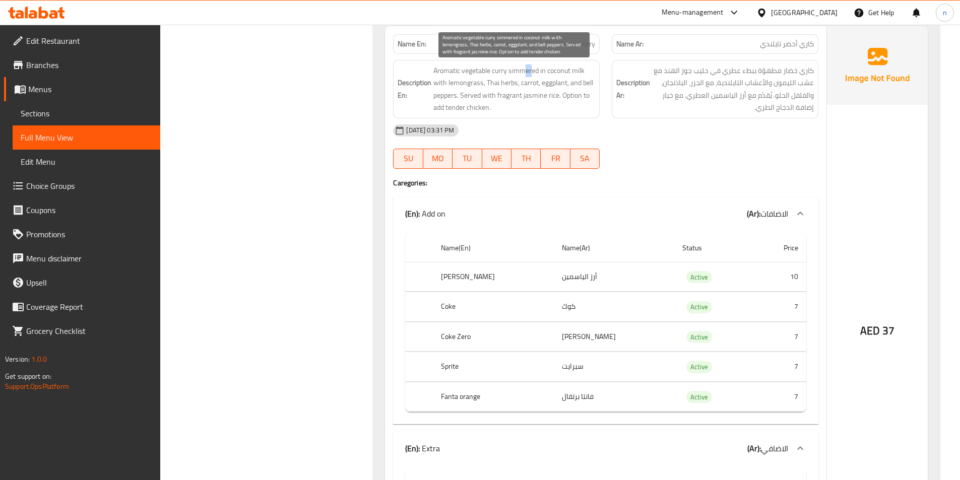
drag, startPoint x: 526, startPoint y: 70, endPoint x: 531, endPoint y: 69, distance: 5.1
click at [531, 69] on span "Aromatic vegetable curry simmered in coconut milk with lemongrass, Thai herbs, …" at bounding box center [515, 89] width 162 height 49
drag, startPoint x: 541, startPoint y: 69, endPoint x: 567, endPoint y: 70, distance: 25.2
click at [567, 70] on span "Aromatic vegetable curry simmered in coconut milk with lemongrass, Thai herbs, …" at bounding box center [515, 89] width 162 height 49
drag, startPoint x: 437, startPoint y: 83, endPoint x: 454, endPoint y: 98, distance: 22.8
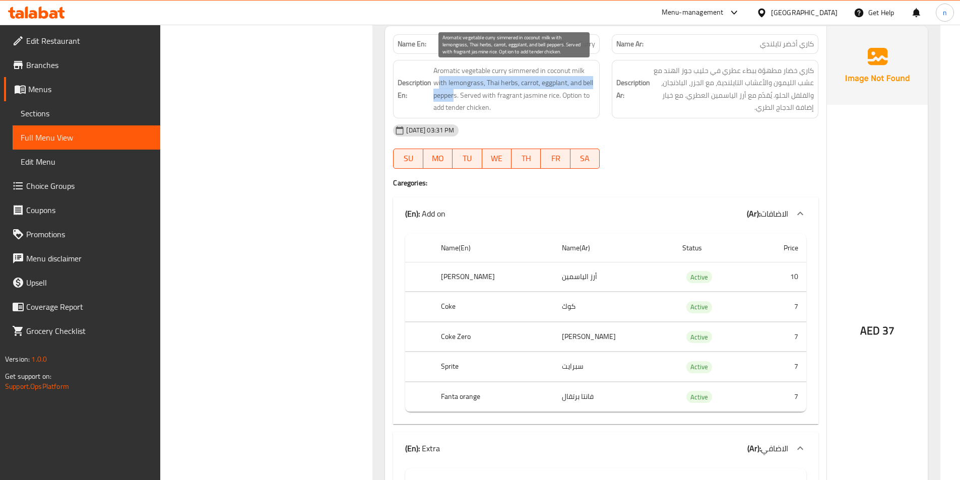
click at [454, 98] on span "Aromatic vegetable curry simmered in coconut milk with lemongrass, Thai herbs, …" at bounding box center [515, 89] width 162 height 49
click at [595, 81] on span "Aromatic vegetable curry simmered in coconut milk with lemongrass, Thai herbs, …" at bounding box center [515, 89] width 162 height 49
drag, startPoint x: 584, startPoint y: 82, endPoint x: 575, endPoint y: 103, distance: 23.2
click at [575, 103] on span "Aromatic vegetable curry simmered in coconut milk with lemongrass, Thai herbs, …" at bounding box center [515, 89] width 162 height 49
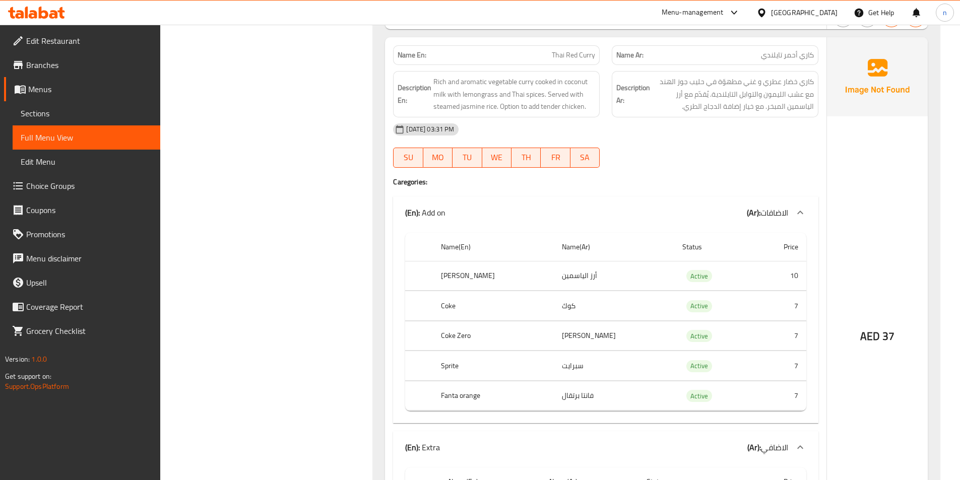
scroll to position [9780, 0]
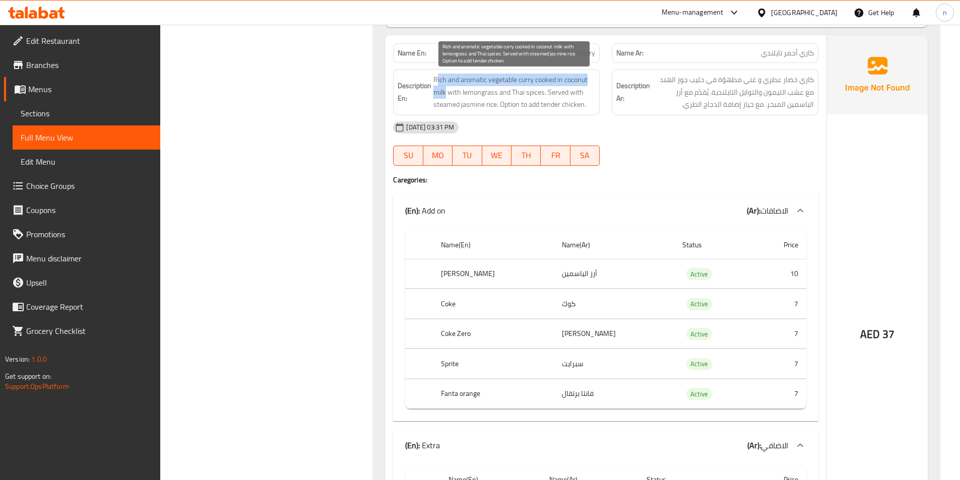
drag, startPoint x: 437, startPoint y: 82, endPoint x: 445, endPoint y: 95, distance: 14.7
click at [445, 95] on span "Rich and aromatic vegetable curry cooked in coconut milk with lemongrass and Th…" at bounding box center [515, 92] width 162 height 37
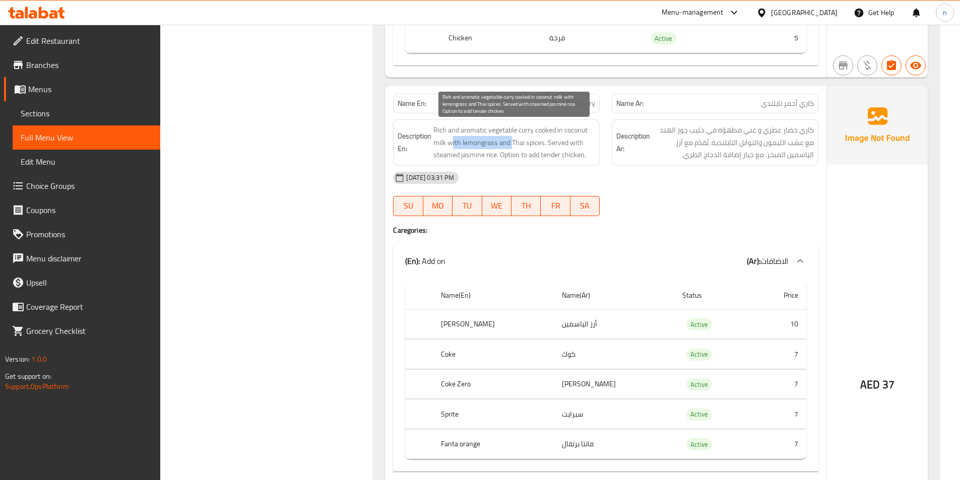
drag, startPoint x: 451, startPoint y: 145, endPoint x: 484, endPoint y: 144, distance: 33.3
click at [512, 144] on span "Rich and aromatic vegetable curry cooked in coconut milk with lemongrass and Th…" at bounding box center [515, 142] width 162 height 37
click at [480, 144] on span "Rich and aromatic vegetable curry cooked in coconut milk with lemongrass and Th…" at bounding box center [515, 142] width 162 height 37
click at [511, 145] on span "Rich and aromatic vegetable curry cooked in coconut milk with lemongrass and Th…" at bounding box center [515, 142] width 162 height 37
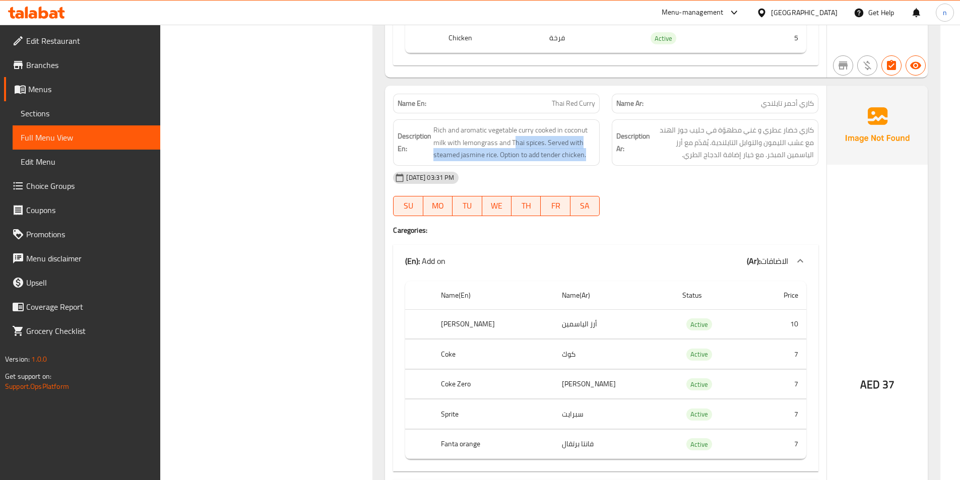
drag, startPoint x: 513, startPoint y: 143, endPoint x: 596, endPoint y: 164, distance: 85.3
click at [596, 164] on div "Description En: Rich and aromatic vegetable curry cooked in coconut milk with l…" at bounding box center [496, 142] width 207 height 46
click at [685, 204] on div "14-10-2025 03:31 PM SU MO TU WE TH FR SA" at bounding box center [606, 194] width 438 height 56
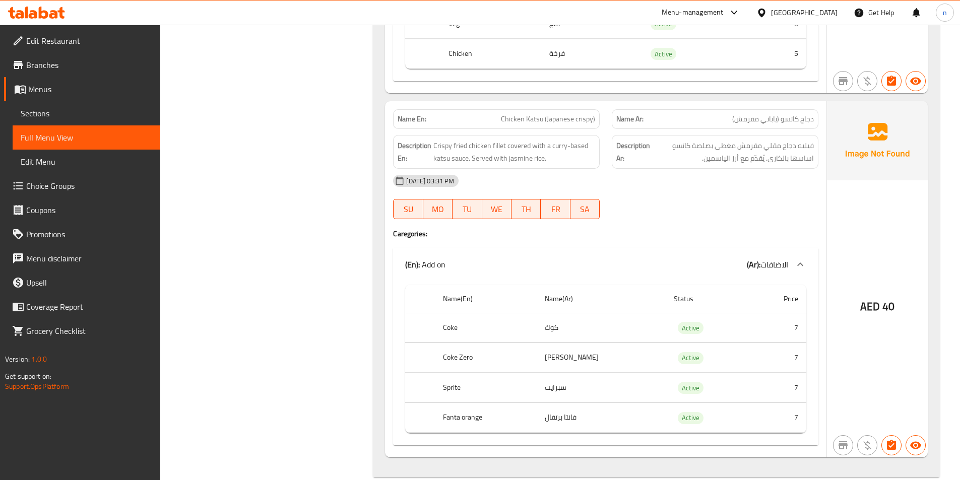
scroll to position [10283, 0]
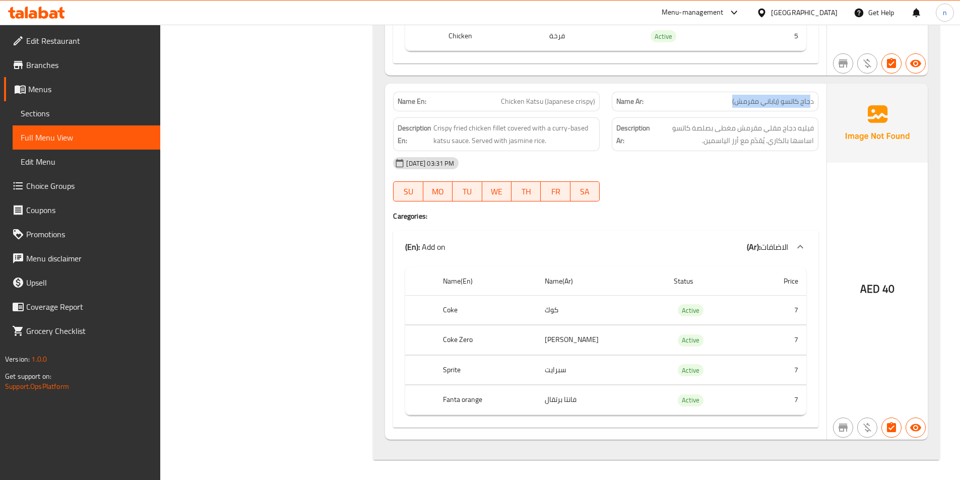
drag, startPoint x: 811, startPoint y: 101, endPoint x: 727, endPoint y: 104, distance: 83.2
click at [727, 104] on p "Name Ar: دجاج كاتسو (ياباني مقرمش)" at bounding box center [716, 101] width 198 height 11
drag, startPoint x: 522, startPoint y: 104, endPoint x: 606, endPoint y: 104, distance: 84.2
click at [606, 104] on div "Name En: Chicken Katsu (Japanese crispy) Name Ar: دجاج كاتسو (ياباني مقرمش)" at bounding box center [606, 102] width 438 height 32
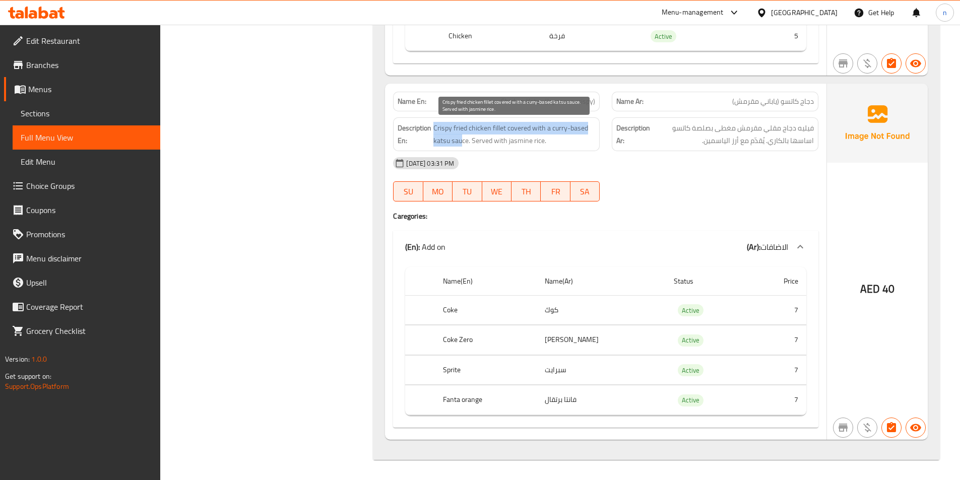
drag, startPoint x: 435, startPoint y: 130, endPoint x: 462, endPoint y: 137, distance: 27.6
click at [462, 137] on span "Crispy fried chicken fillet covered with a curry-based katsu sauce. Served with…" at bounding box center [515, 134] width 162 height 25
click at [521, 128] on span "Crispy fried chicken fillet covered with a curry-based katsu sauce. Served with…" at bounding box center [515, 134] width 162 height 25
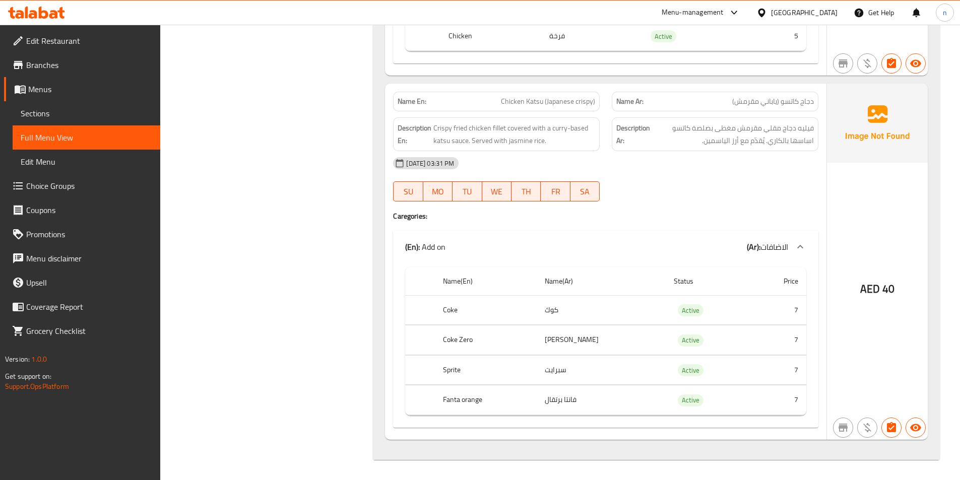
click at [555, 149] on div "Description En: Crispy fried chicken fillet covered with a curry-based katsu sa…" at bounding box center [496, 134] width 207 height 34
drag, startPoint x: 477, startPoint y: 144, endPoint x: 522, endPoint y: 144, distance: 44.9
click at [521, 142] on span "Crispy fried chicken fillet covered with a curry-based katsu sauce. Served with…" at bounding box center [515, 134] width 162 height 25
click at [573, 159] on div "14-10-2025 03:31 PM" at bounding box center [606, 163] width 438 height 24
click at [45, 88] on span "Menus" at bounding box center [90, 89] width 124 height 12
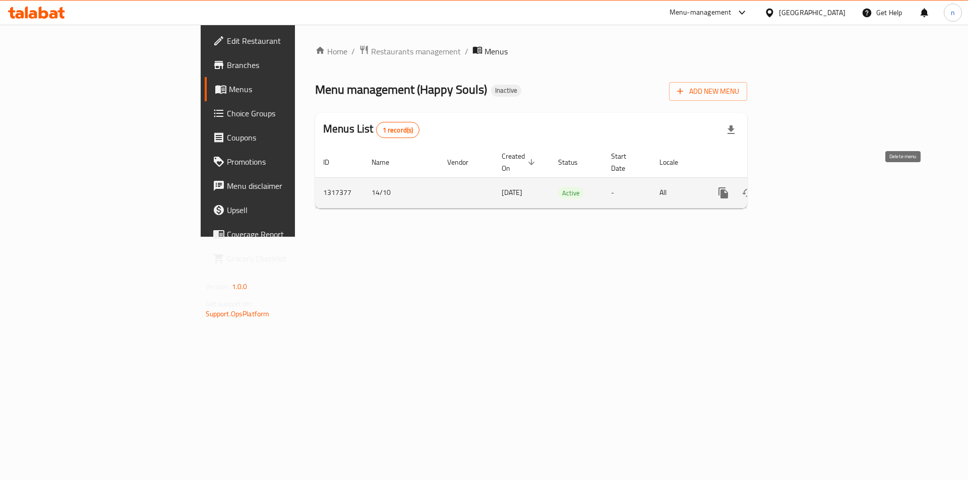
click at [775, 189] on icon "enhanced table" at bounding box center [771, 193] width 7 height 9
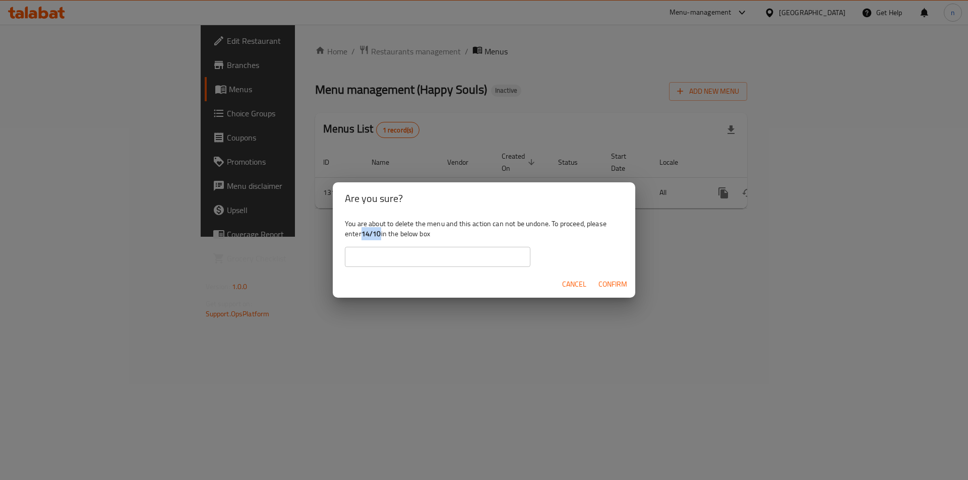
drag, startPoint x: 363, startPoint y: 235, endPoint x: 381, endPoint y: 234, distance: 17.7
click at [381, 234] on b "14/10" at bounding box center [371, 233] width 20 height 13
copy b "14/10"
click at [386, 259] on input "text" at bounding box center [438, 257] width 186 height 20
paste input "14/10"
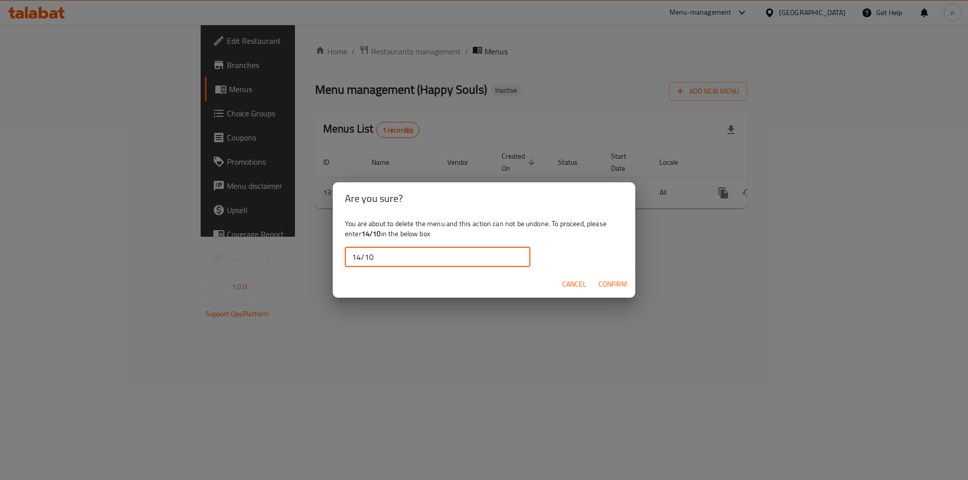
type input "14/10"
click at [613, 281] on span "Confirm" at bounding box center [612, 284] width 29 height 13
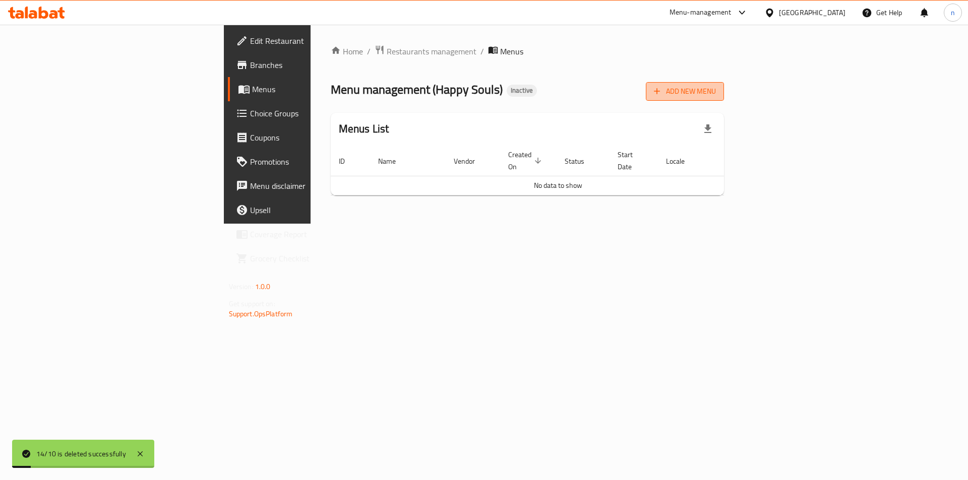
click at [662, 92] on icon "button" at bounding box center [657, 91] width 10 height 10
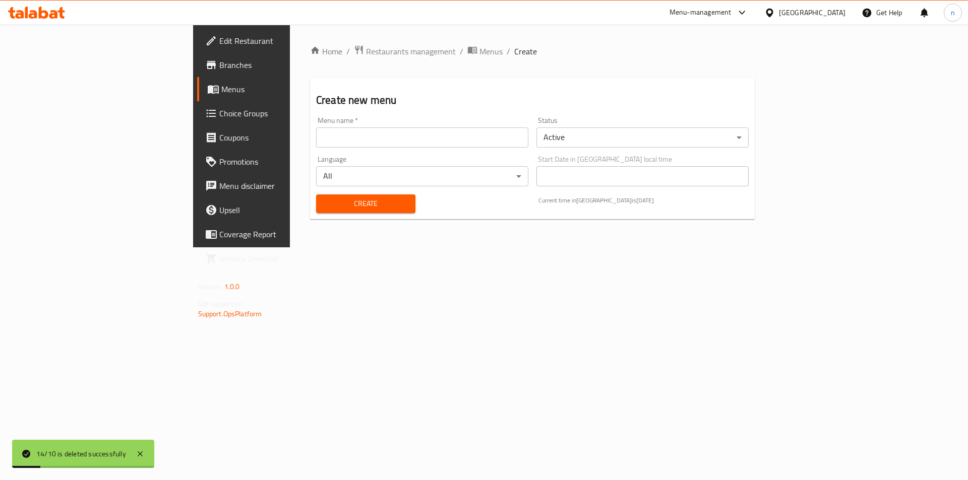
click at [320, 130] on input "text" at bounding box center [422, 138] width 212 height 20
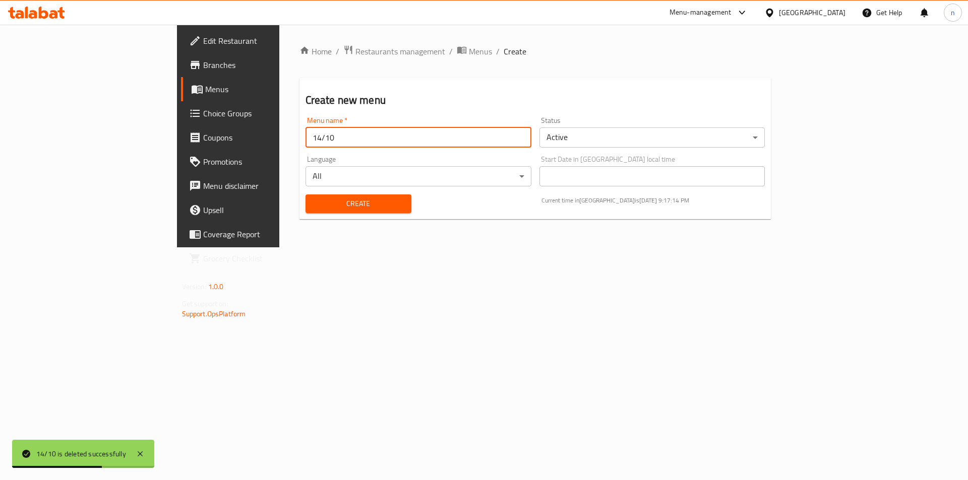
type input "14/10"
click at [306, 195] on button "Create" at bounding box center [359, 204] width 106 height 19
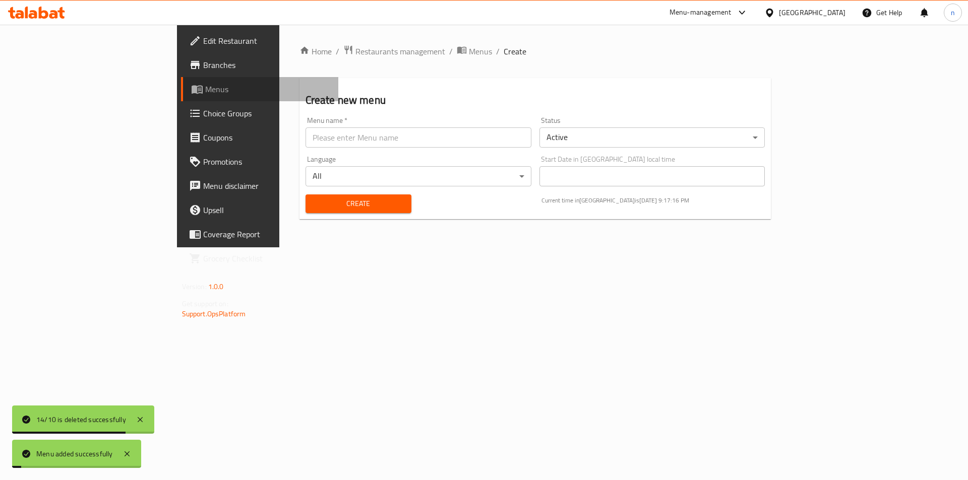
click at [205, 92] on span "Menus" at bounding box center [268, 89] width 126 height 12
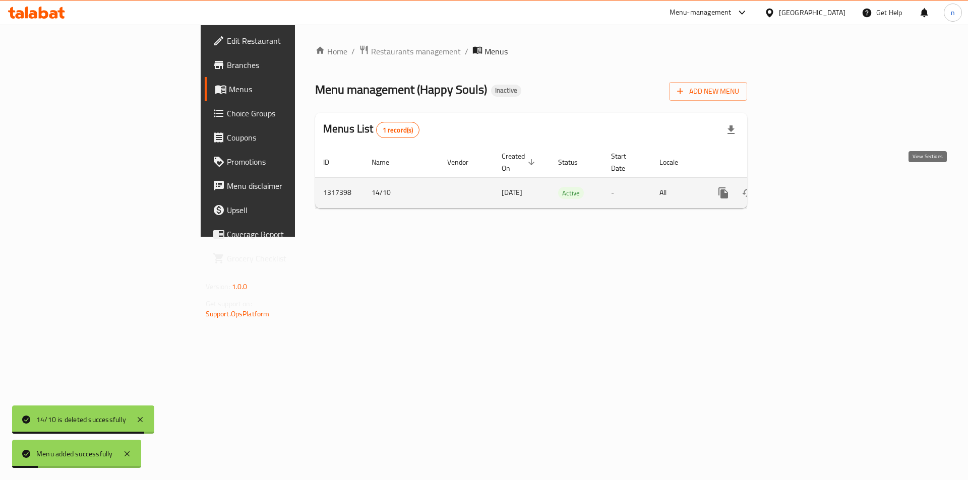
click at [808, 181] on link "enhanced table" at bounding box center [796, 193] width 24 height 24
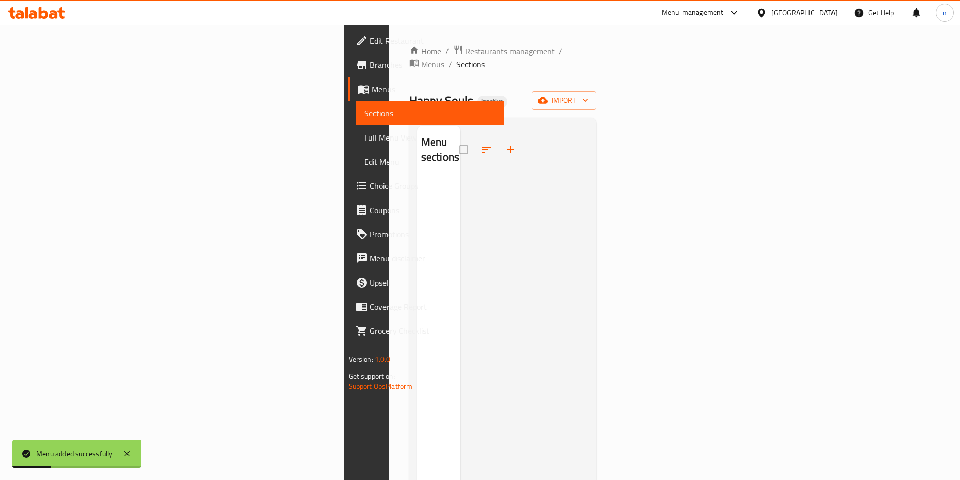
click at [597, 75] on div "Home / Restaurants management / Menus / Sections Happy Souls Inactive import Me…" at bounding box center [503, 330] width 188 height 570
click at [588, 94] on span "import" at bounding box center [564, 100] width 48 height 13
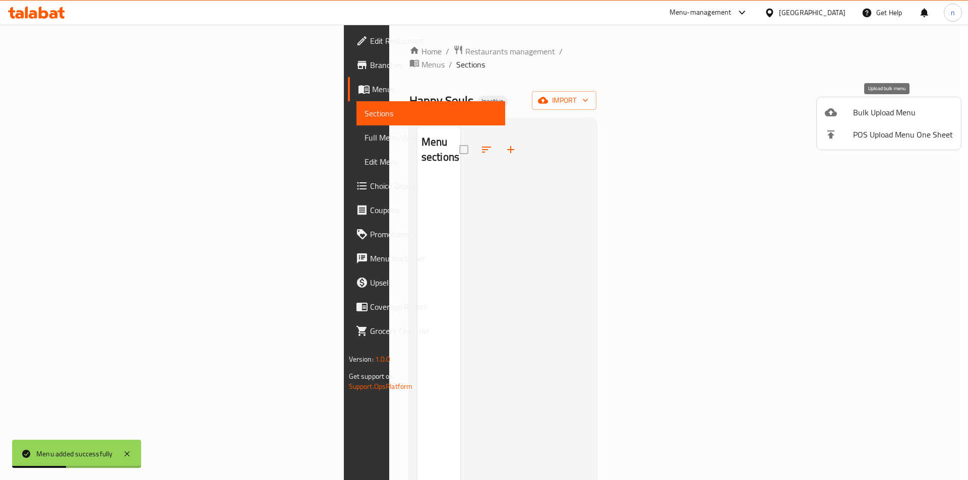
click at [850, 113] on div at bounding box center [839, 112] width 28 height 12
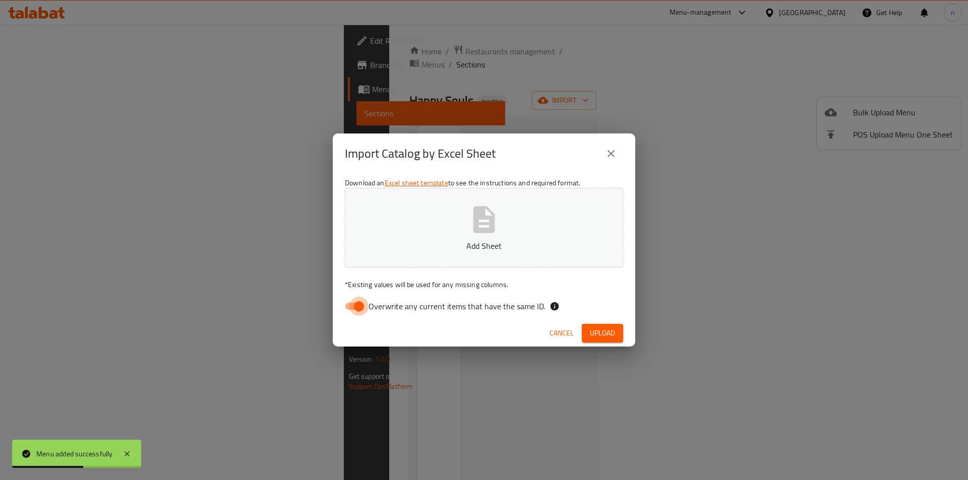
click at [352, 307] on input "Overwrite any current items that have the same ID." at bounding box center [358, 306] width 57 height 19
checkbox input "false"
click at [420, 241] on p "Add Sheet" at bounding box center [483, 246] width 247 height 12
click at [603, 337] on span "Upload" at bounding box center [602, 333] width 25 height 13
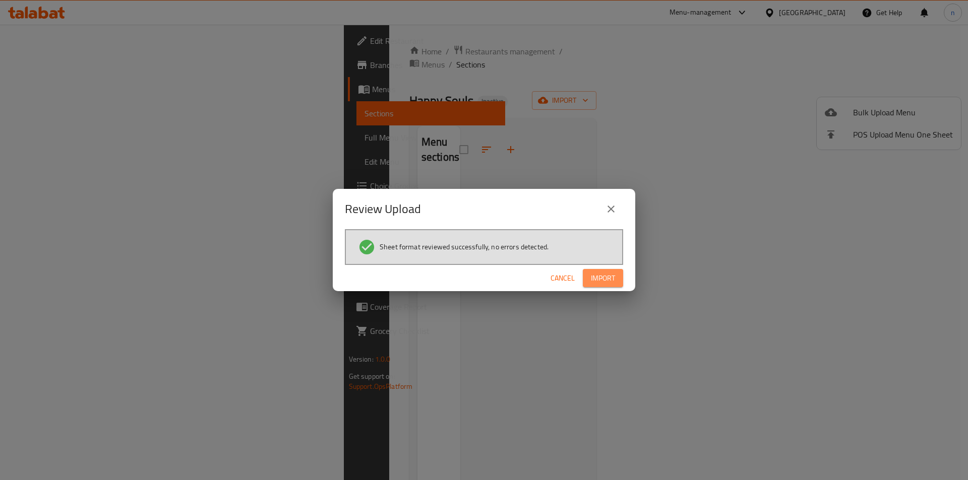
click at [612, 278] on span "Import" at bounding box center [603, 278] width 24 height 13
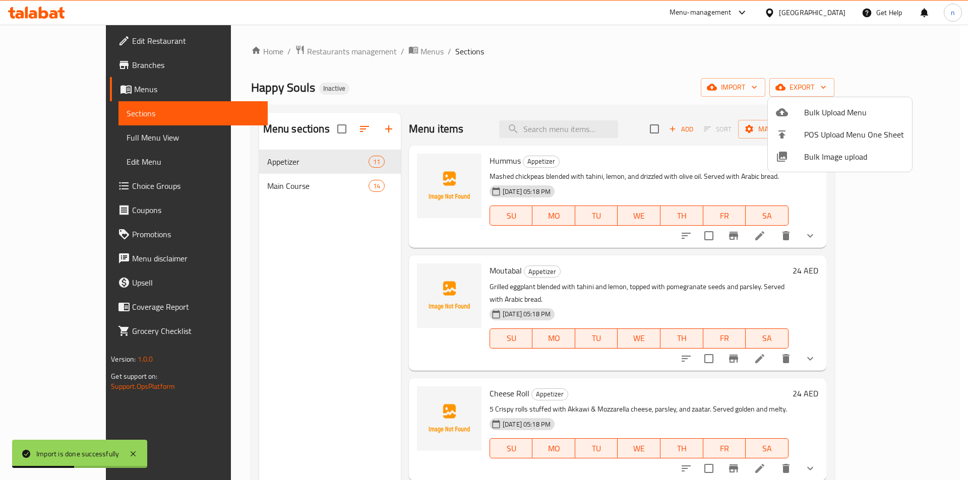
click at [58, 138] on div at bounding box center [484, 240] width 968 height 480
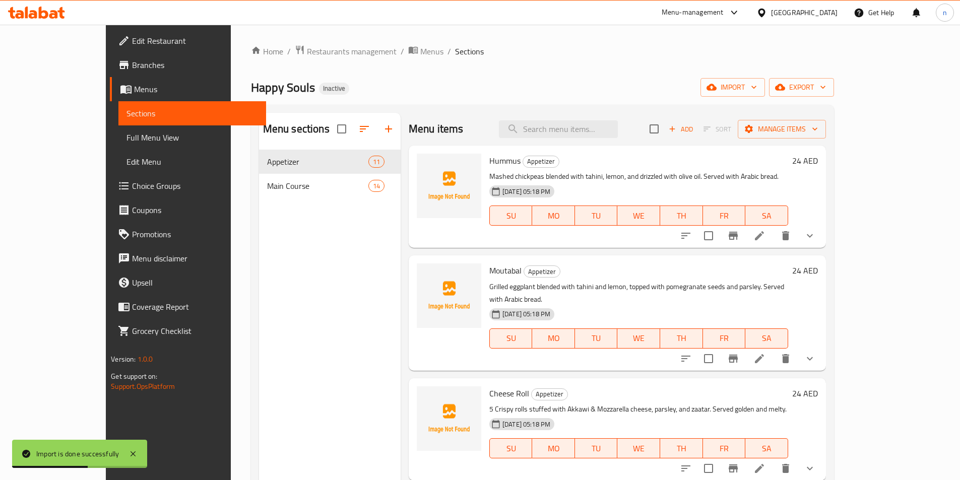
click at [127, 138] on span "Full Menu View" at bounding box center [193, 138] width 132 height 12
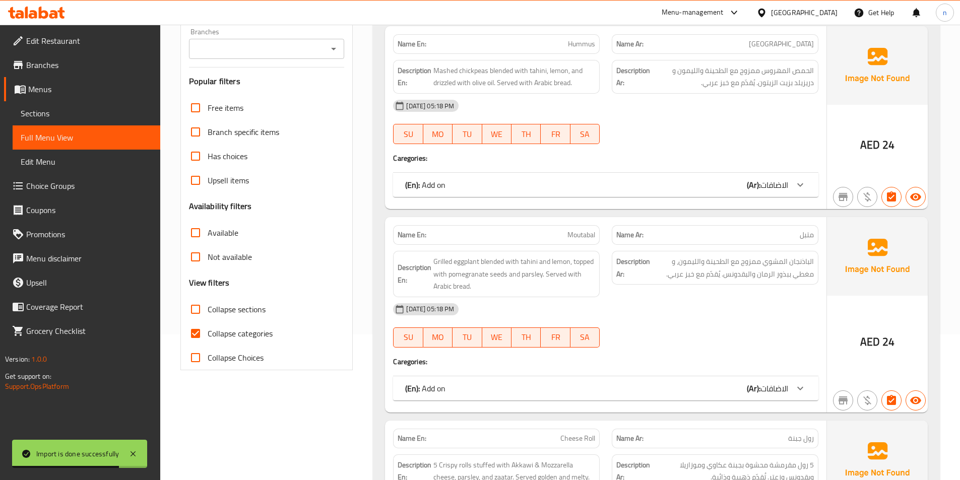
scroll to position [151, 0]
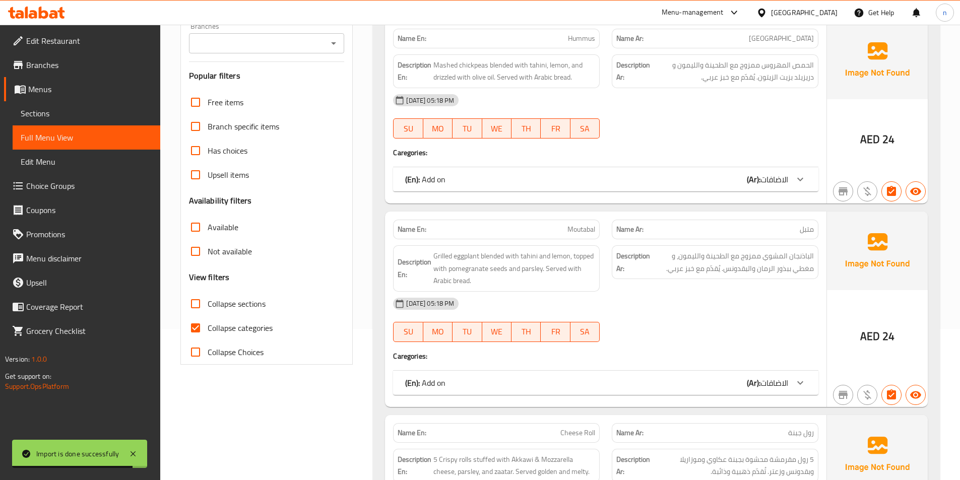
click at [196, 329] on input "Collapse categories" at bounding box center [196, 328] width 24 height 24
checkbox input "false"
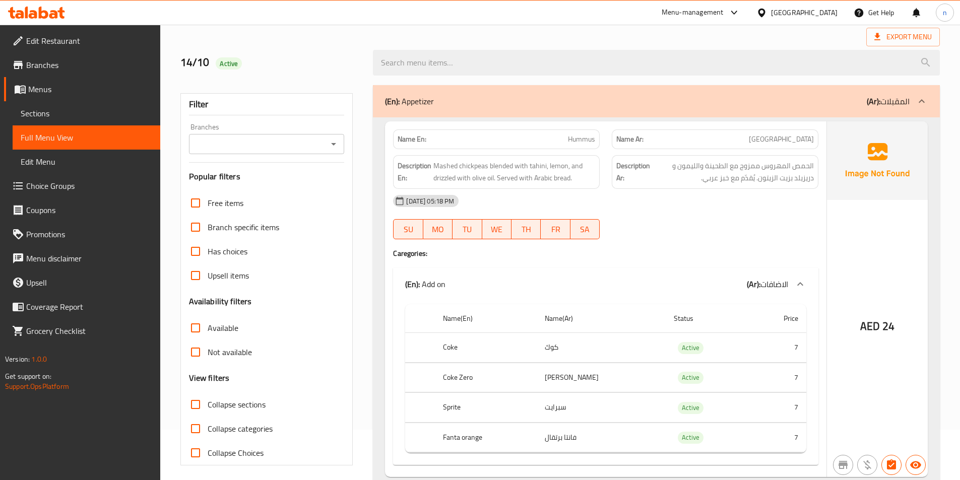
scroll to position [101, 0]
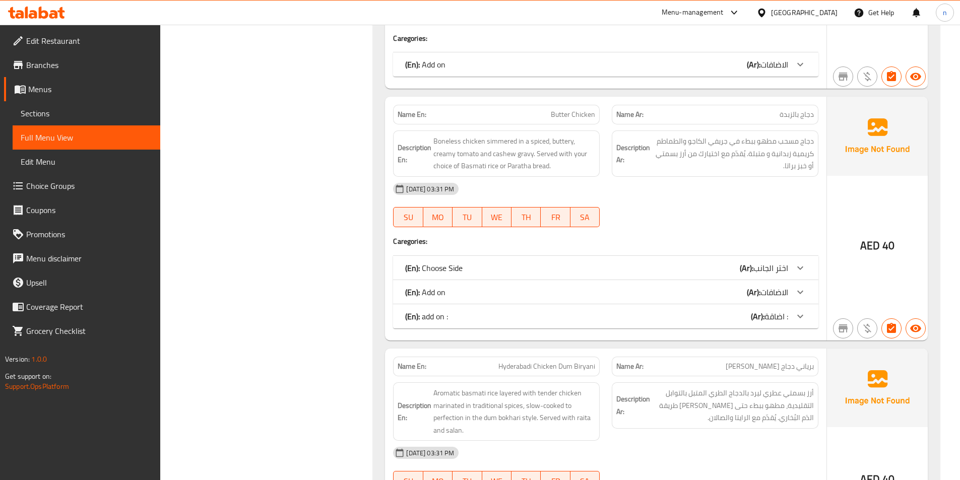
scroll to position [3277, 0]
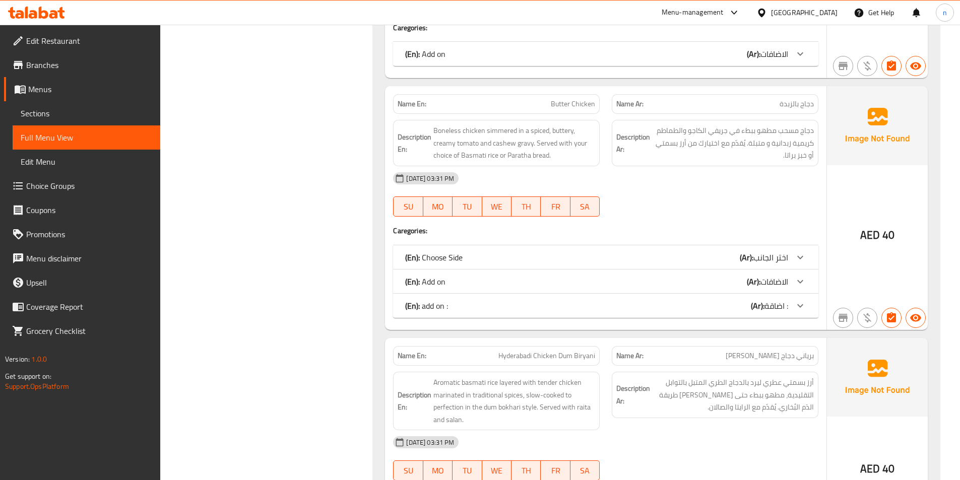
click at [760, 250] on span "اختر الجانب" at bounding box center [771, 257] width 35 height 15
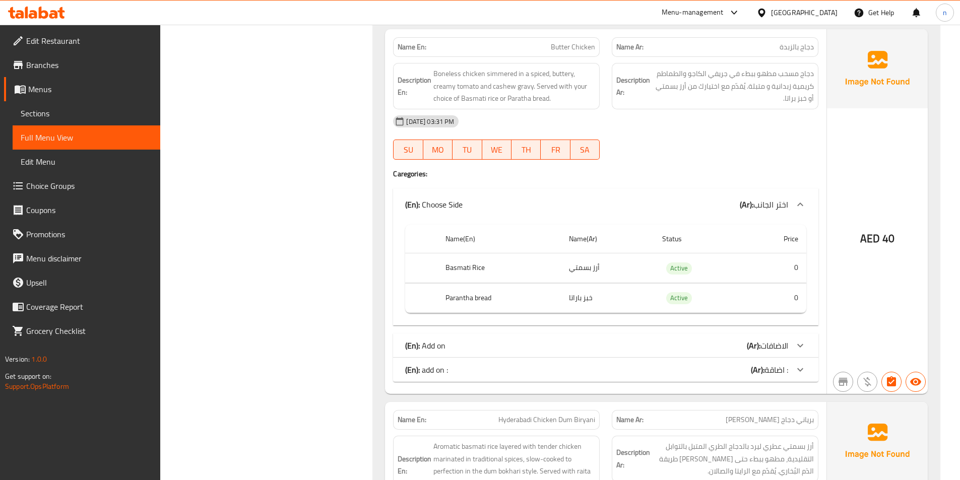
scroll to position [3378, 0]
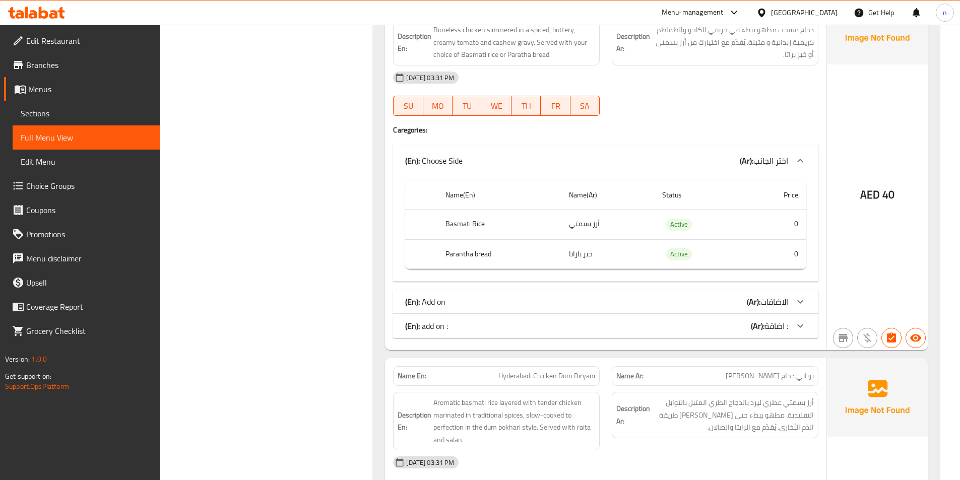
click at [731, 296] on div "(En): Add on (Ar): الاضافات" at bounding box center [596, 302] width 383 height 12
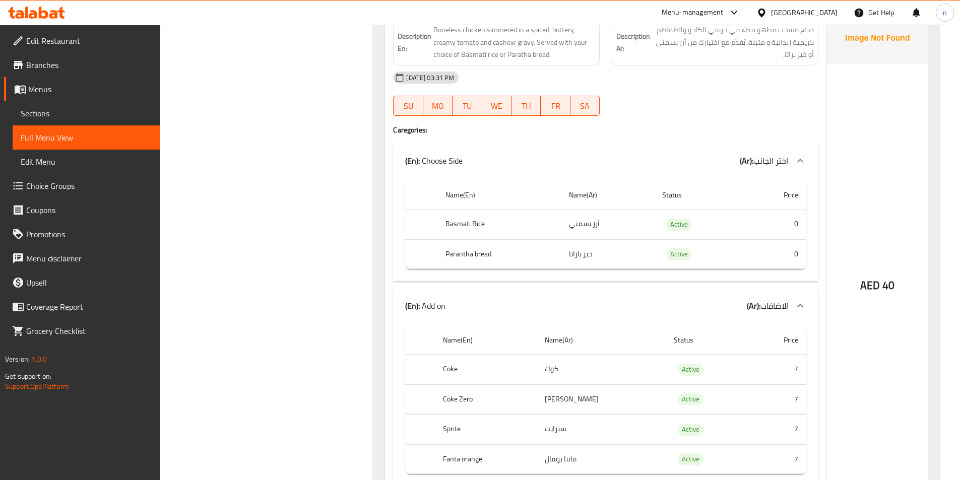
scroll to position [3529, 0]
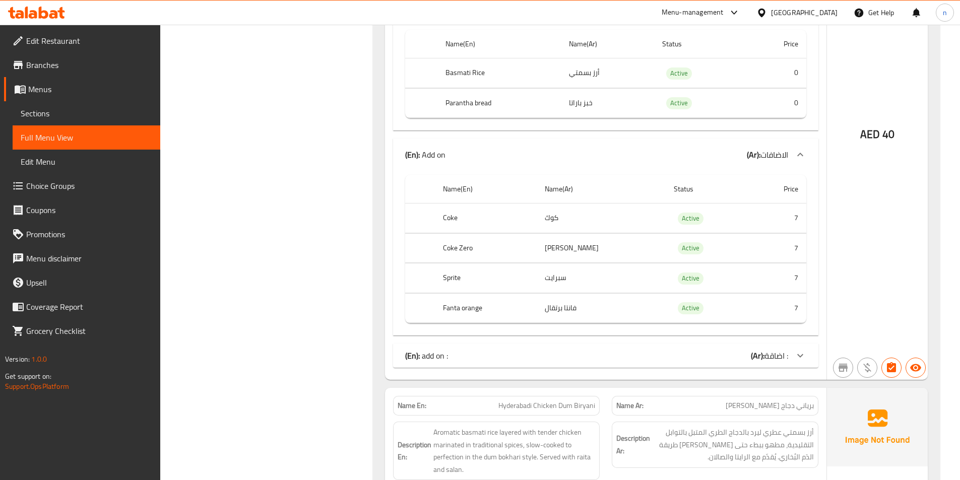
click at [716, 350] on div "(En): add on : (Ar): اضاقة :" at bounding box center [596, 356] width 383 height 12
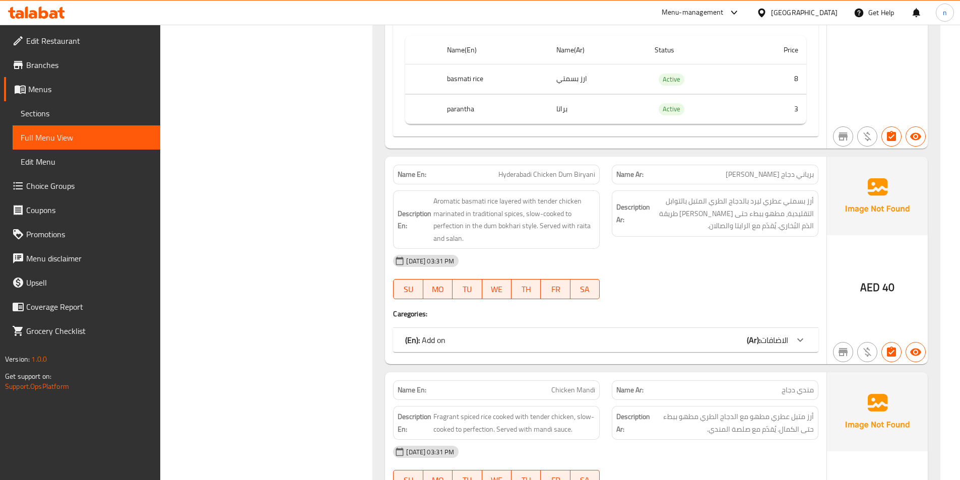
scroll to position [3882, 0]
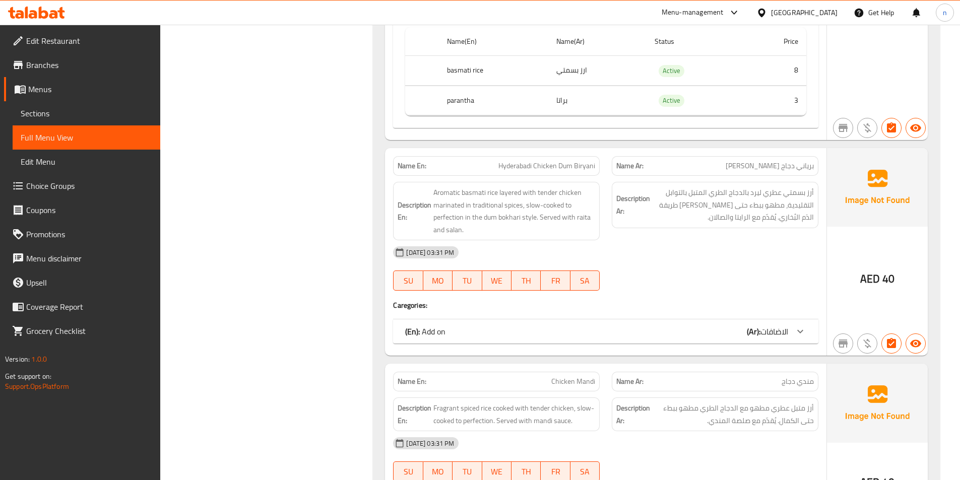
click at [739, 326] on div "(En): Add on (Ar): الاضافات" at bounding box center [596, 332] width 383 height 12
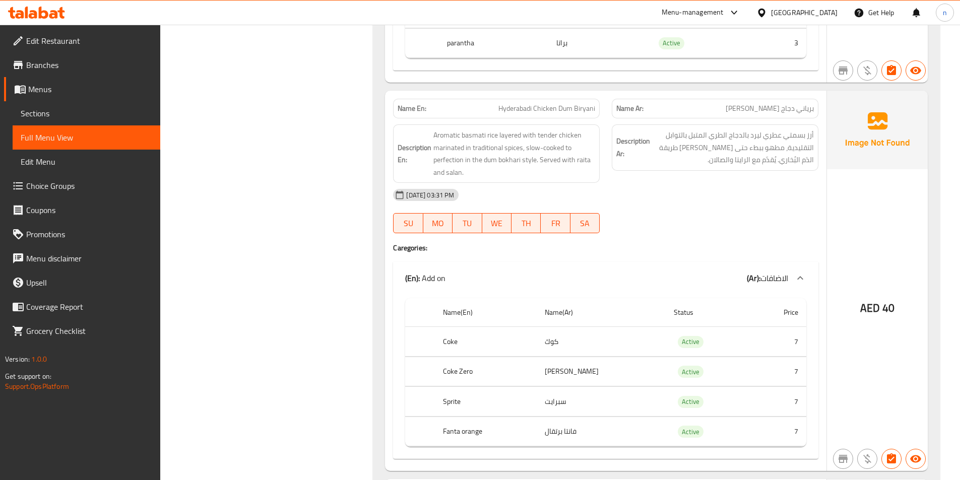
scroll to position [3932, 0]
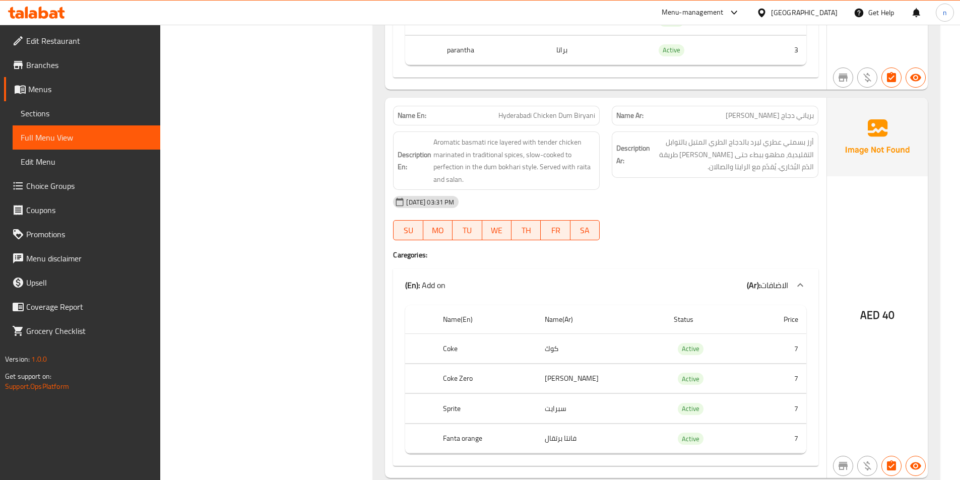
click at [759, 210] on div "14-10-2025 03:31 PM SU MO TU WE TH FR SA" at bounding box center [606, 218] width 438 height 56
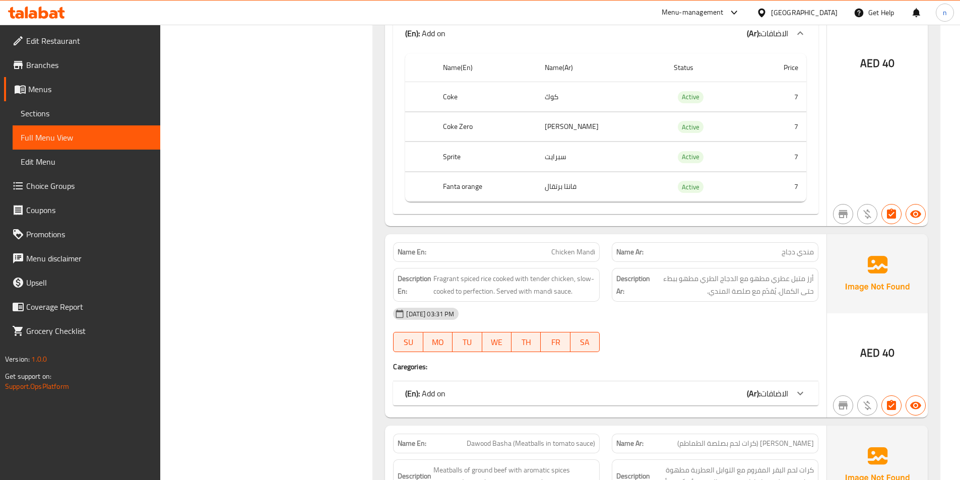
scroll to position [4285, 0]
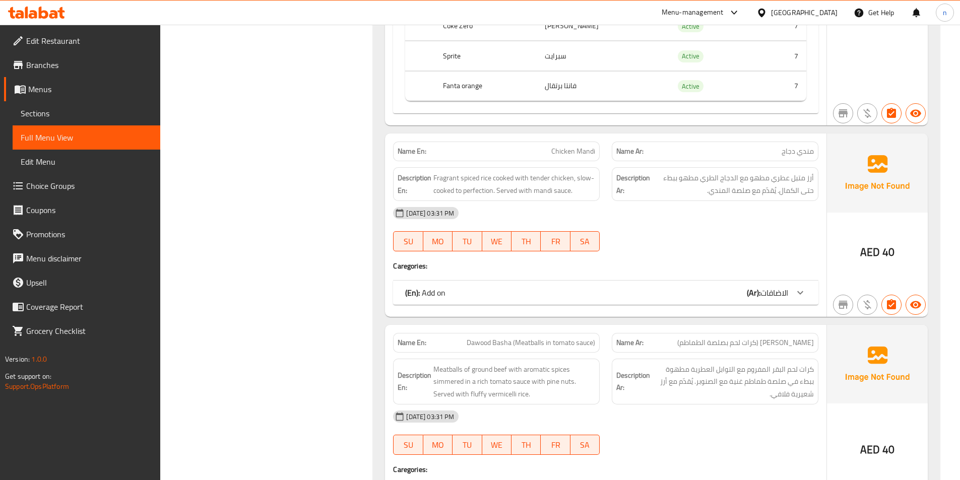
click at [775, 285] on span "الاضافات" at bounding box center [775, 292] width 28 height 15
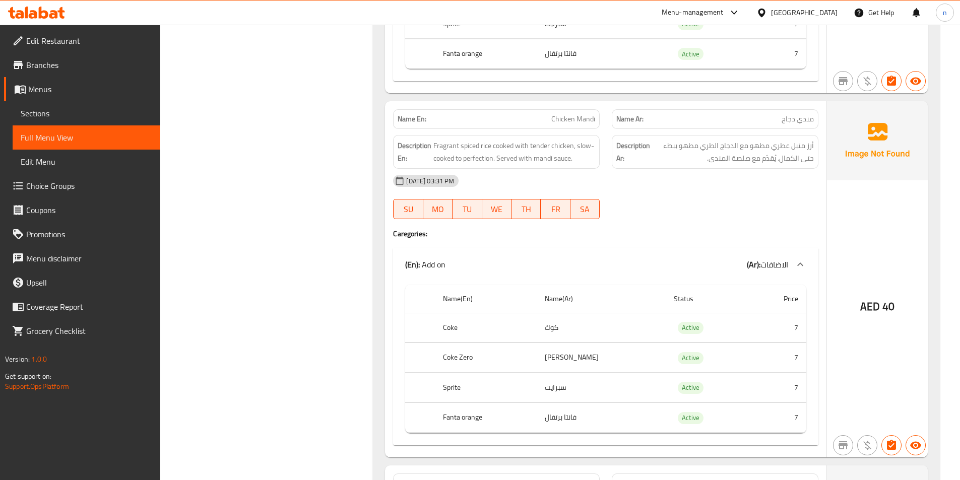
scroll to position [4335, 0]
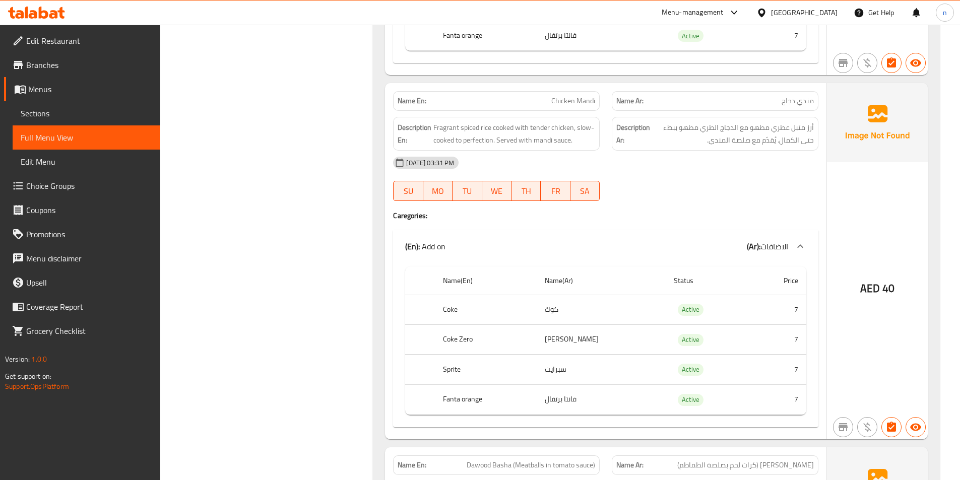
click at [801, 195] on div at bounding box center [715, 201] width 219 height 12
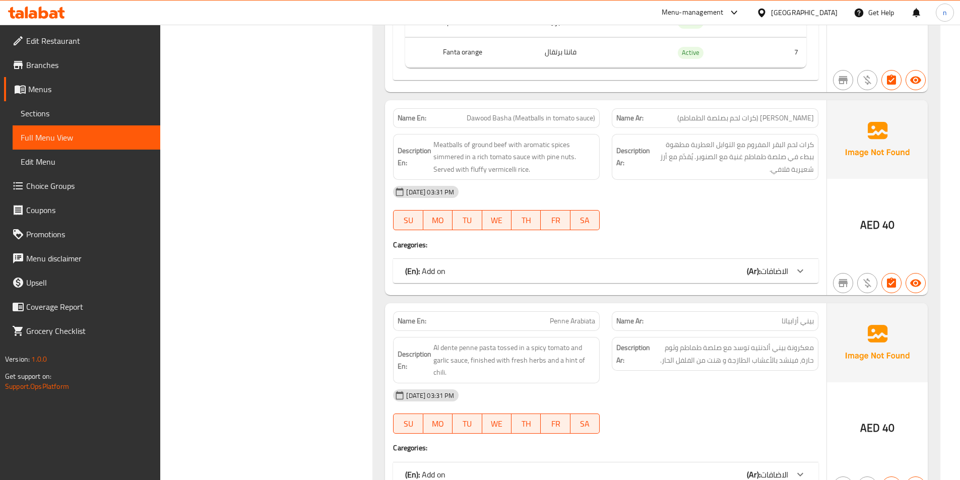
scroll to position [4688, 0]
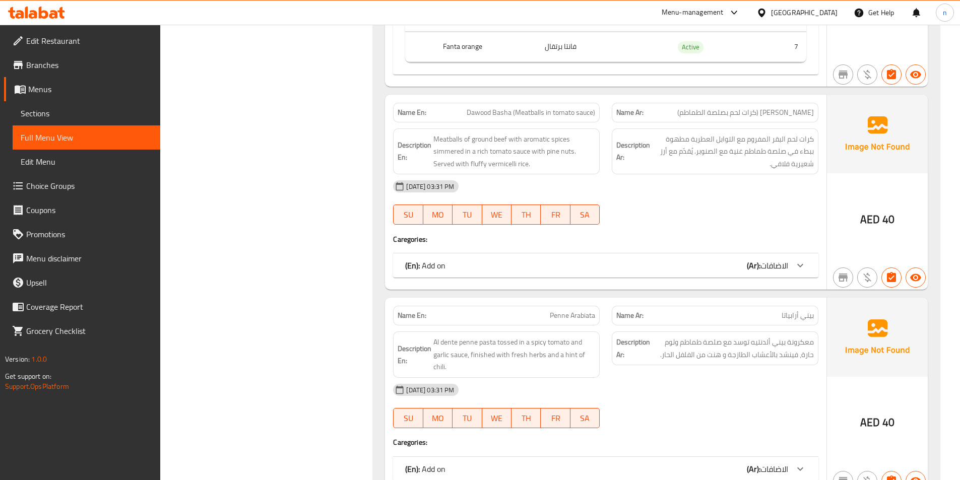
click at [780, 258] on span "الاضافات" at bounding box center [775, 265] width 28 height 15
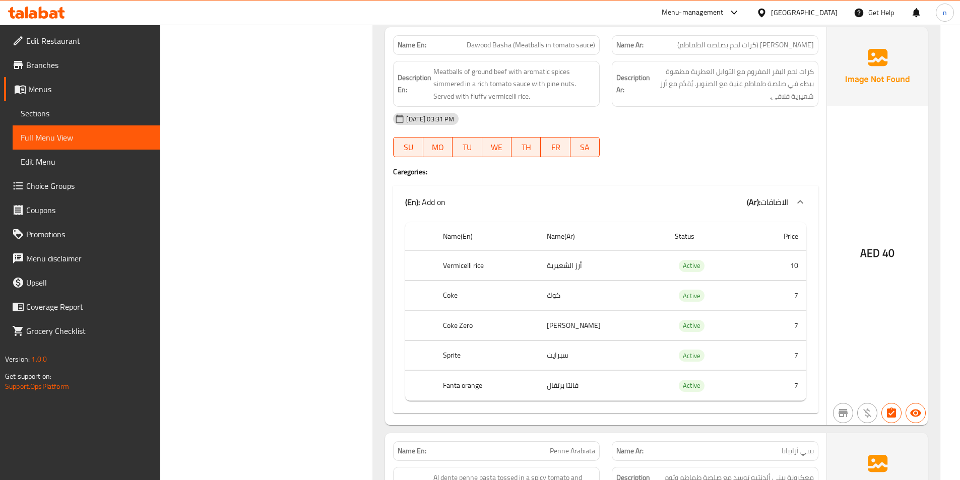
scroll to position [4739, 0]
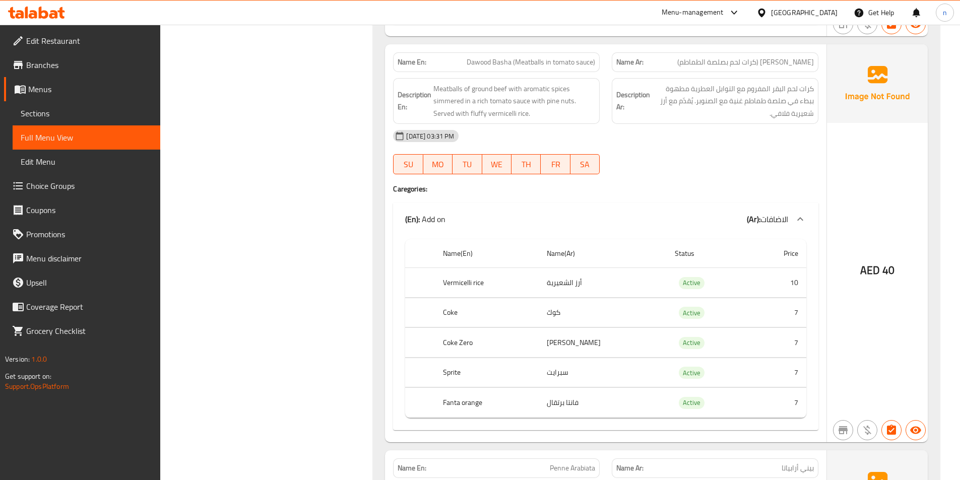
click at [798, 328] on td "7" at bounding box center [779, 343] width 56 height 30
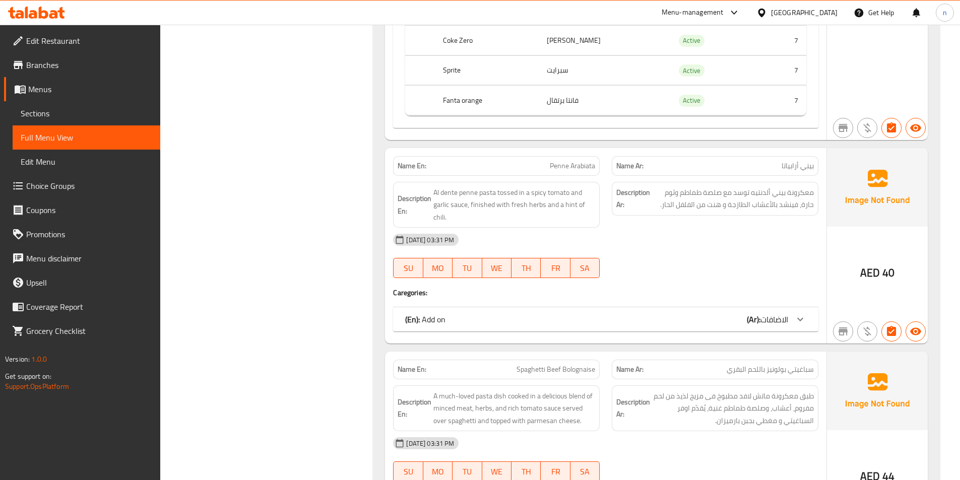
scroll to position [5142, 0]
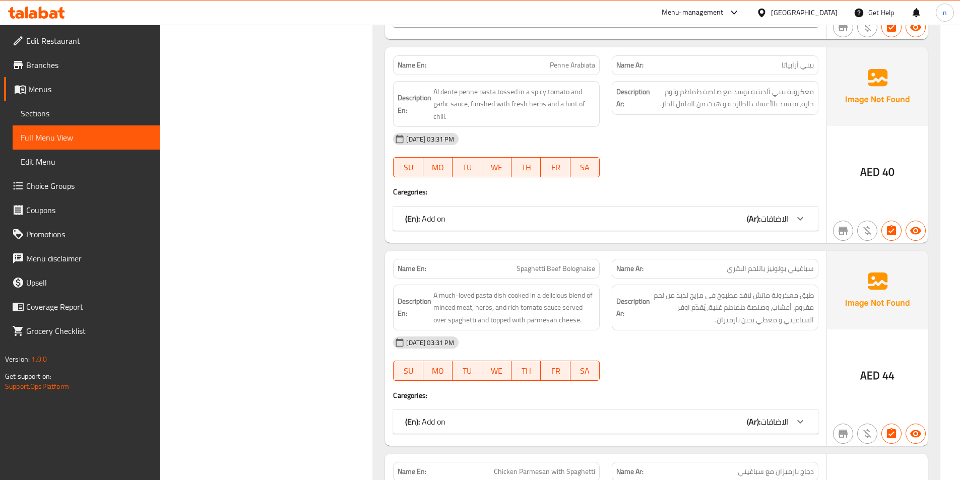
click at [783, 211] on span "الاضافات" at bounding box center [775, 218] width 28 height 15
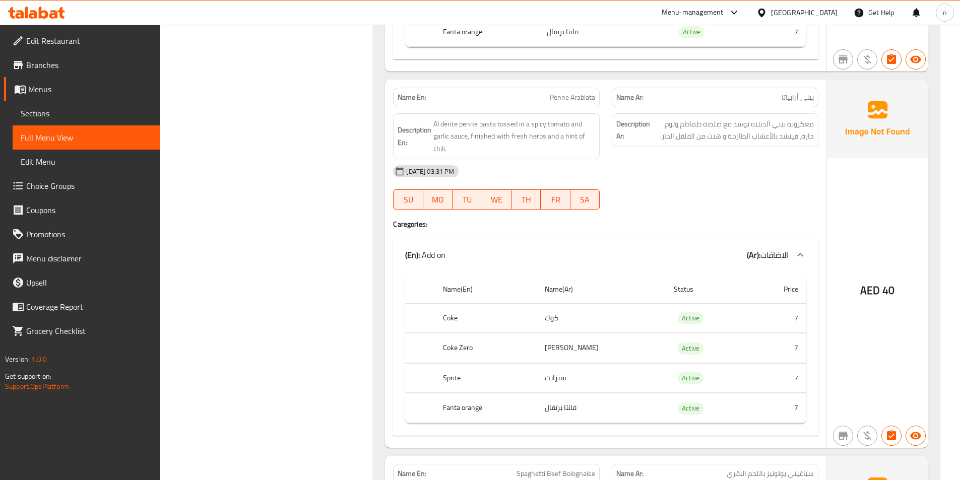
scroll to position [5092, 0]
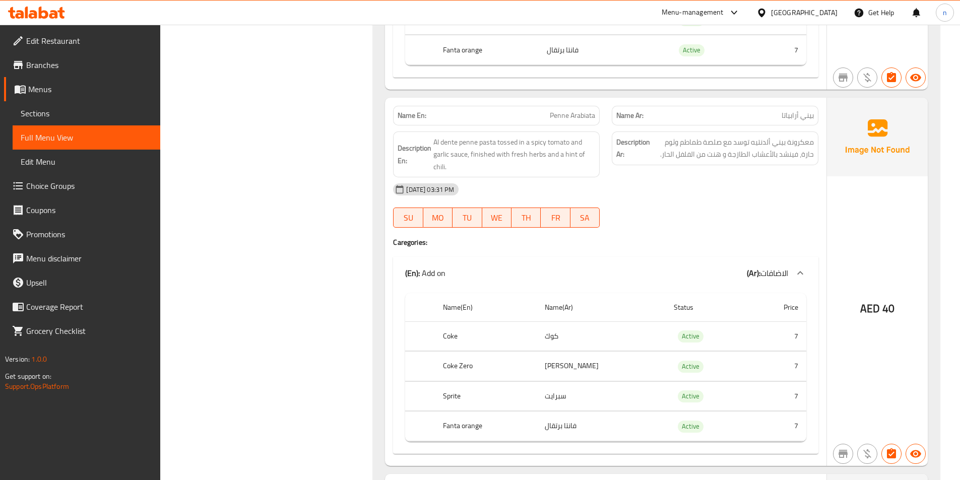
click at [782, 185] on div "14-10-2025 03:31 PM SU MO TU WE TH FR SA" at bounding box center [606, 205] width 438 height 56
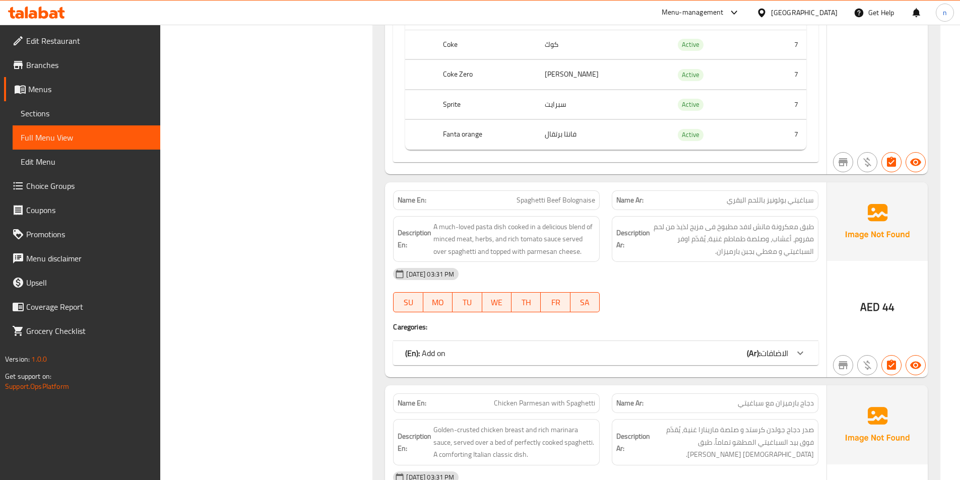
scroll to position [5394, 0]
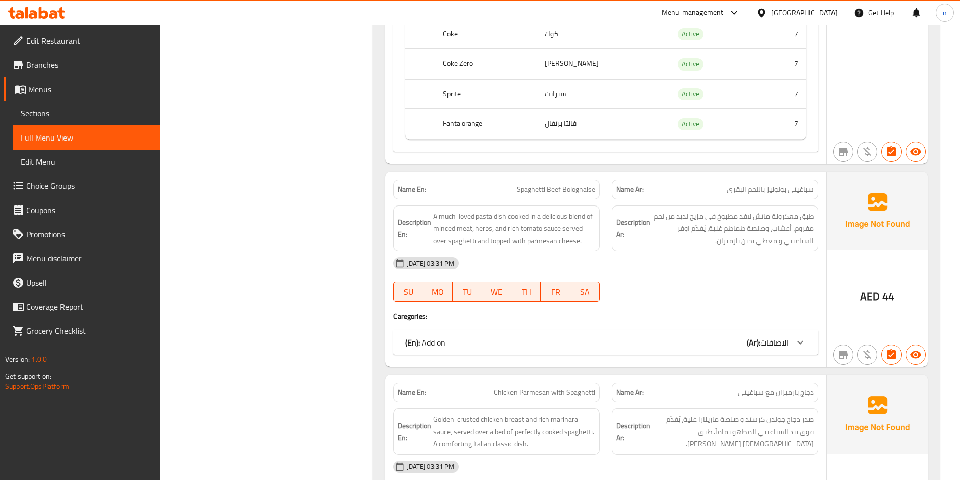
click at [775, 335] on span "الاضافات" at bounding box center [775, 342] width 28 height 15
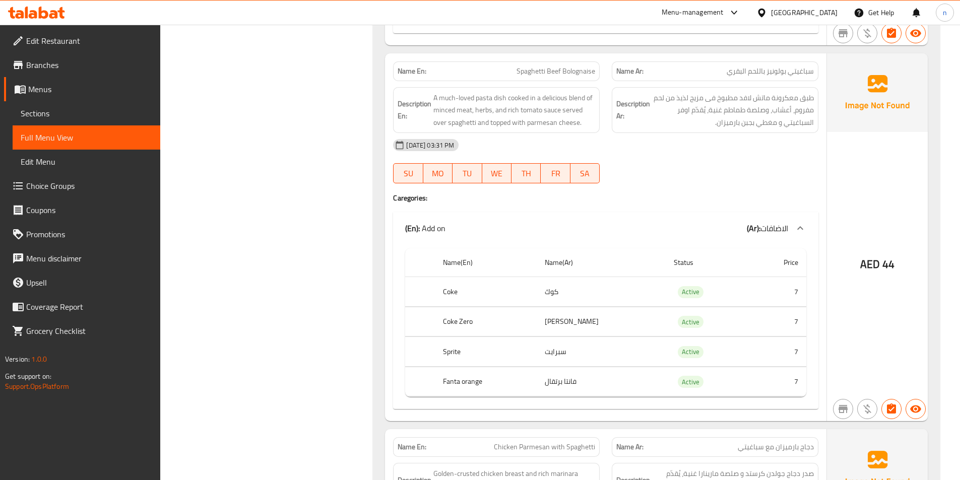
scroll to position [5495, 0]
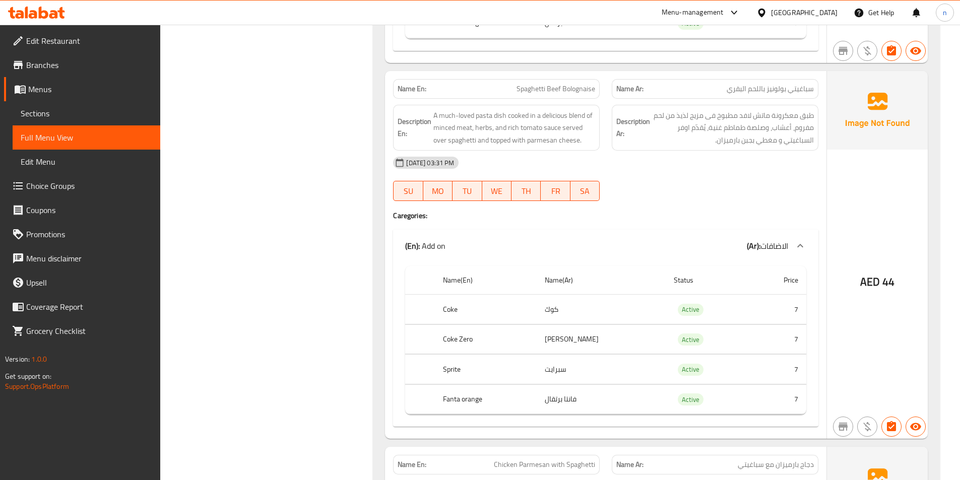
click at [763, 163] on div "14-10-2025 03:31 PM SU MO TU WE TH FR SA" at bounding box center [606, 179] width 438 height 56
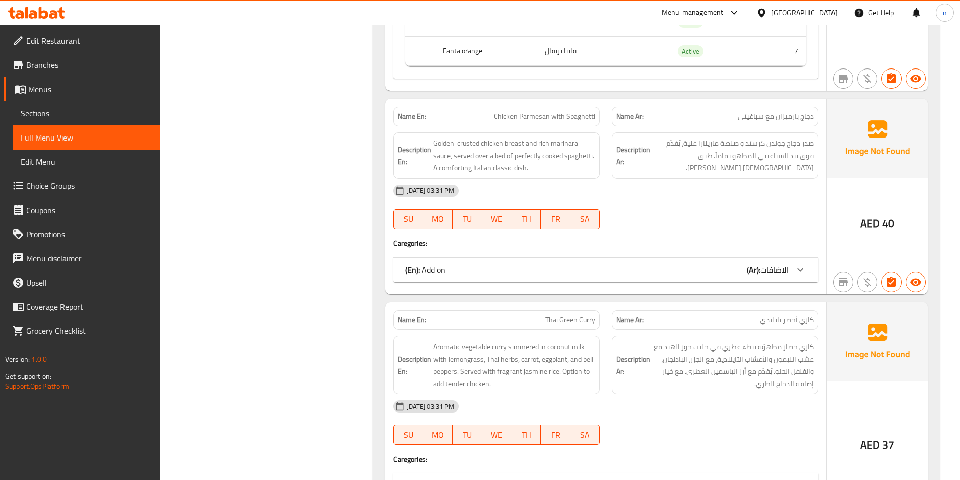
scroll to position [5848, 0]
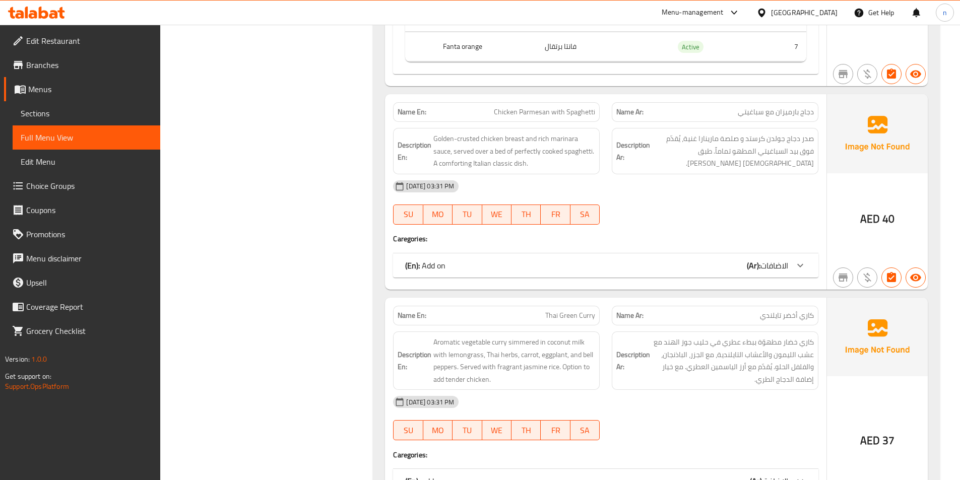
click at [772, 258] on span "الاضافات" at bounding box center [775, 265] width 28 height 15
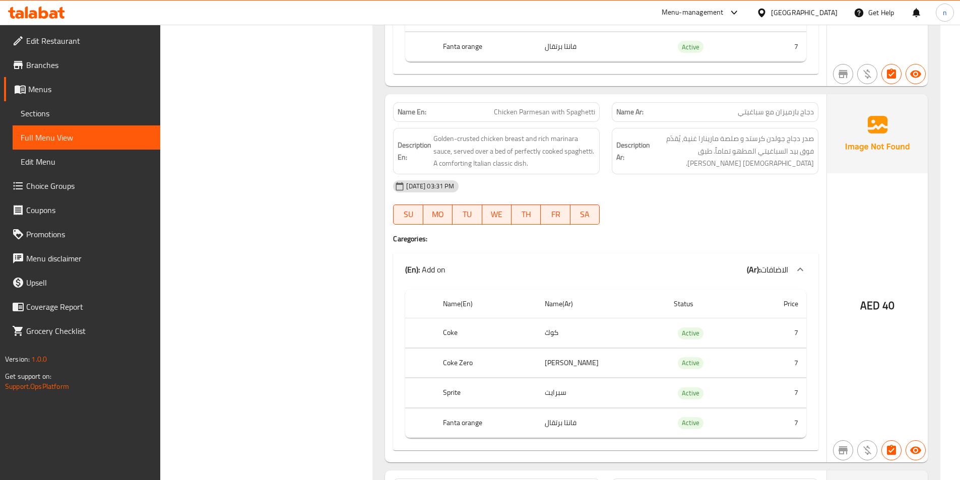
click at [711, 180] on div "14-10-2025 03:31 PM SU MO TU WE TH FR SA" at bounding box center [606, 202] width 438 height 56
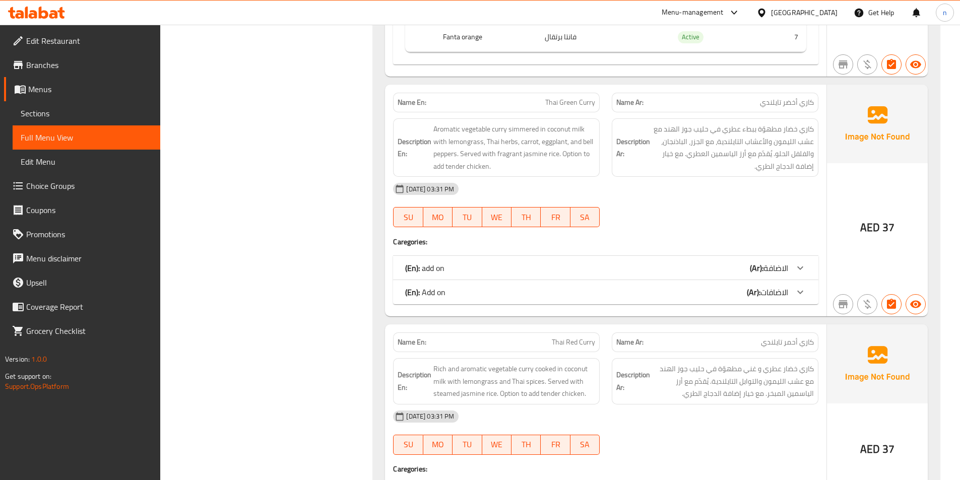
scroll to position [6251, 0]
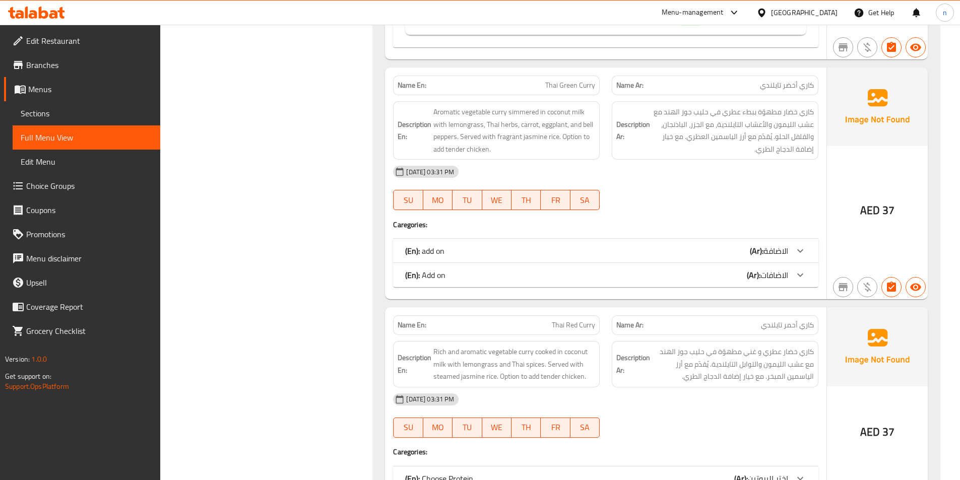
click at [768, 243] on span "الاضافة" at bounding box center [776, 250] width 25 height 15
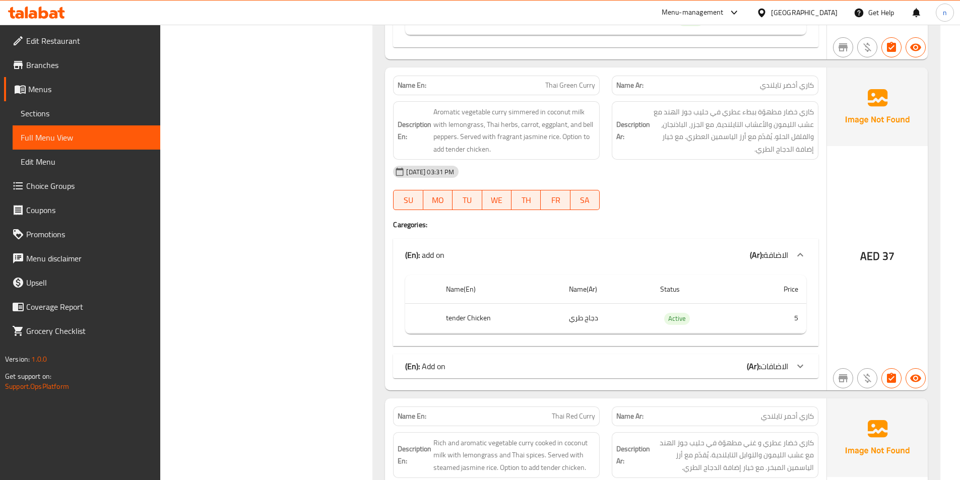
click at [779, 359] on span "الاضافات" at bounding box center [775, 366] width 28 height 15
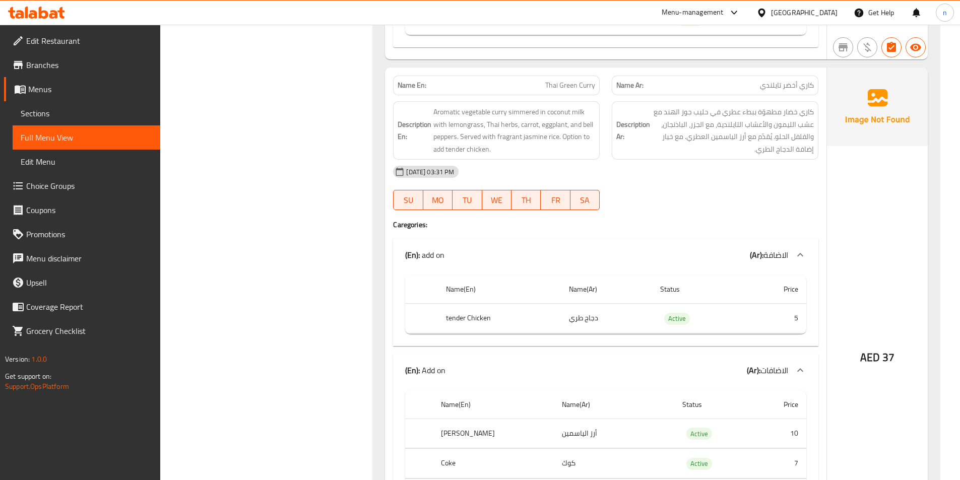
click at [804, 160] on div "[DATE] 03:31 PM" at bounding box center [606, 172] width 438 height 24
click at [832, 226] on div "AED 37" at bounding box center [877, 331] width 101 height 526
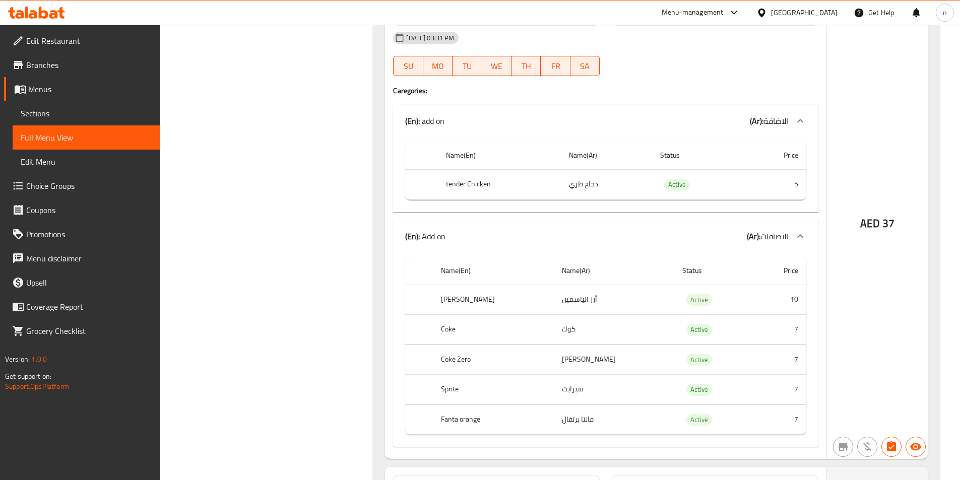
scroll to position [6402, 0]
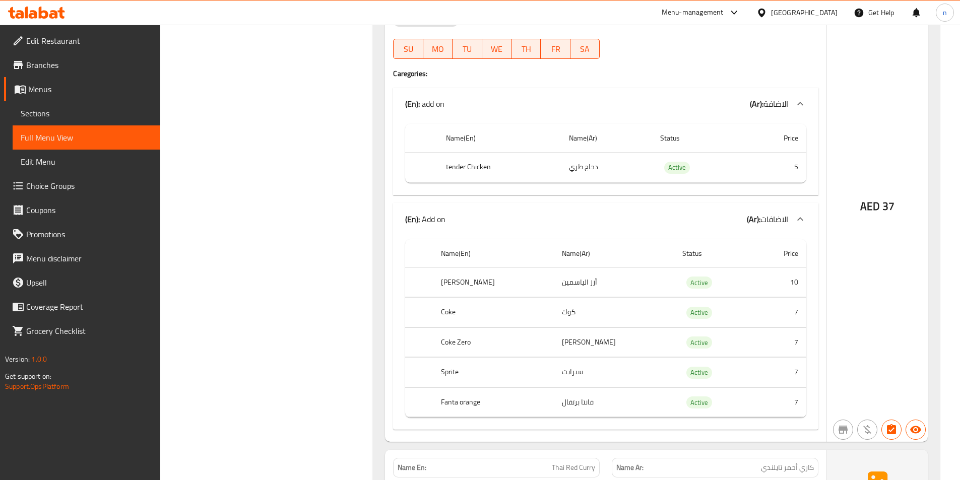
click at [738, 239] on th "Status" at bounding box center [714, 253] width 79 height 29
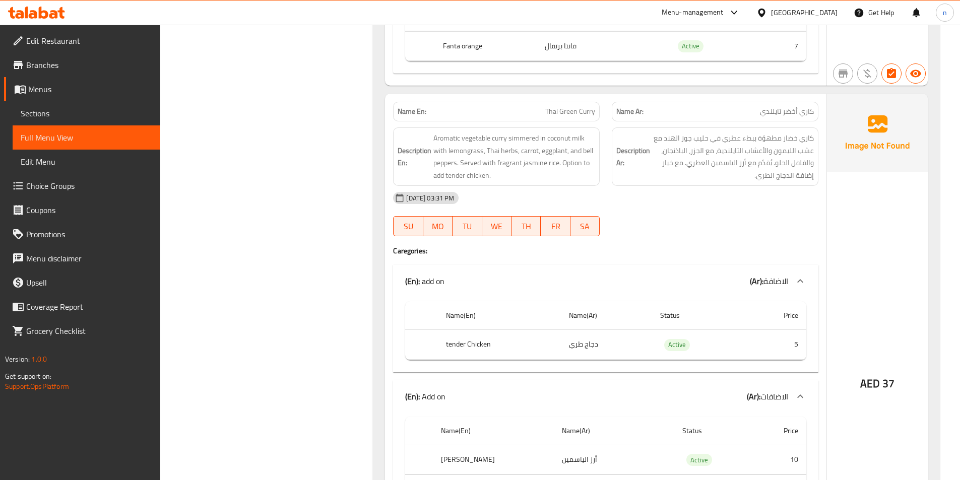
scroll to position [6201, 0]
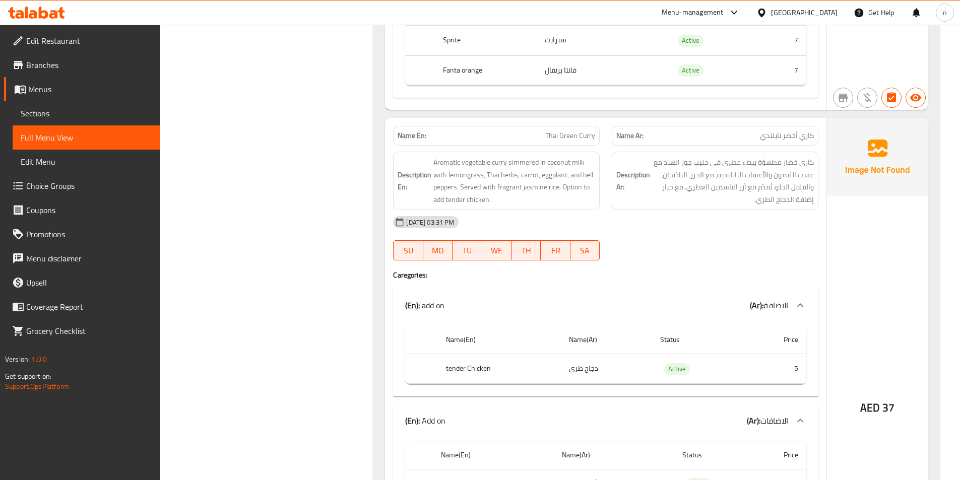
click at [584, 131] on span "Thai Green Curry" at bounding box center [570, 136] width 50 height 11
copy span "Thai Green Curry"
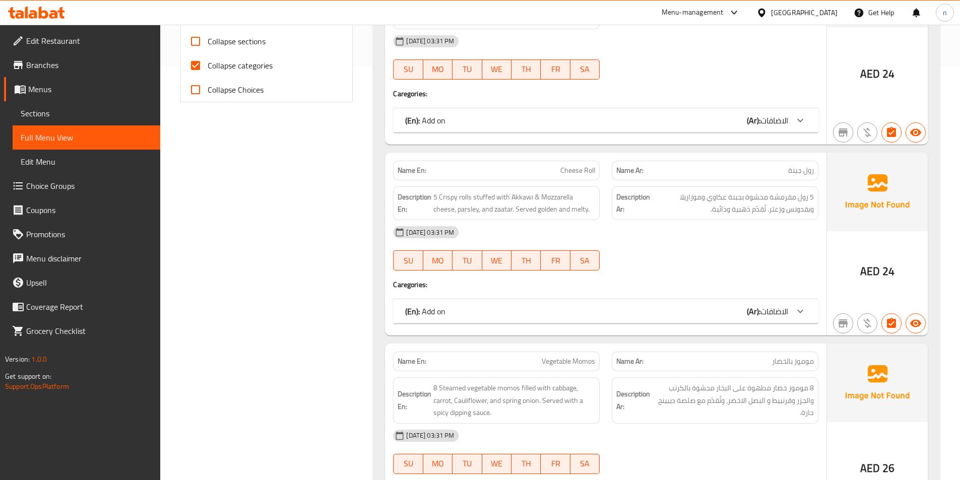
scroll to position [302, 0]
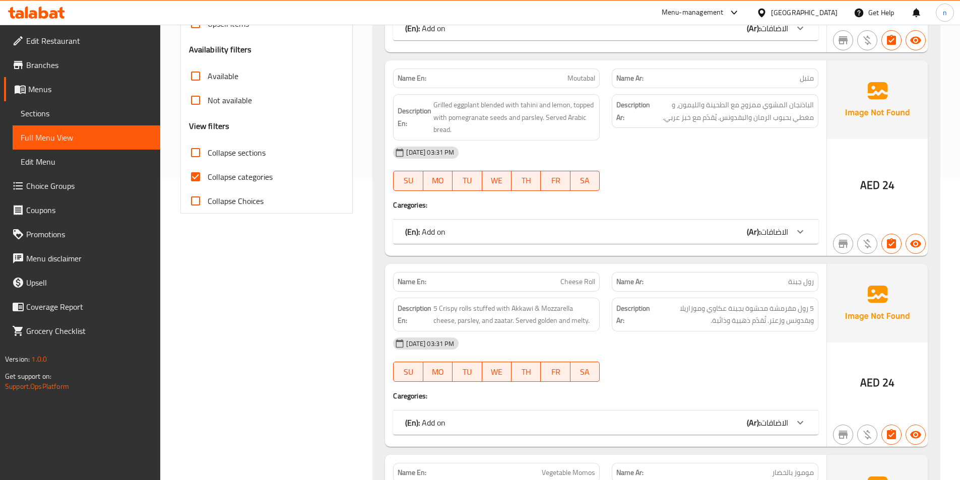
click at [195, 174] on input "Collapse categories" at bounding box center [196, 177] width 24 height 24
checkbox input "false"
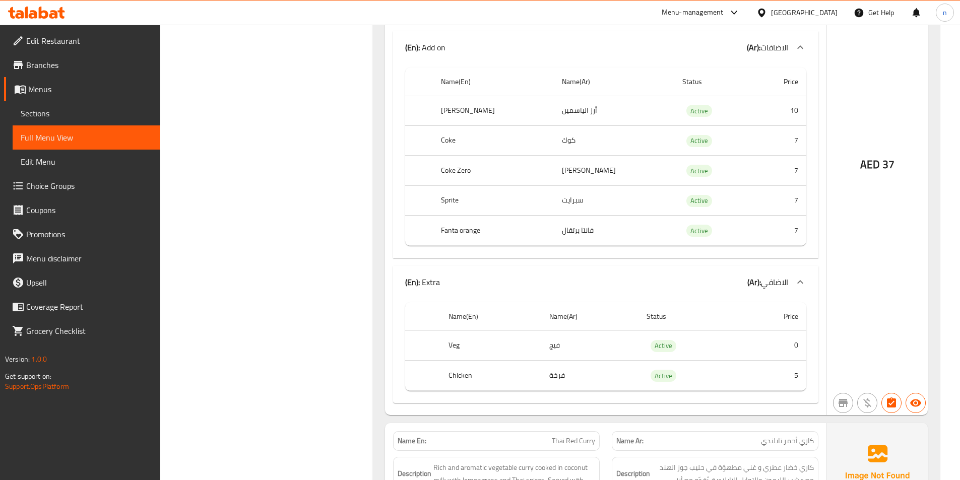
scroll to position [9377, 0]
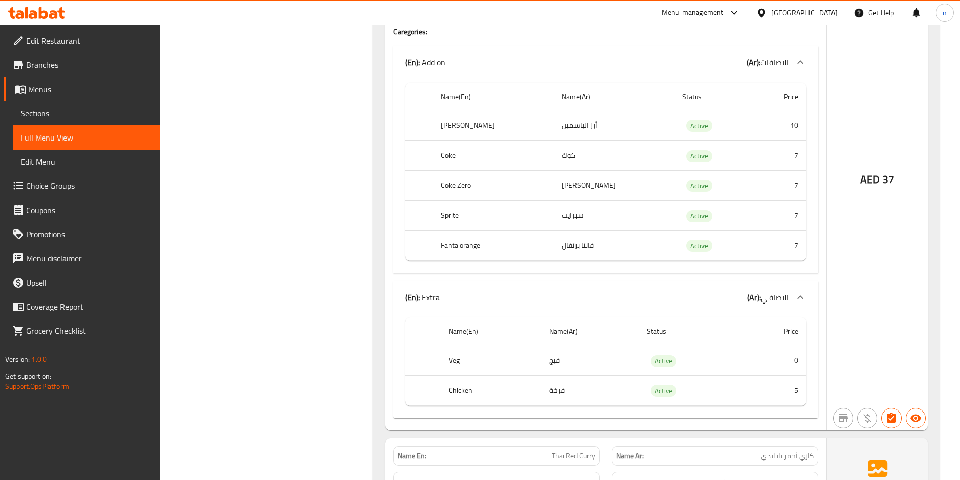
click at [829, 252] on div "AED 37" at bounding box center [877, 153] width 101 height 556
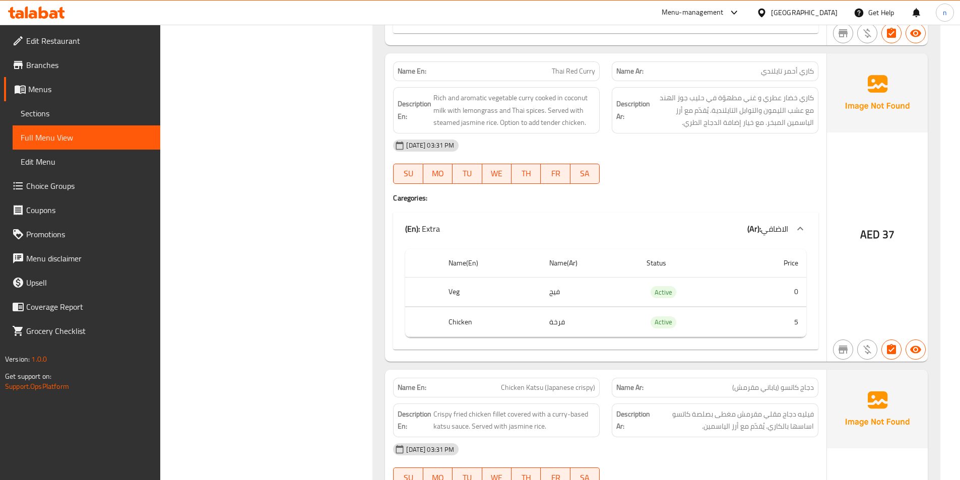
scroll to position [9780, 0]
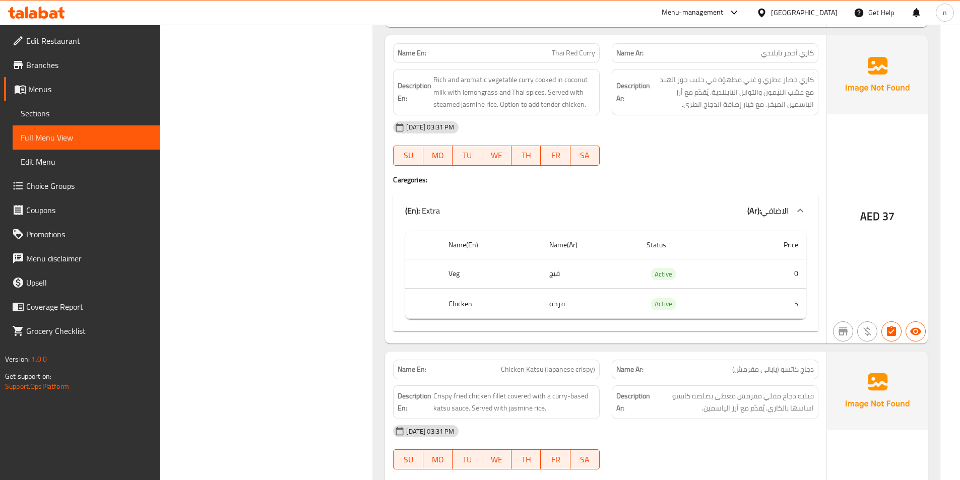
click at [757, 122] on div "[DATE] 03:31 PM" at bounding box center [606, 127] width 438 height 24
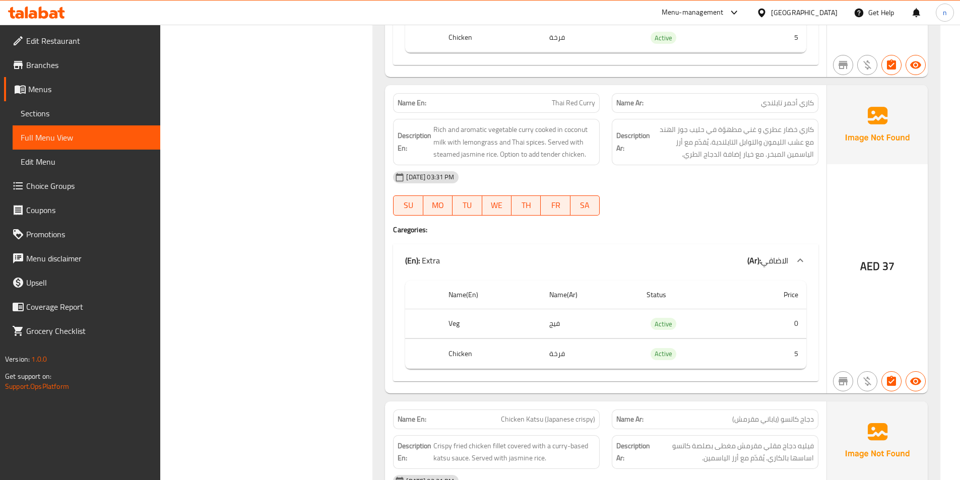
scroll to position [9730, 0]
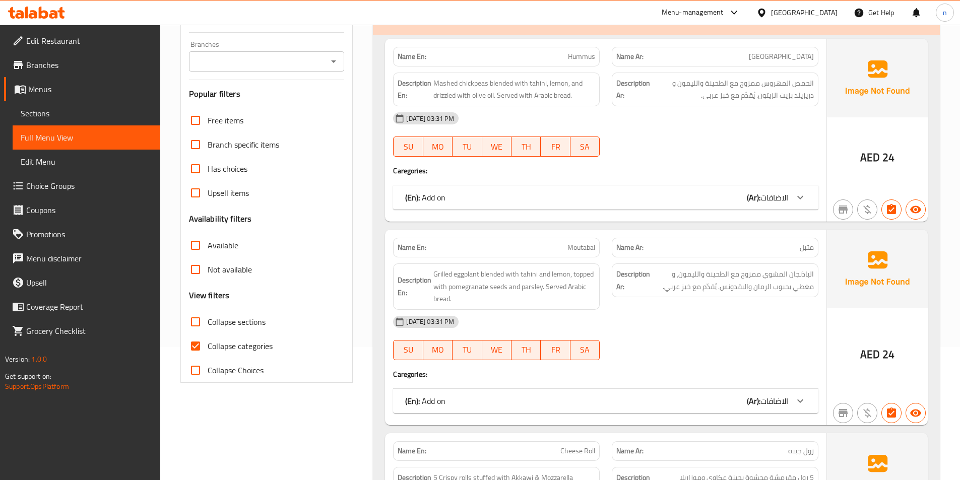
scroll to position [151, 0]
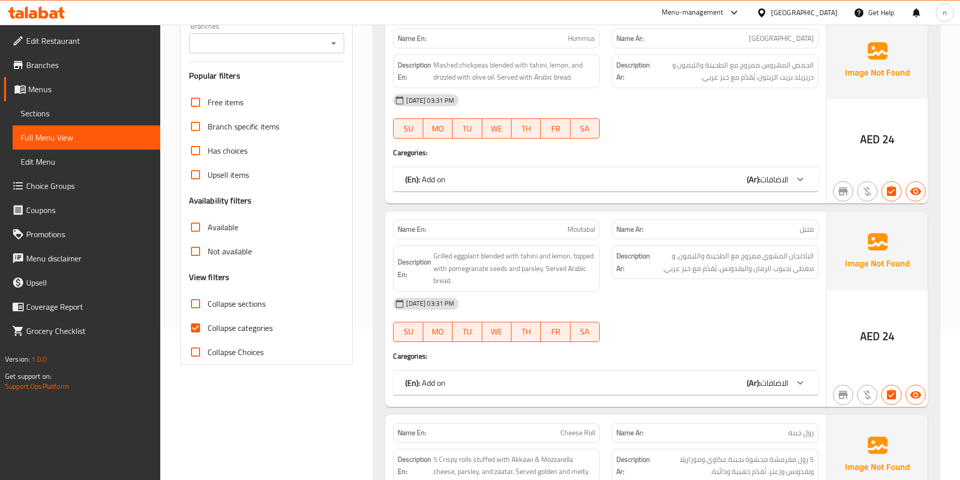
click at [194, 329] on input "Collapse categories" at bounding box center [196, 328] width 24 height 24
checkbox input "false"
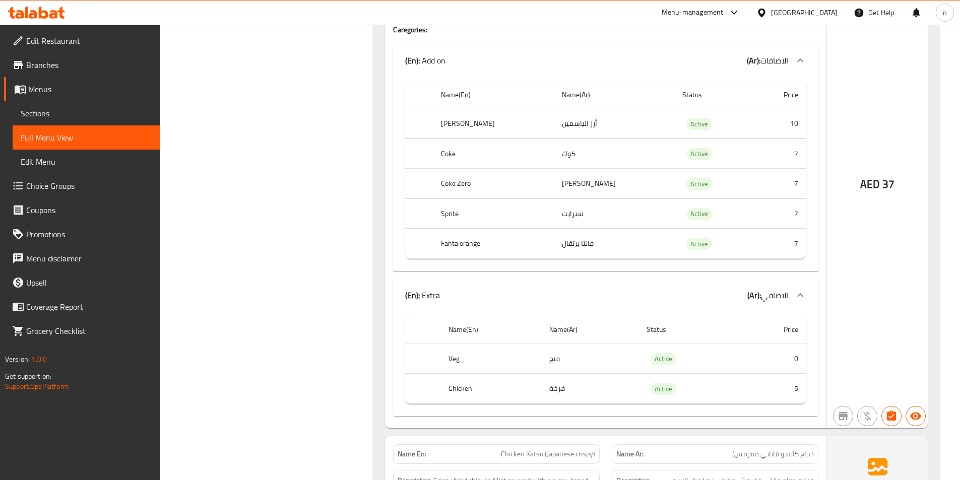
scroll to position [9982, 0]
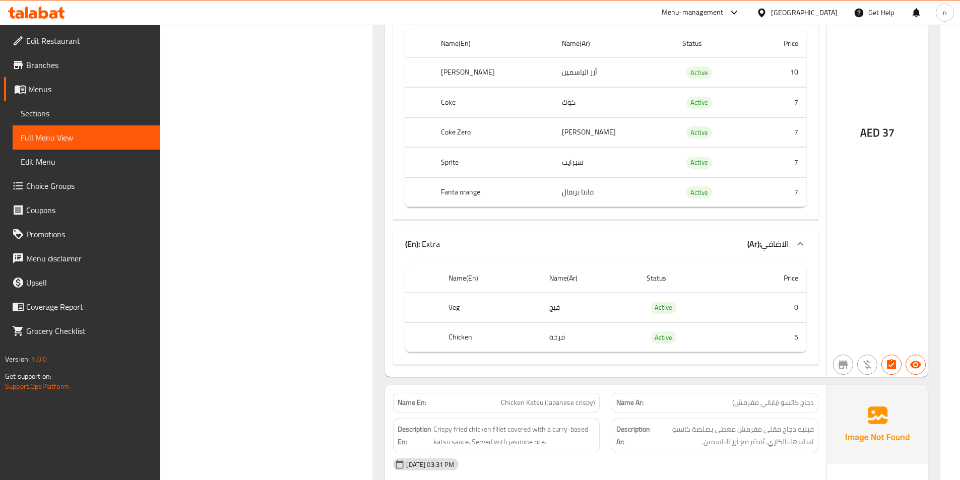
click at [835, 313] on div "AED 37" at bounding box center [877, 105] width 101 height 543
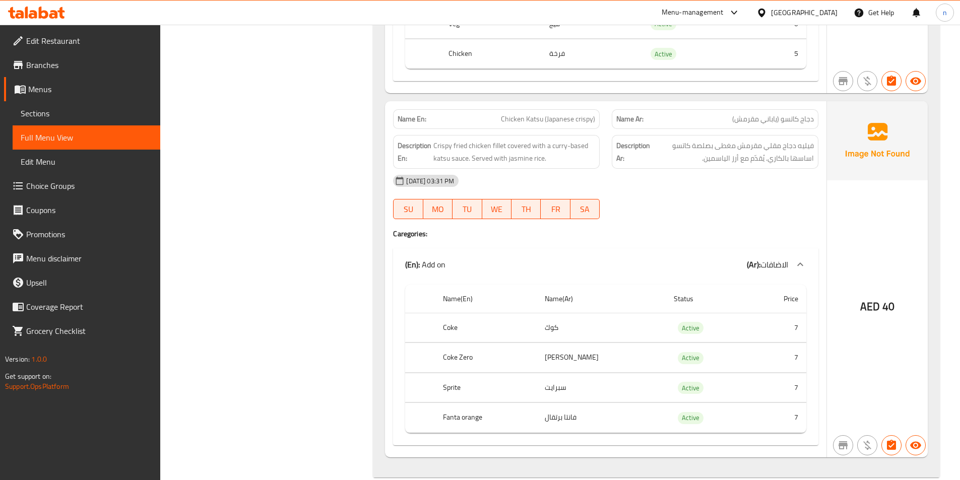
scroll to position [10283, 0]
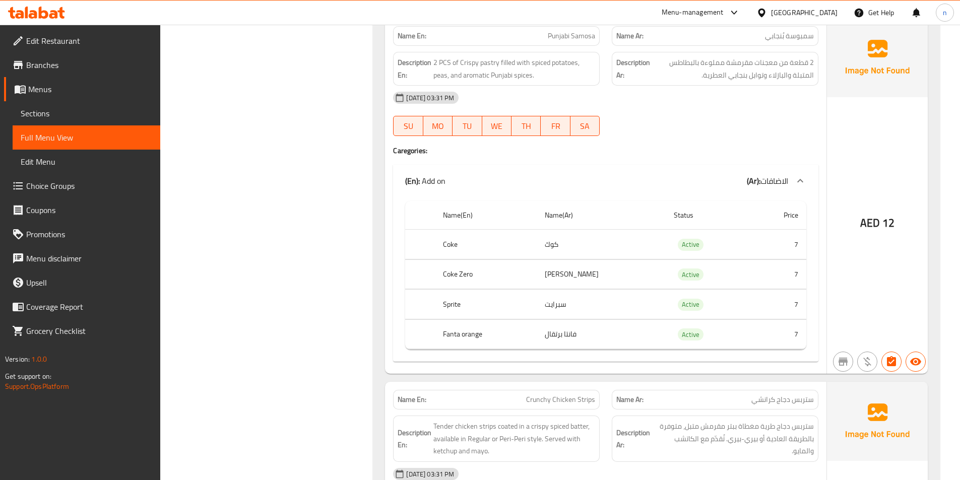
scroll to position [3075, 0]
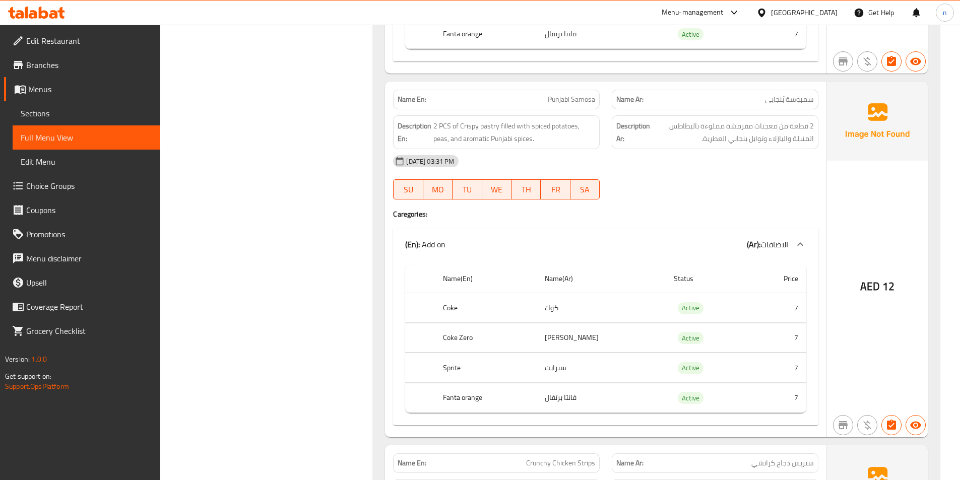
click at [861, 277] on span "AED" at bounding box center [871, 287] width 20 height 20
click at [800, 199] on div at bounding box center [715, 200] width 219 height 12
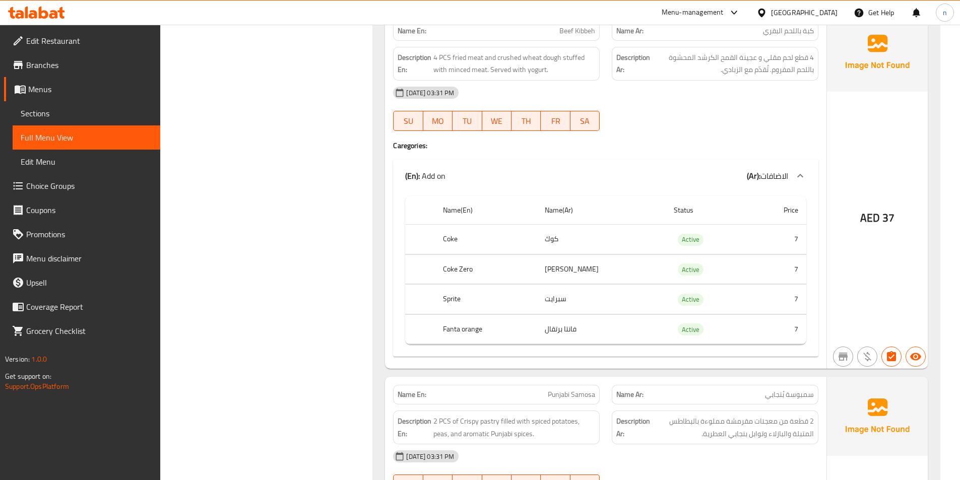
scroll to position [2773, 0]
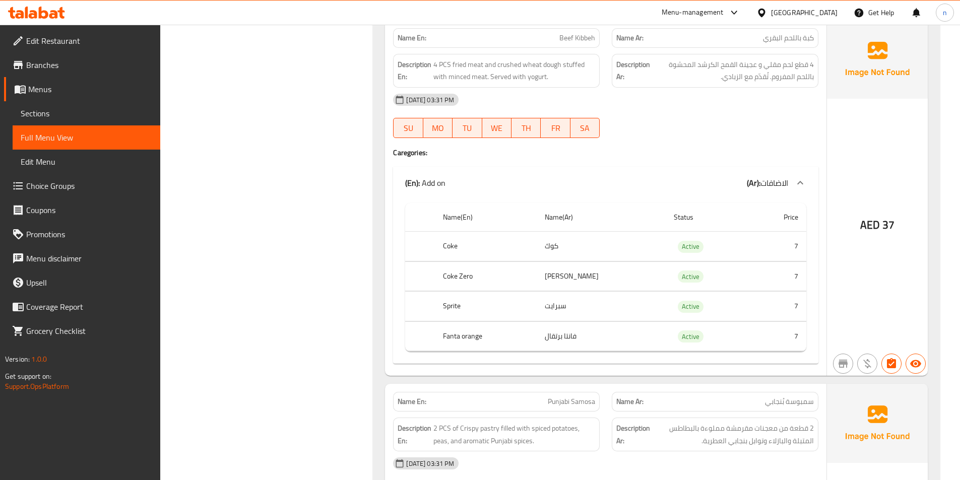
click at [791, 397] on span "سمبوسة بُنجابي" at bounding box center [789, 402] width 49 height 11
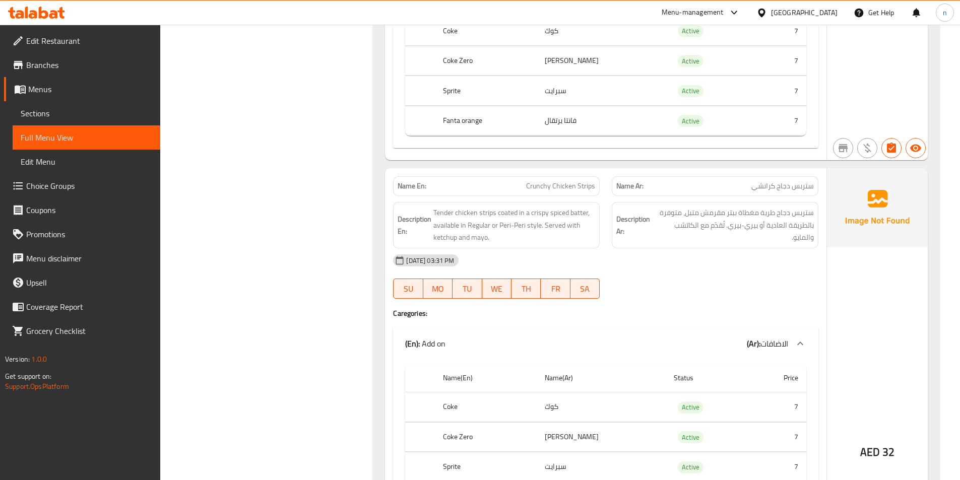
scroll to position [3327, 0]
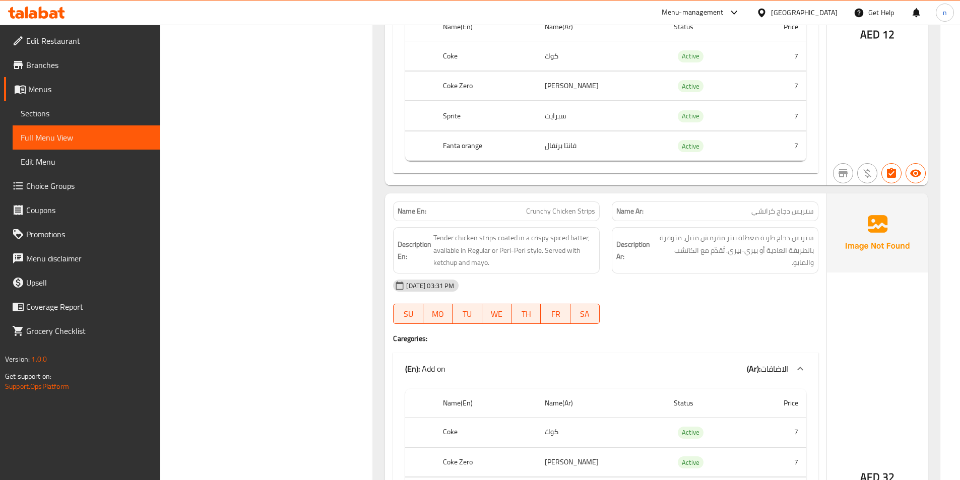
click at [777, 280] on div "[DATE] 03:31 PM" at bounding box center [606, 286] width 438 height 24
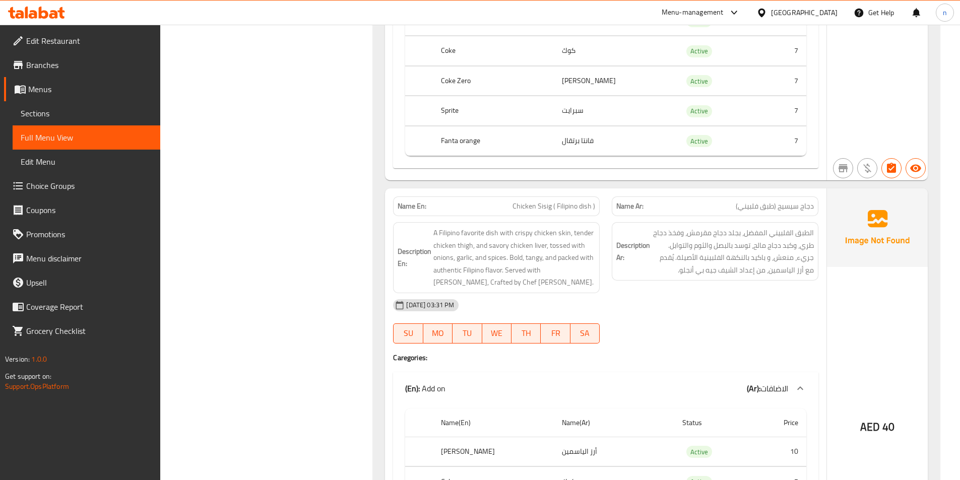
scroll to position [4840, 0]
click at [791, 287] on div "Description Ar: الطبق الفلبيني المفضل، بجلد دجاج مقرمش، وفخذ دجاج طري، وكبد دجا…" at bounding box center [715, 256] width 219 height 83
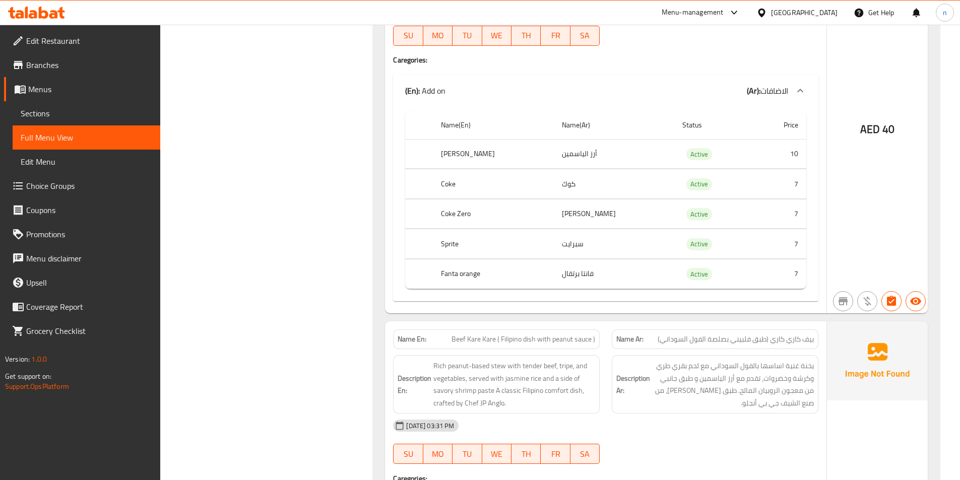
scroll to position [5243, 0]
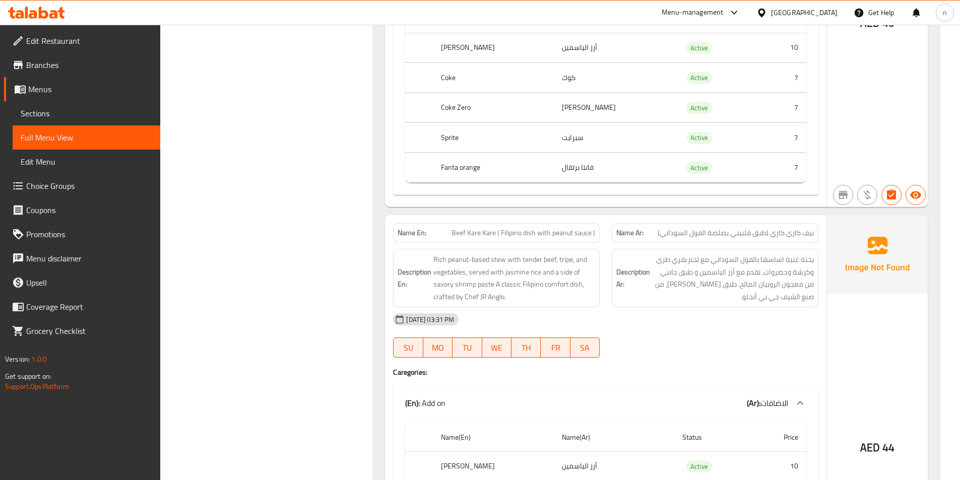
click at [750, 330] on div "[DATE] 03:31 PM" at bounding box center [606, 320] width 438 height 24
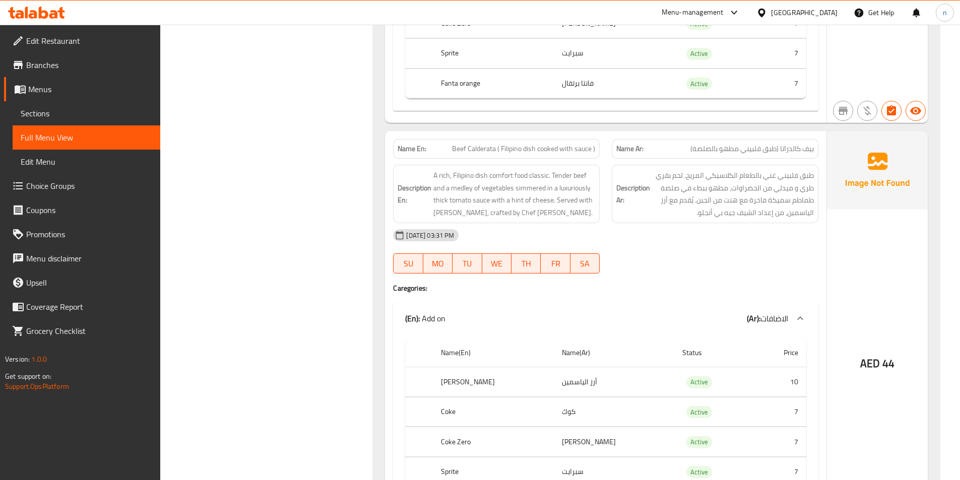
scroll to position [5747, 0]
click at [799, 230] on div "[DATE] 03:31 PM" at bounding box center [606, 234] width 438 height 24
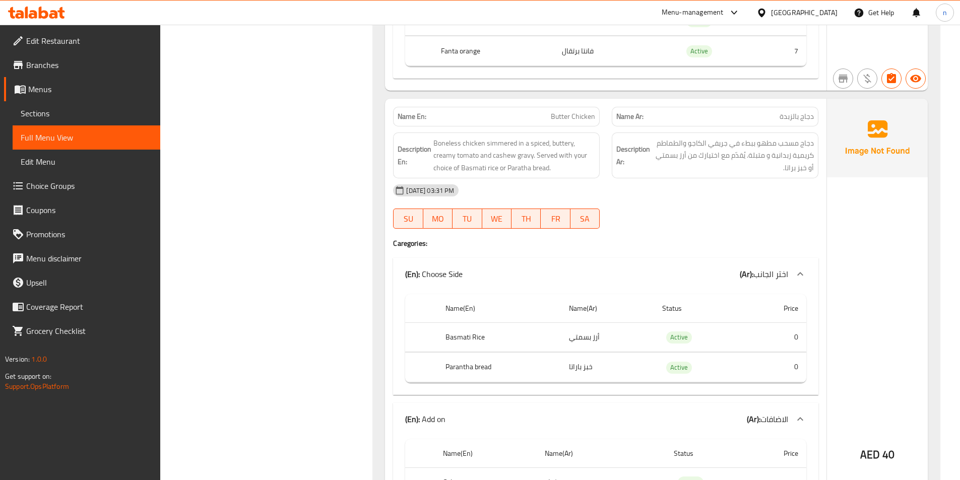
scroll to position [6201, 0]
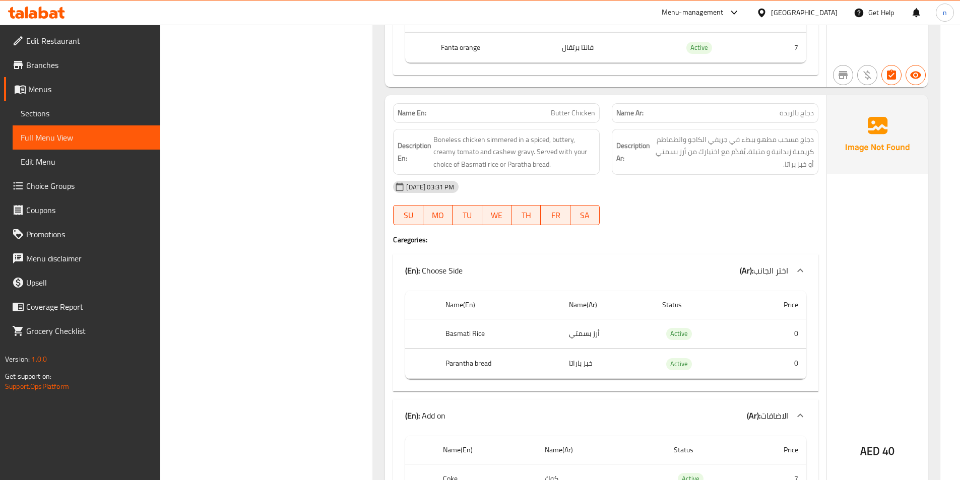
click at [790, 227] on div at bounding box center [715, 225] width 219 height 12
click at [780, 224] on div at bounding box center [715, 225] width 219 height 12
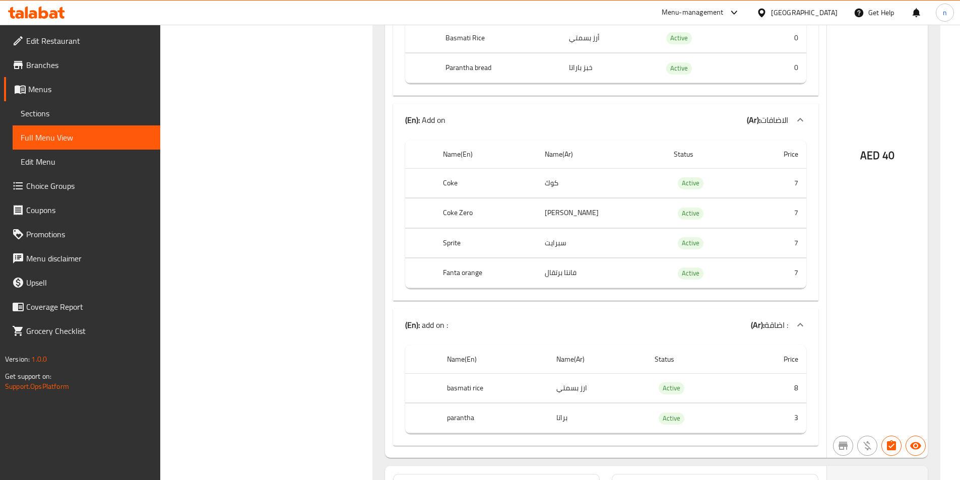
scroll to position [6503, 0]
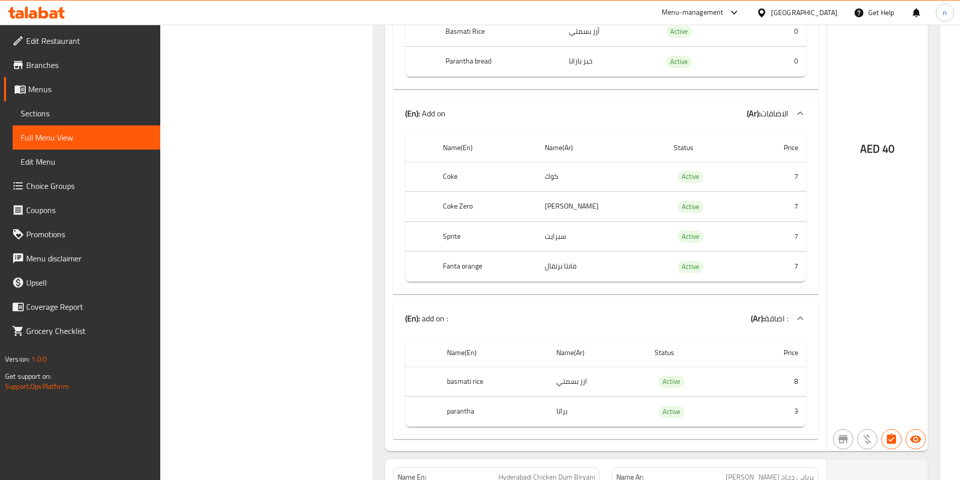
click at [824, 316] on div "Name En: Butter Chicken Name Ar: دجاج بالزبدة Description En: Boneless chicken …" at bounding box center [606, 122] width 442 height 659
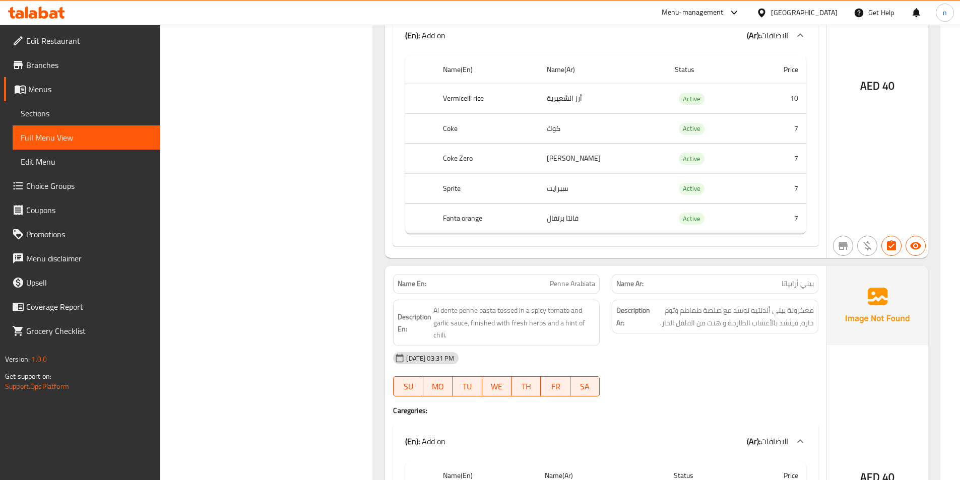
scroll to position [7864, 0]
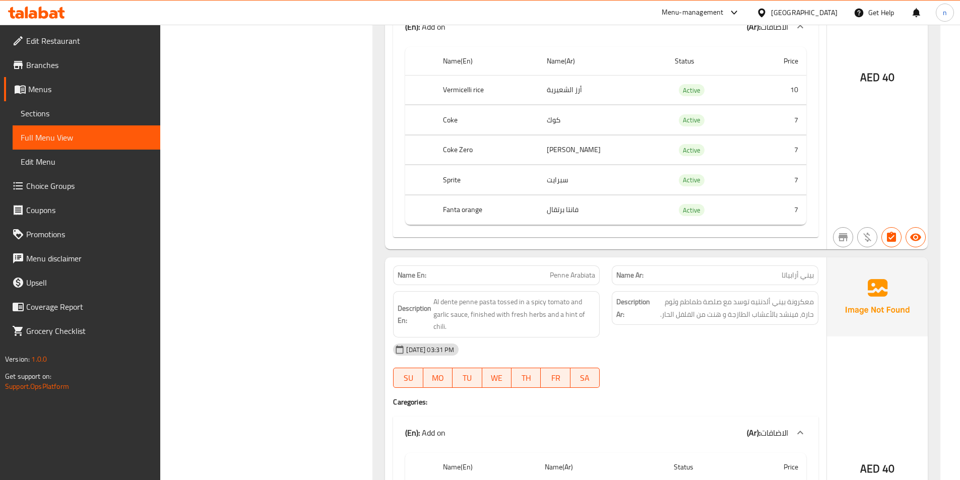
click at [812, 327] on div "Description Ar: معكرونة بيني ألدنتيه توسد مع صلصة طماطم وثوم حارة، فينشد بالأعش…" at bounding box center [715, 314] width 219 height 58
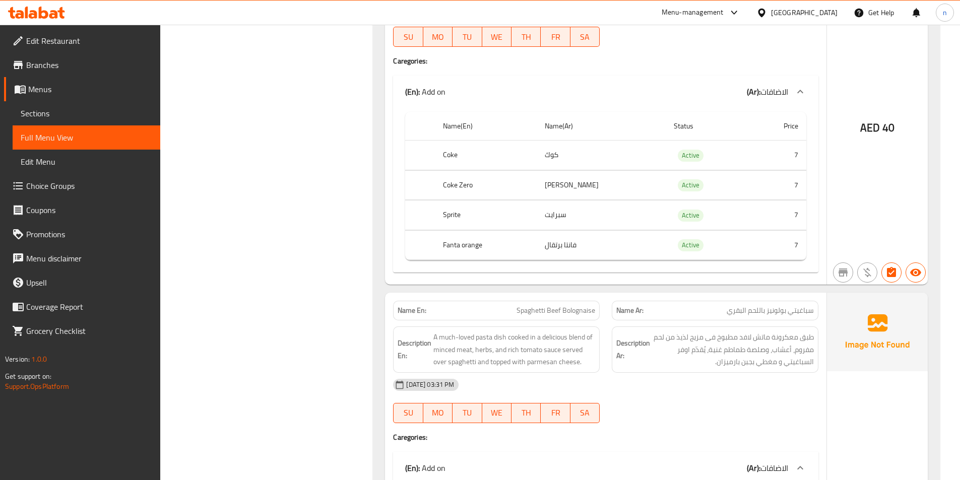
scroll to position [8217, 0]
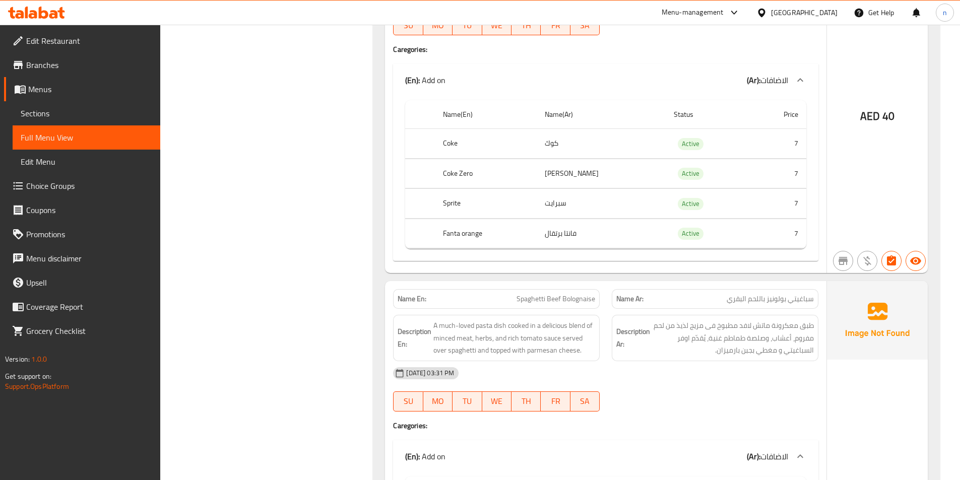
click at [838, 286] on img at bounding box center [877, 320] width 101 height 79
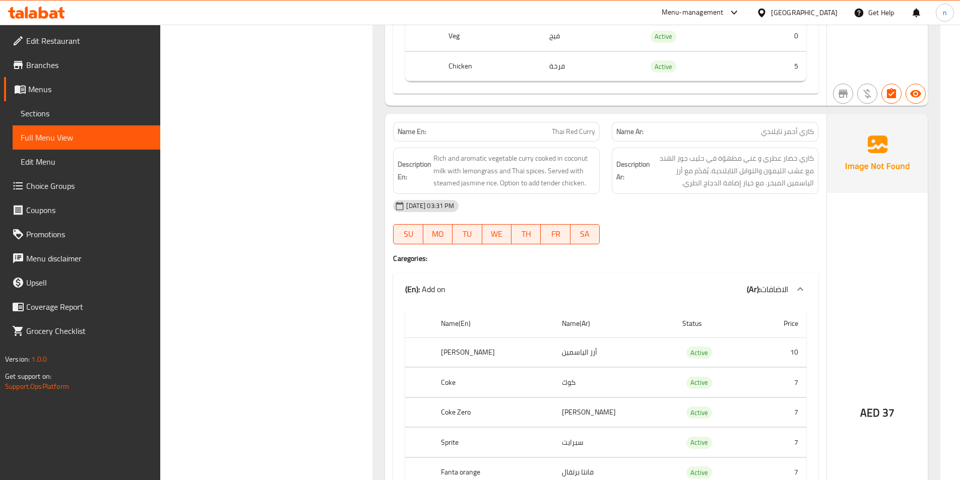
scroll to position [9730, 0]
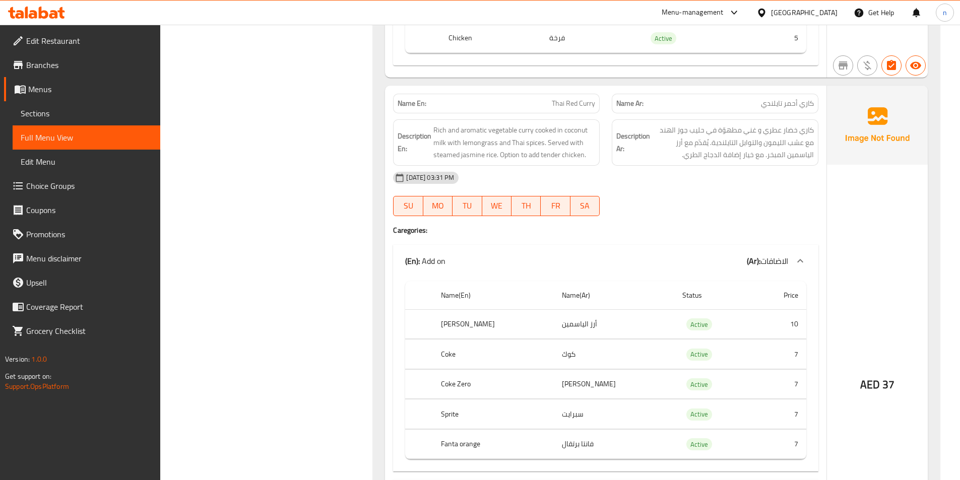
click at [796, 212] on div at bounding box center [715, 216] width 219 height 12
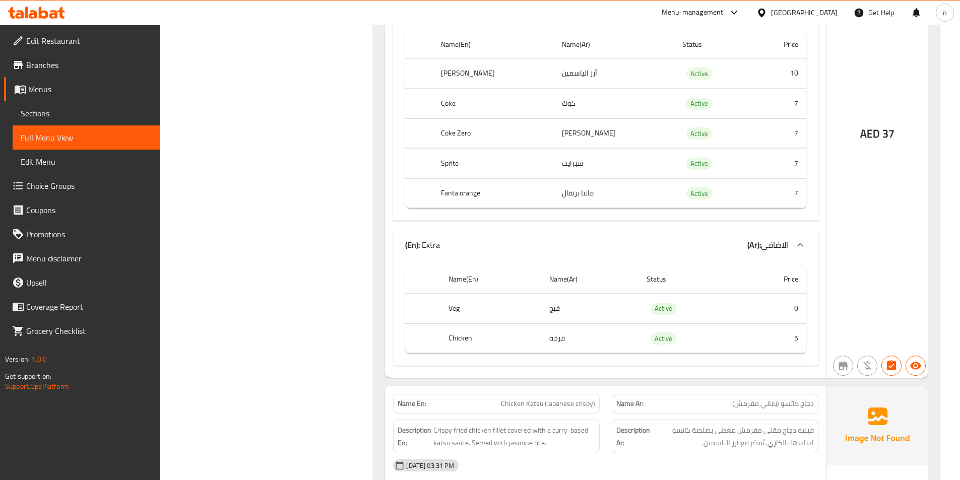
scroll to position [9982, 0]
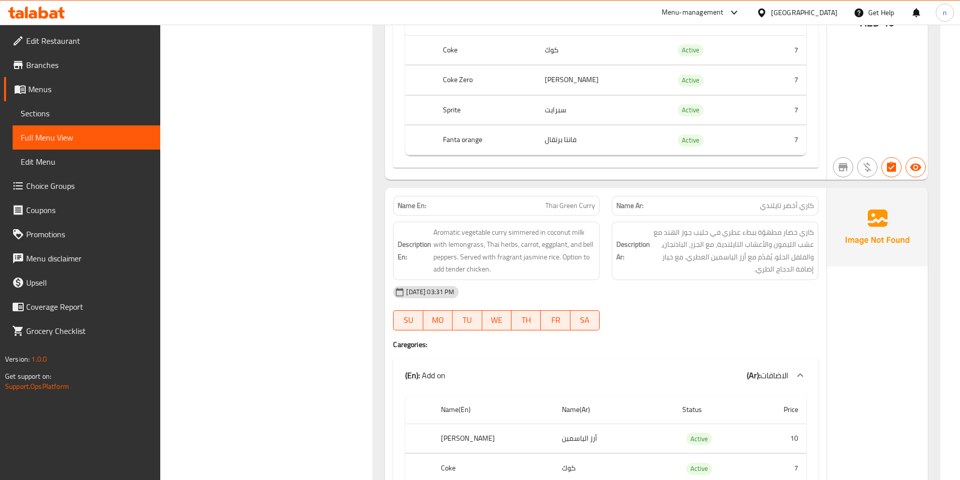
scroll to position [8973, 0]
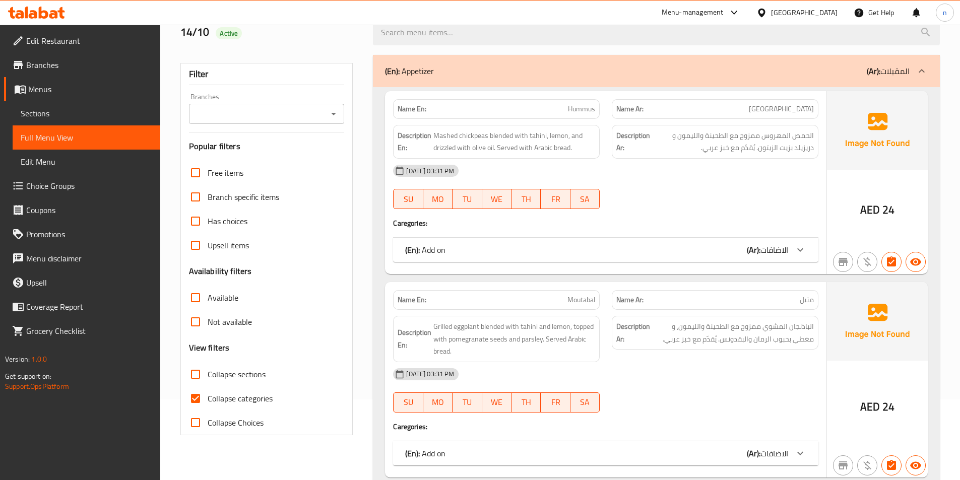
scroll to position [151, 0]
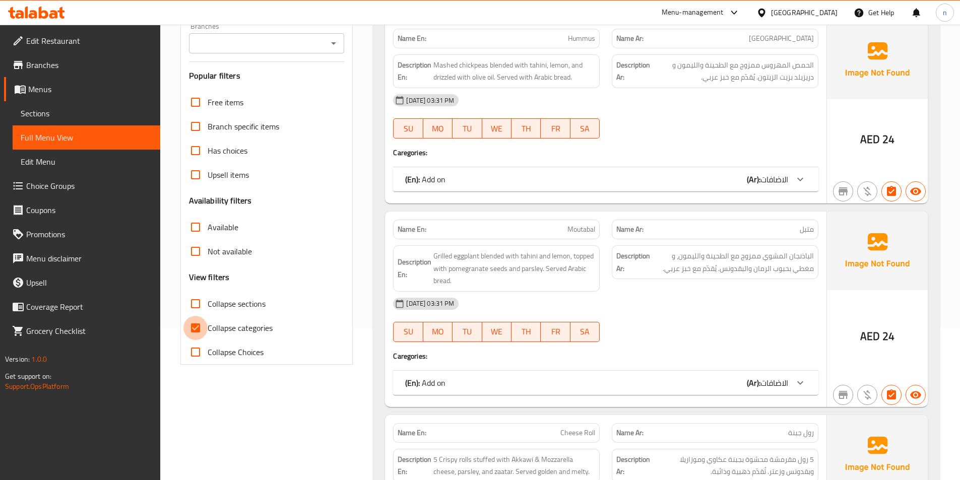
click at [192, 330] on input "Collapse categories" at bounding box center [196, 328] width 24 height 24
checkbox input "false"
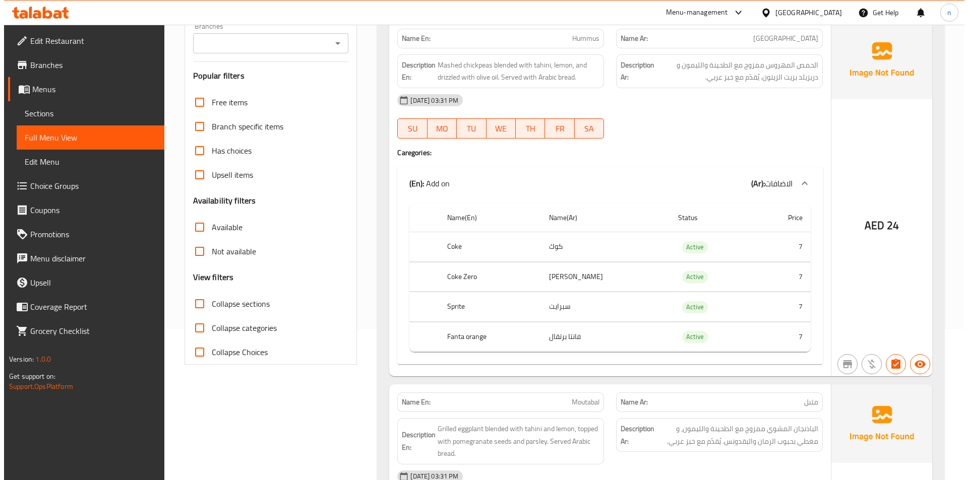
scroll to position [0, 0]
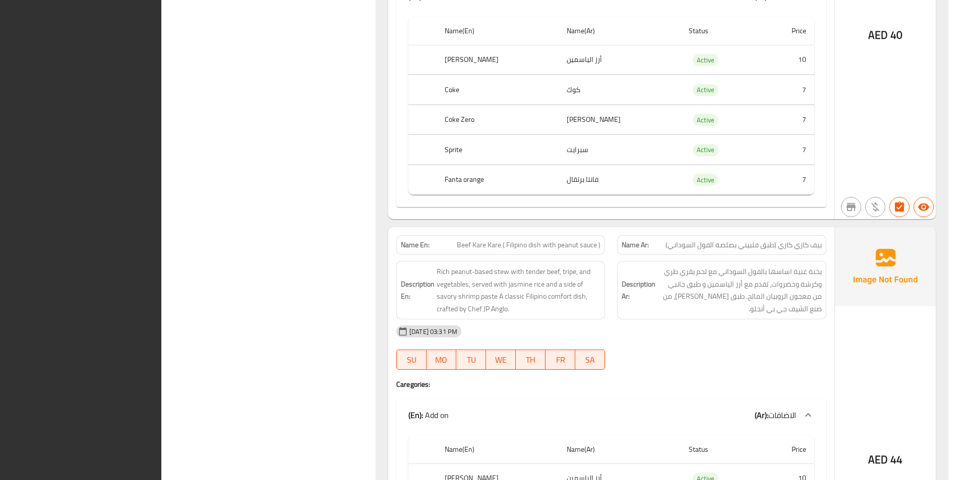
scroll to position [5184, 0]
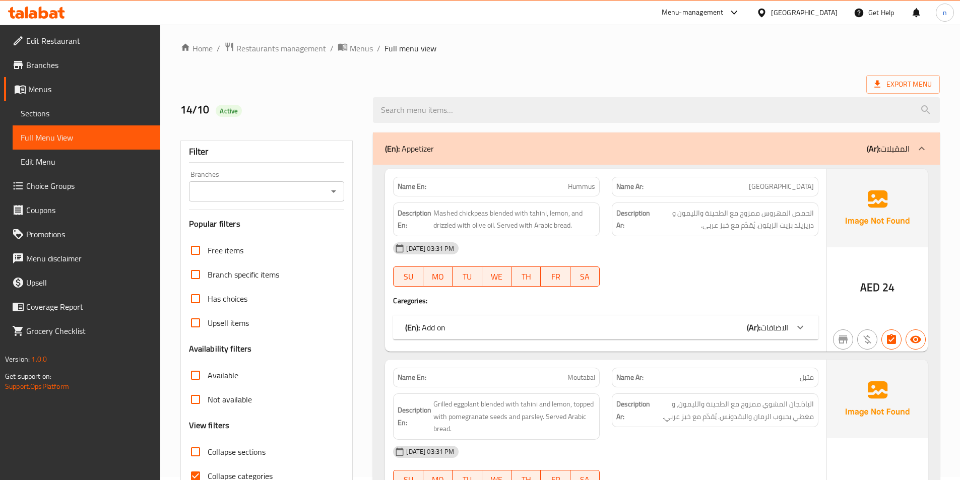
scroll to position [101, 0]
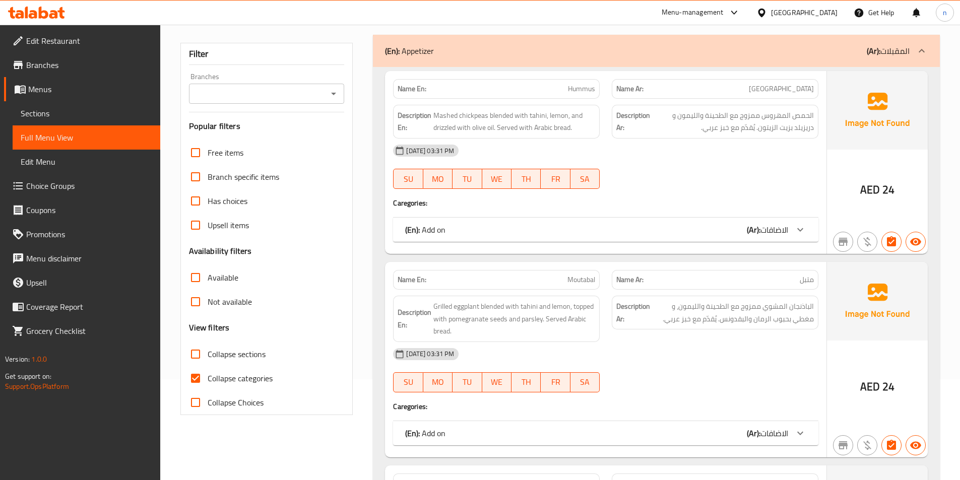
click at [203, 380] on input "Collapse categories" at bounding box center [196, 378] width 24 height 24
checkbox input "false"
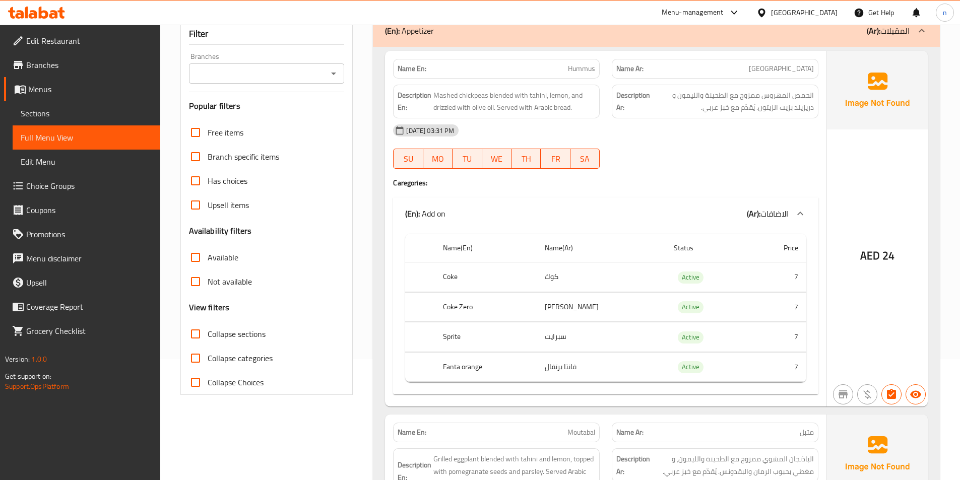
scroll to position [151, 0]
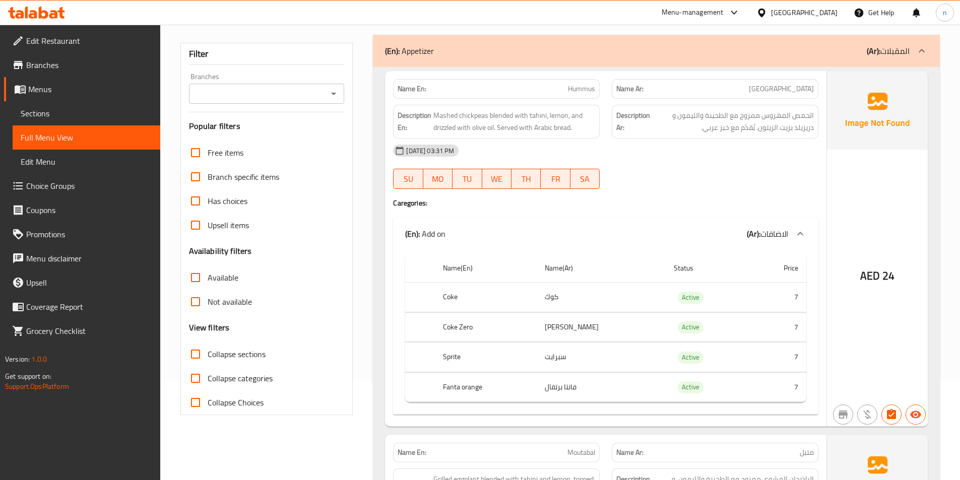
scroll to position [50, 0]
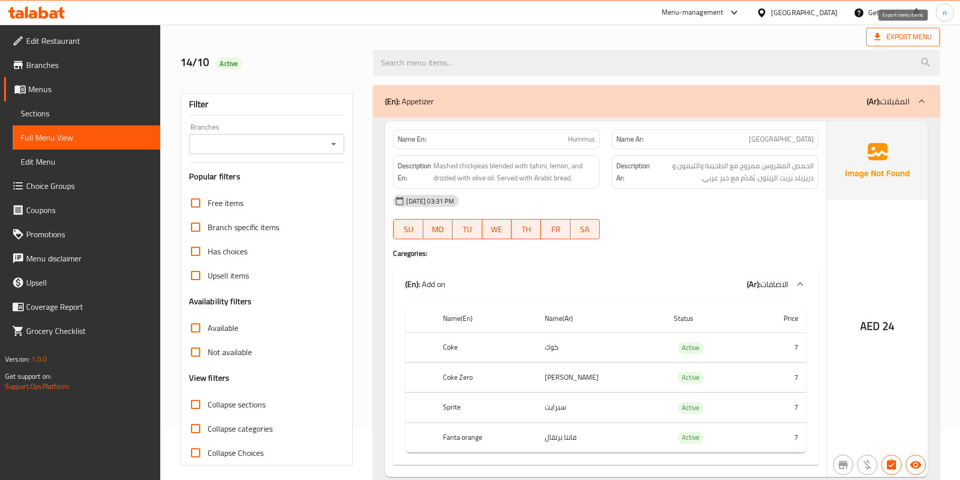
click at [903, 40] on span "Export Menu" at bounding box center [903, 37] width 57 height 13
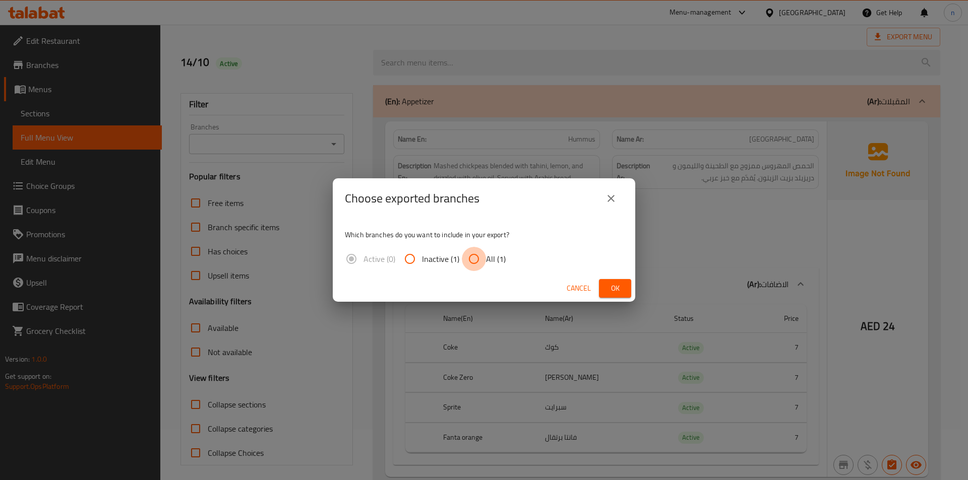
click at [478, 262] on input "All (1)" at bounding box center [474, 259] width 24 height 24
radio input "true"
click at [620, 287] on span "Ok" at bounding box center [615, 288] width 16 height 13
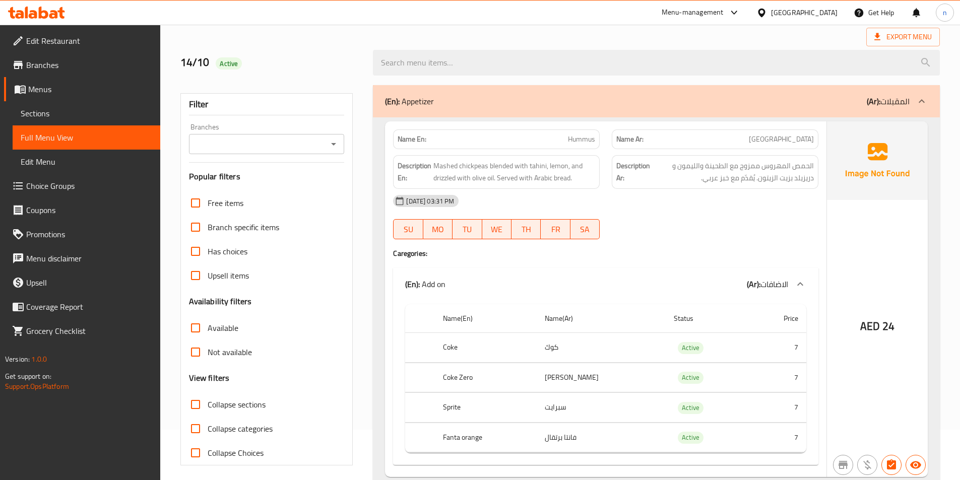
click at [325, 53] on div "14/10 Active" at bounding box center [270, 62] width 193 height 45
click at [68, 42] on span "Edit Restaurant" at bounding box center [89, 41] width 126 height 12
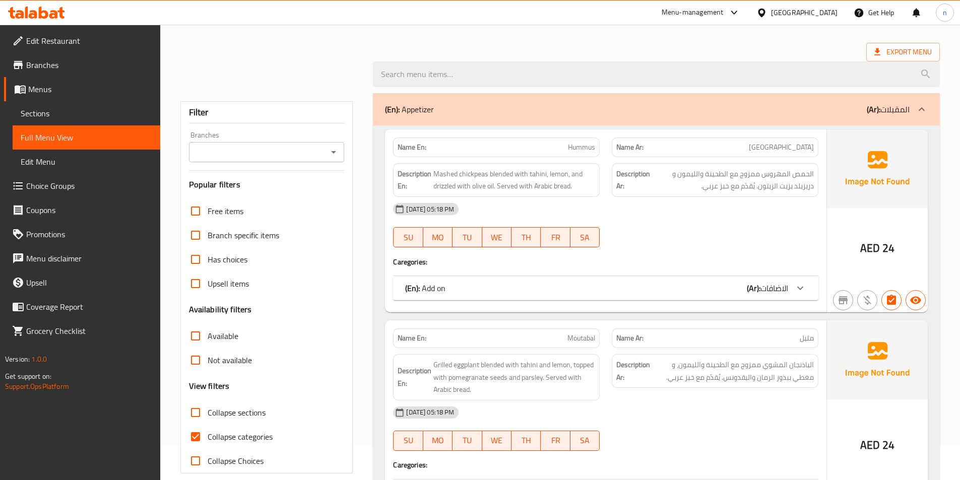
scroll to position [101, 0]
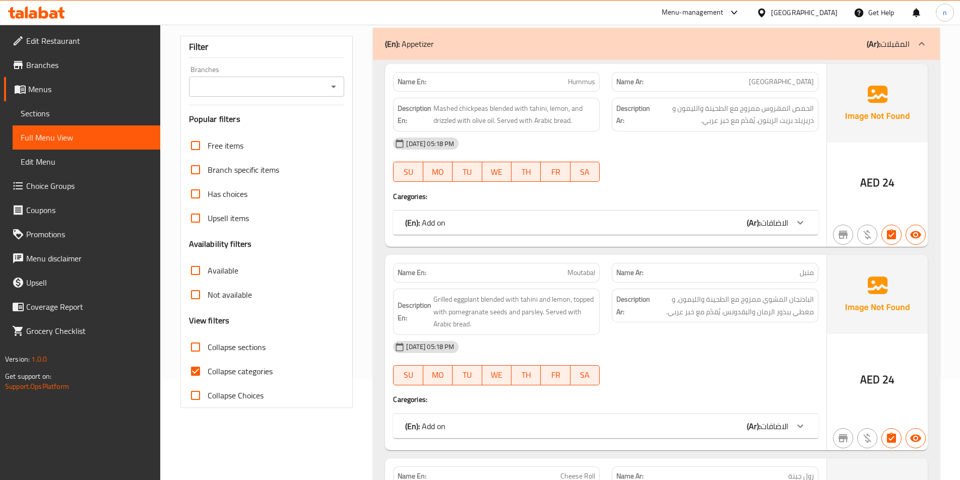
click at [195, 368] on input "Collapse categories" at bounding box center [196, 371] width 24 height 24
checkbox input "false"
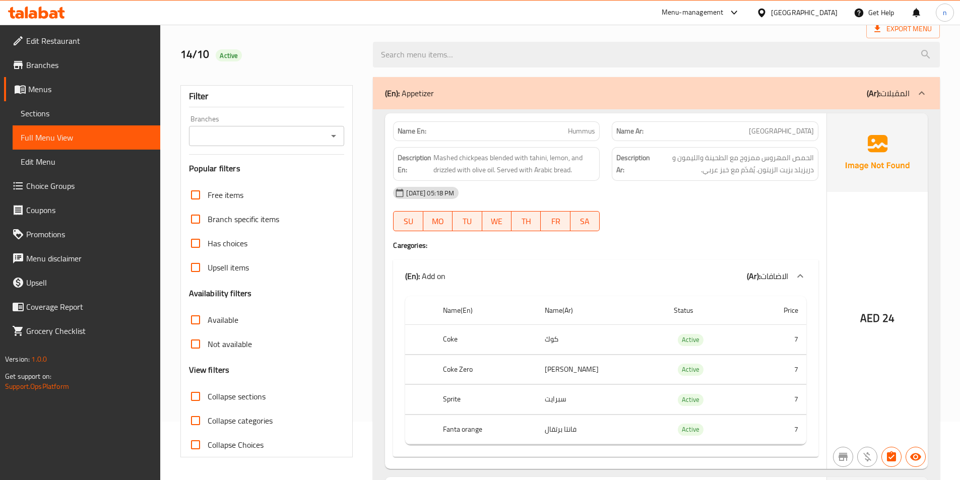
scroll to position [0, 0]
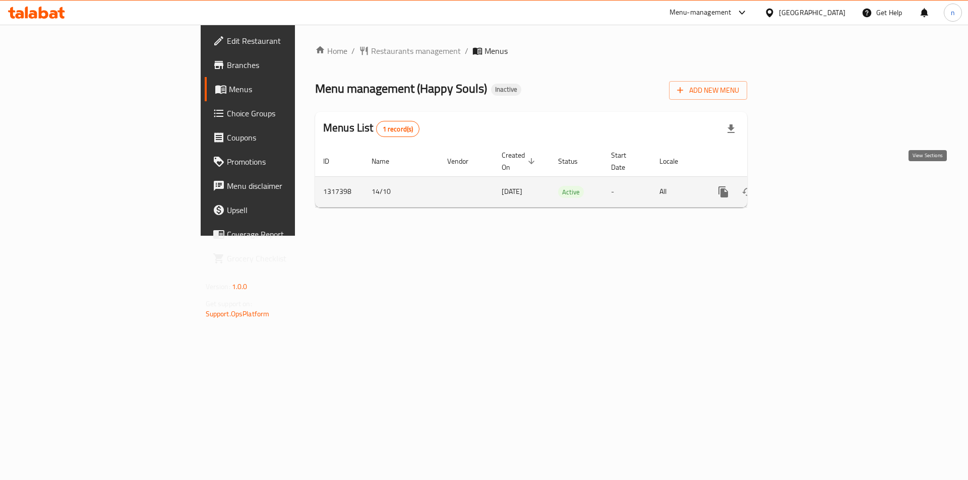
click at [802, 186] on icon "enhanced table" at bounding box center [796, 192] width 12 height 12
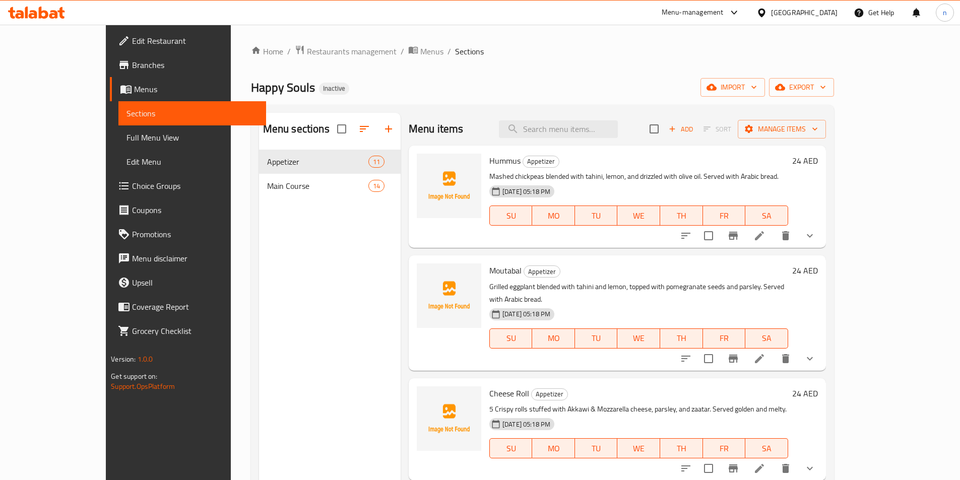
click at [127, 141] on span "Full Menu View" at bounding box center [193, 138] width 132 height 12
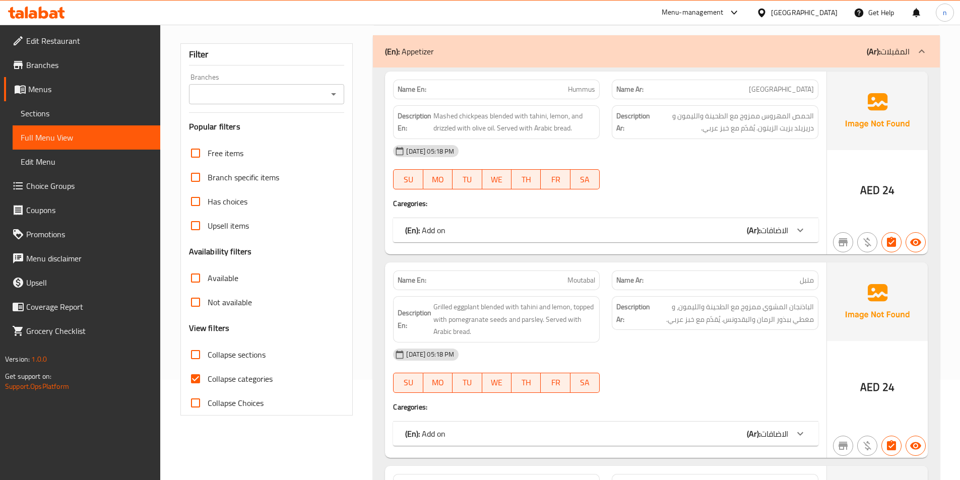
scroll to position [101, 0]
click at [238, 376] on span "Collapse categories" at bounding box center [240, 379] width 65 height 12
click at [208, 376] on input "Collapse categories" at bounding box center [196, 378] width 24 height 24
checkbox input "false"
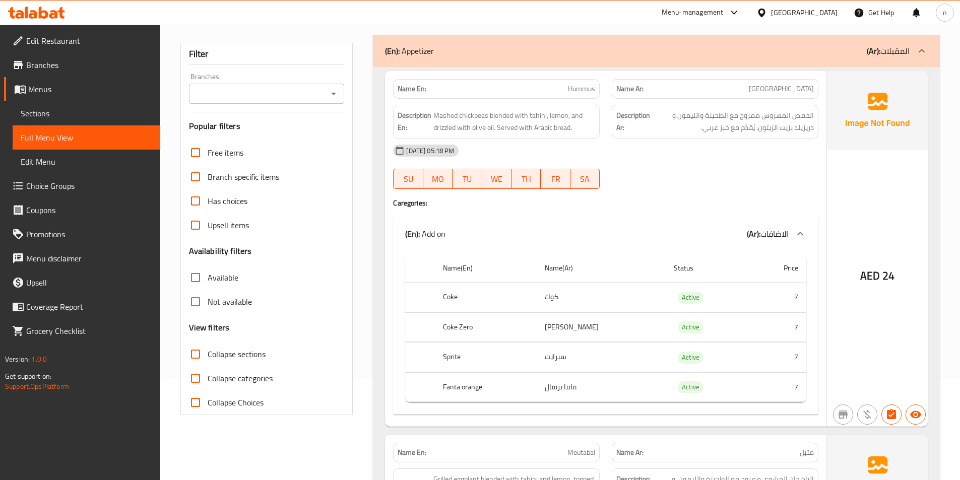
scroll to position [0, 0]
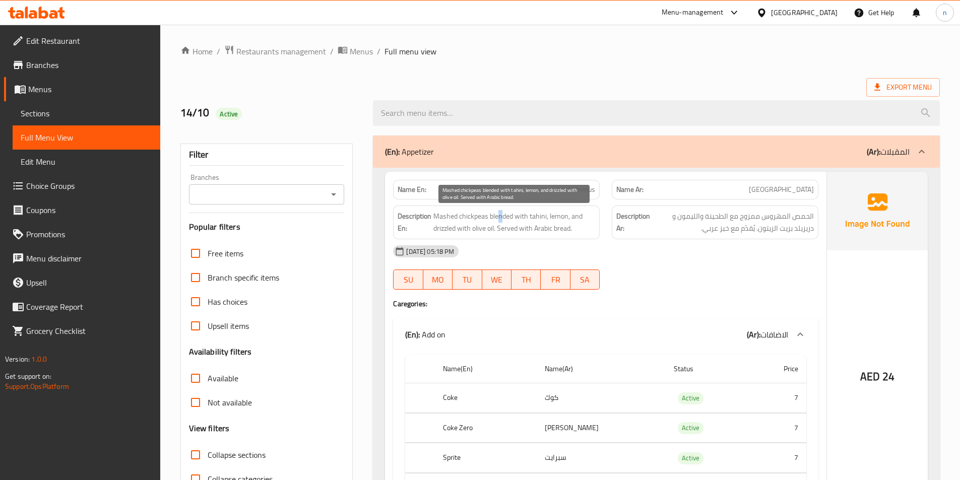
click at [504, 212] on span "Mashed chickpeas blended with tahini, lemon, and drizzled with olive oil. Serve…" at bounding box center [515, 222] width 162 height 25
click at [470, 215] on span "Mashed chickpeas blended with tahini, lemon, and drizzled with olive oil. Serve…" at bounding box center [515, 222] width 162 height 25
drag, startPoint x: 531, startPoint y: 229, endPoint x: 560, endPoint y: 230, distance: 28.2
click at [560, 230] on span "Mashed chickpeas blended with tahini, lemon, and drizzled with olive oil. Serve…" at bounding box center [515, 222] width 162 height 25
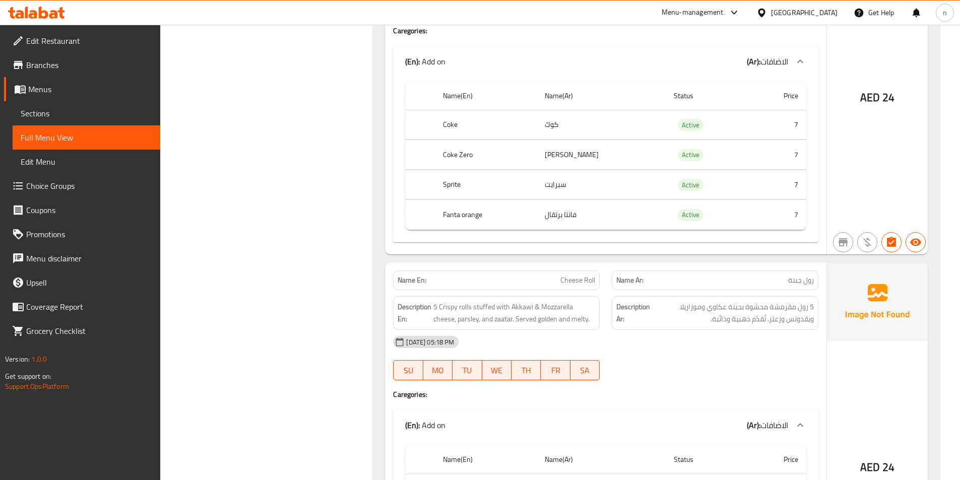
scroll to position [655, 0]
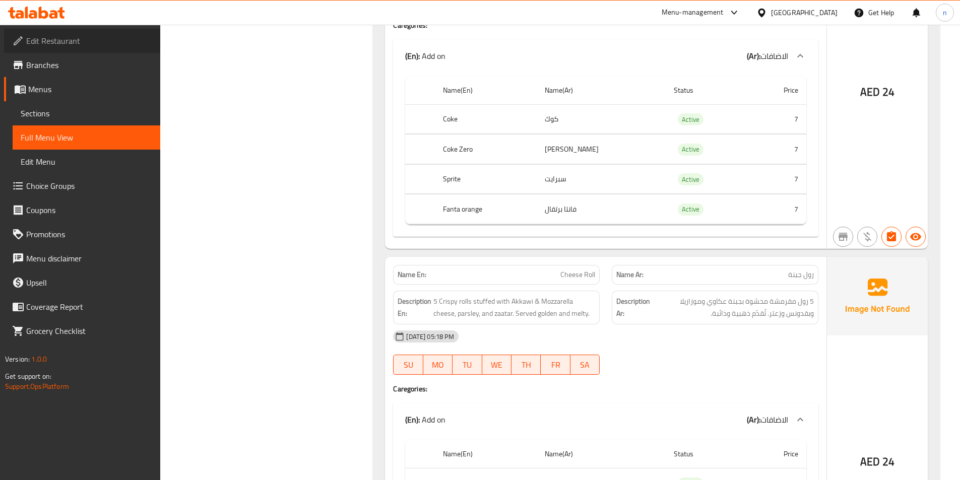
click at [60, 45] on span "Edit Restaurant" at bounding box center [89, 41] width 126 height 12
